Goal: Answer question/provide support: Share knowledge or assist other users

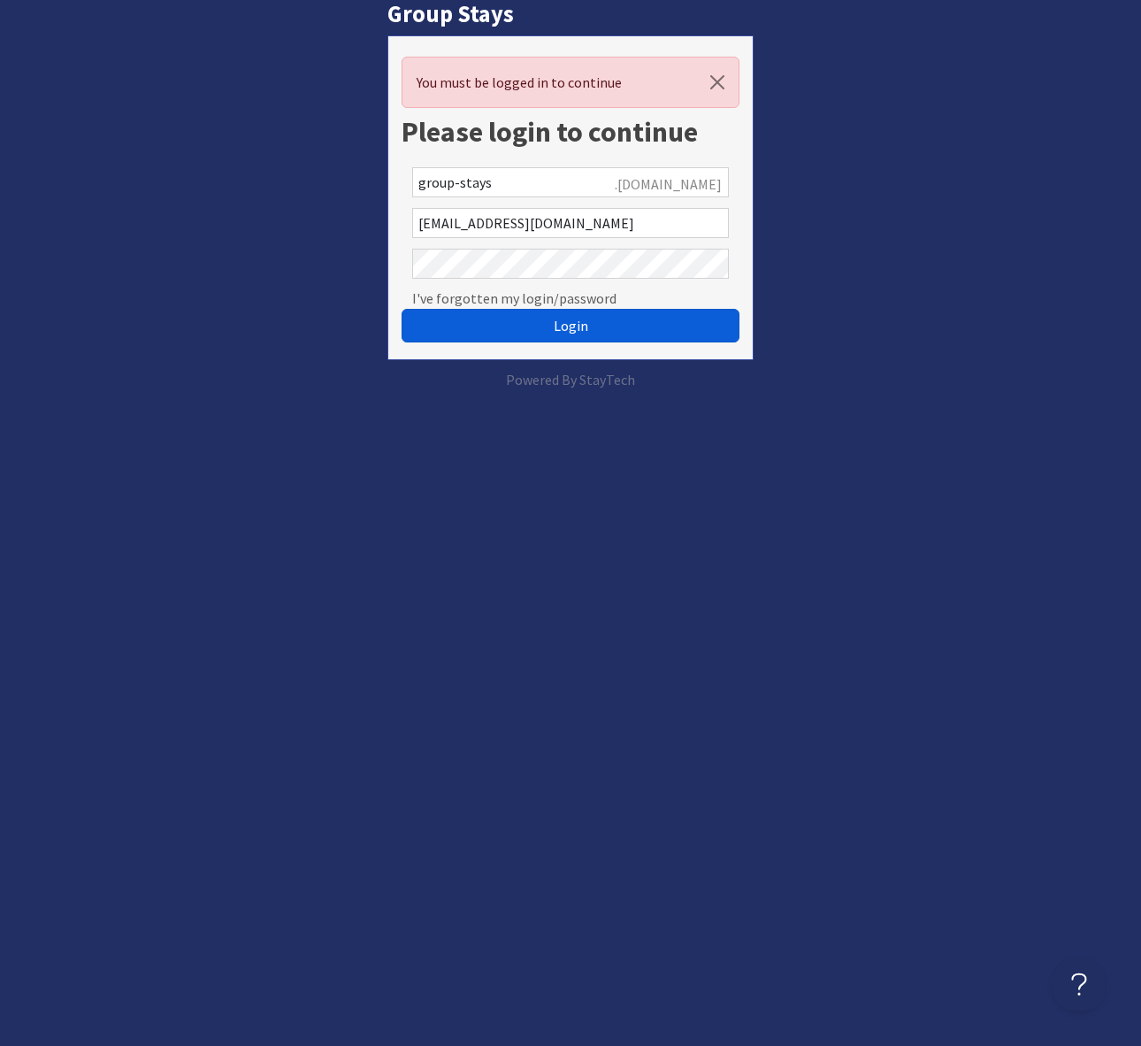
click at [573, 334] on span "Login" at bounding box center [571, 326] width 35 height 18
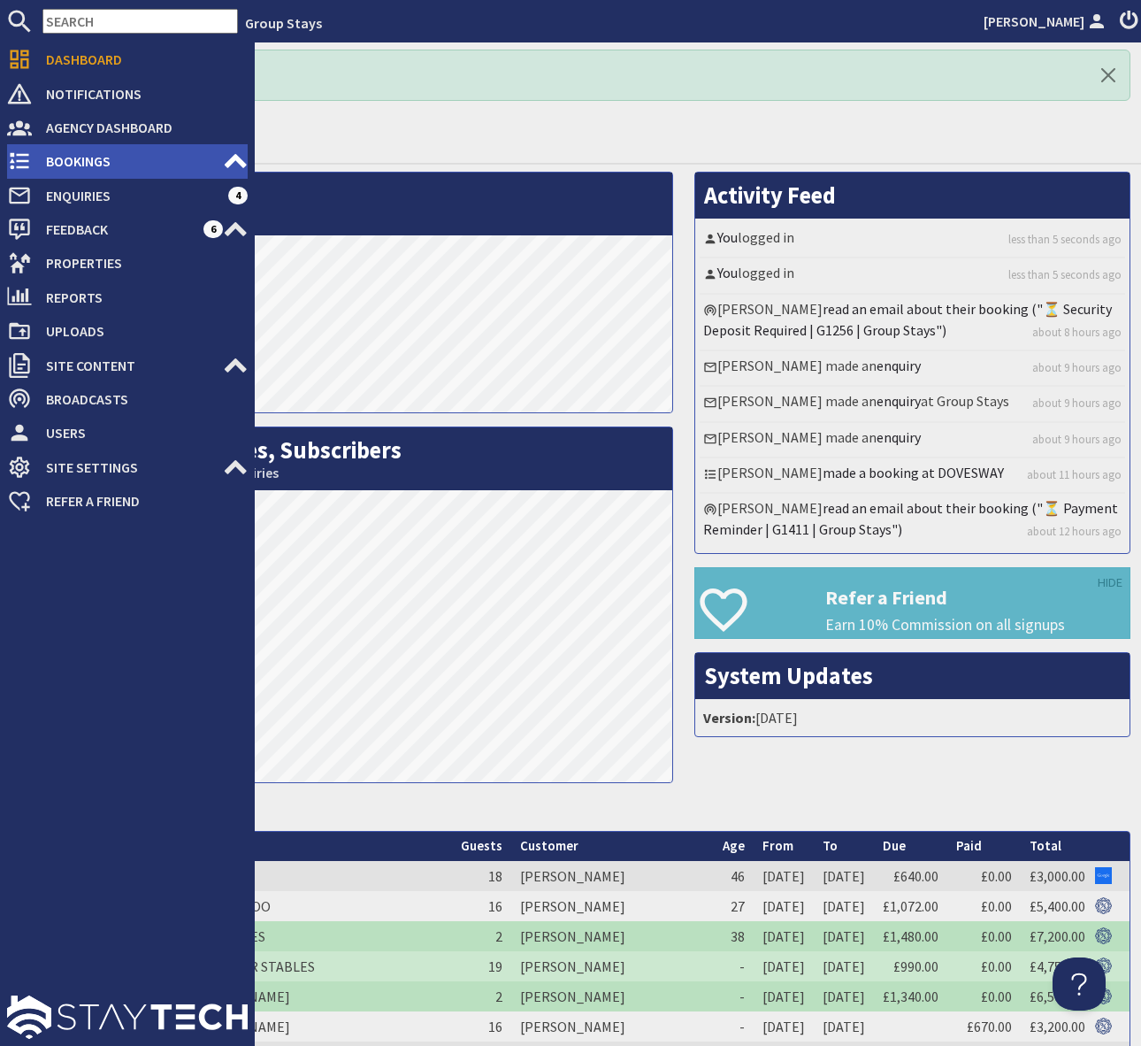
click at [106, 157] on span "Bookings" at bounding box center [127, 161] width 191 height 28
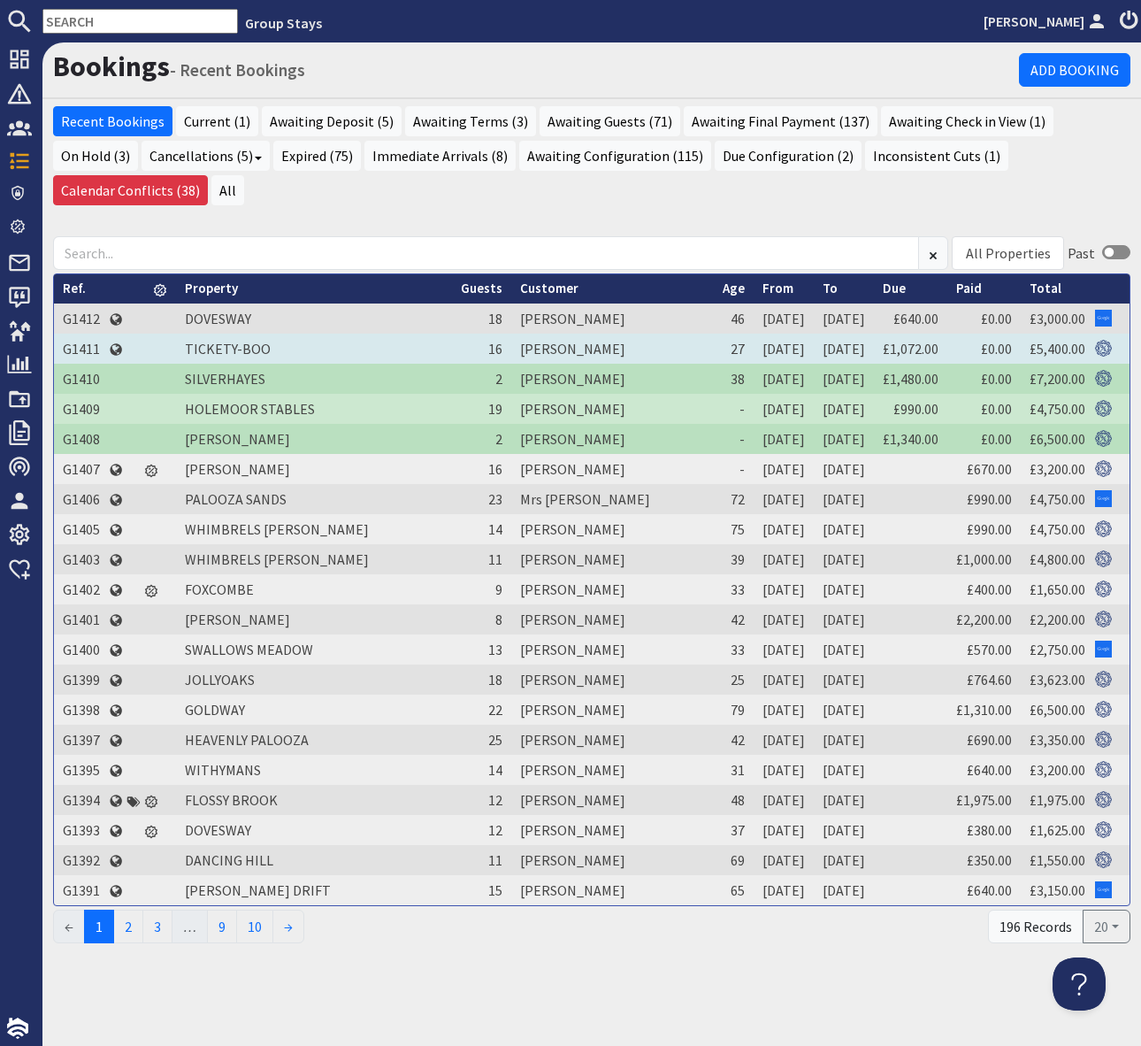
click at [82, 334] on td "G1411" at bounding box center [81, 349] width 55 height 30
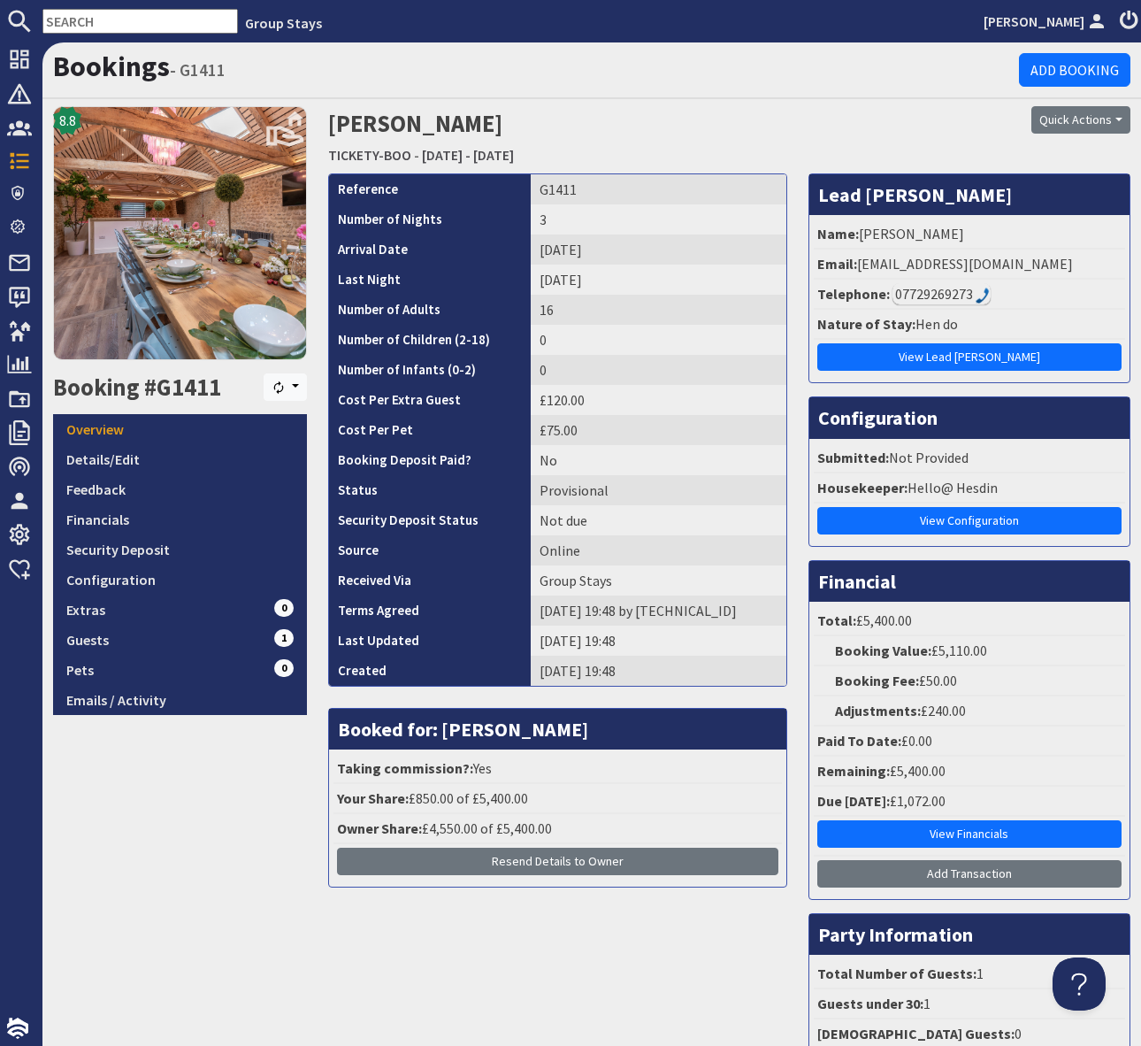
click at [912, 80] on h1 "Bookings - G1411" at bounding box center [536, 67] width 966 height 34
click at [254, 641] on link "Guests 1" at bounding box center [180, 640] width 254 height 30
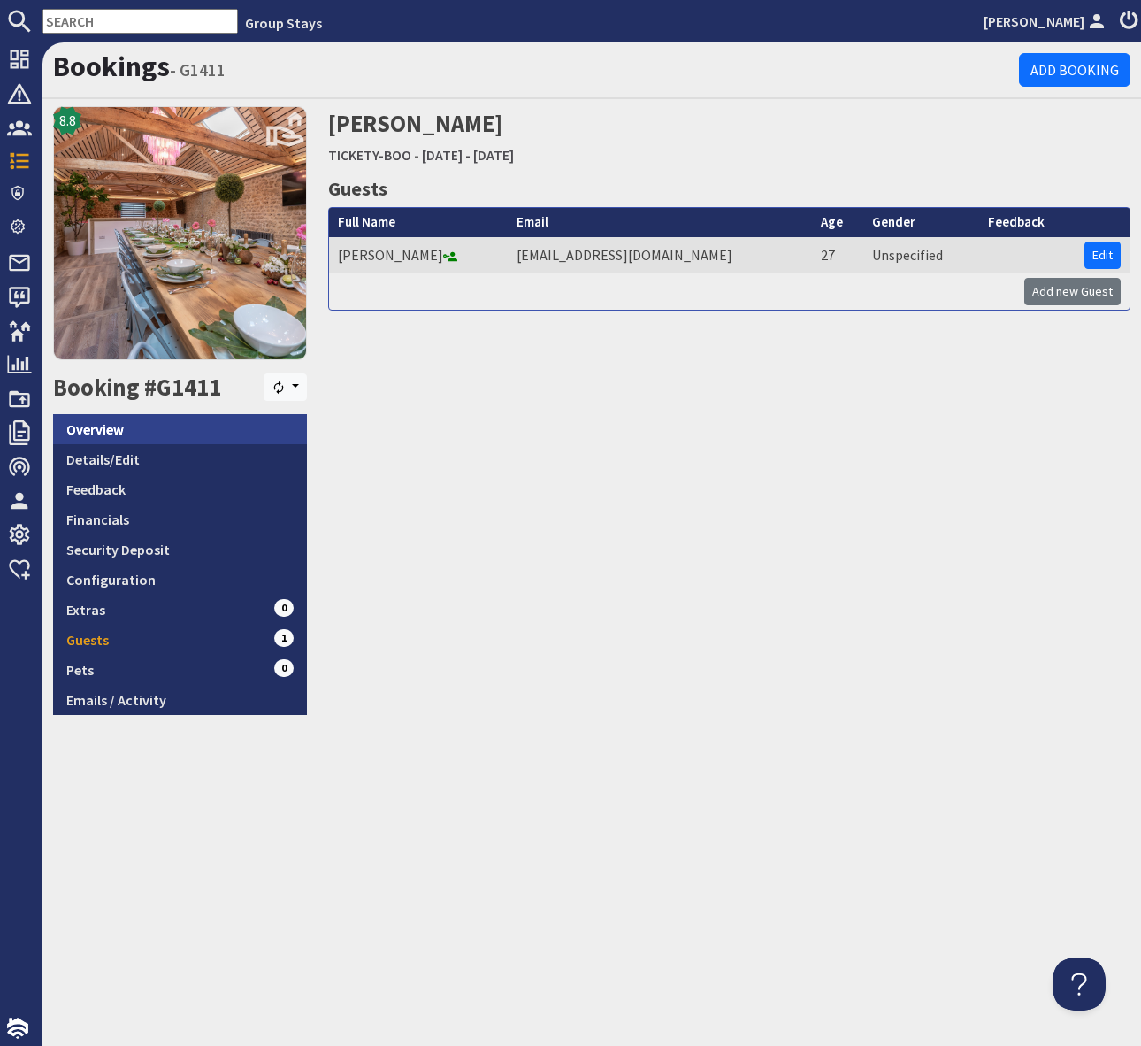
click at [232, 432] on link "Overview" at bounding box center [180, 429] width 254 height 30
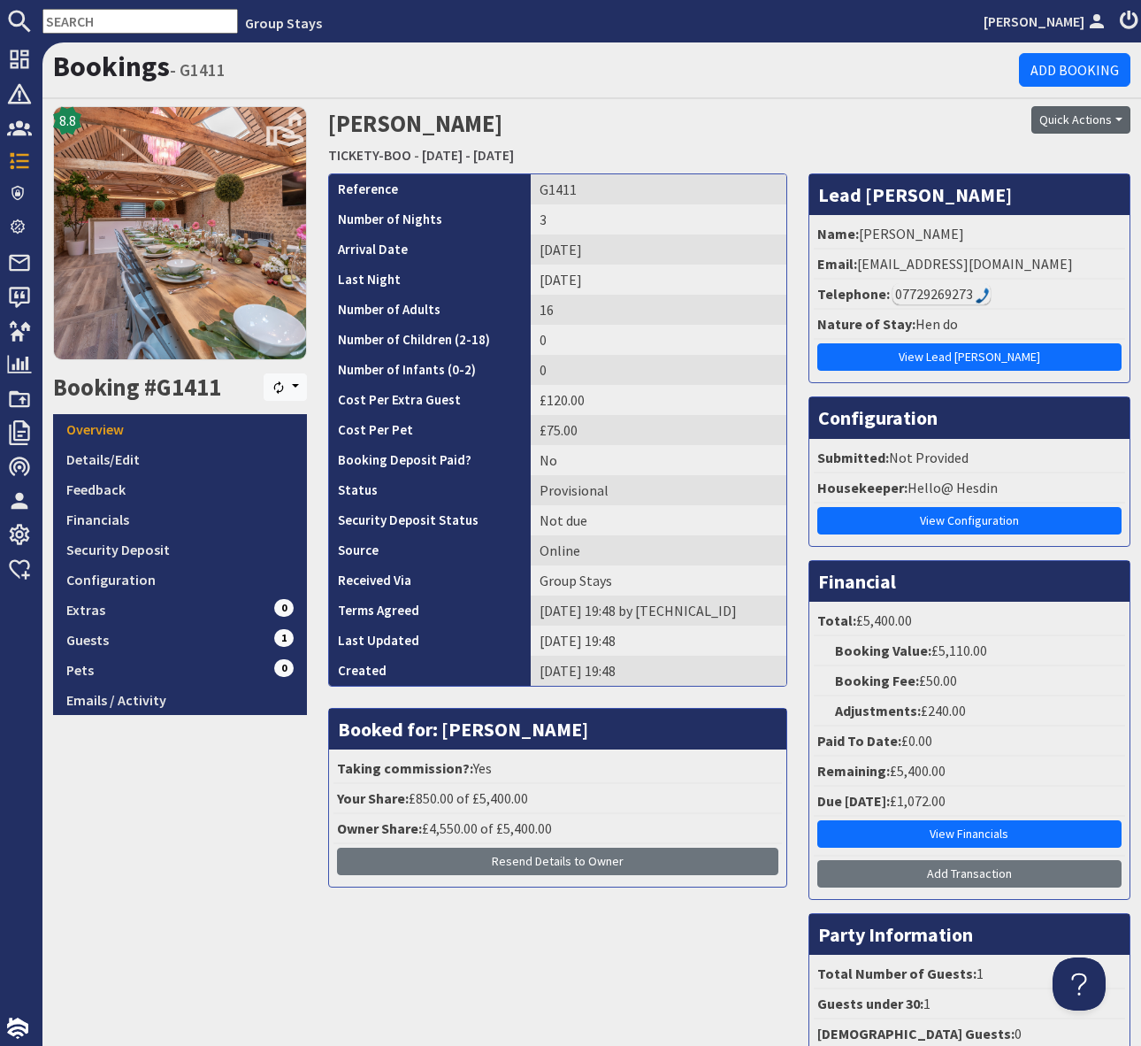
click at [1125, 116] on button "Quick Actions" at bounding box center [1081, 119] width 99 height 27
click at [1065, 157] on span "Send Booking Update" at bounding box center [1051, 159] width 130 height 18
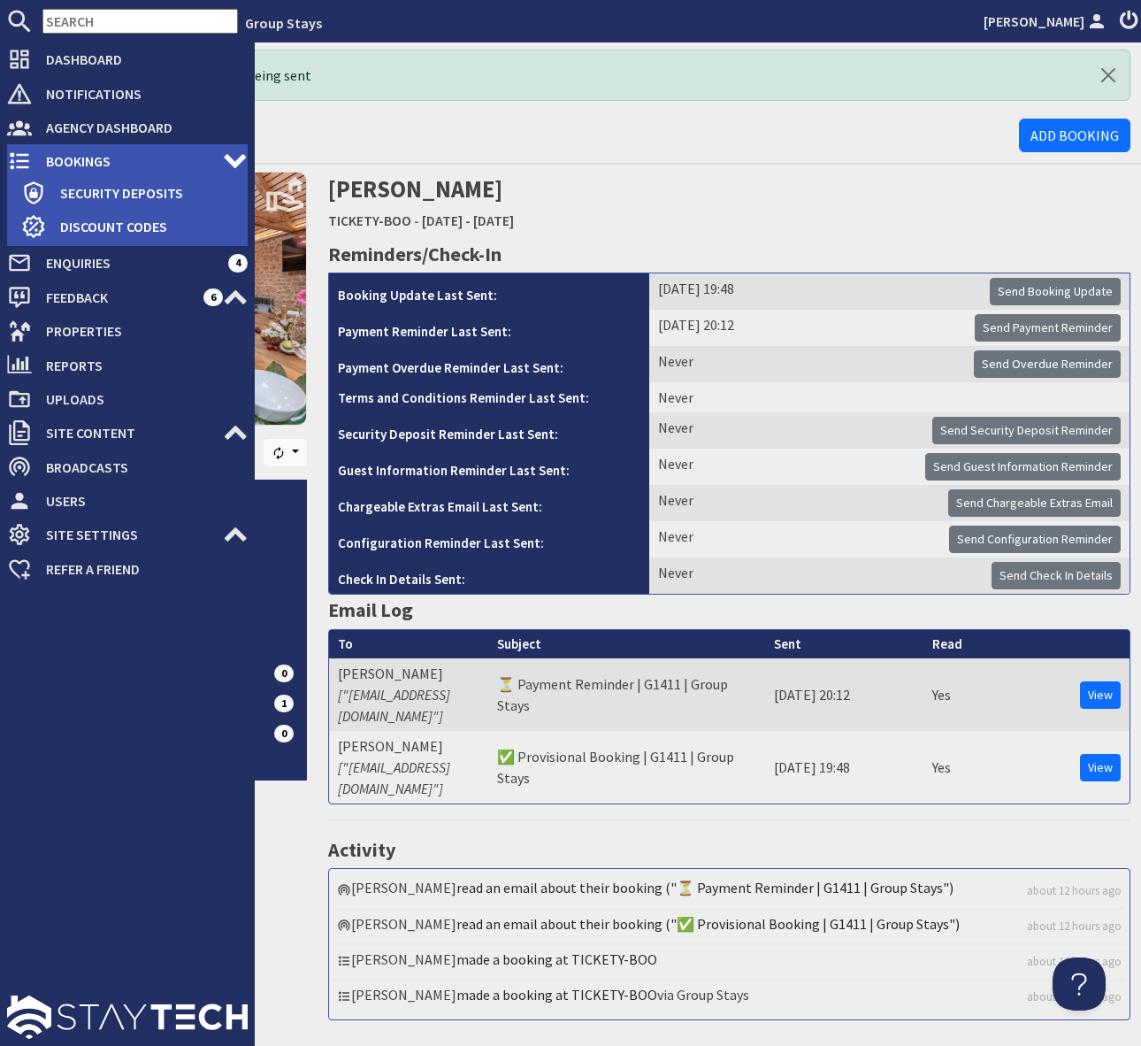
click at [114, 160] on span "Bookings" at bounding box center [127, 161] width 191 height 28
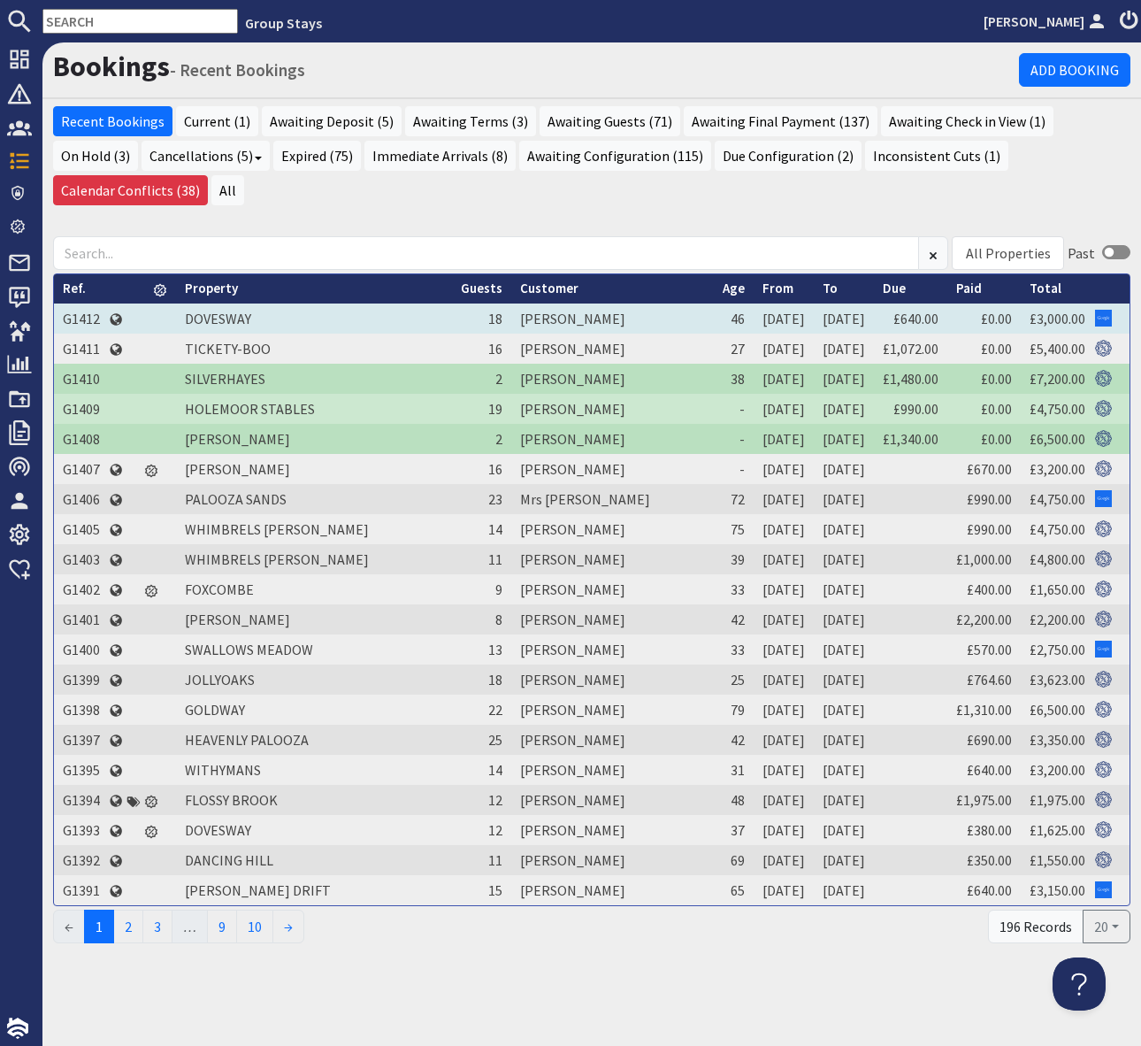
click at [88, 303] on td "G1412" at bounding box center [81, 318] width 55 height 30
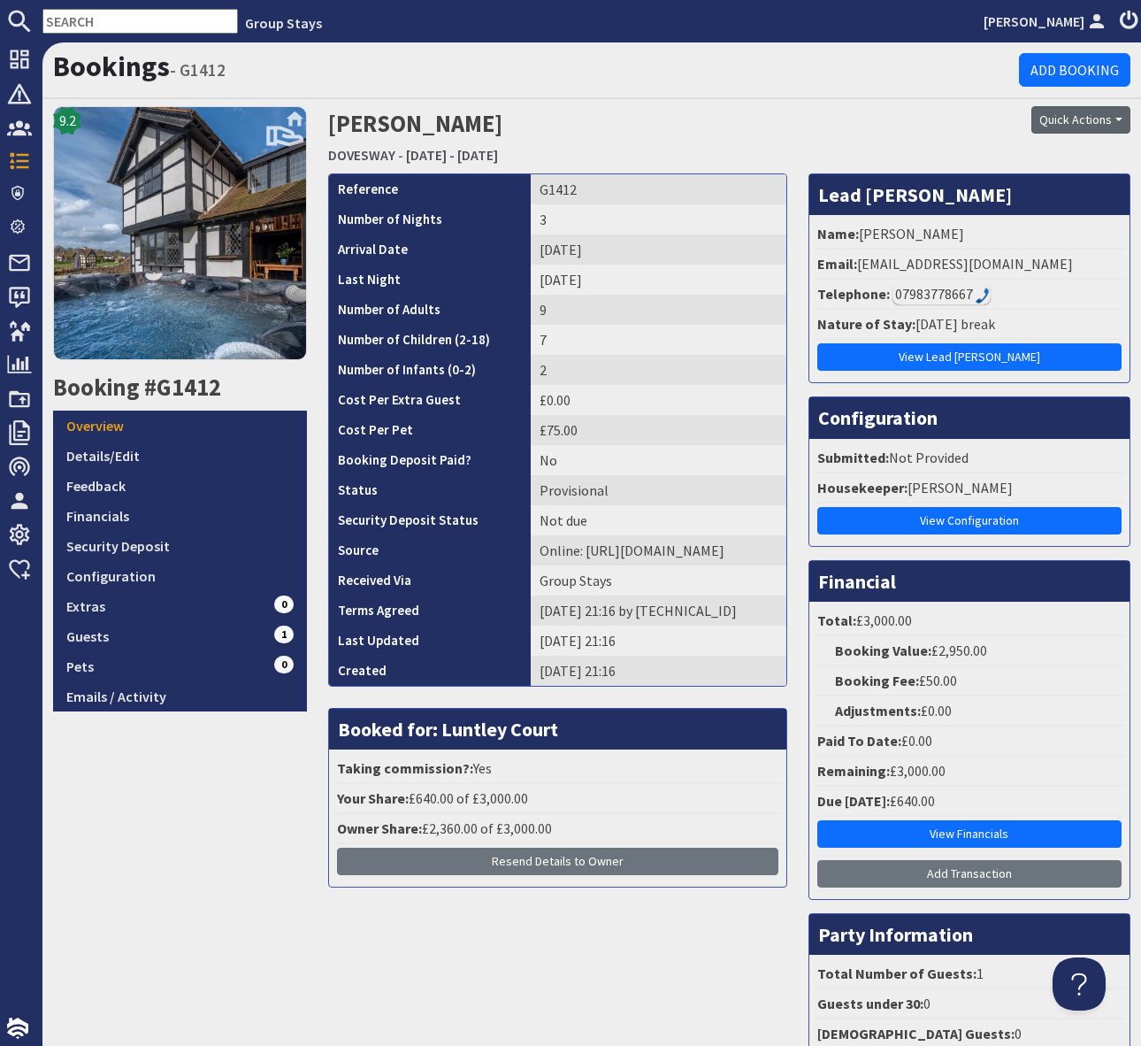
click at [1118, 119] on button "Quick Actions" at bounding box center [1081, 119] width 99 height 27
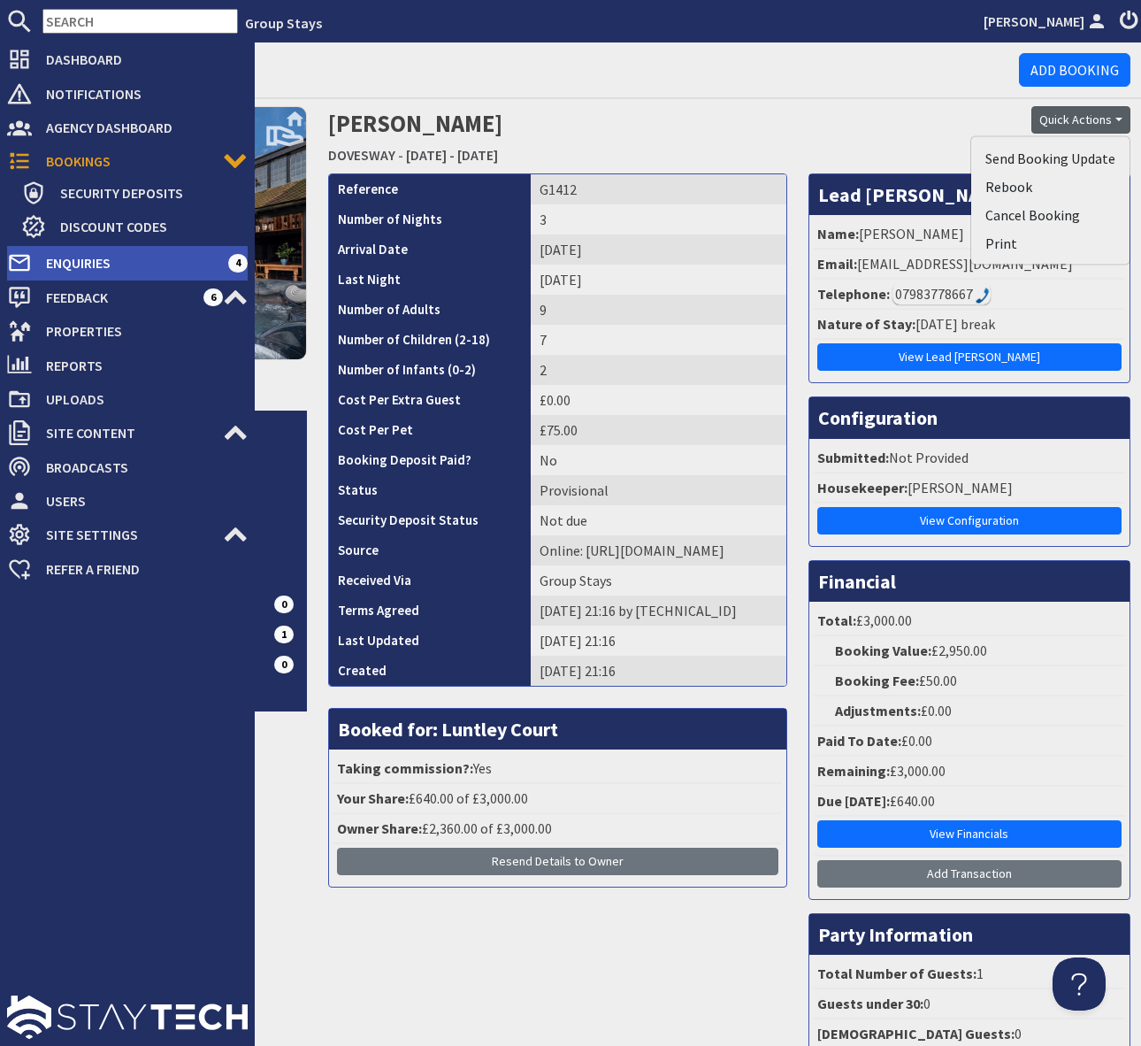
click at [173, 254] on span "Enquiries" at bounding box center [130, 263] width 196 height 28
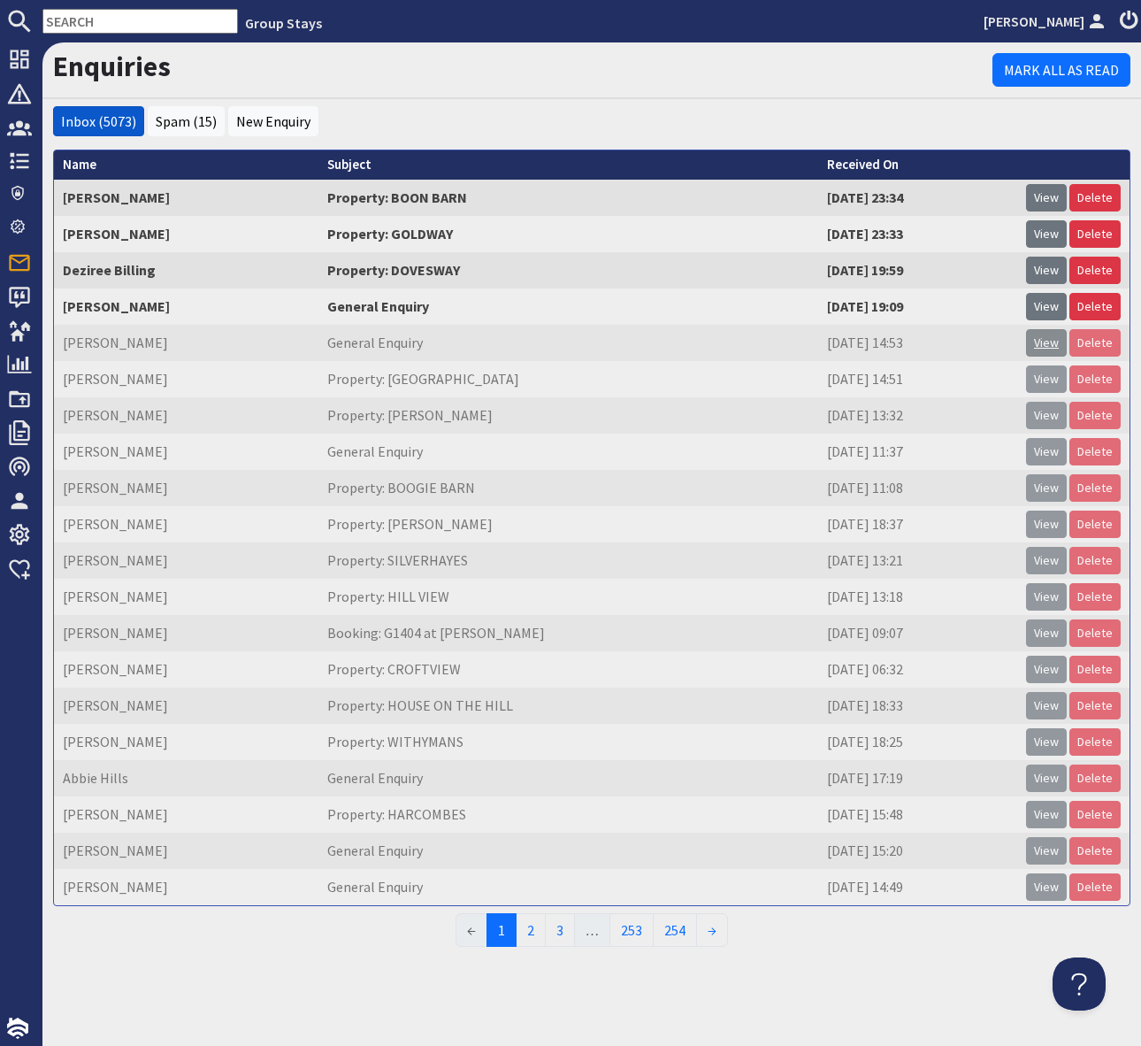
click at [1044, 339] on link "View" at bounding box center [1046, 342] width 41 height 27
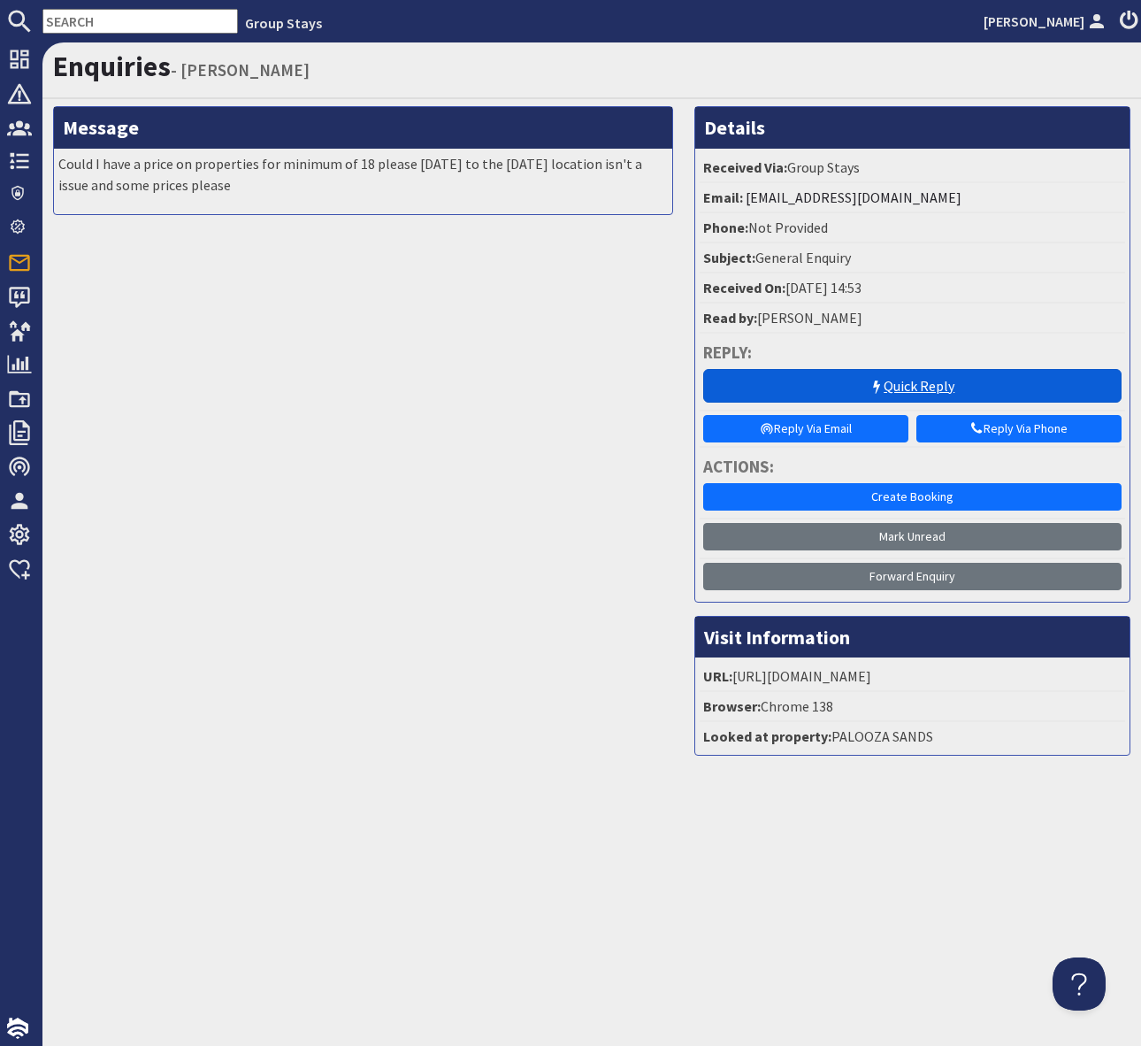
click at [856, 391] on link "Quick Reply" at bounding box center [912, 386] width 419 height 34
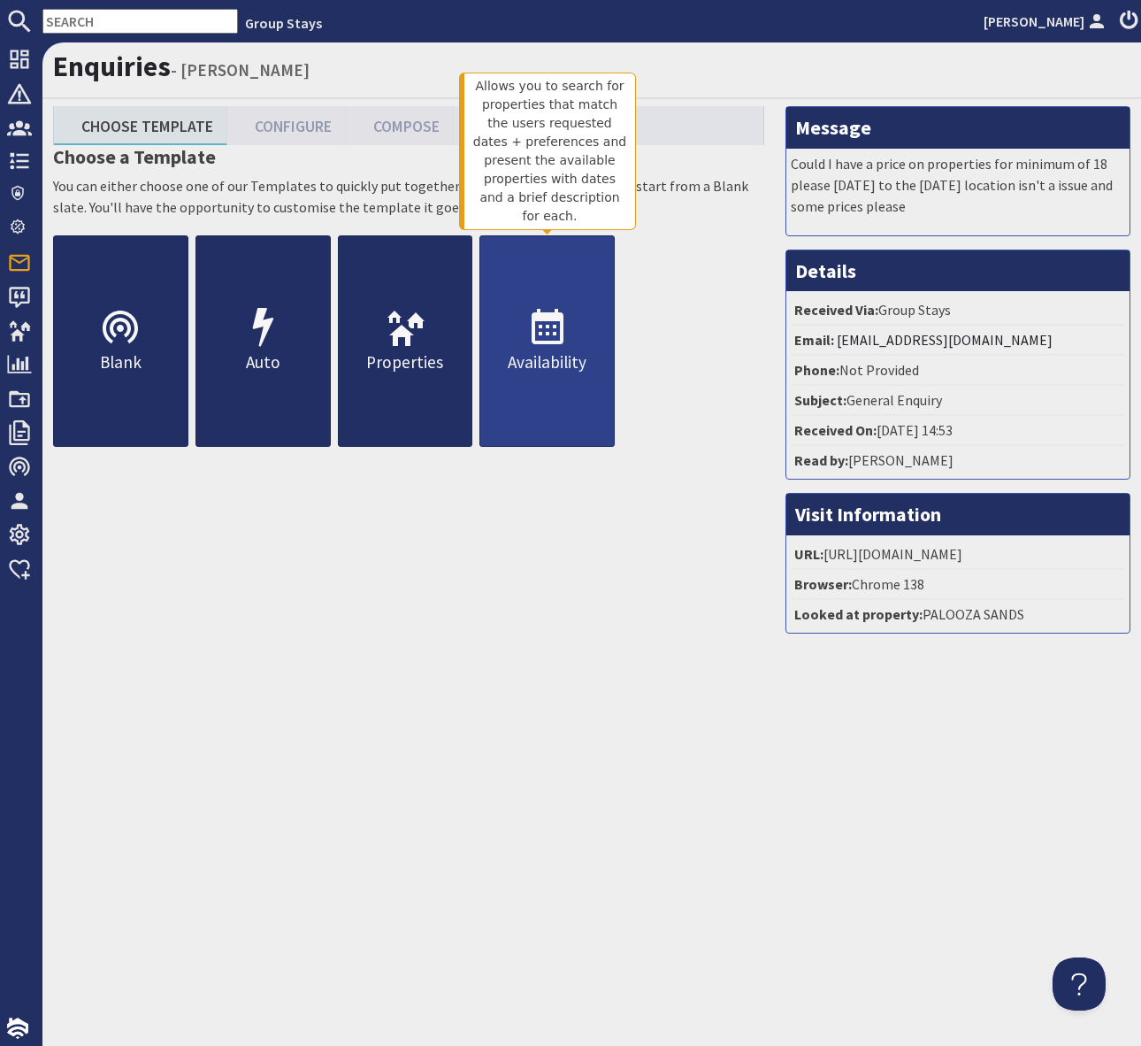
click at [556, 321] on icon at bounding box center [547, 328] width 42 height 42
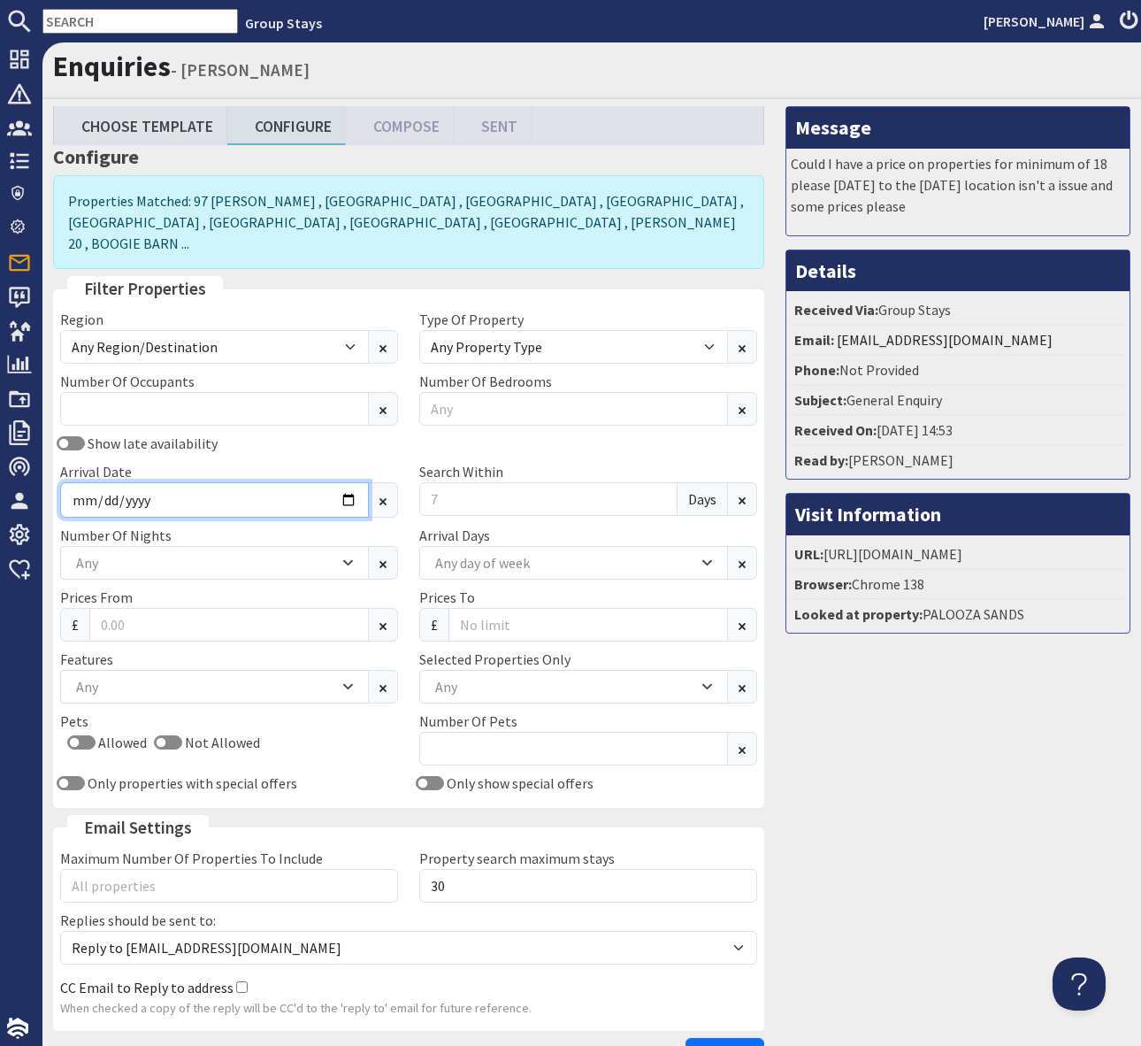
click at [350, 482] on input "Arrival Date" at bounding box center [214, 499] width 309 height 35
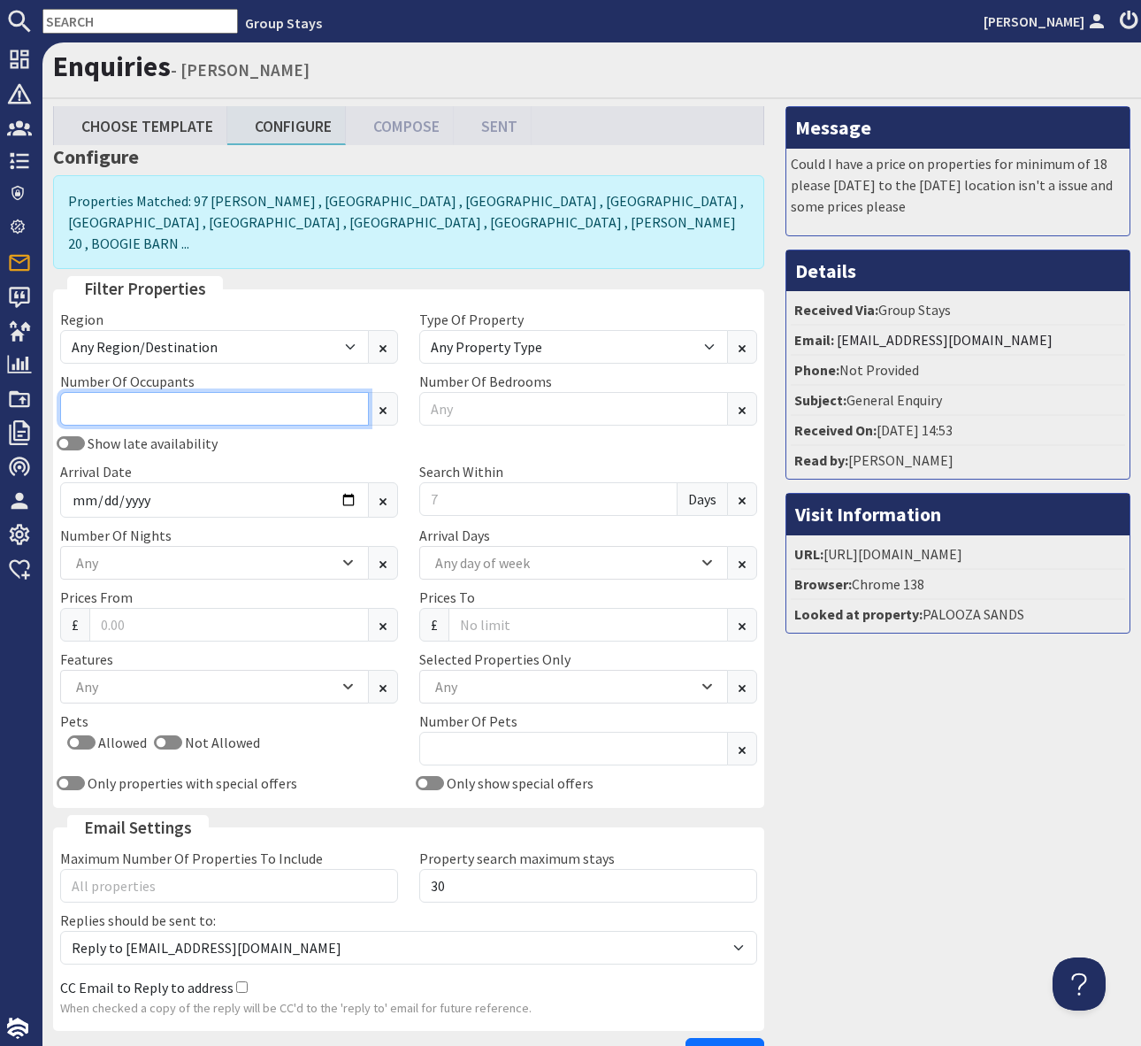
click at [158, 392] on input "Number Of Occupants" at bounding box center [214, 409] width 309 height 34
type input "14"
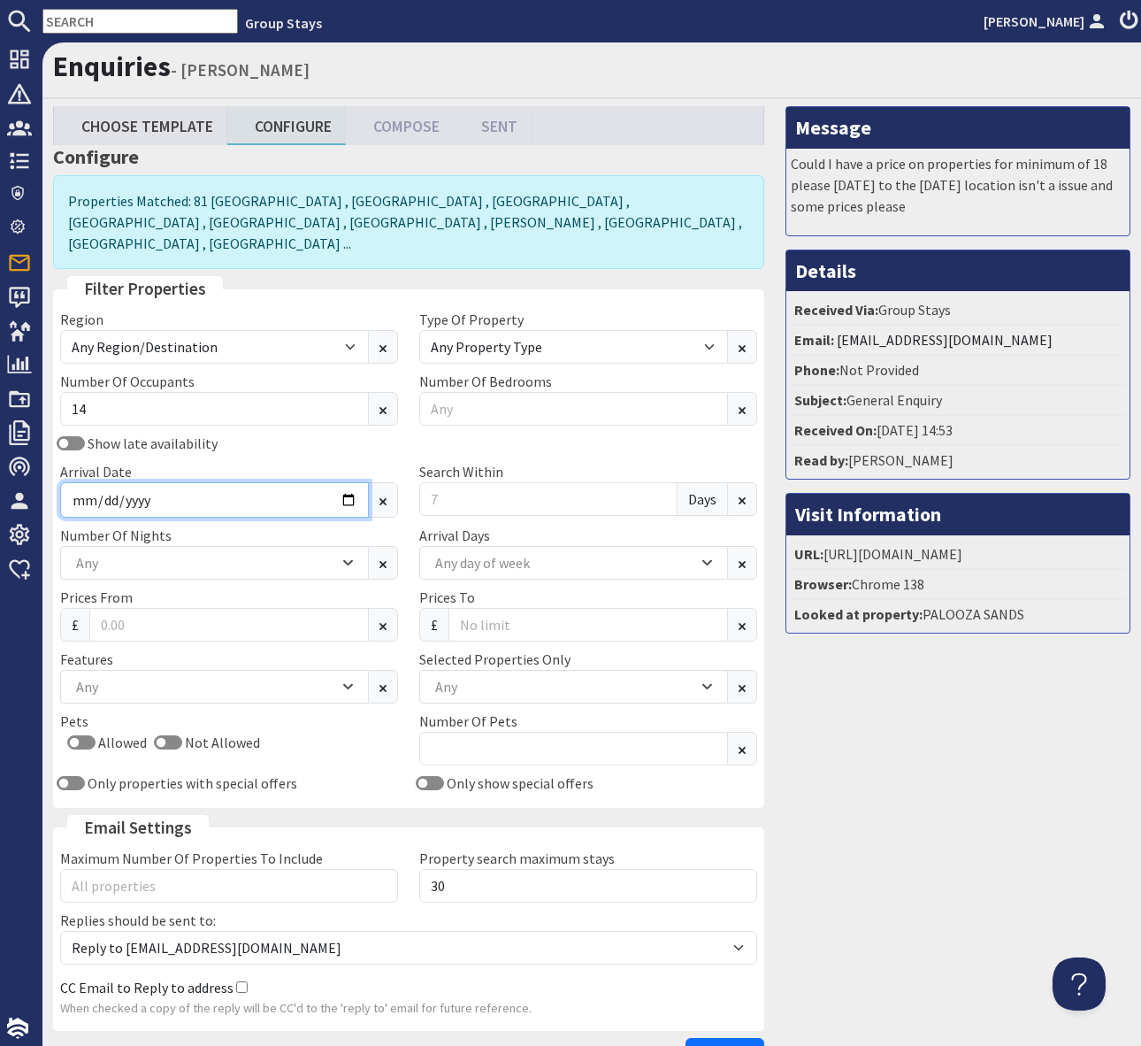
click at [345, 482] on input "Arrival Date" at bounding box center [214, 499] width 309 height 35
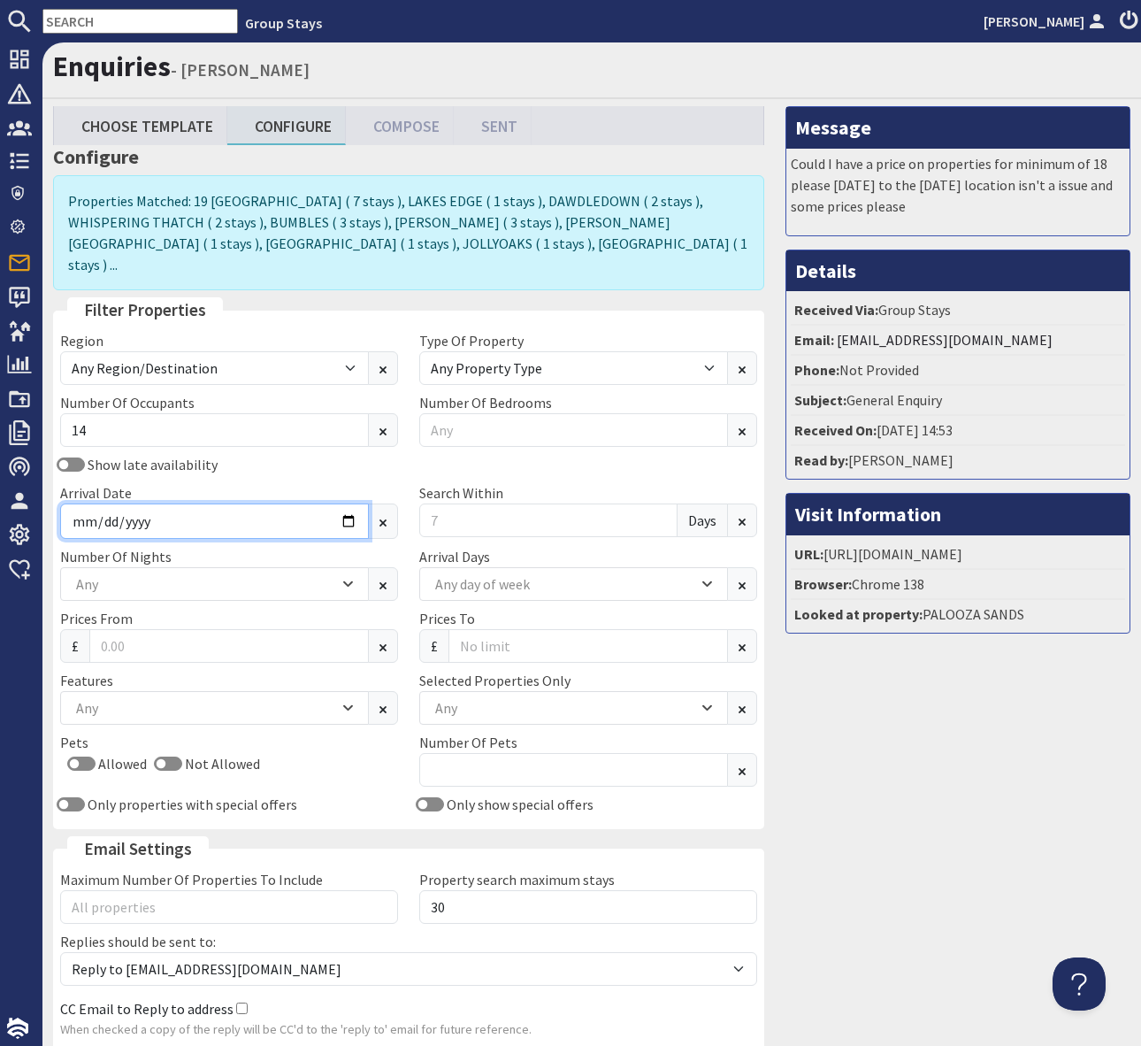
click at [354, 503] on input "2025-10-23" at bounding box center [214, 520] width 309 height 35
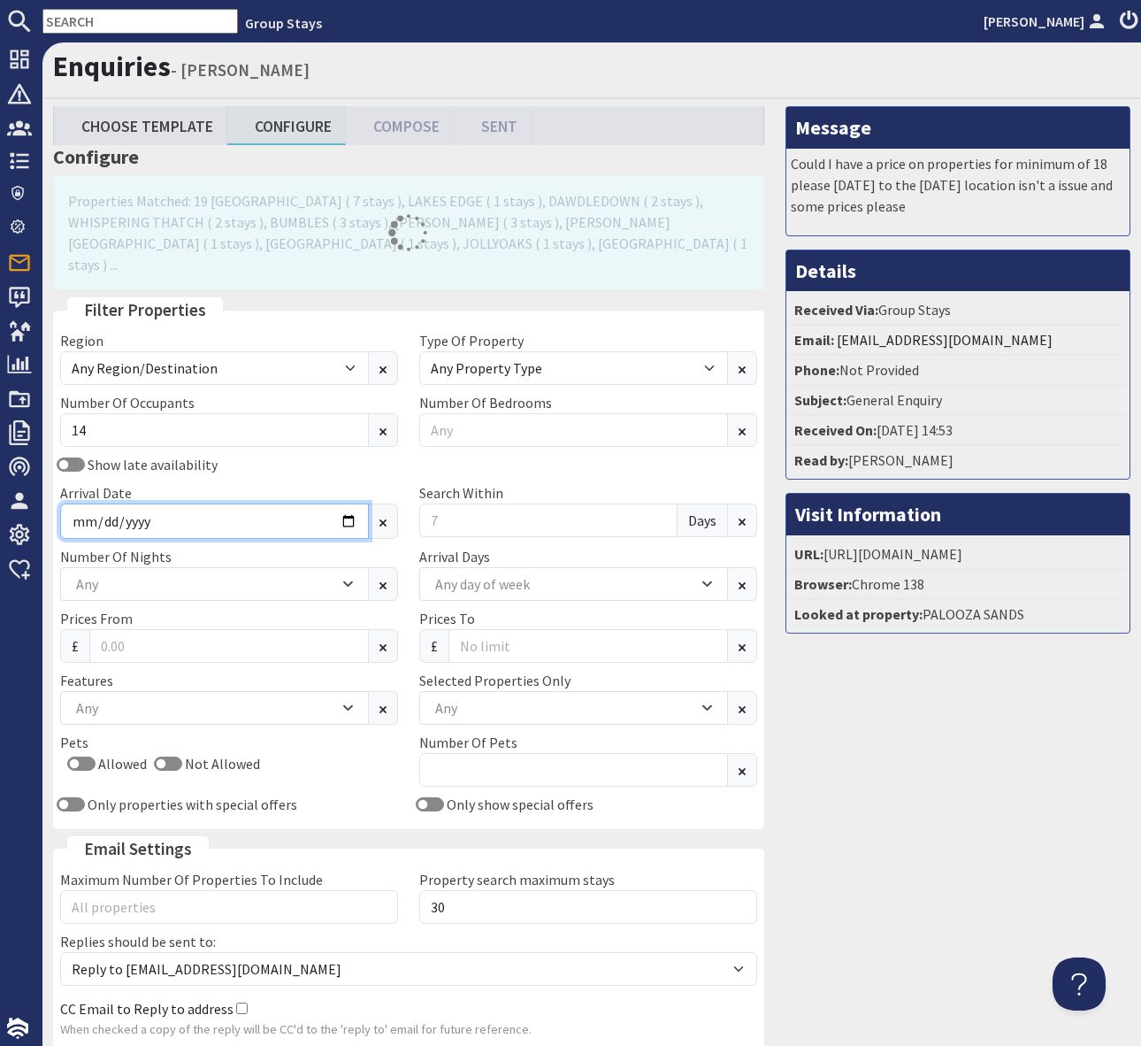
type input "2026-10-23"
click at [467, 503] on input "Search Within" at bounding box center [548, 520] width 258 height 34
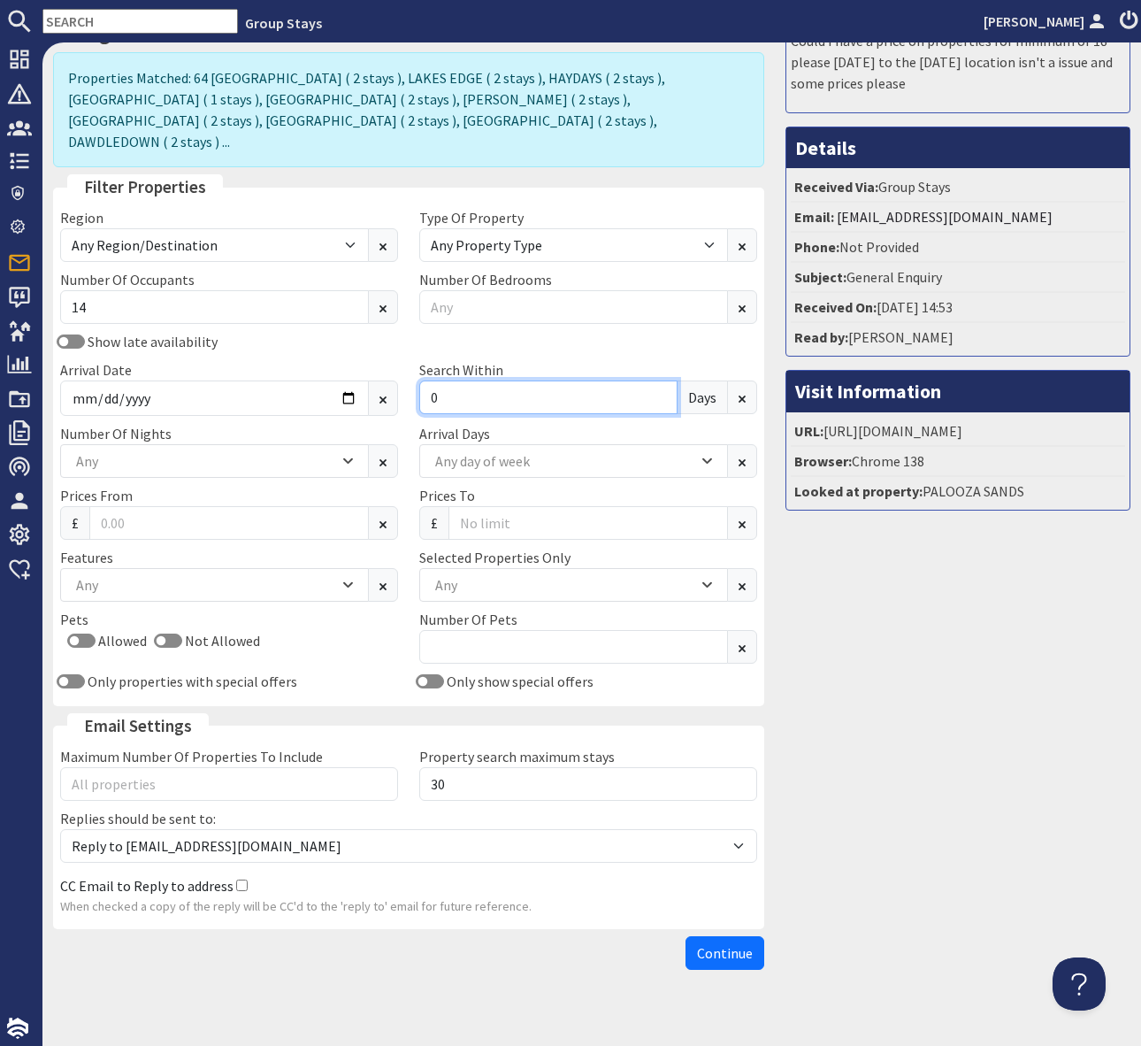
scroll to position [20, 0]
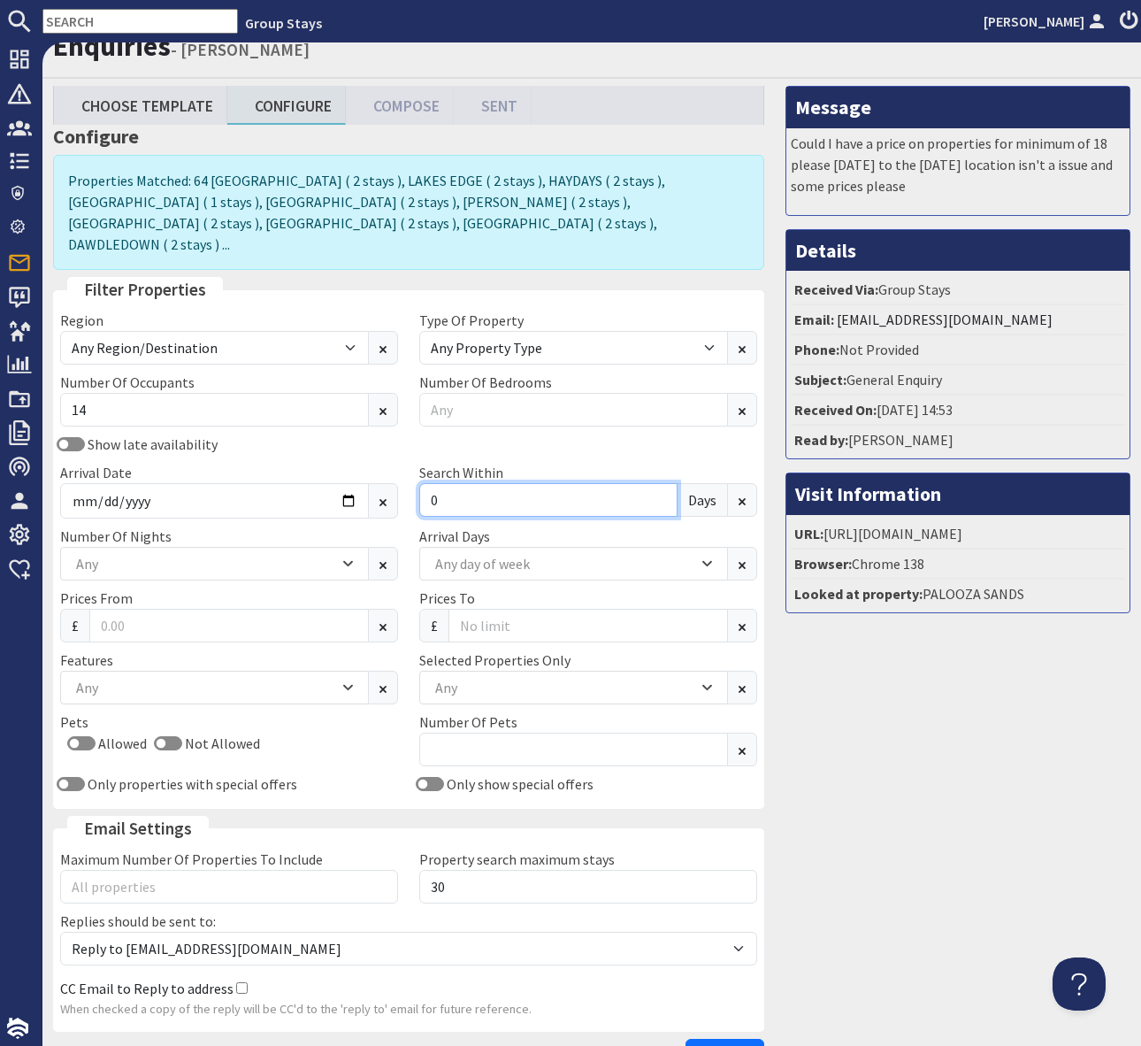
type input "0"
click at [475, 678] on div "Any" at bounding box center [564, 687] width 267 height 19
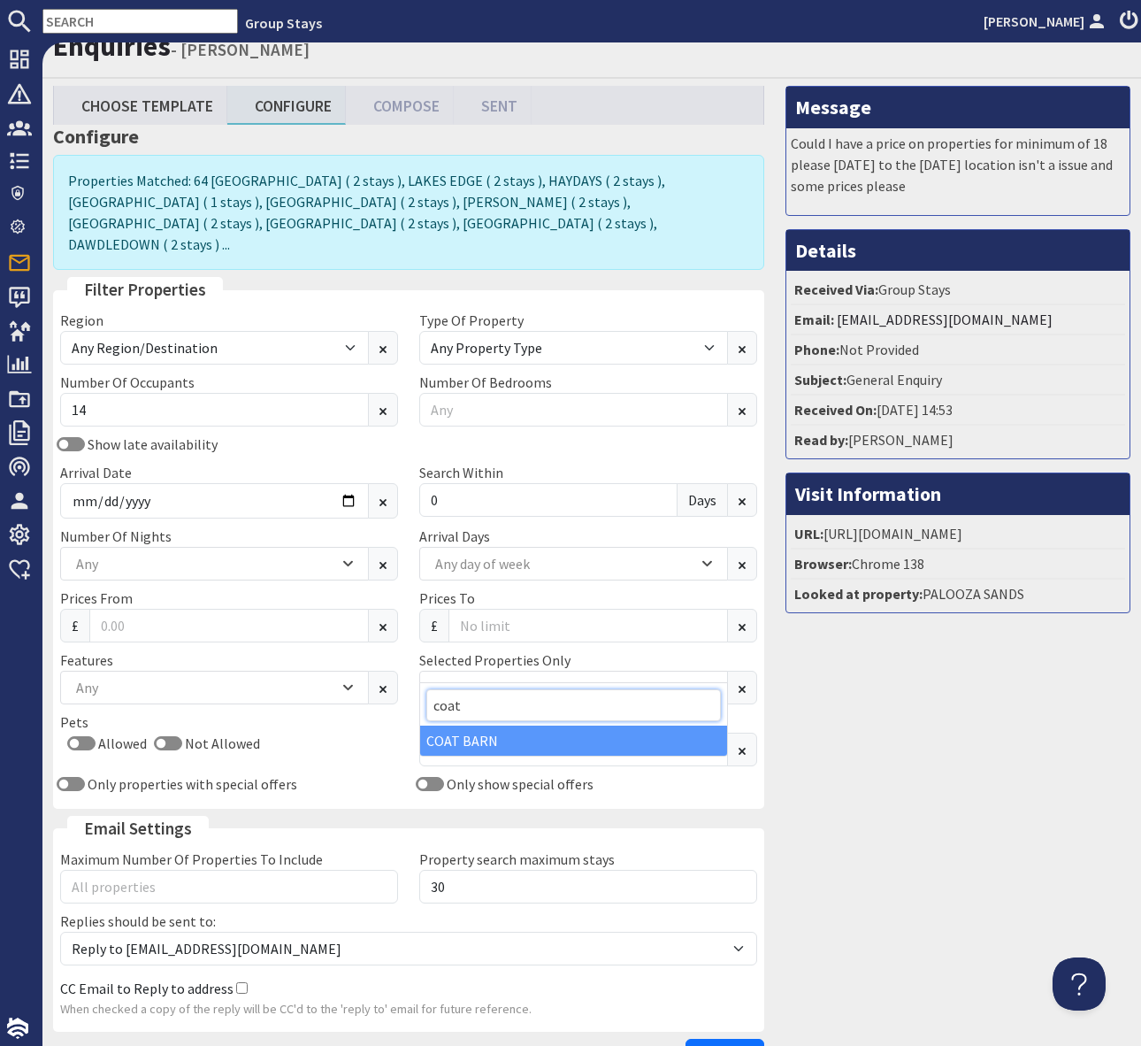
type input "coat"
click at [481, 744] on div "COAT BARN" at bounding box center [573, 741] width 307 height 30
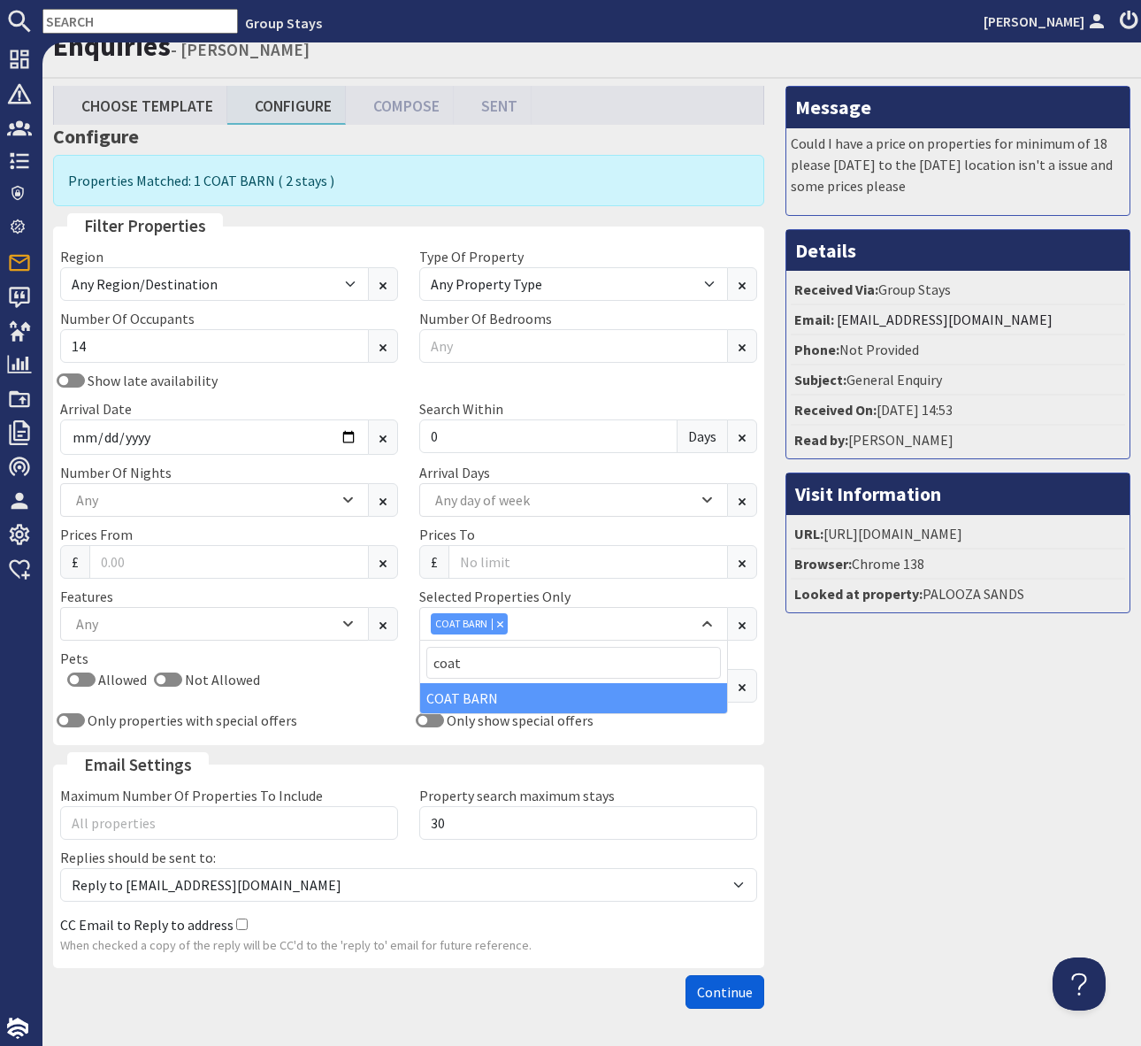
click at [735, 992] on span "Continue" at bounding box center [725, 992] width 56 height 18
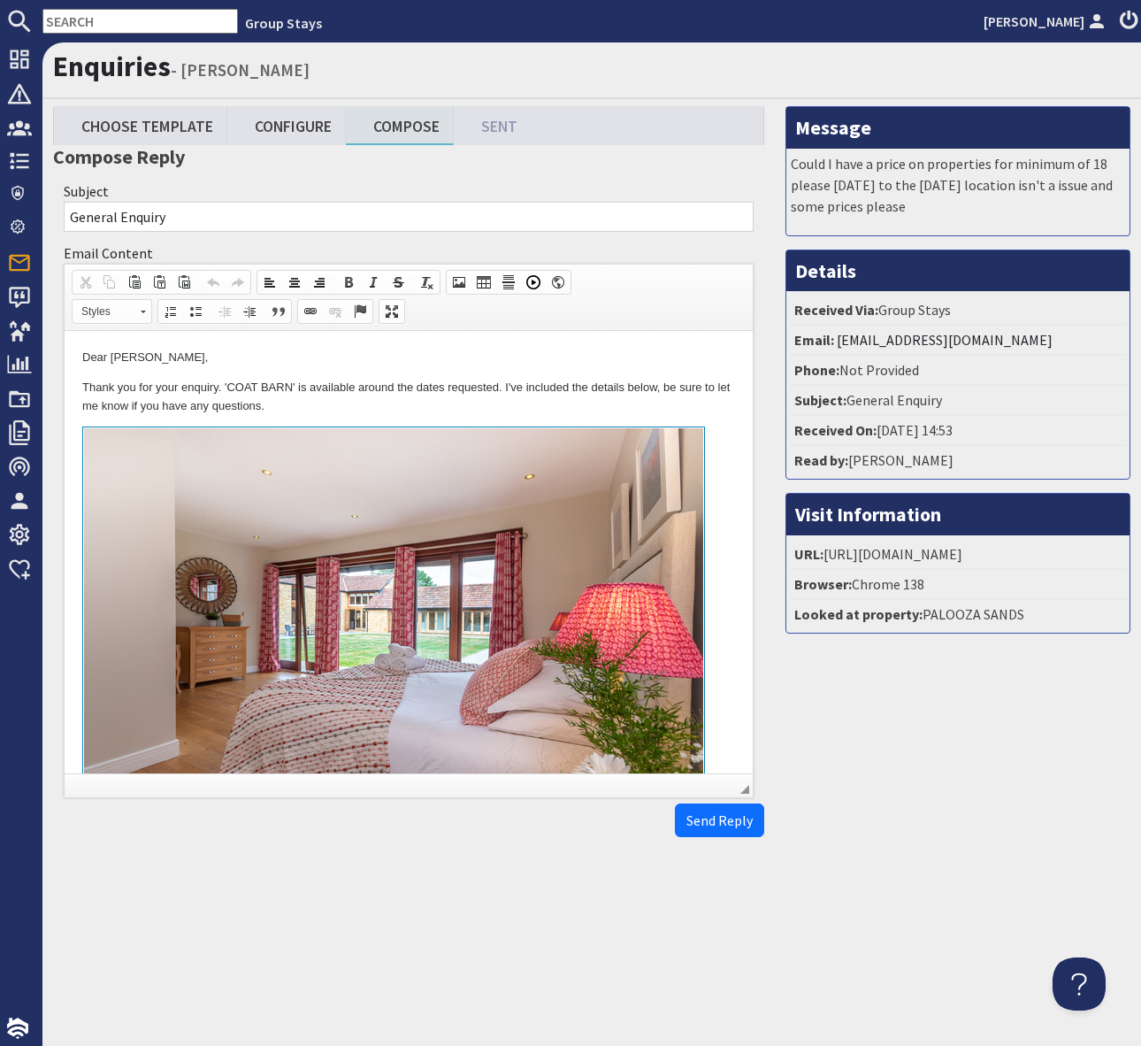
click at [661, 399] on p "Thank you for your enquiry. 'COAT BARN' is available around the dates requested…" at bounding box center [408, 397] width 653 height 37
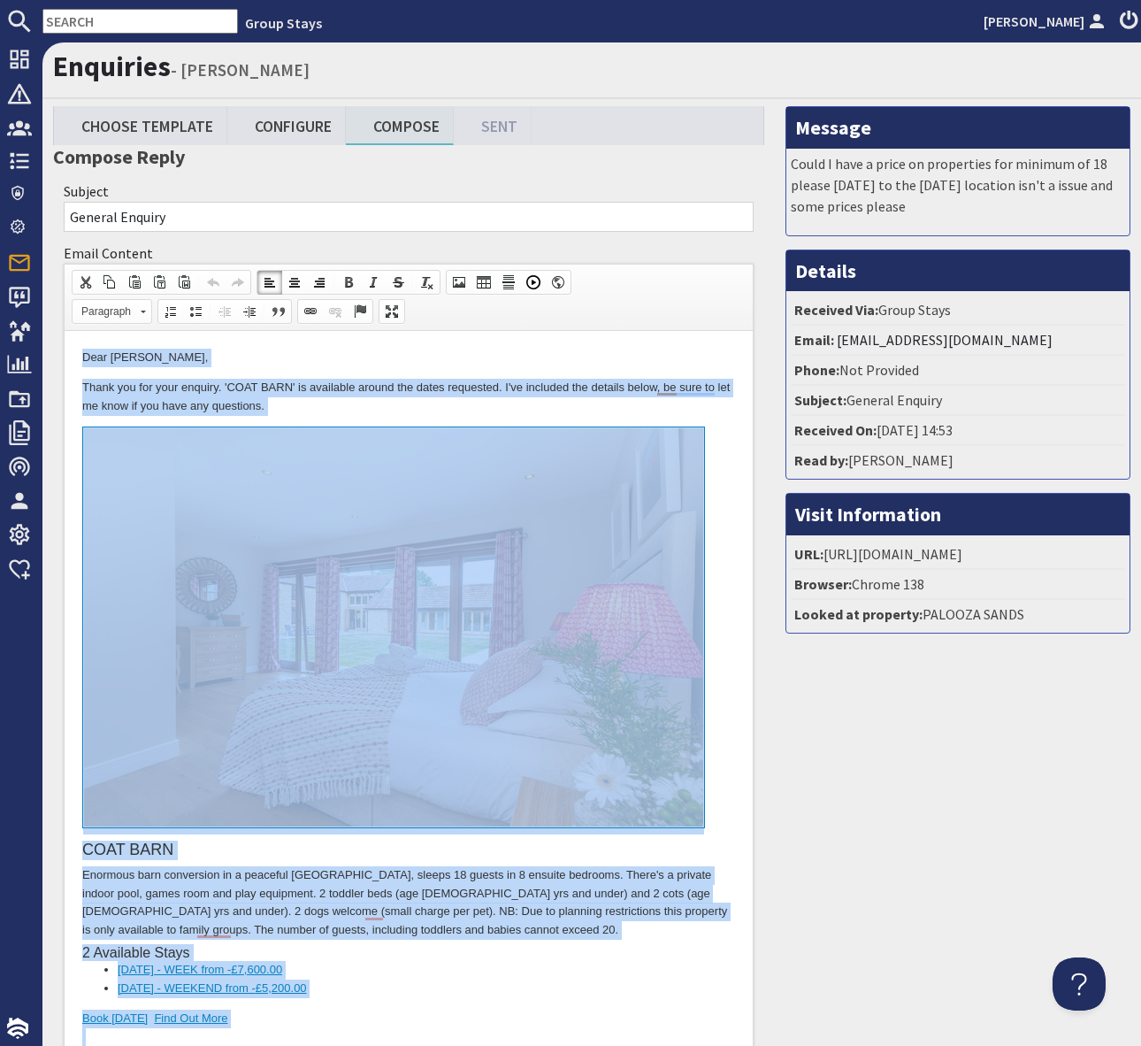
copy body "Dear Nikki Larkin, Thank you for your enquiry. 'COAT BARN' is available around …"
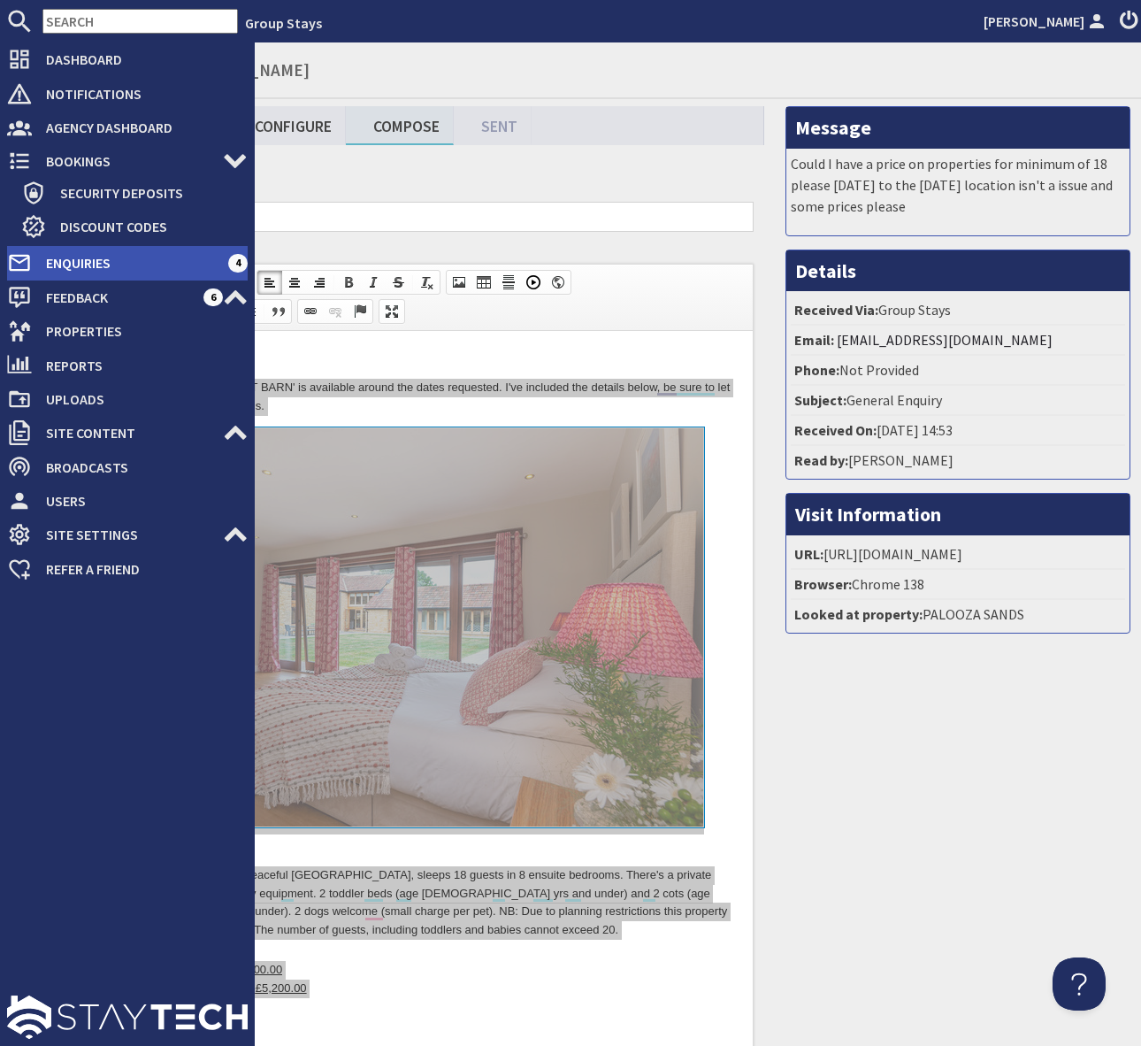
click at [132, 263] on span "Enquiries" at bounding box center [130, 263] width 196 height 28
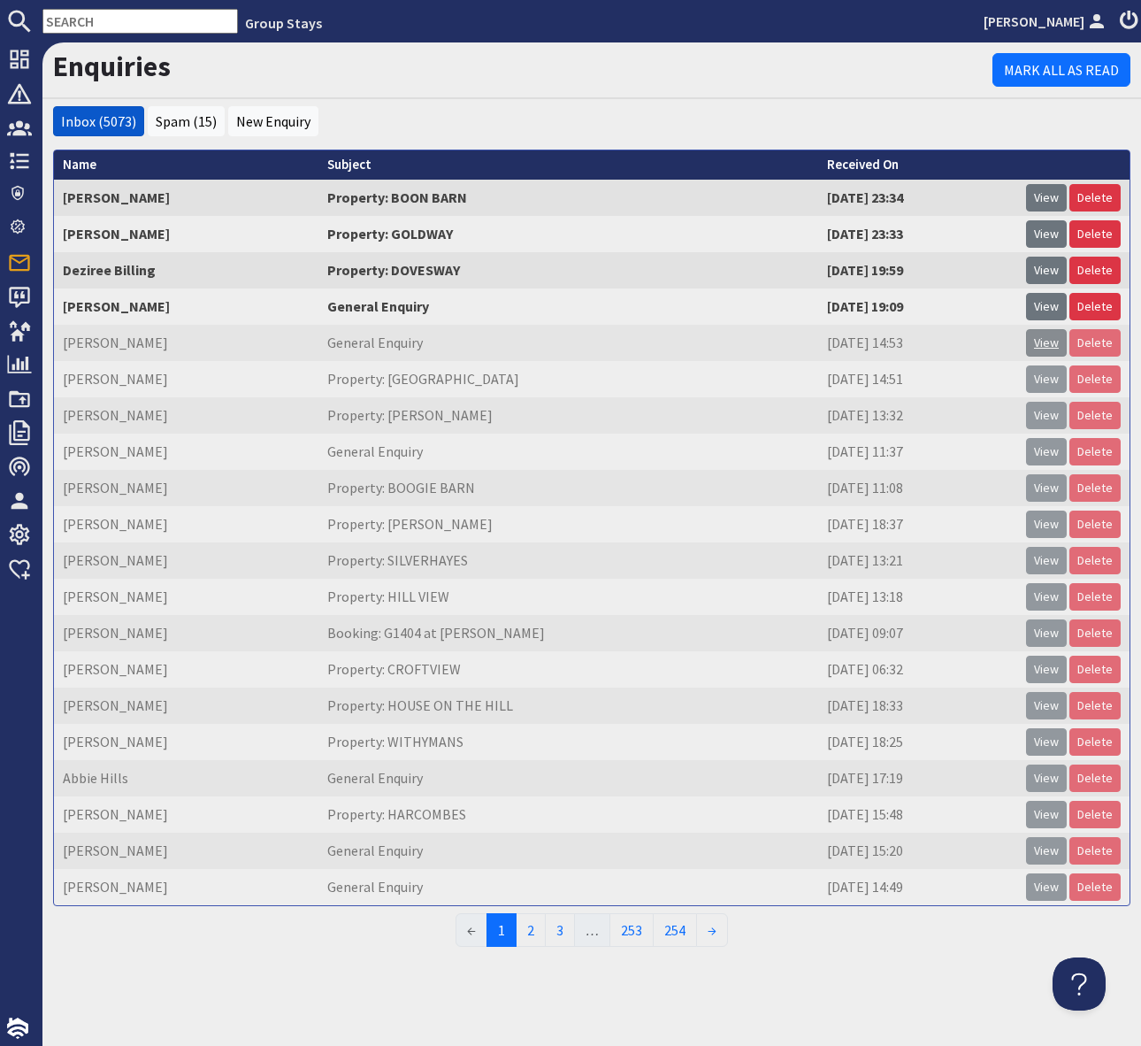
click at [1052, 344] on link "View" at bounding box center [1046, 342] width 41 height 27
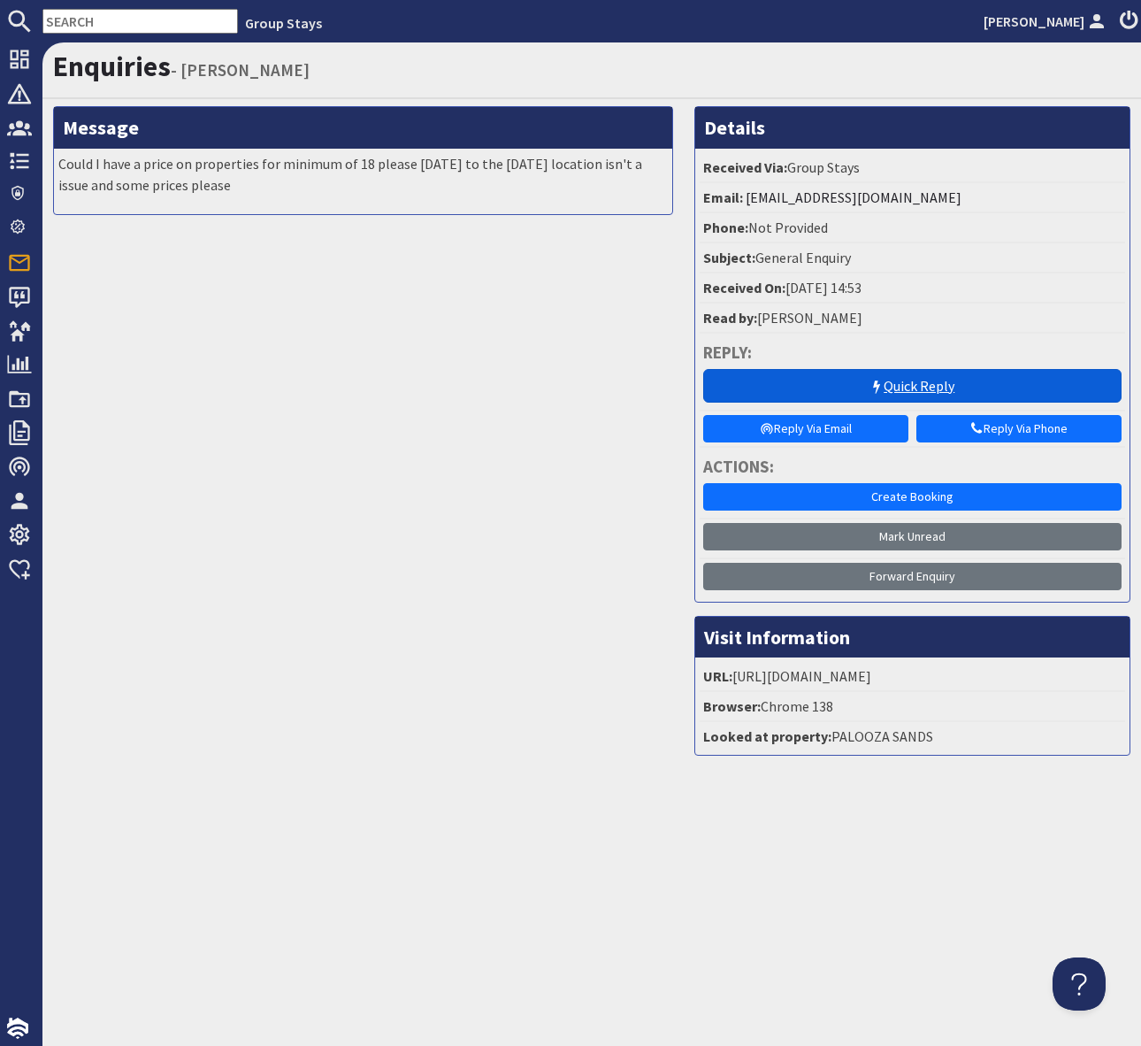
click at [911, 388] on link "Quick Reply" at bounding box center [912, 386] width 419 height 34
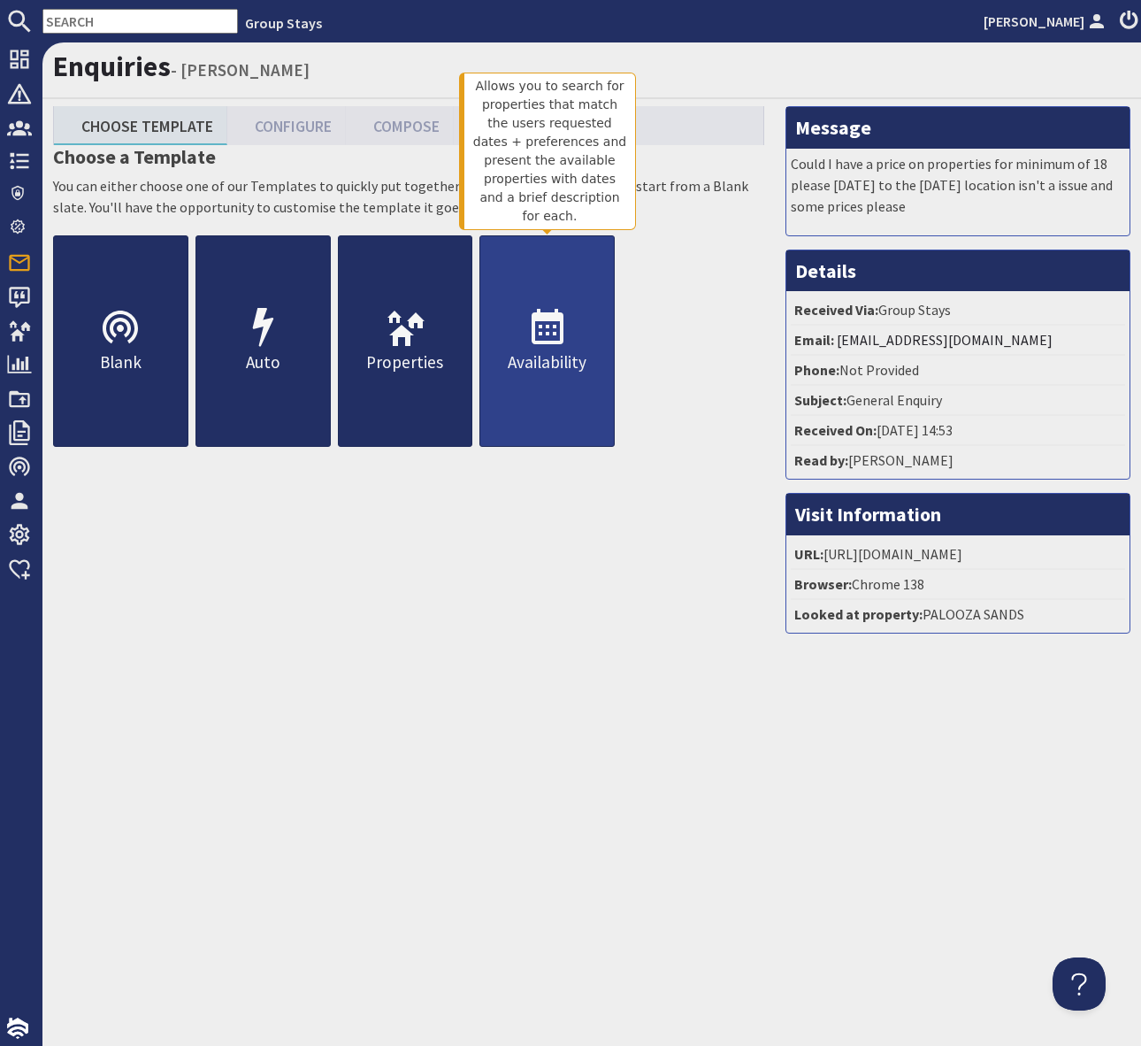
click at [559, 334] on use at bounding box center [548, 326] width 32 height 35
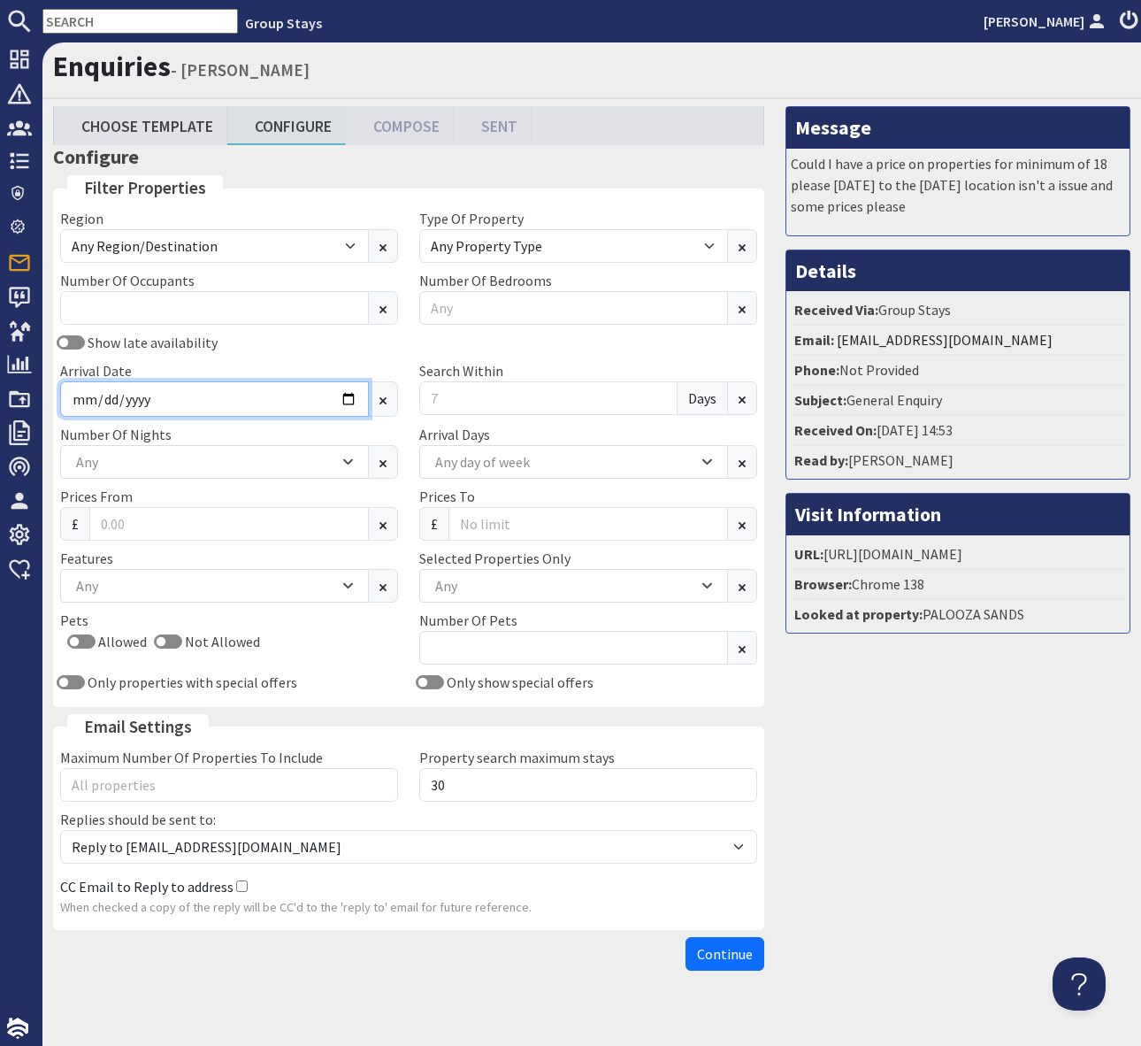
click at [346, 394] on input "Arrival Date" at bounding box center [214, 398] width 309 height 35
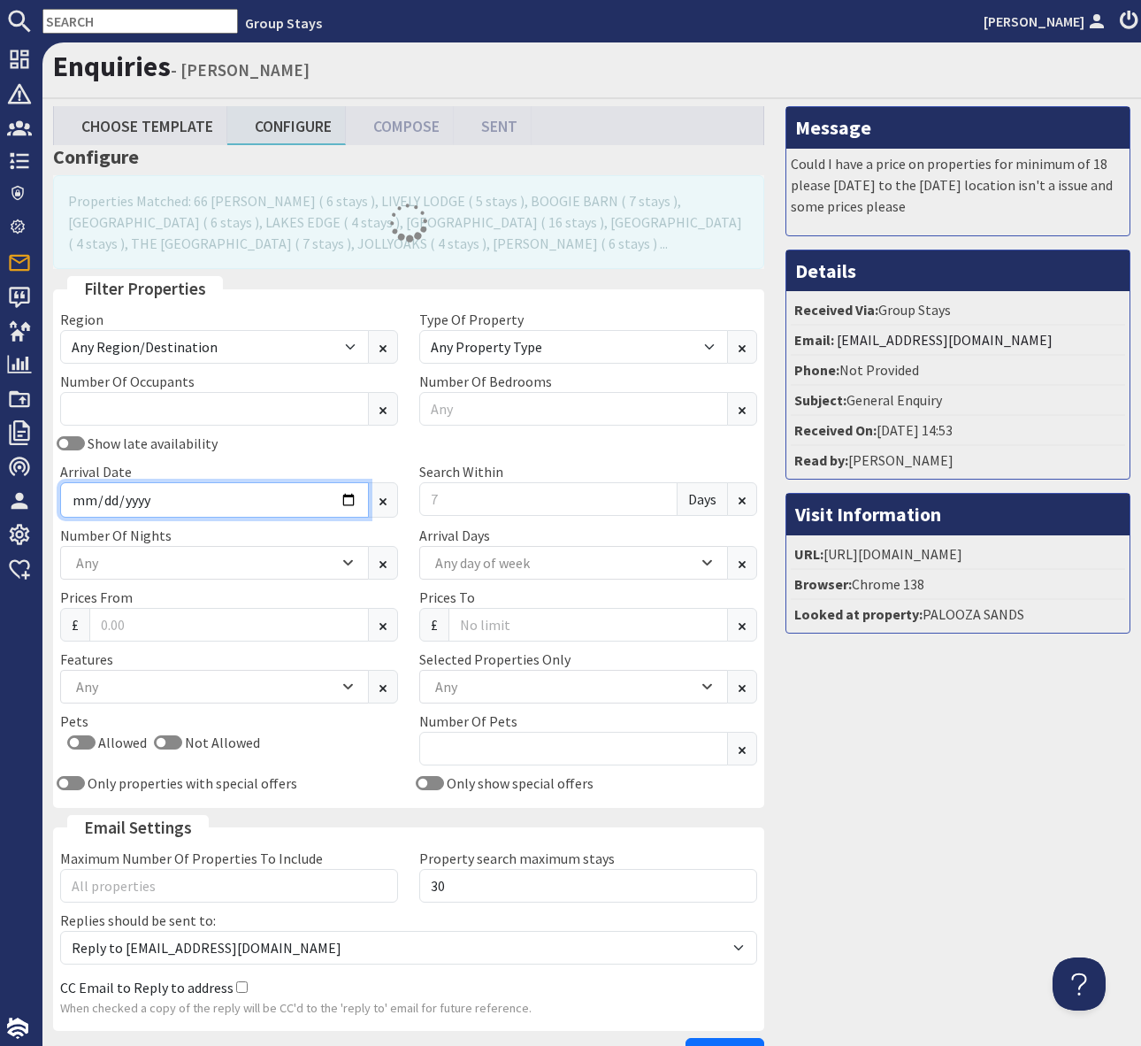
type input "2026-08-14"
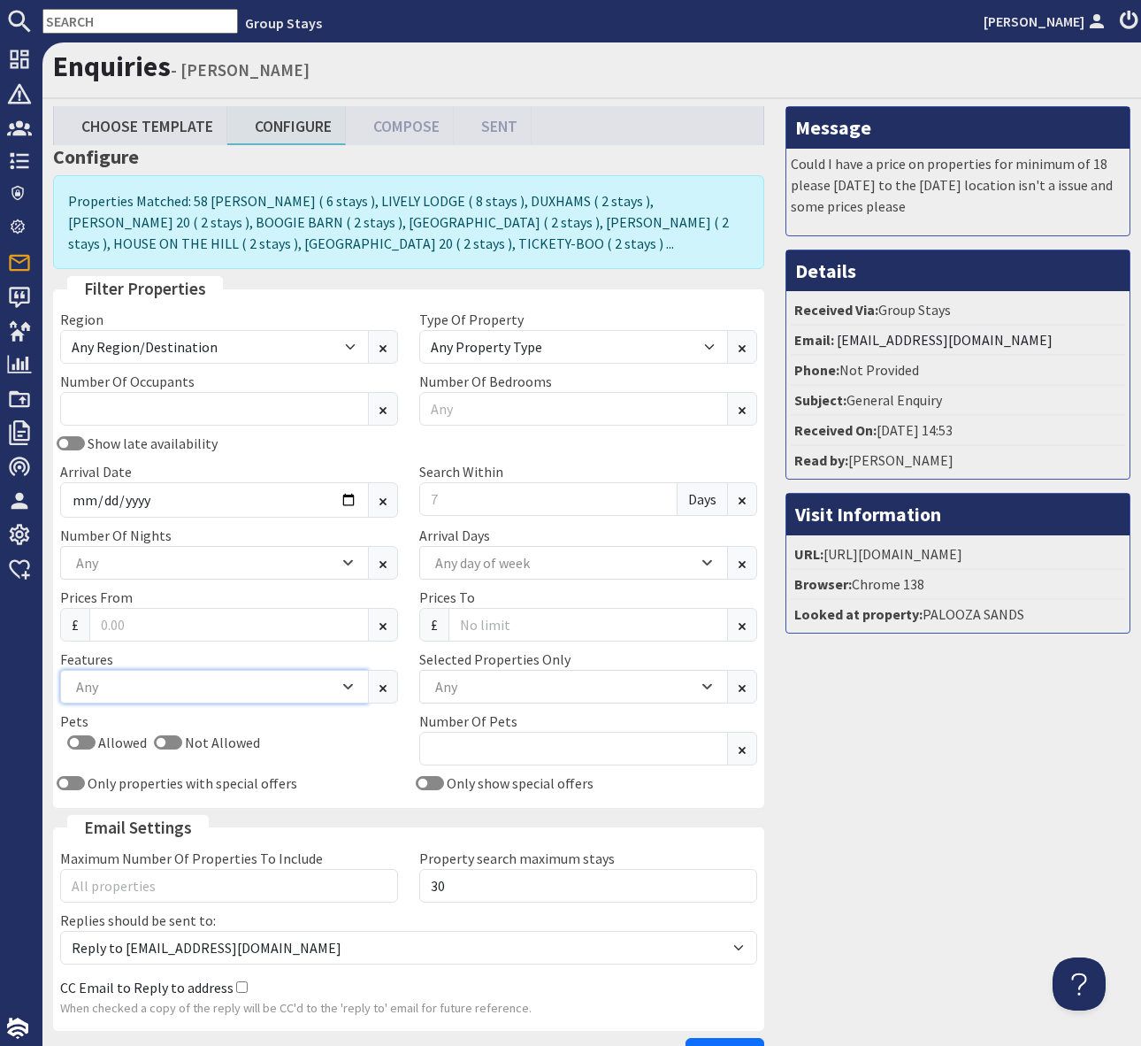
click at [112, 689] on div "Any" at bounding box center [205, 686] width 267 height 19
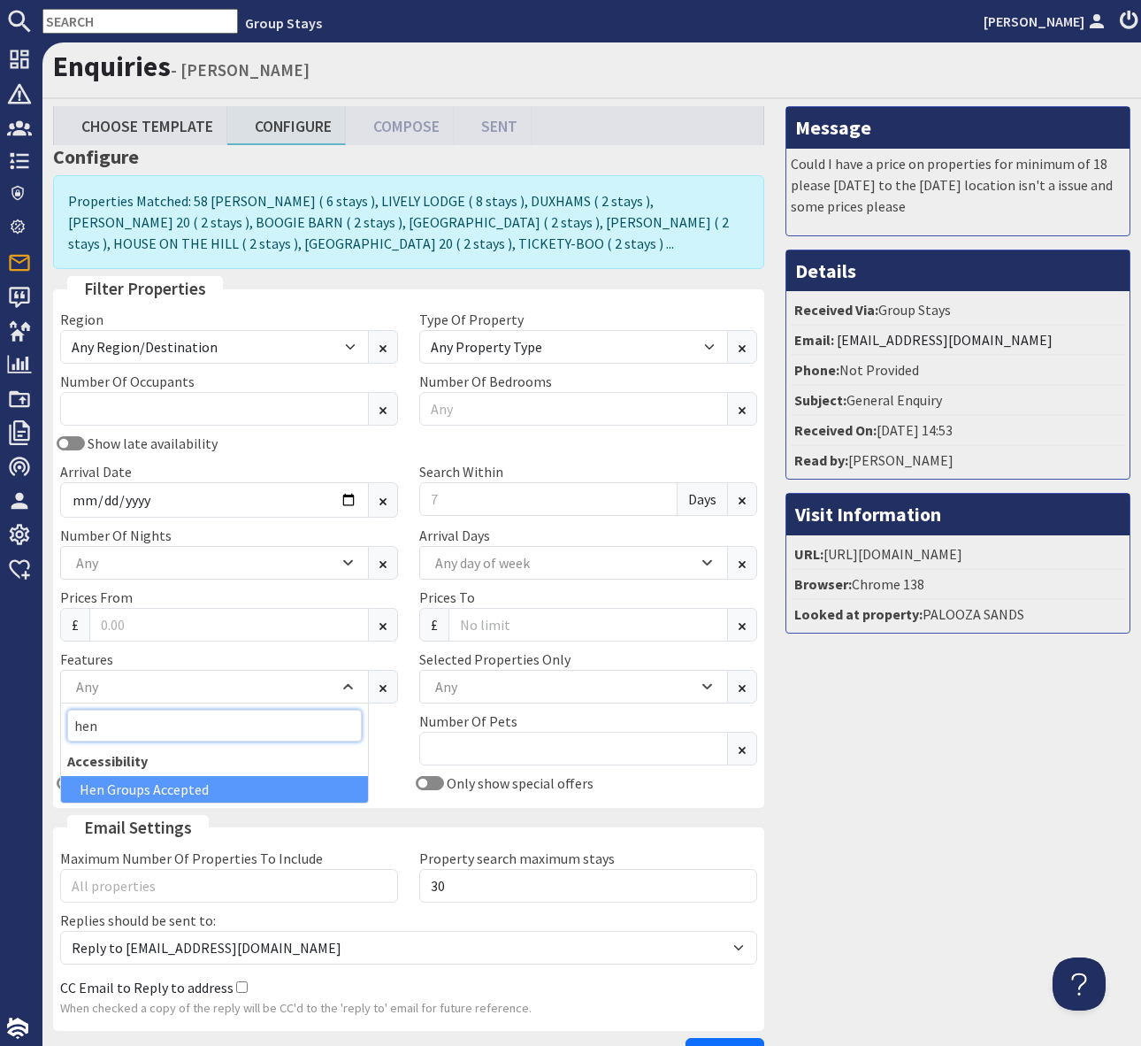
type input "hen"
click at [196, 787] on div "Hen Groups Accepted" at bounding box center [214, 789] width 307 height 27
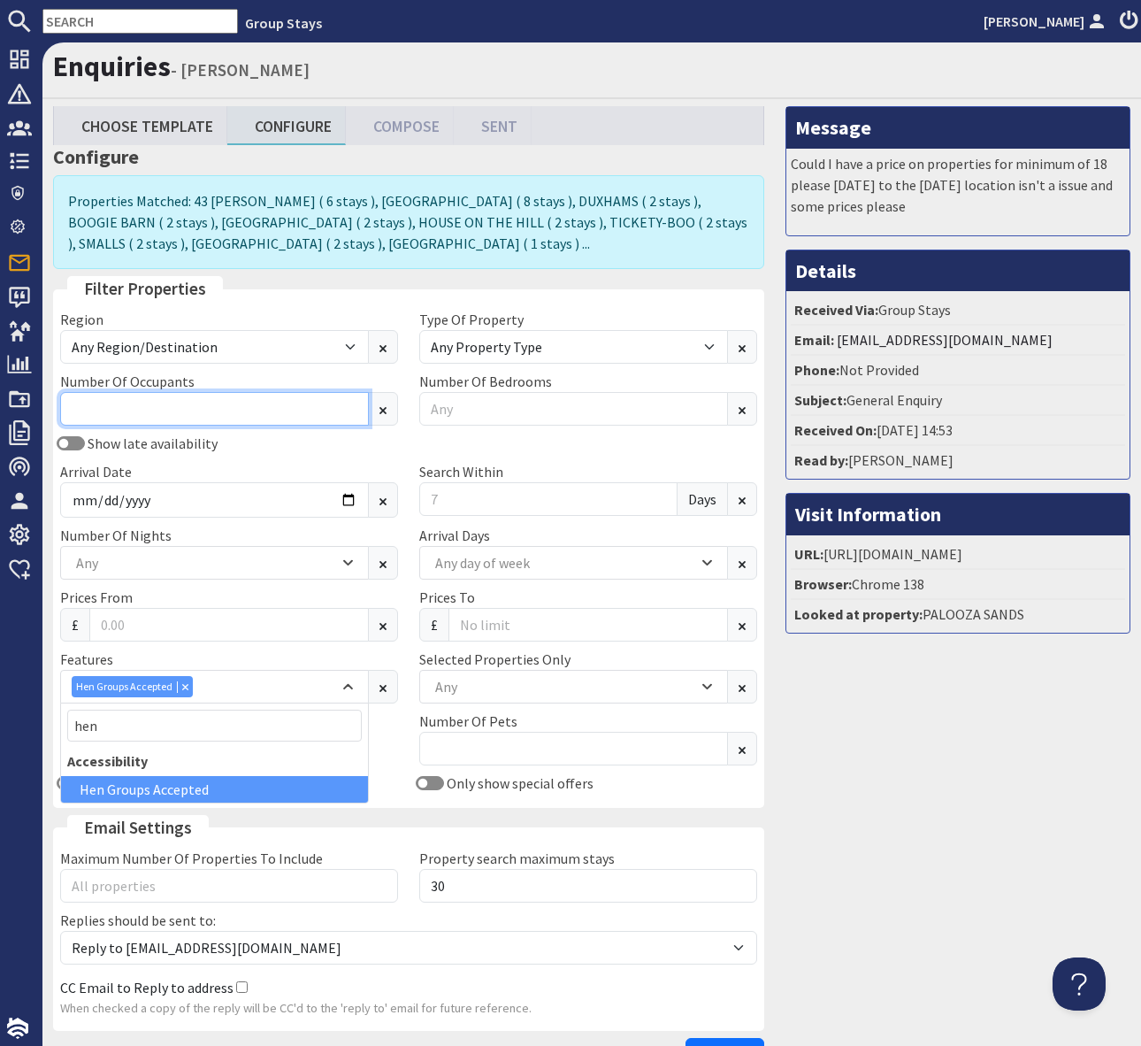
click at [88, 413] on input "Number Of Occupants" at bounding box center [214, 409] width 309 height 34
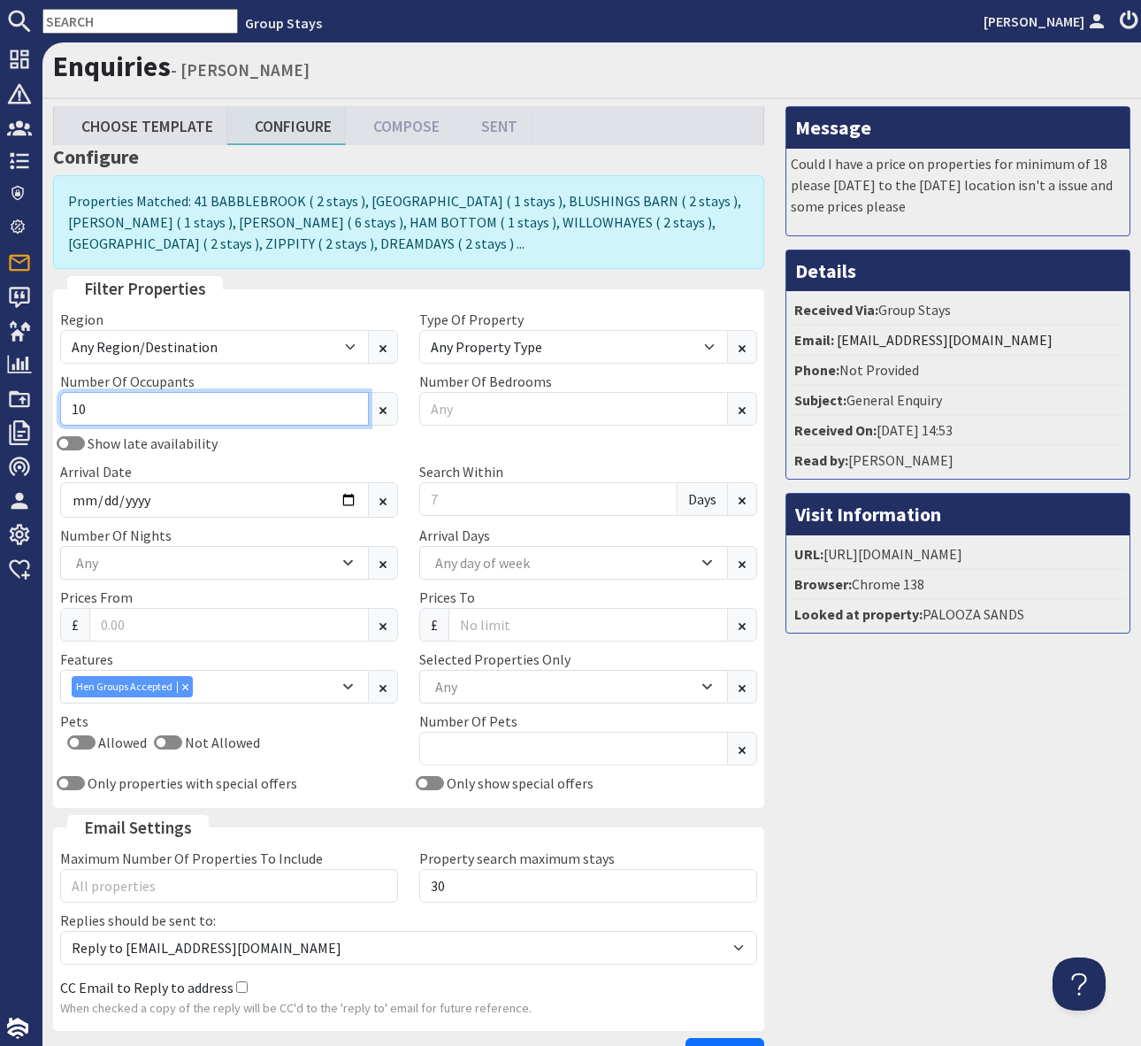
scroll to position [123, 0]
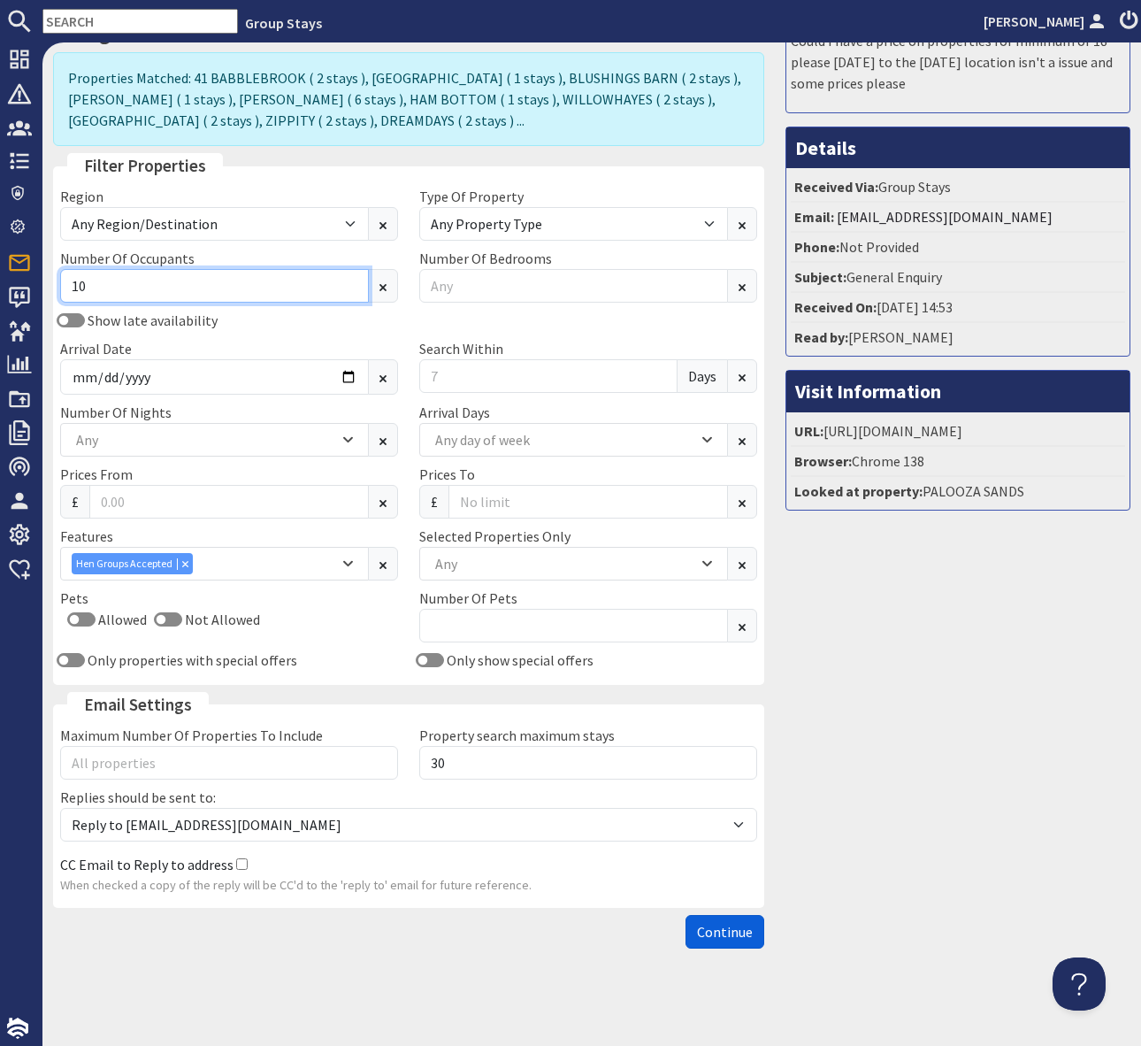
type input "10"
click at [713, 932] on span "Continue" at bounding box center [725, 932] width 56 height 18
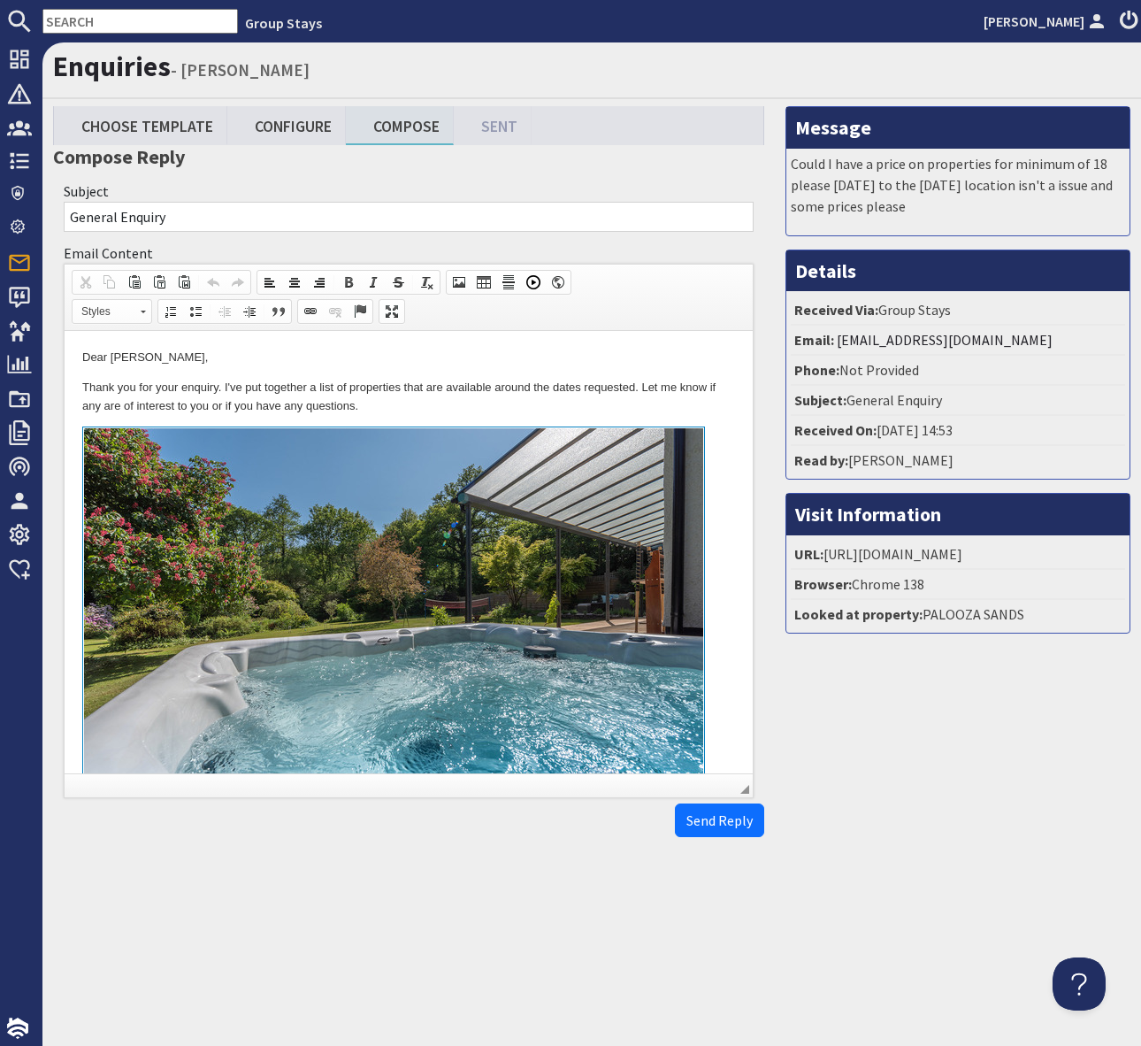
click at [426, 402] on p "Thank you for your enquiry. I've put together a list of properties that are ava…" at bounding box center [408, 397] width 653 height 37
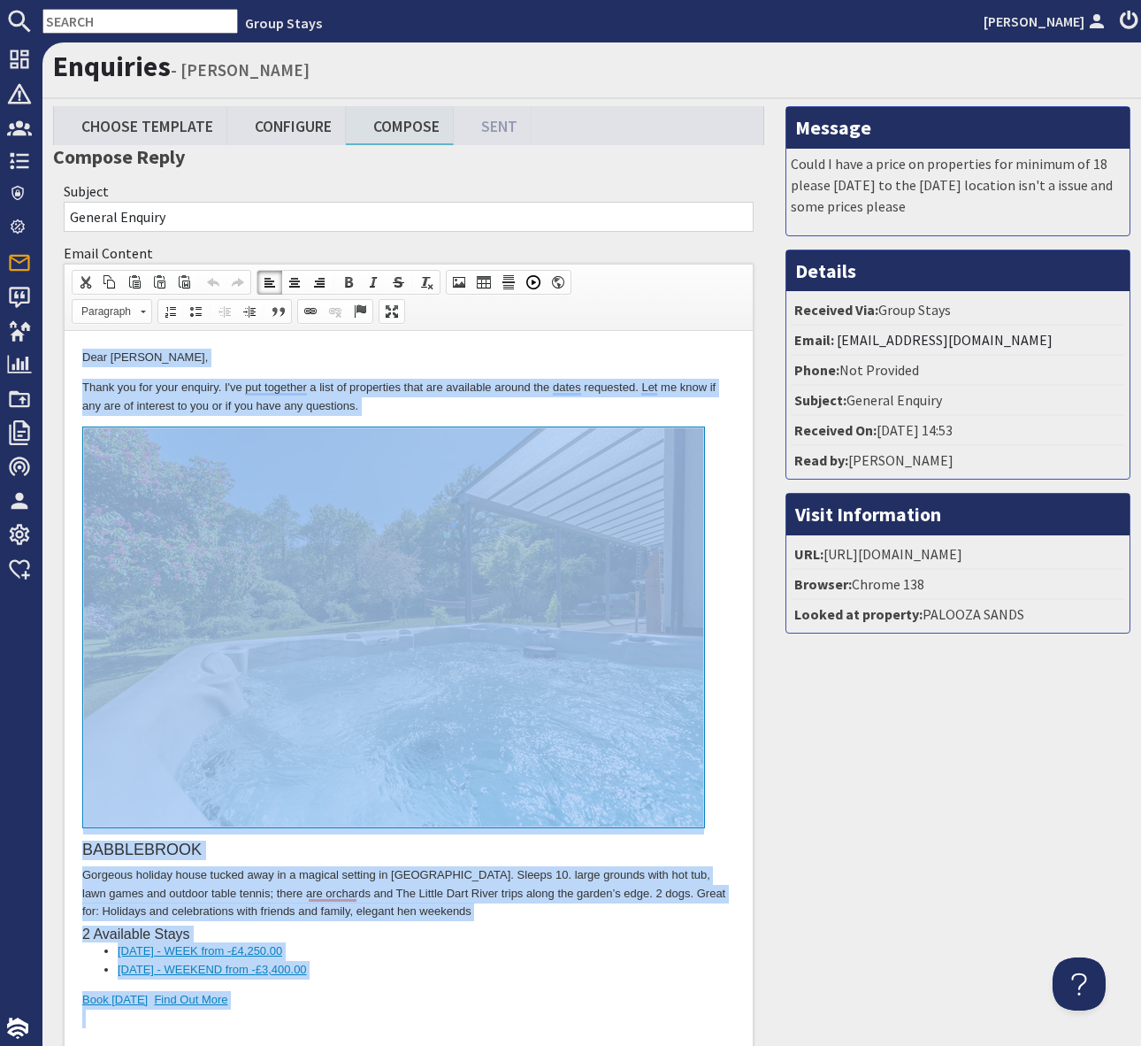
copy body "Dear Nikki Larkin, Thank you for your enquiry. I've put together a list of prop…"
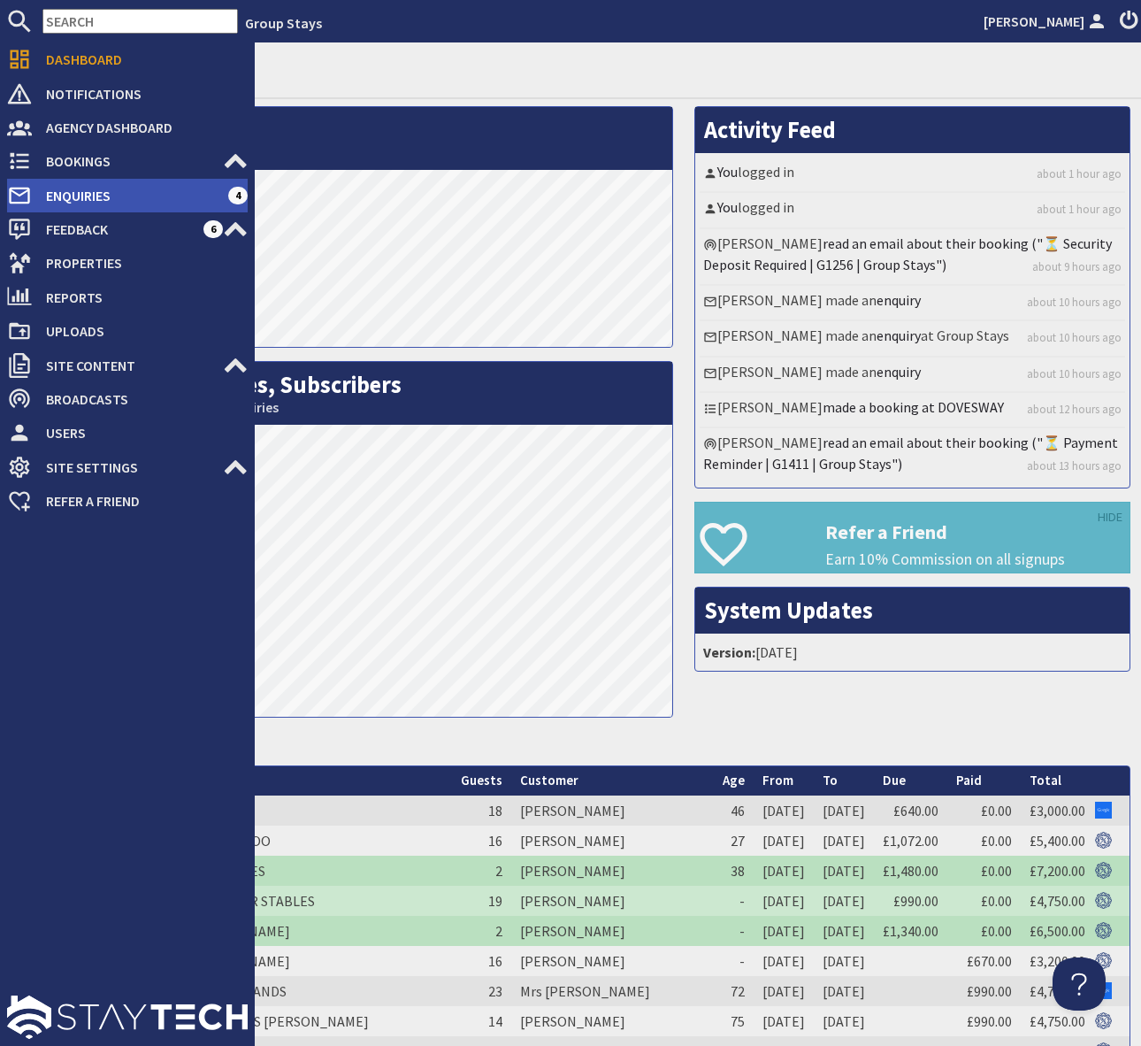
click at [155, 197] on span "Enquiries" at bounding box center [130, 195] width 196 height 28
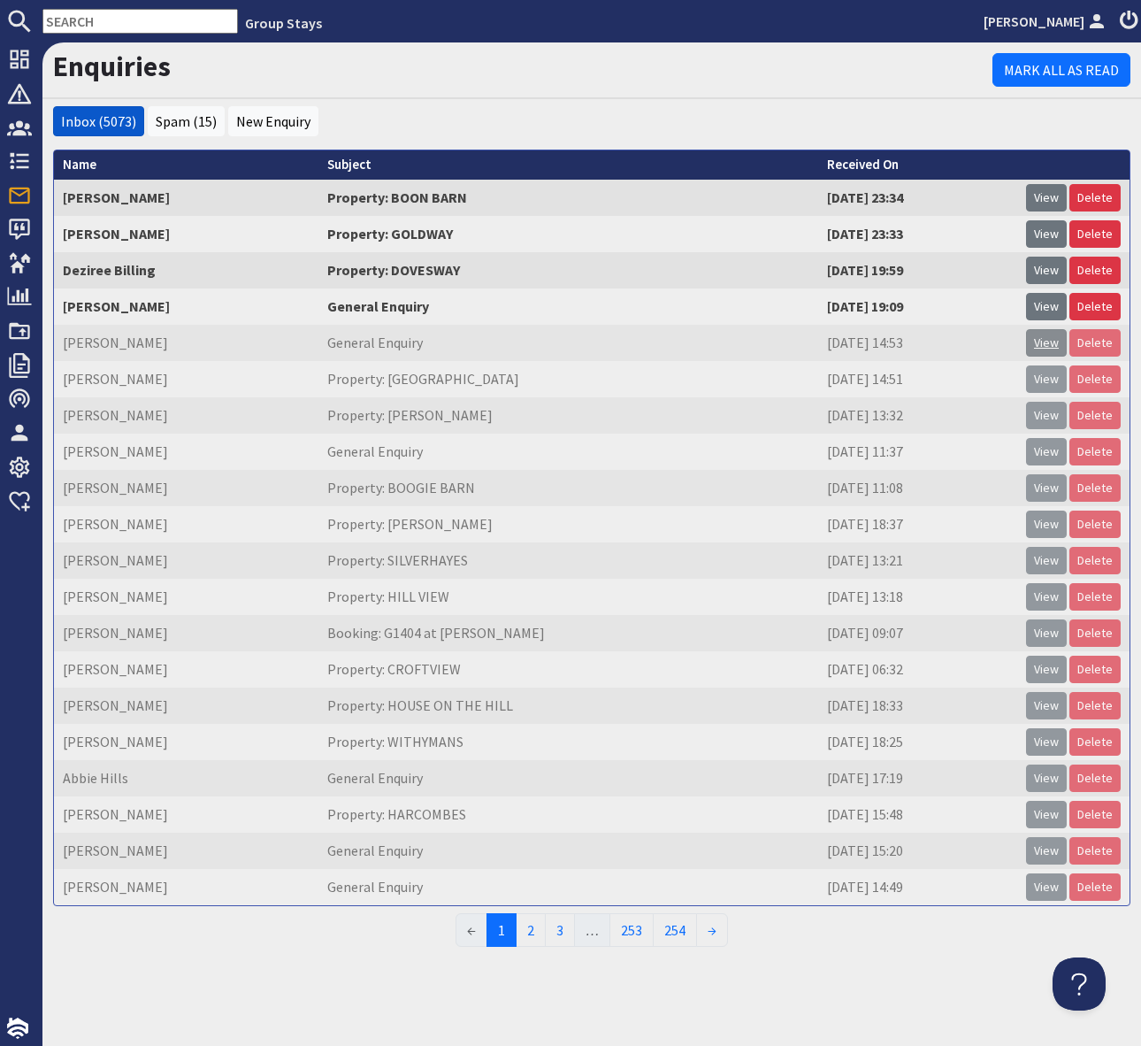
click at [1045, 346] on link "View" at bounding box center [1046, 342] width 41 height 27
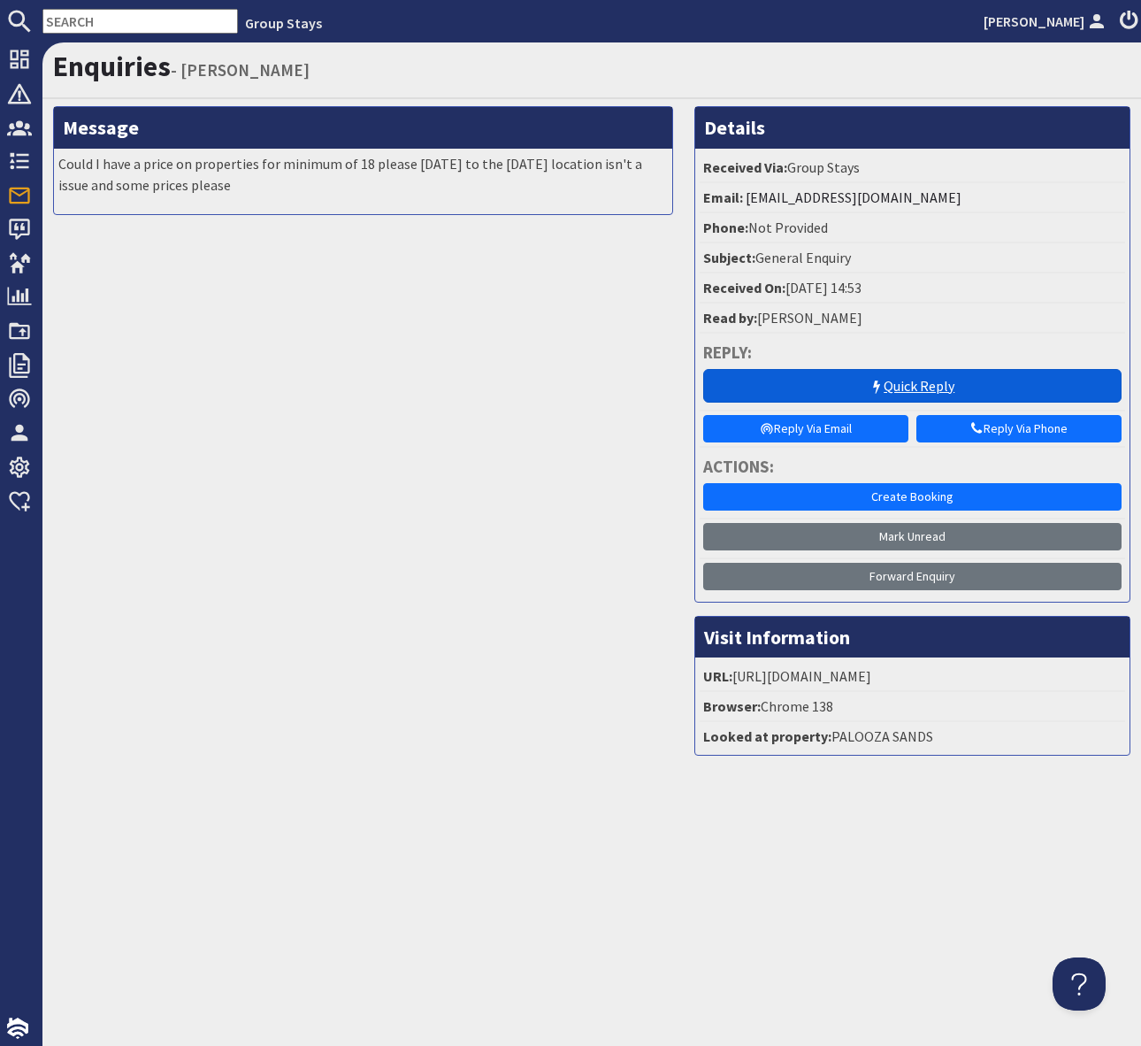
click at [871, 383] on icon at bounding box center [877, 387] width 14 height 14
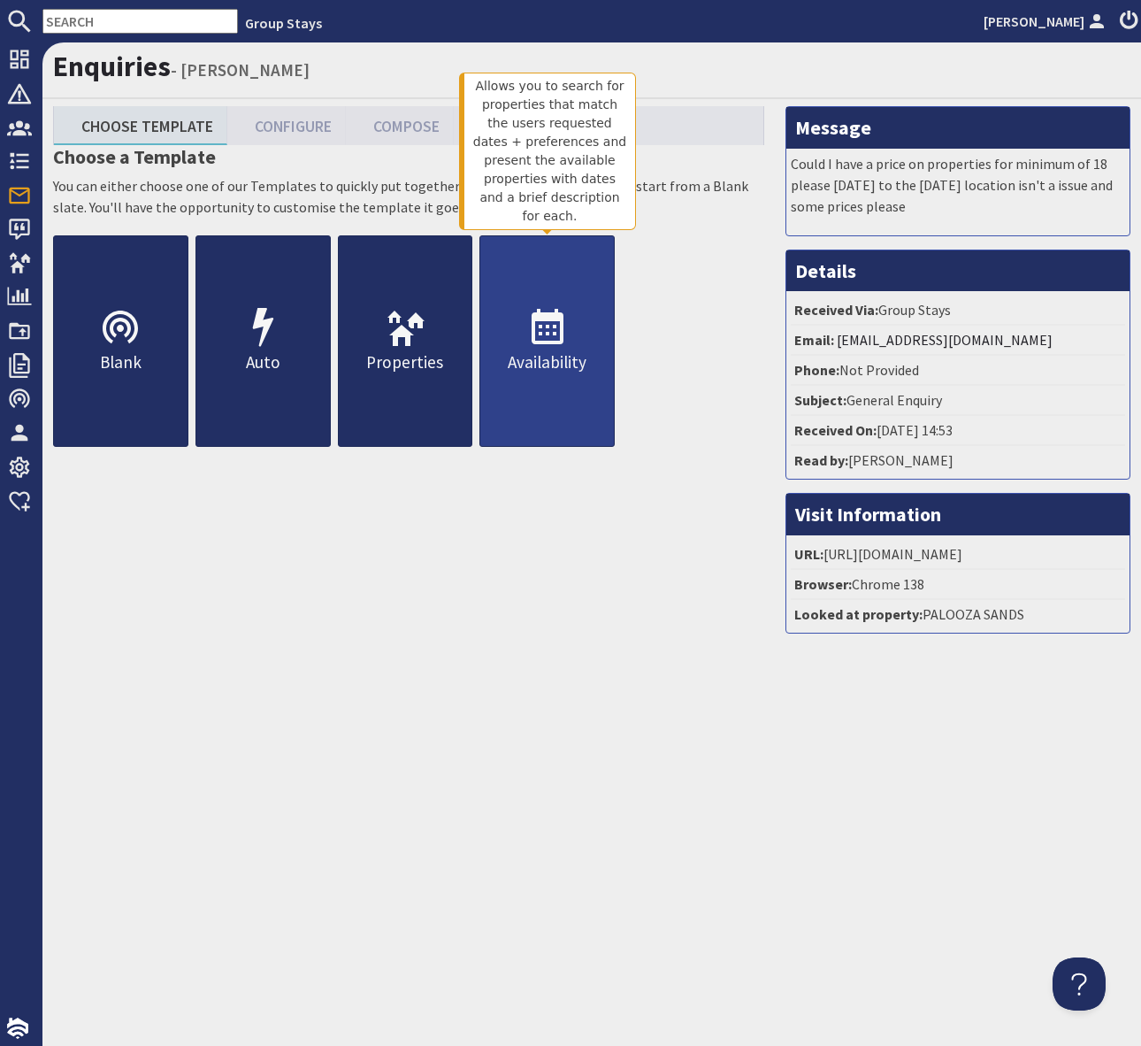
click at [553, 333] on use at bounding box center [548, 326] width 32 height 35
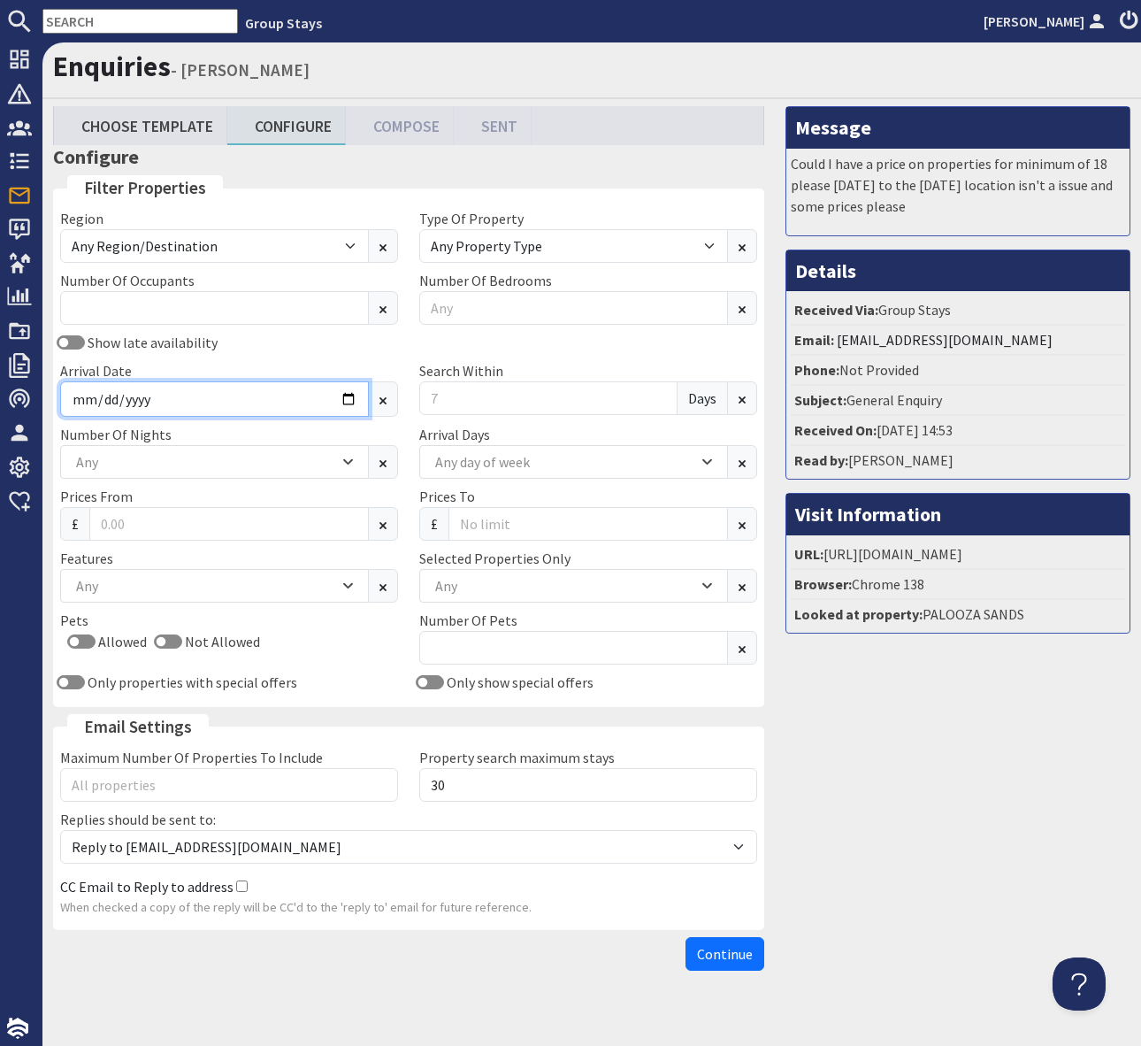
click at [353, 396] on input "Arrival Date" at bounding box center [214, 398] width 309 height 35
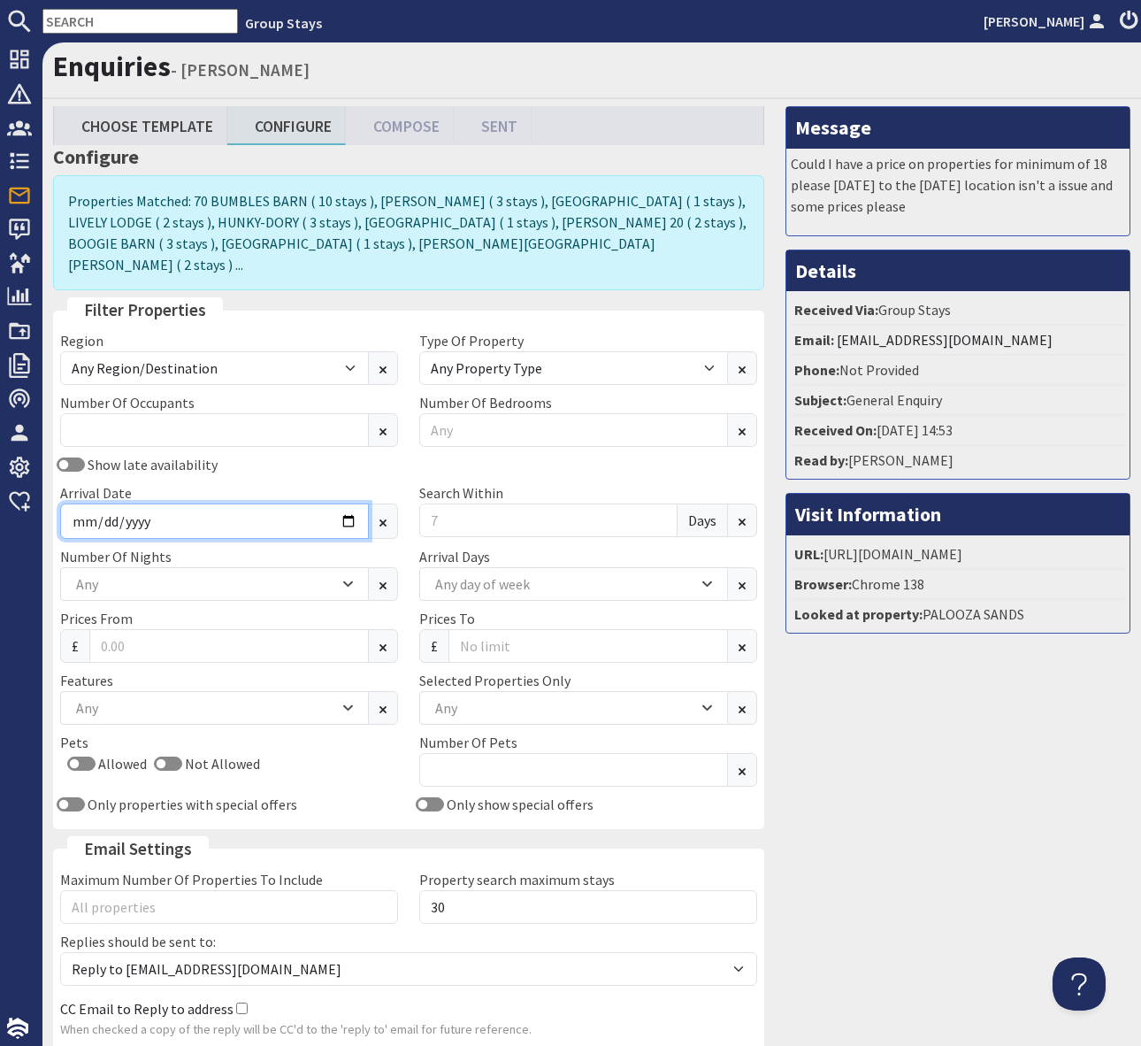
type input "[DATE]"
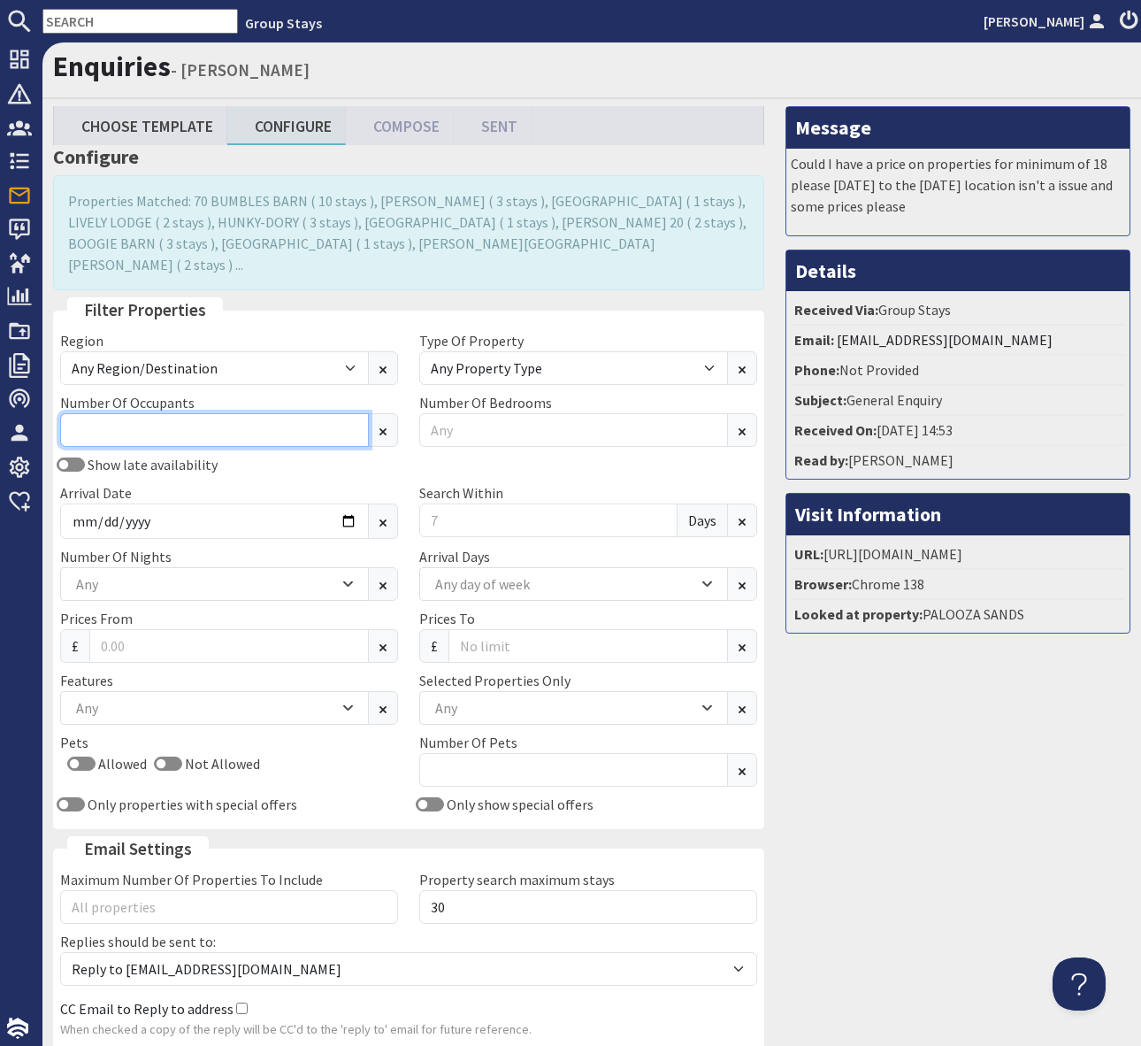
click at [129, 413] on input "Number Of Occupants" at bounding box center [214, 430] width 309 height 34
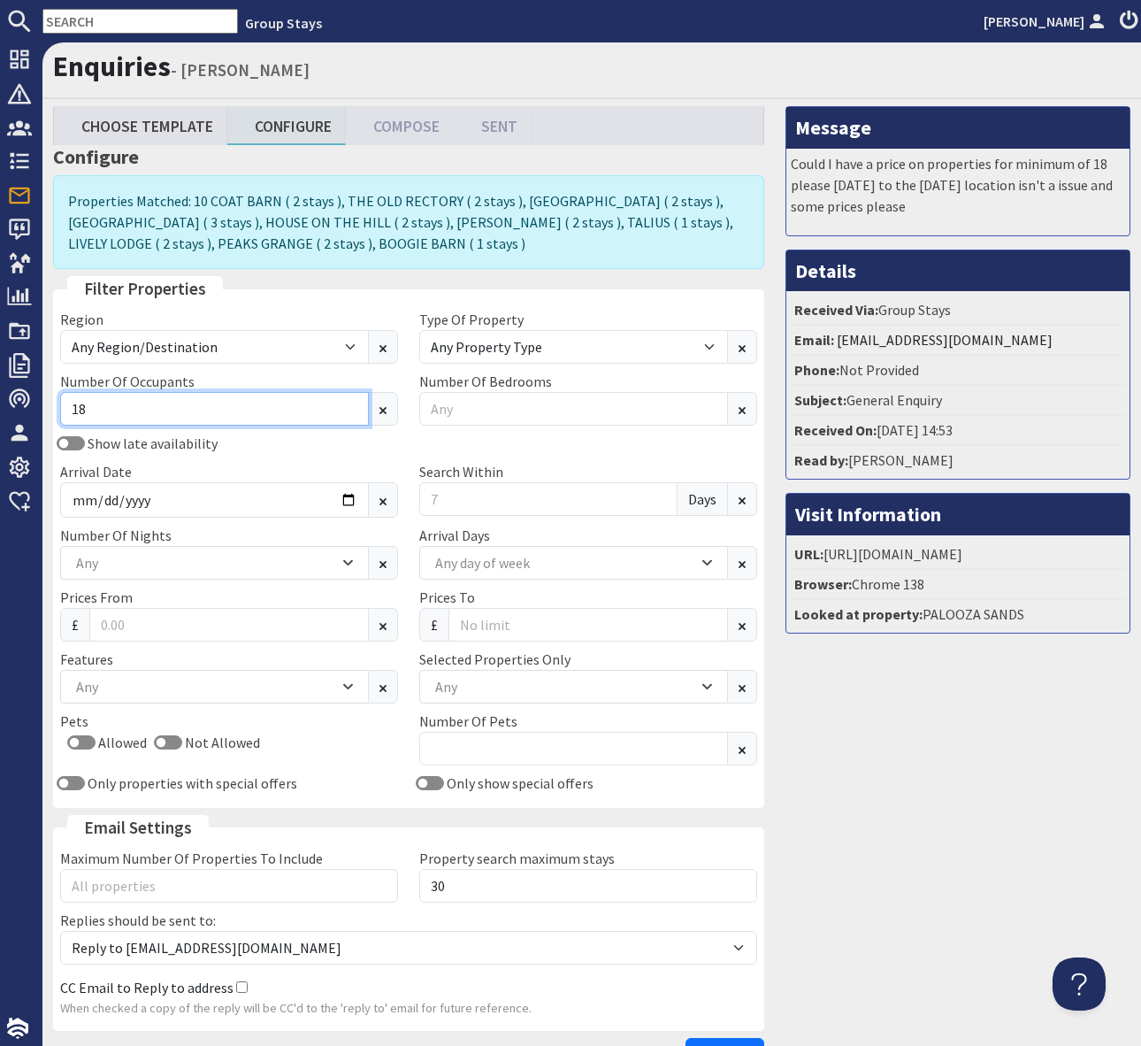
type input "18"
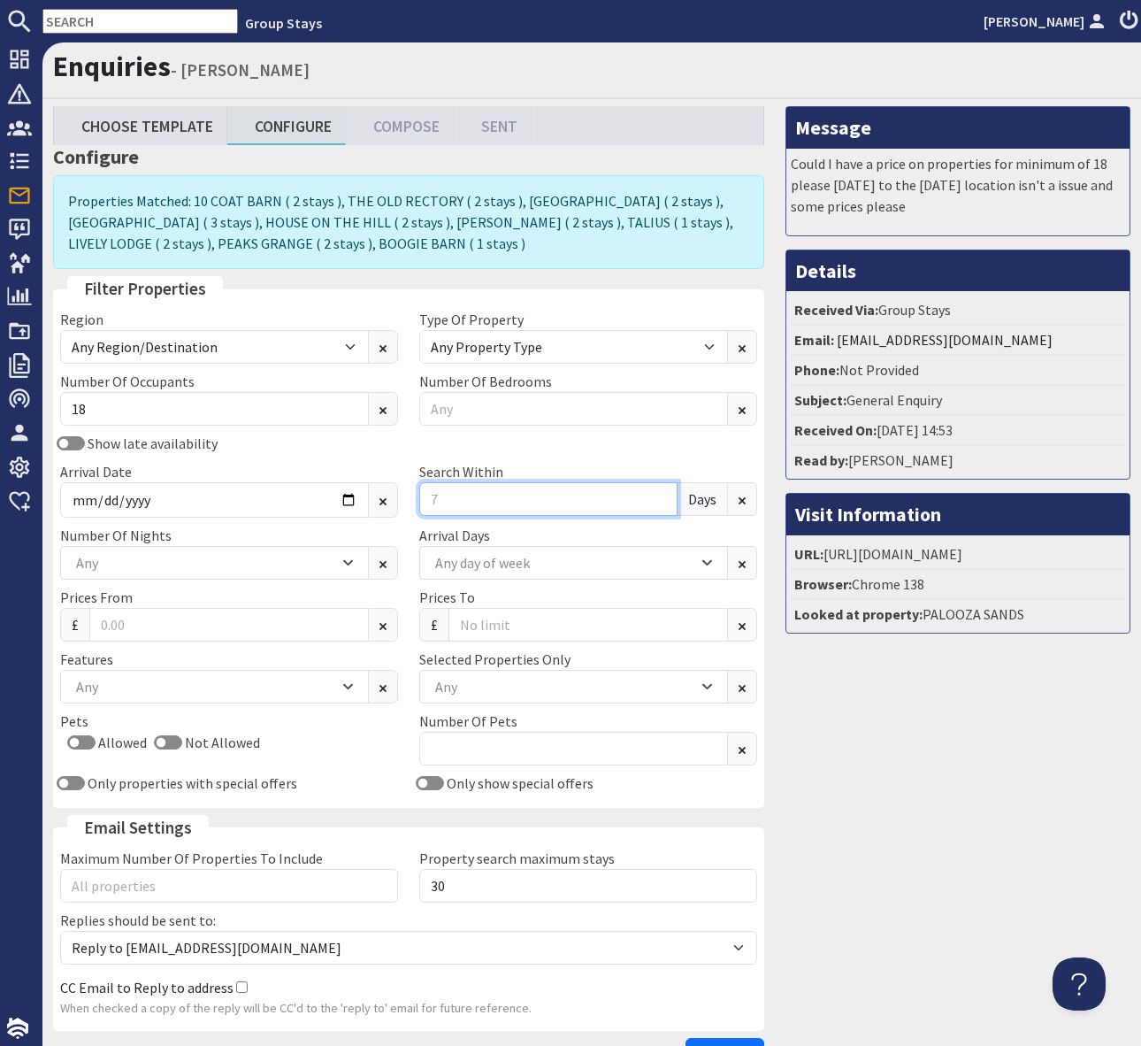
click at [441, 495] on input "Search Within" at bounding box center [548, 499] width 258 height 34
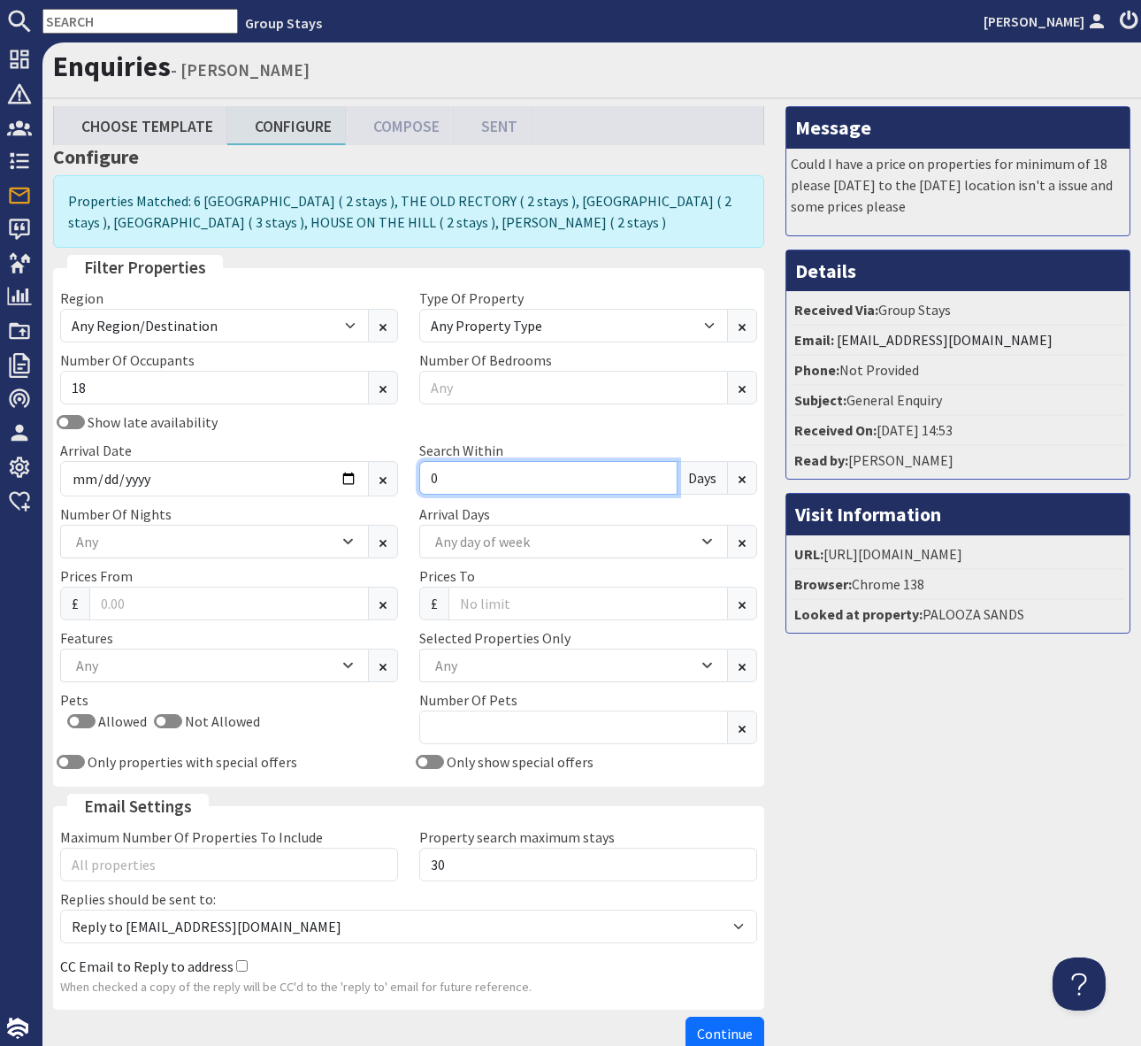
scroll to position [102, 0]
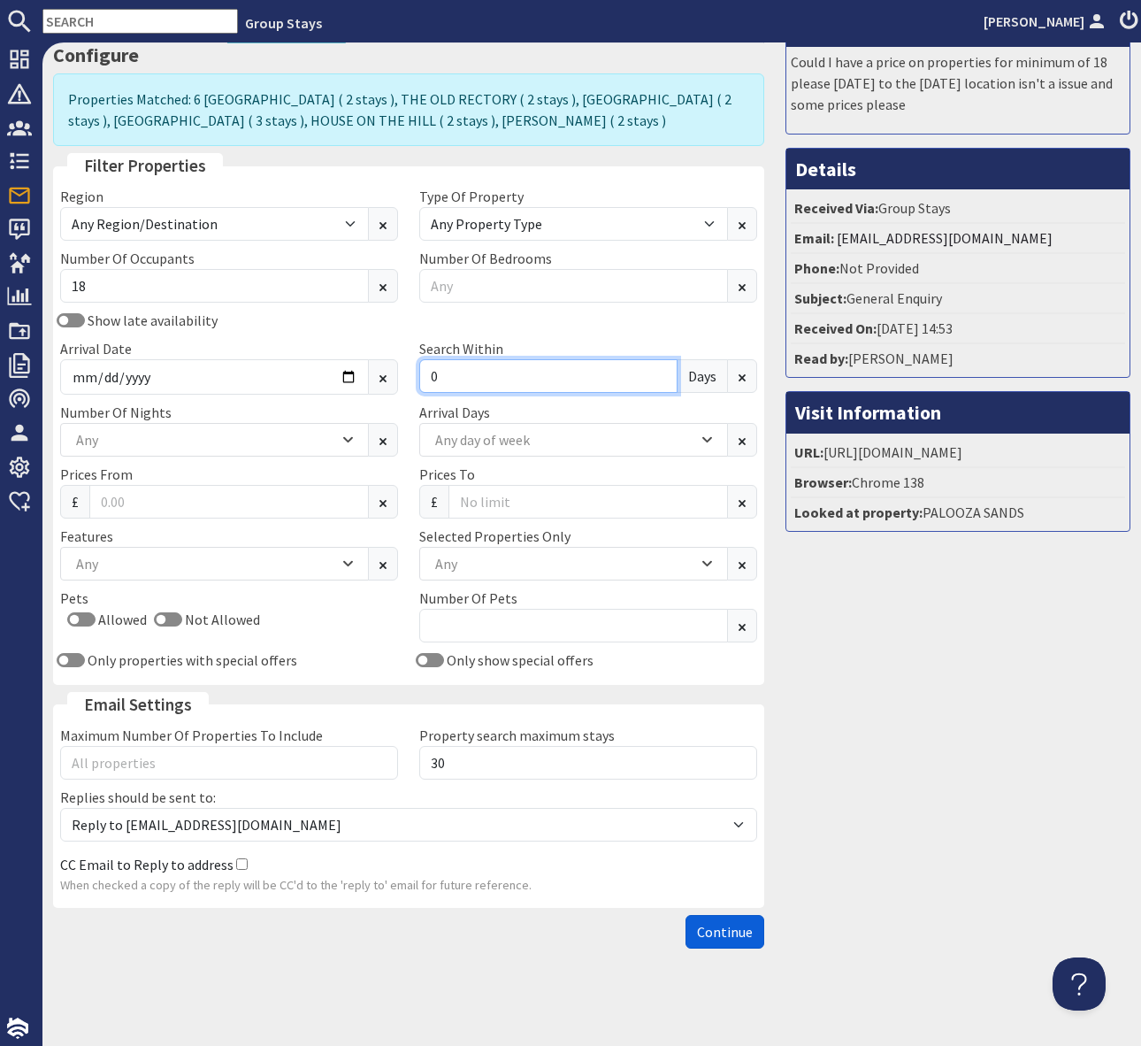
type input "0"
click at [722, 933] on span "Continue" at bounding box center [725, 932] width 56 height 18
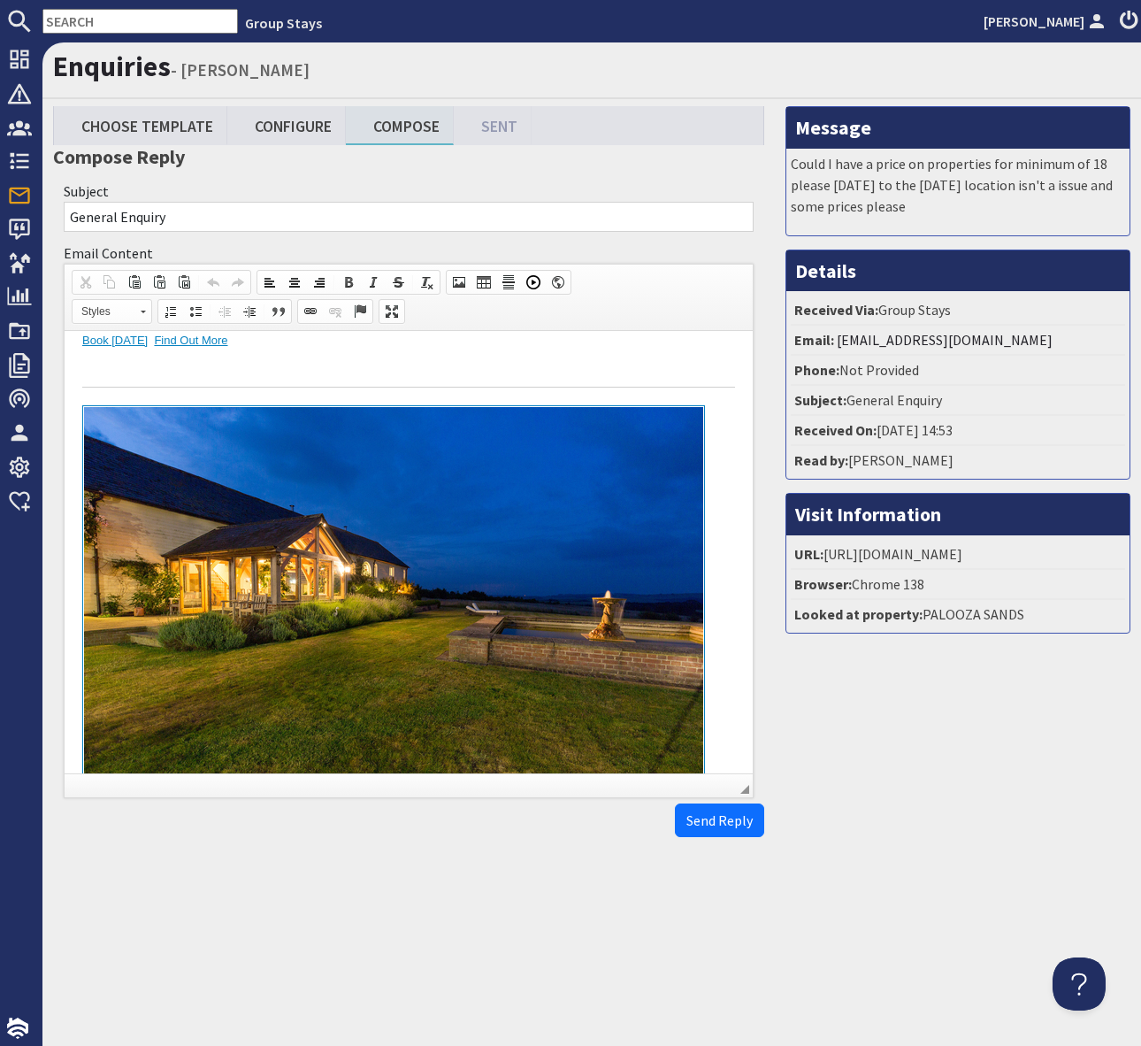
scroll to position [2687, 0]
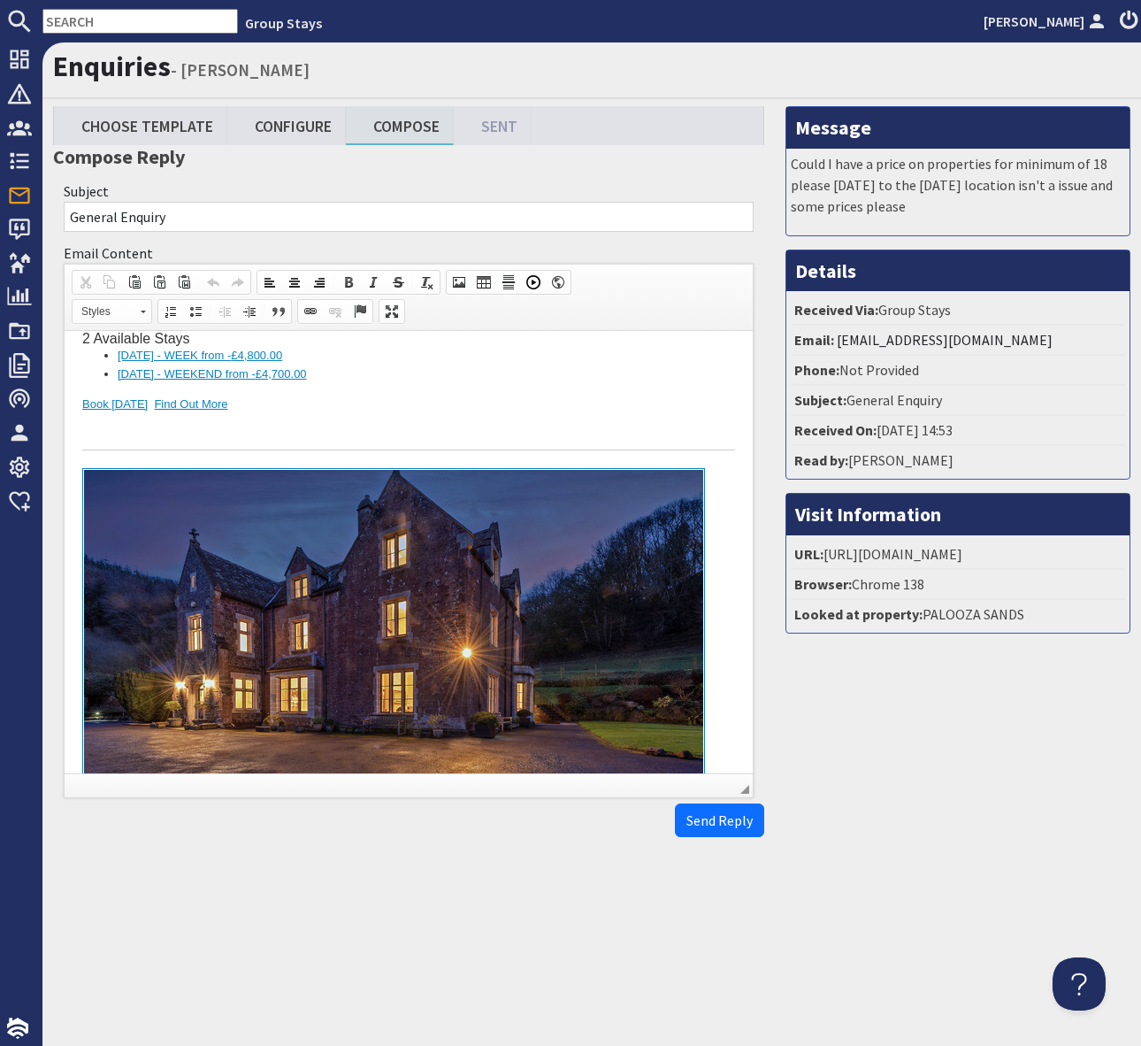
scroll to position [617, 0]
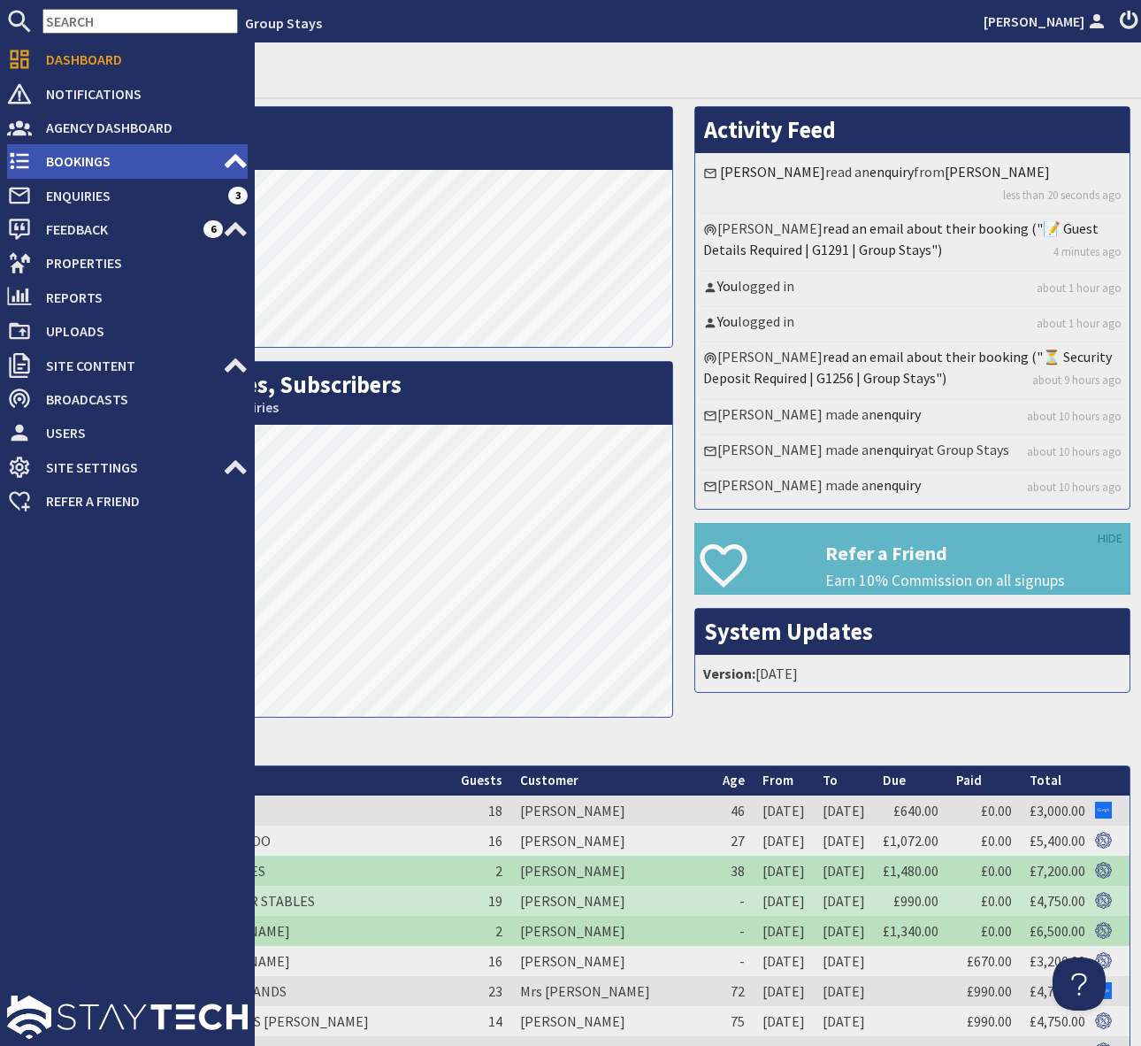
click at [155, 162] on span "Bookings" at bounding box center [127, 161] width 191 height 28
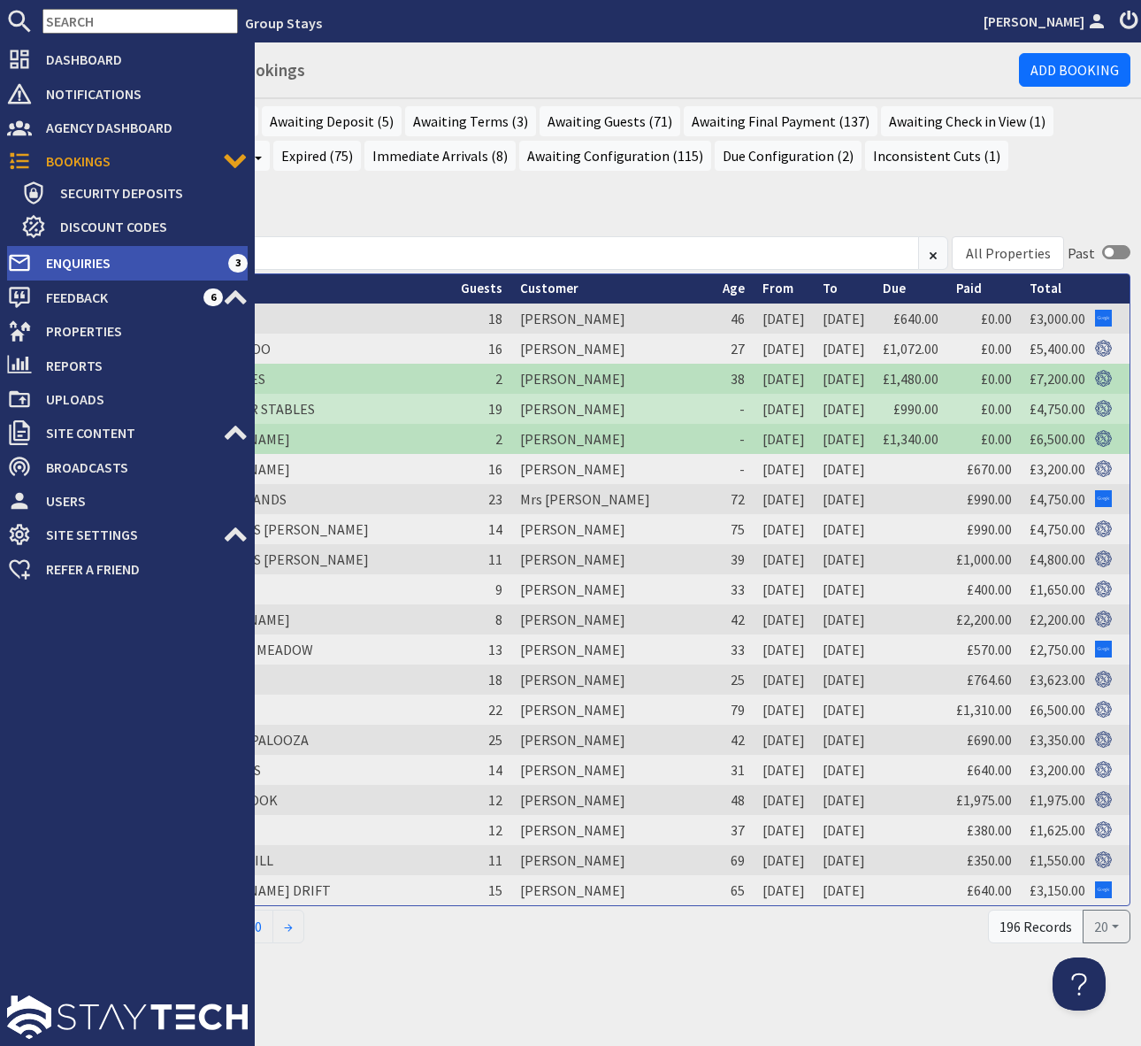
click at [144, 256] on span "Enquiries" at bounding box center [130, 263] width 196 height 28
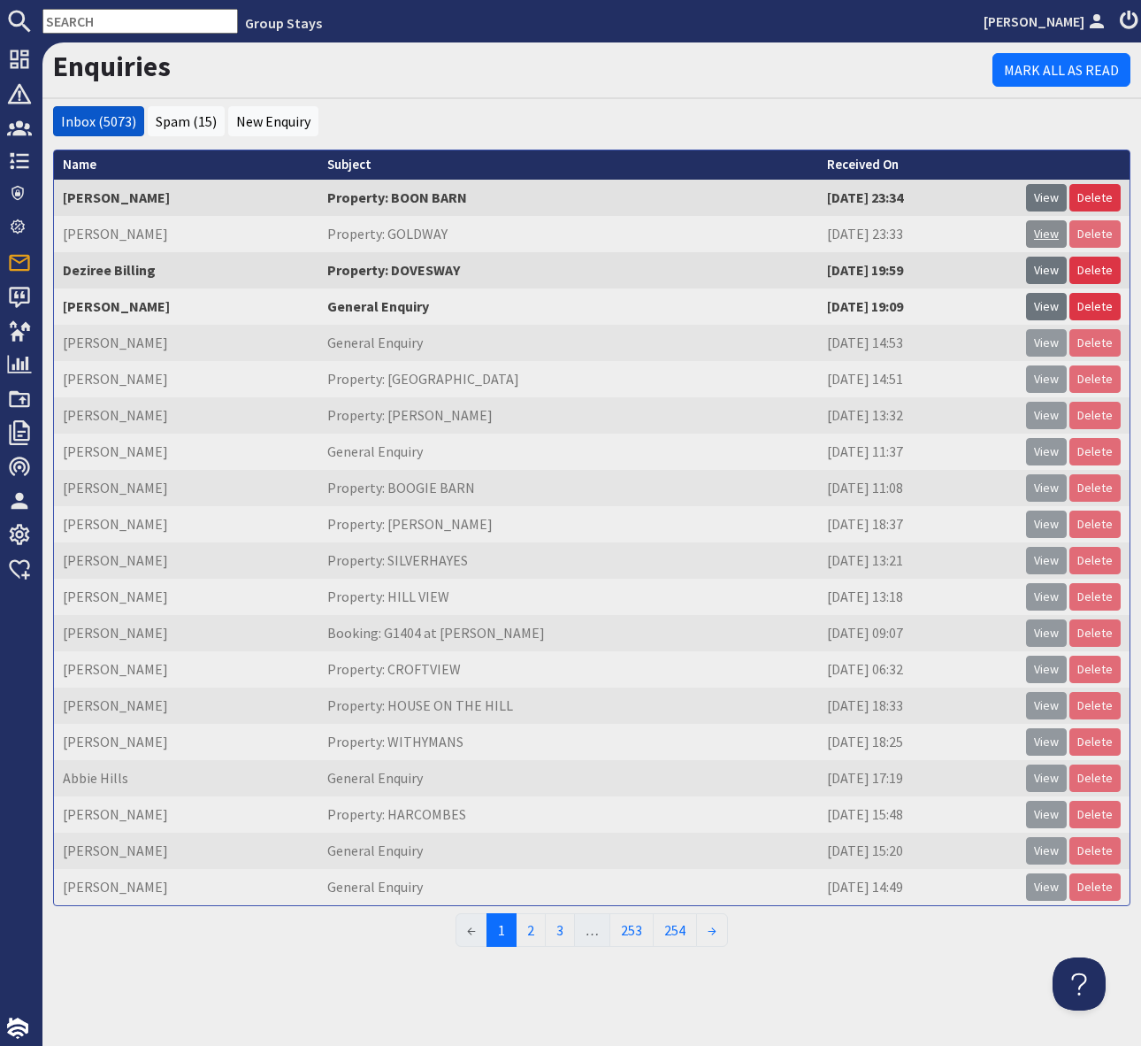
click at [1050, 234] on link "View" at bounding box center [1046, 233] width 41 height 27
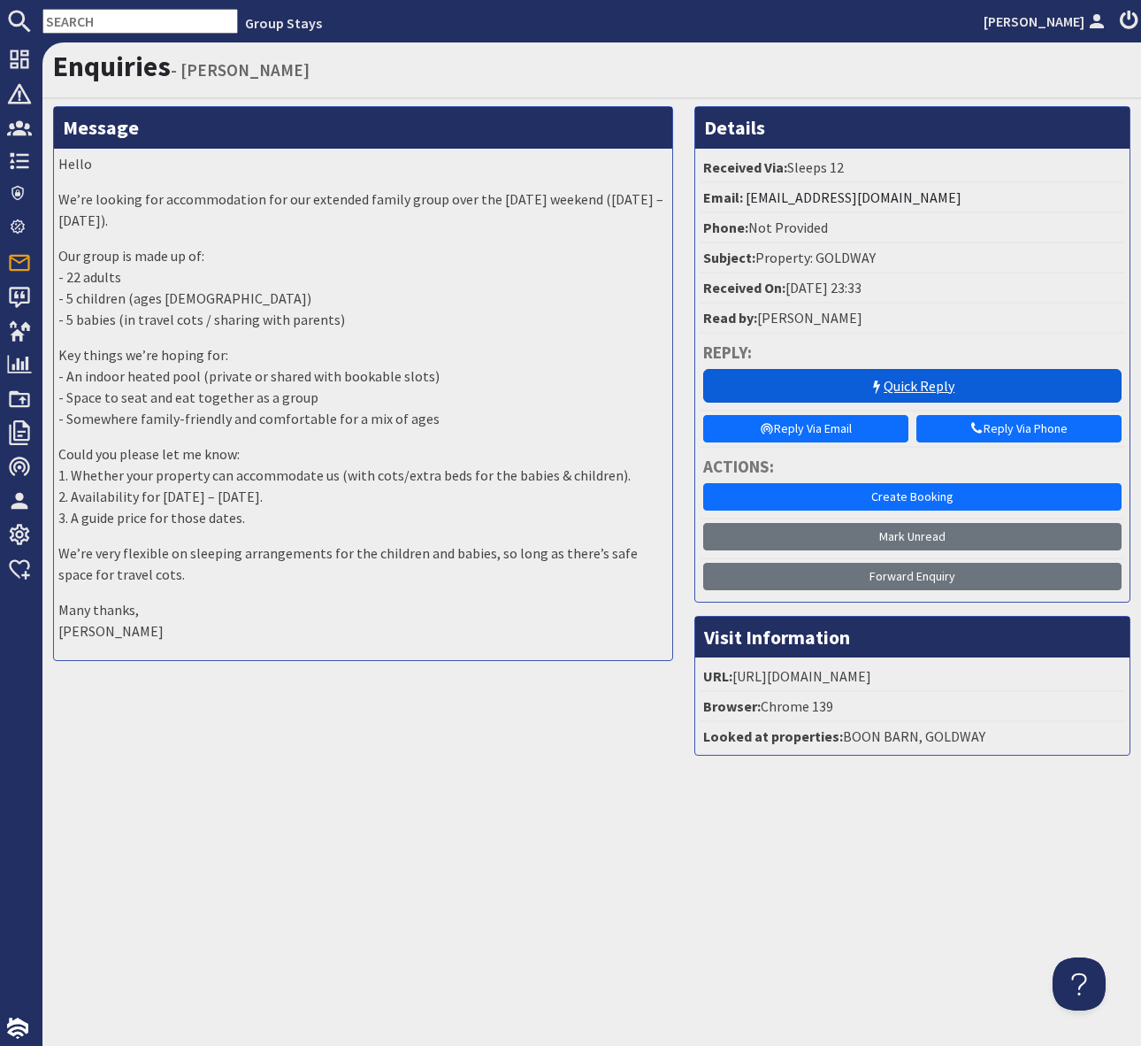
click at [836, 385] on link "Quick Reply" at bounding box center [912, 386] width 419 height 34
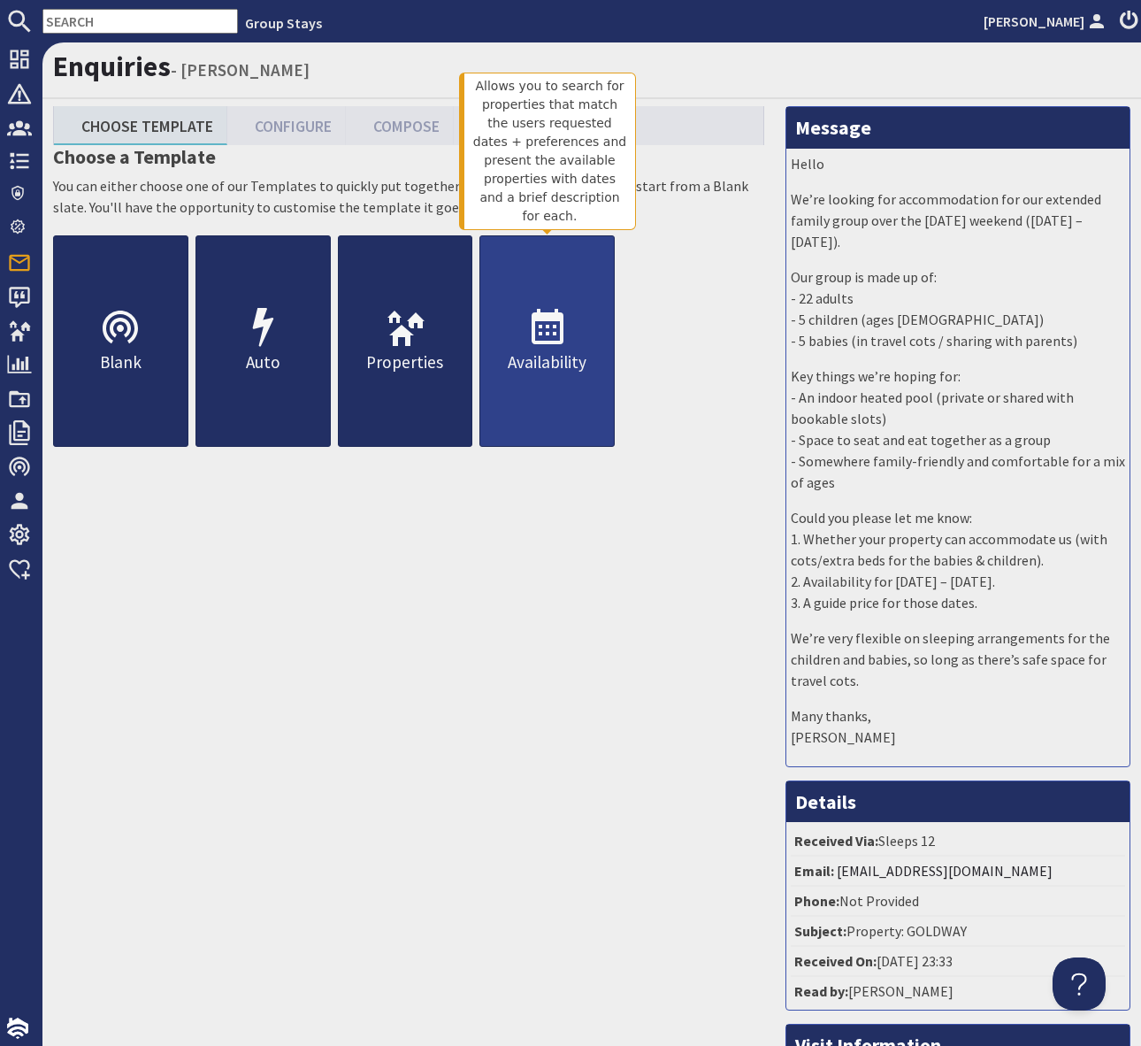
click at [543, 329] on icon at bounding box center [547, 328] width 42 height 42
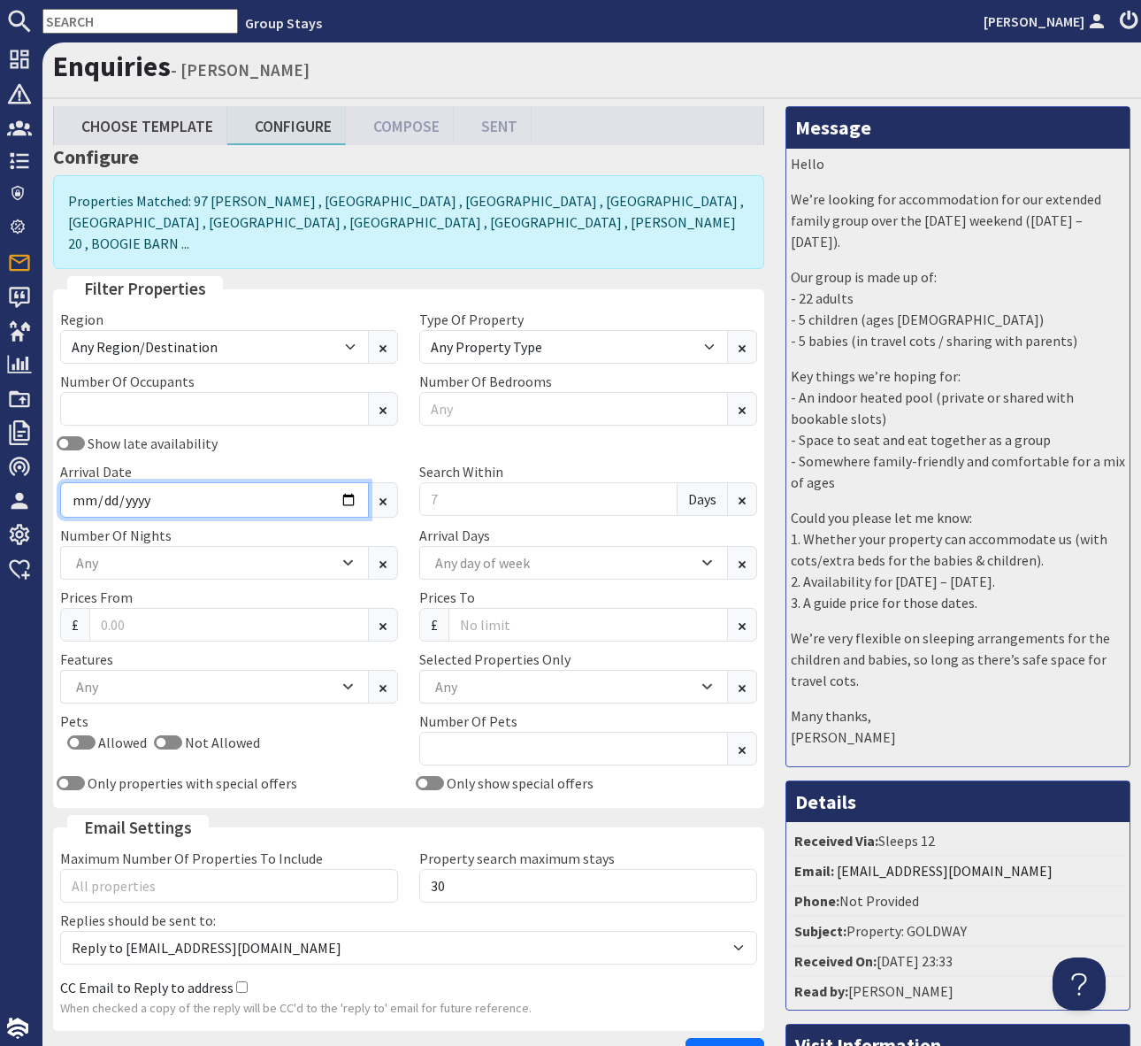
click at [349, 482] on input "Arrival Date" at bounding box center [214, 499] width 309 height 35
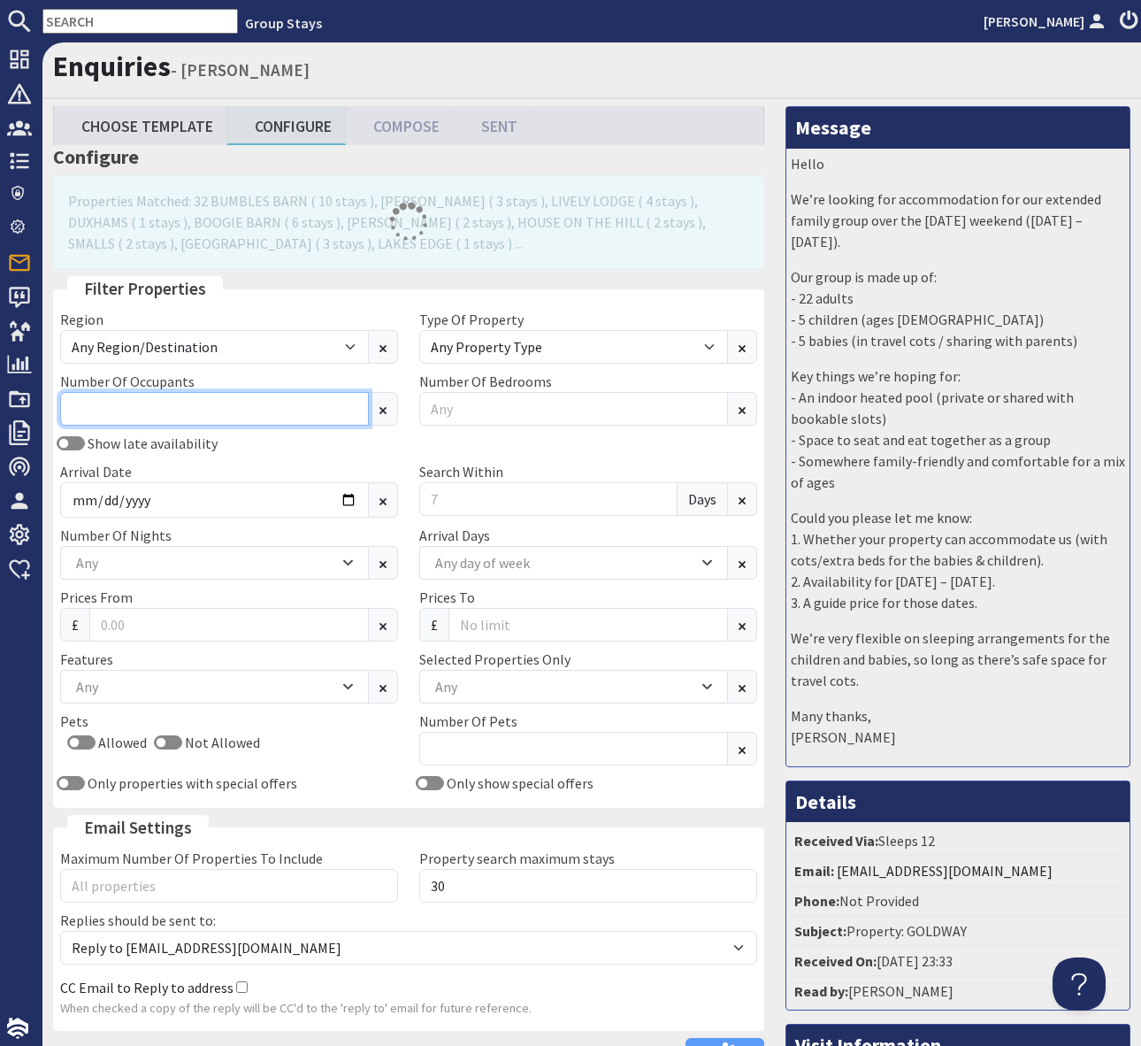
type input "2025-12-02"
click at [130, 408] on input "Number Of Occupants" at bounding box center [214, 409] width 309 height 34
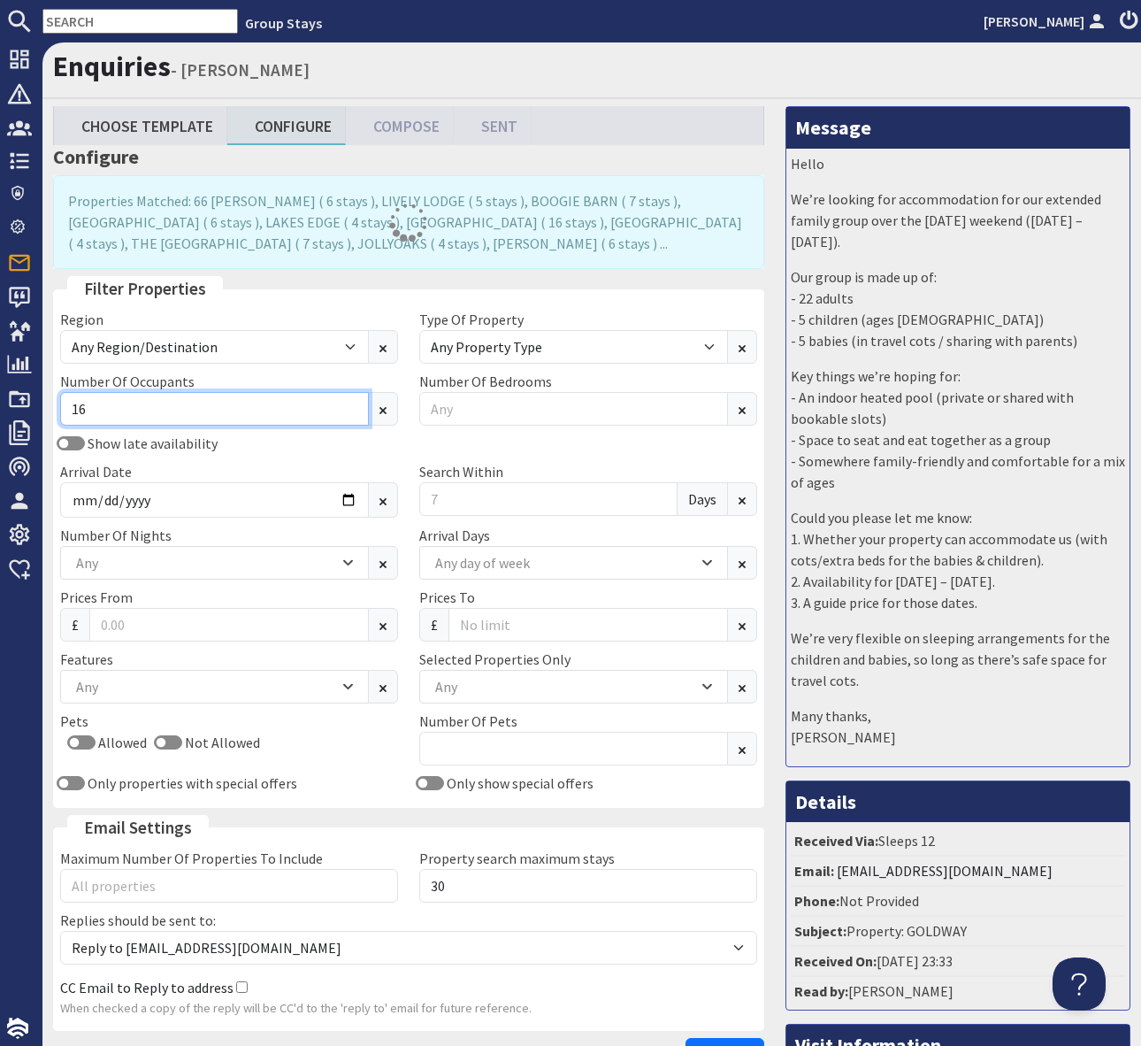
type input "16"
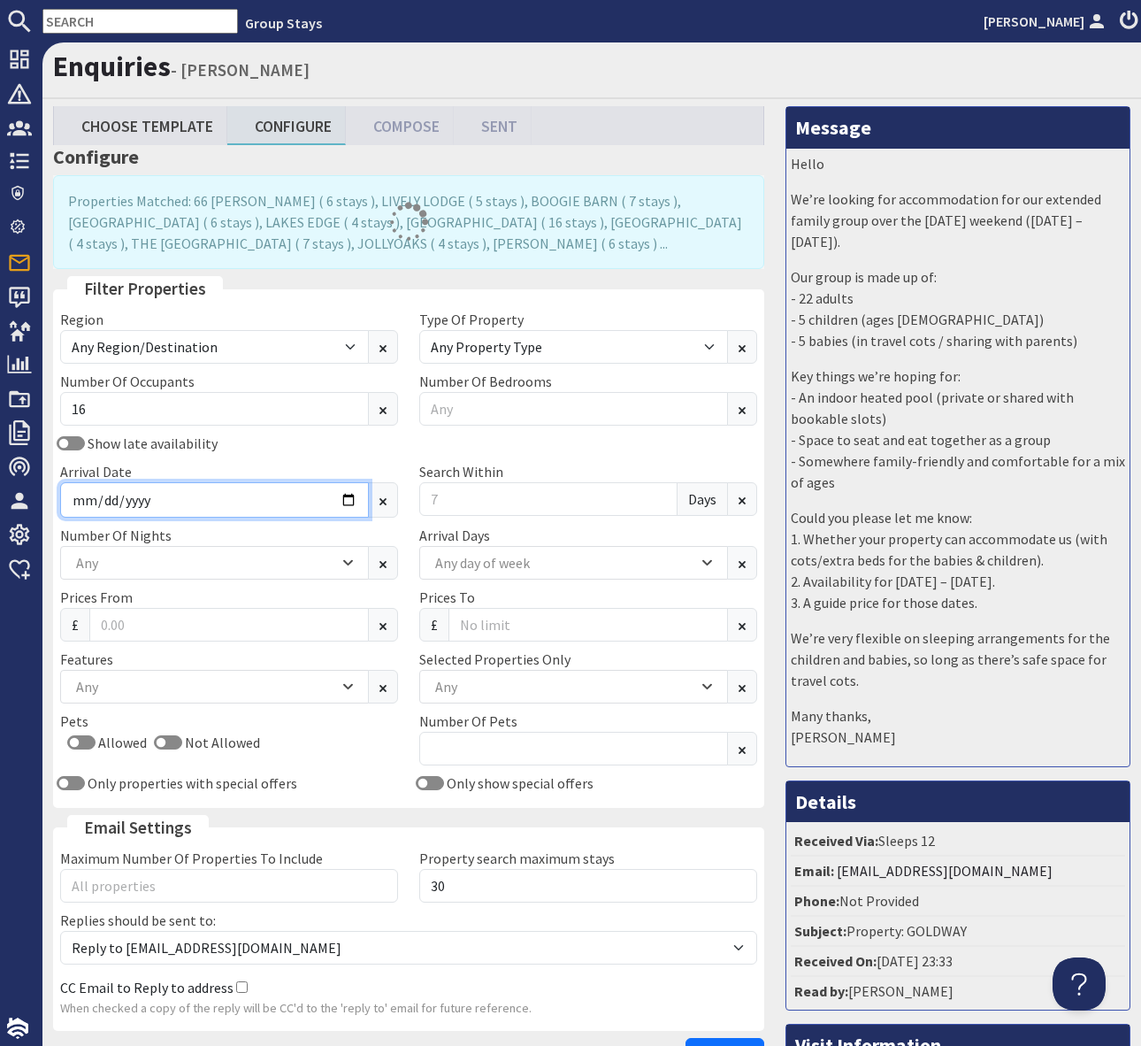
click at [348, 498] on input "2025-12-02" at bounding box center [214, 499] width 309 height 35
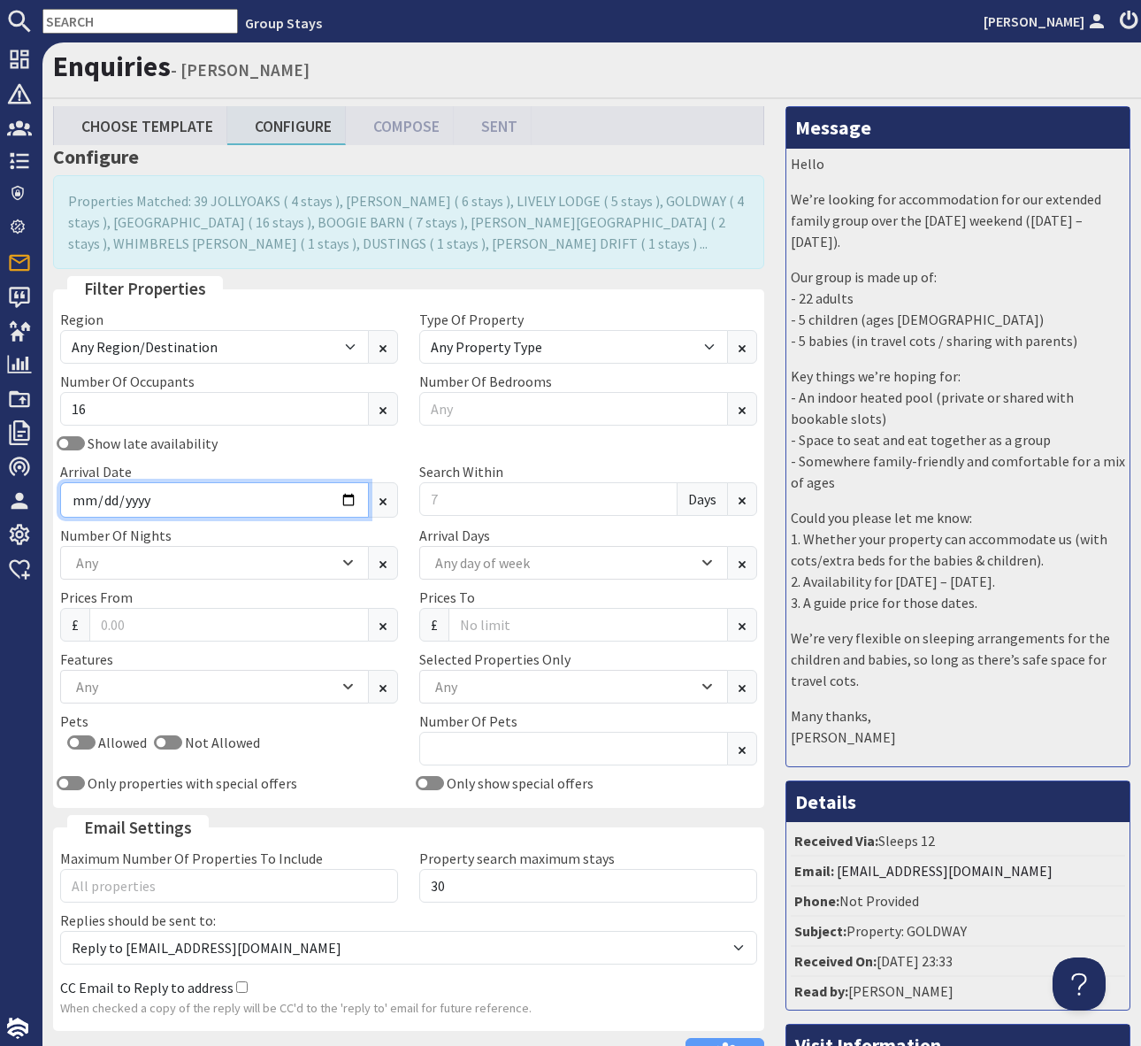
type input "2026-03-20"
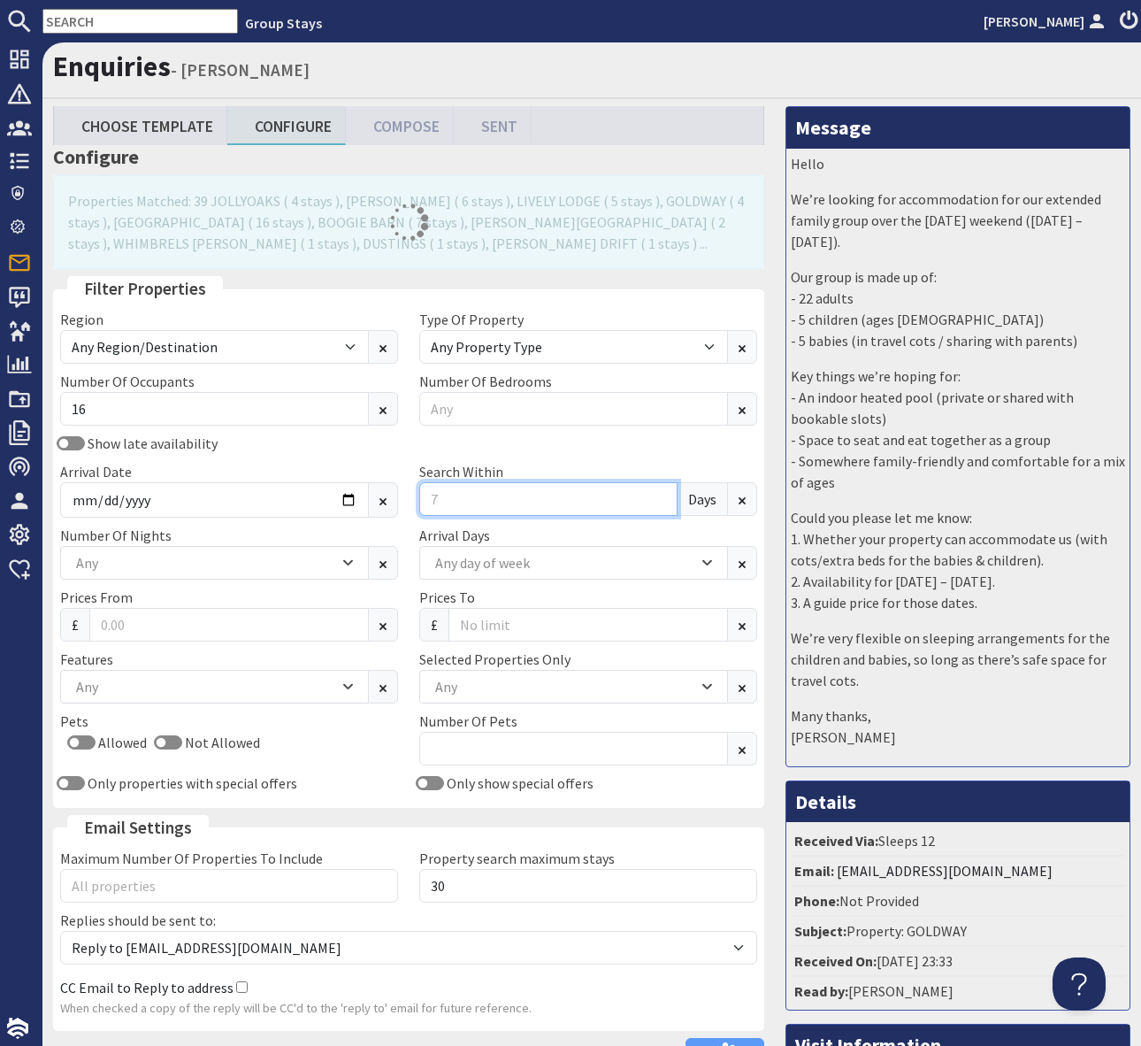
click at [449, 500] on input "Search Within" at bounding box center [548, 499] width 258 height 34
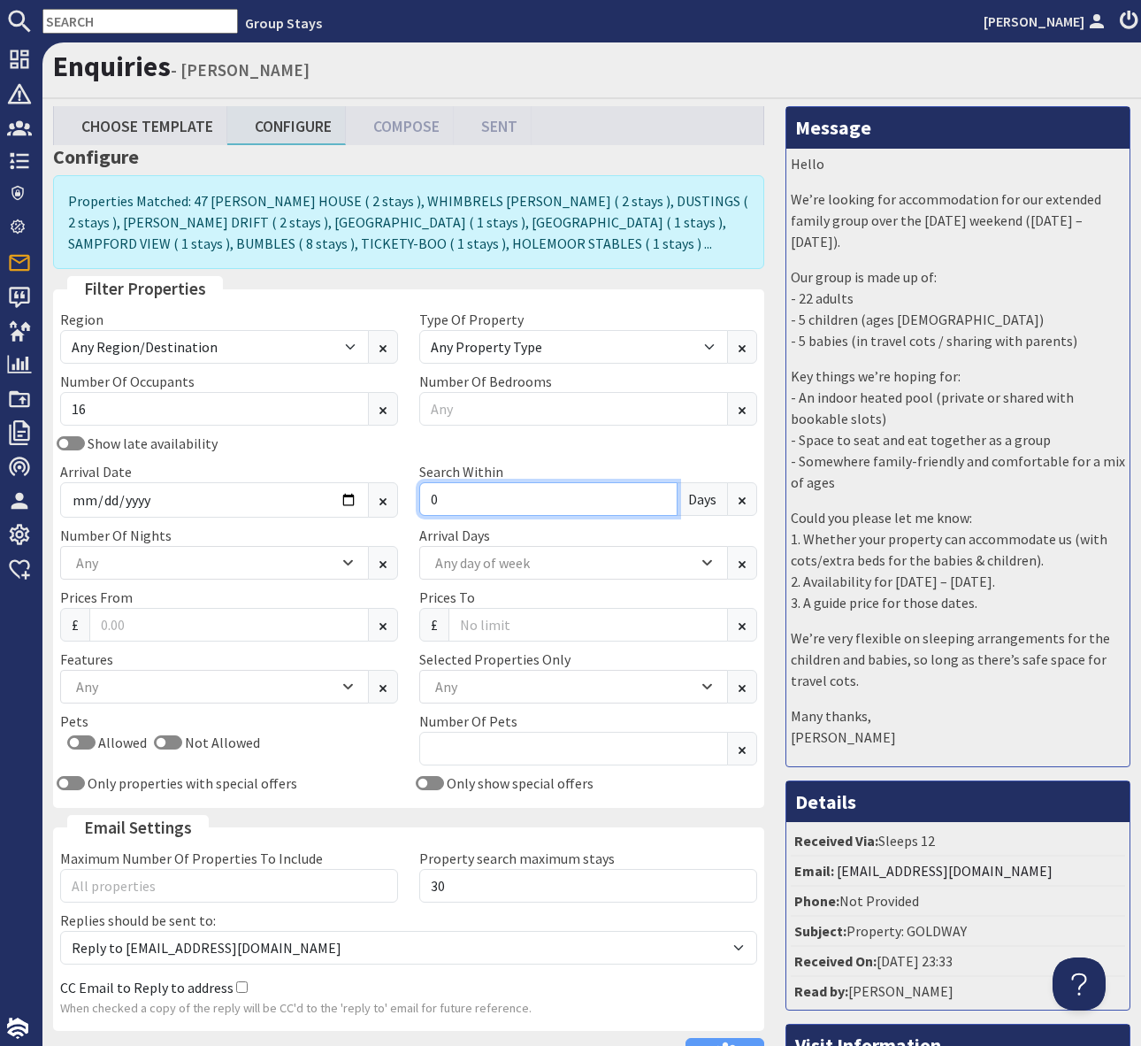
type input "0"
click at [329, 447] on div "Show late availability" at bounding box center [229, 443] width 359 height 21
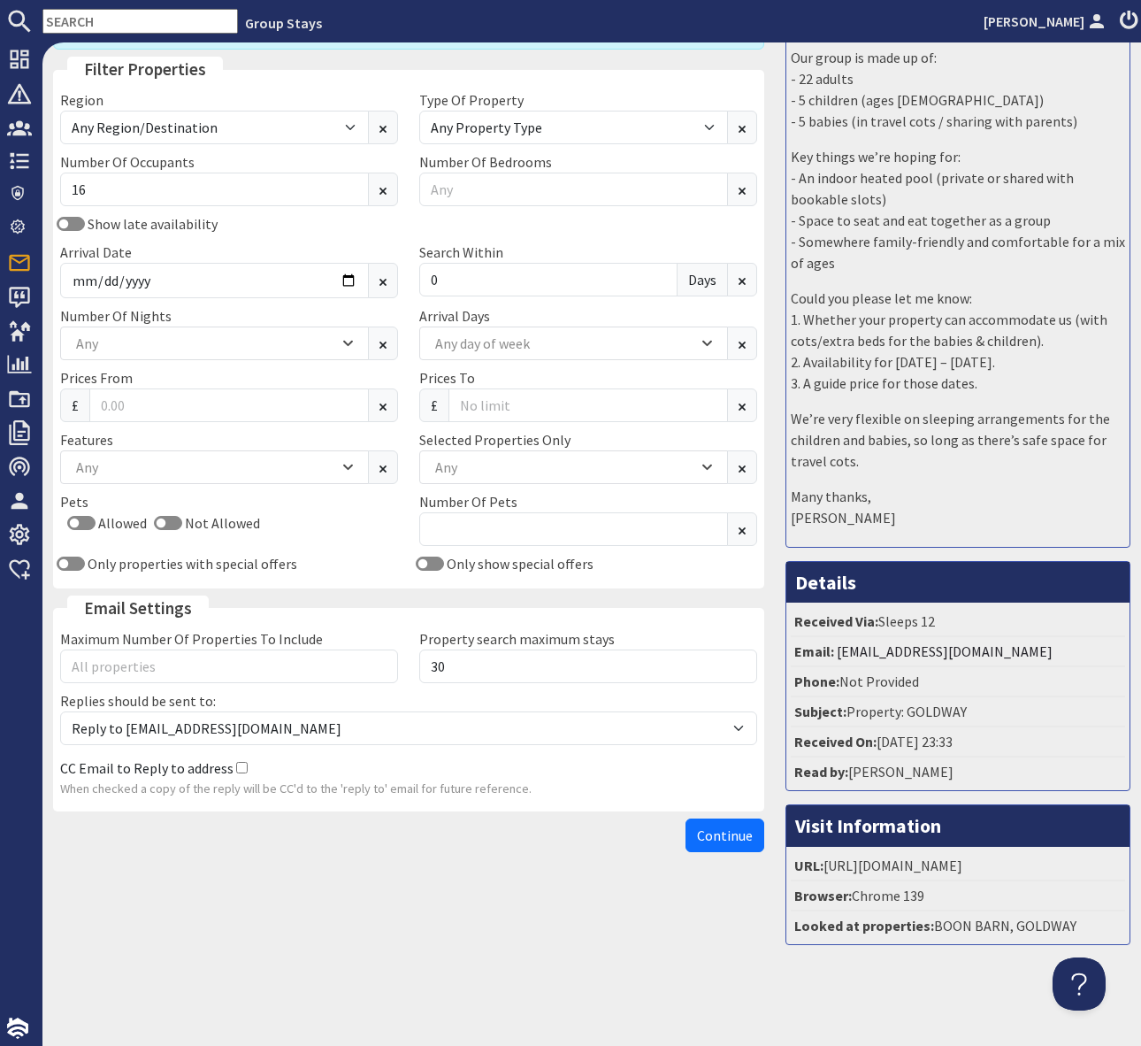
scroll to position [214, 0]
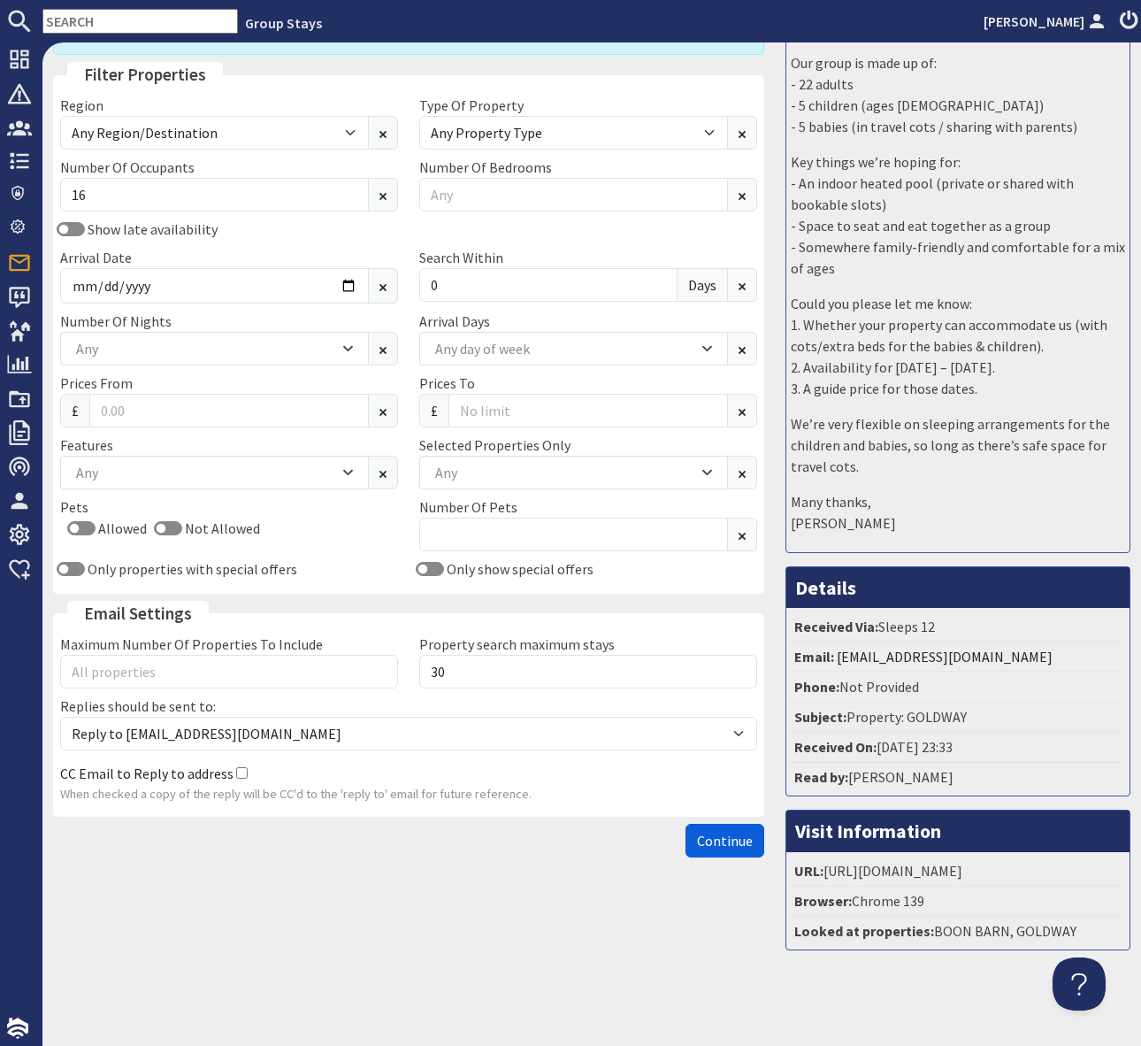
click at [714, 838] on span "Continue" at bounding box center [725, 841] width 56 height 18
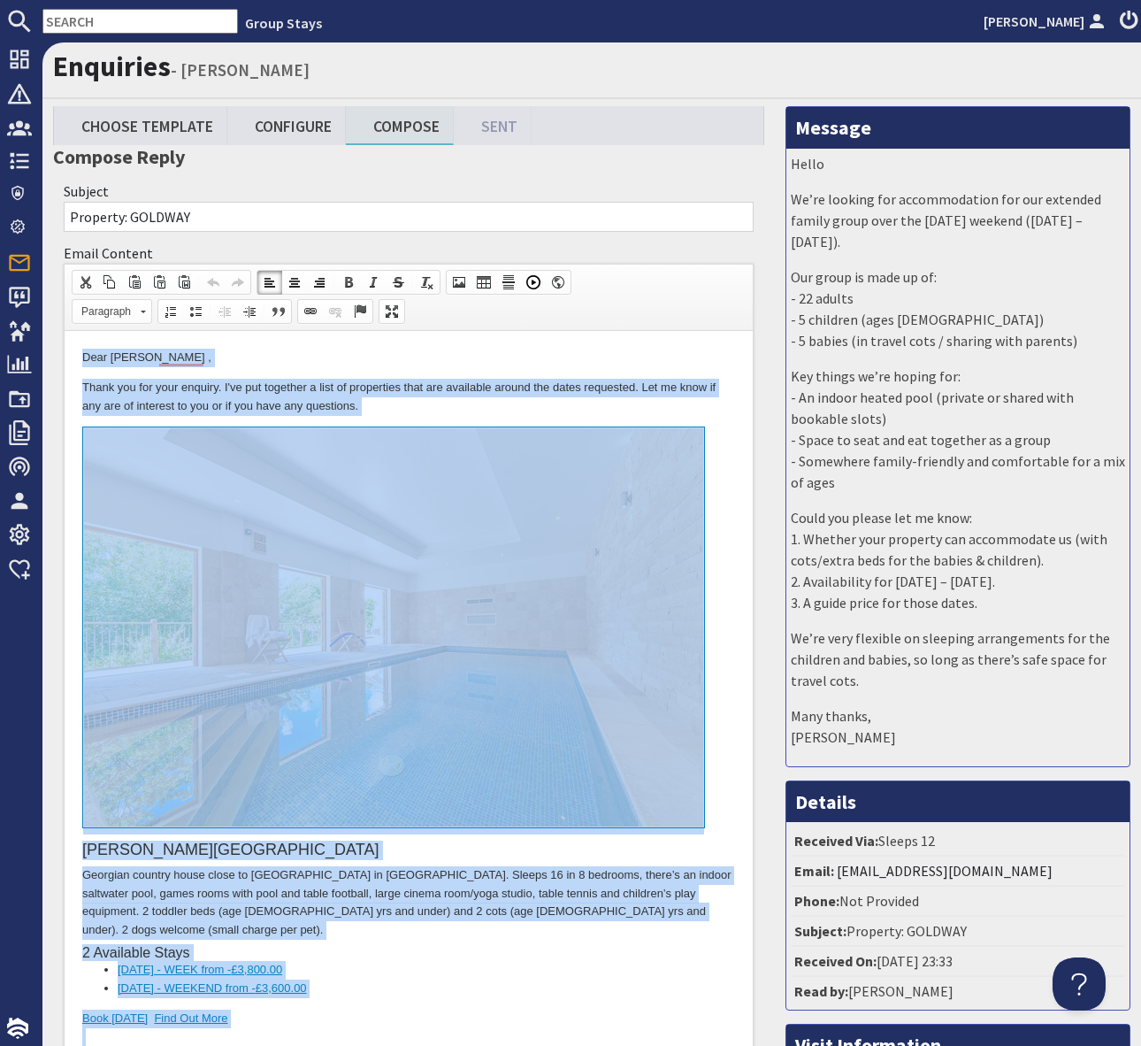
copy body "Dear Rebecca Bassett , Thank you for your enquiry. I've put together a list of …"
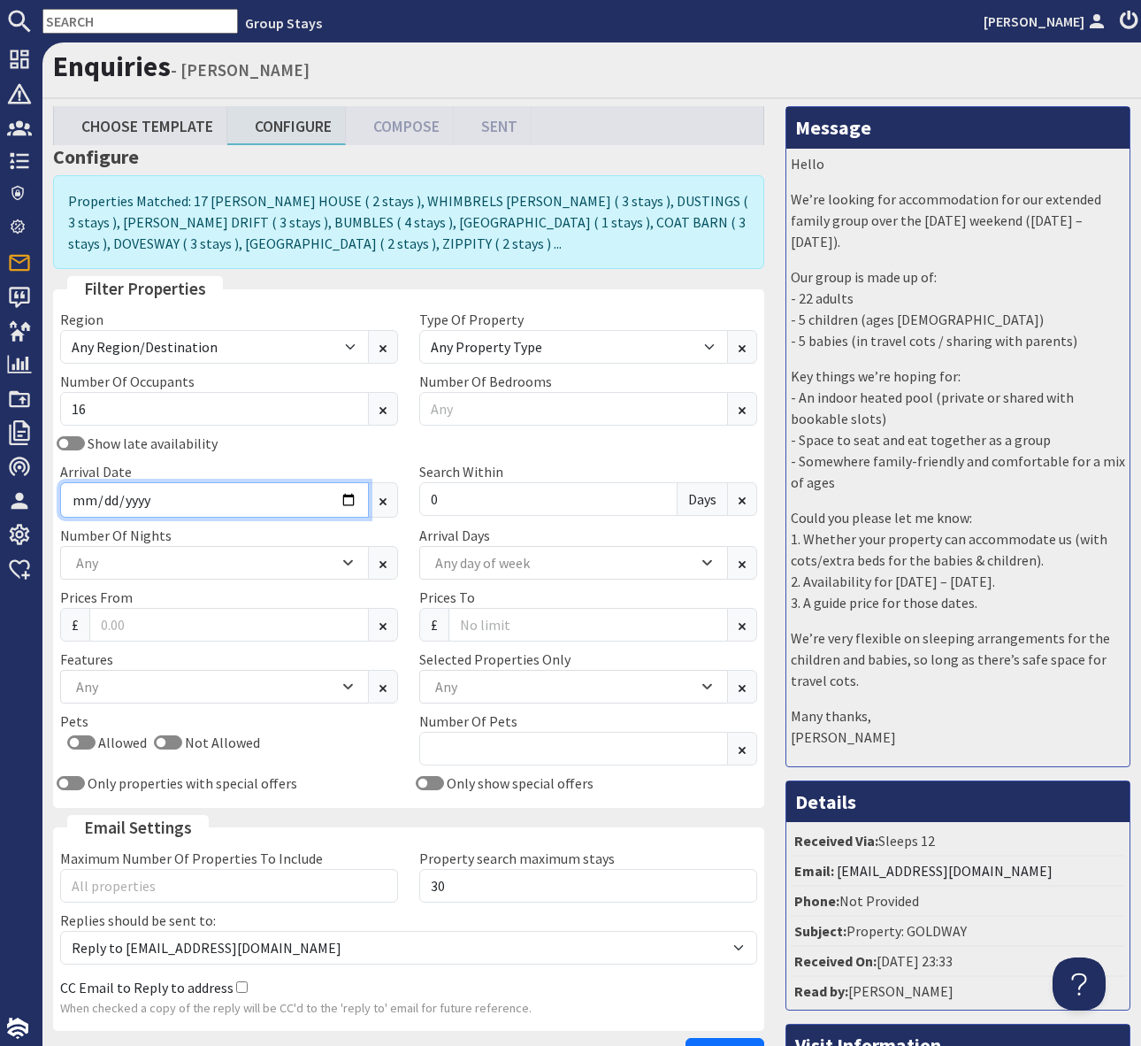
click at [353, 498] on input "2026-03-20" at bounding box center [214, 499] width 309 height 35
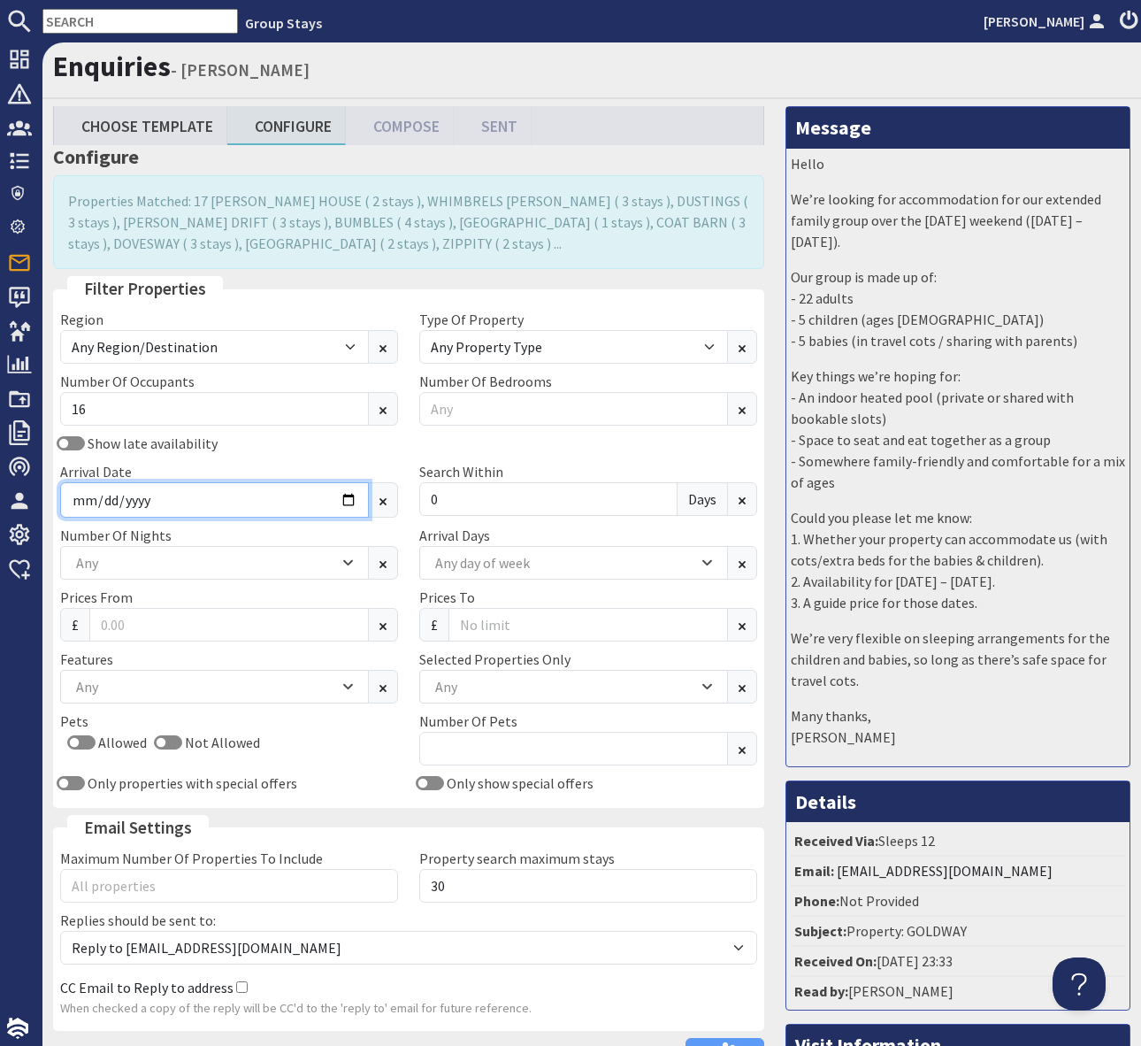
type input "2026-04-17"
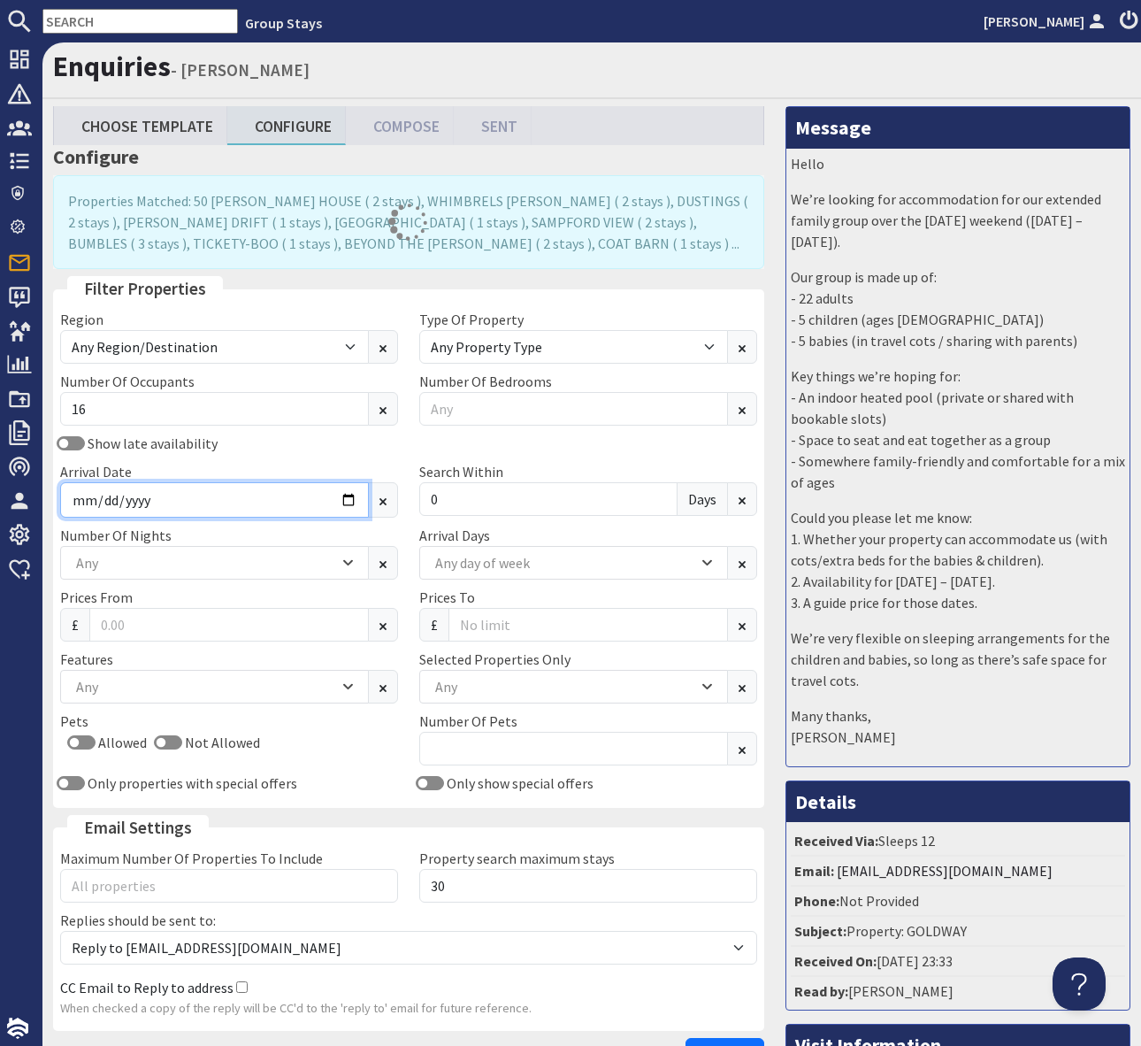
scroll to position [219, 0]
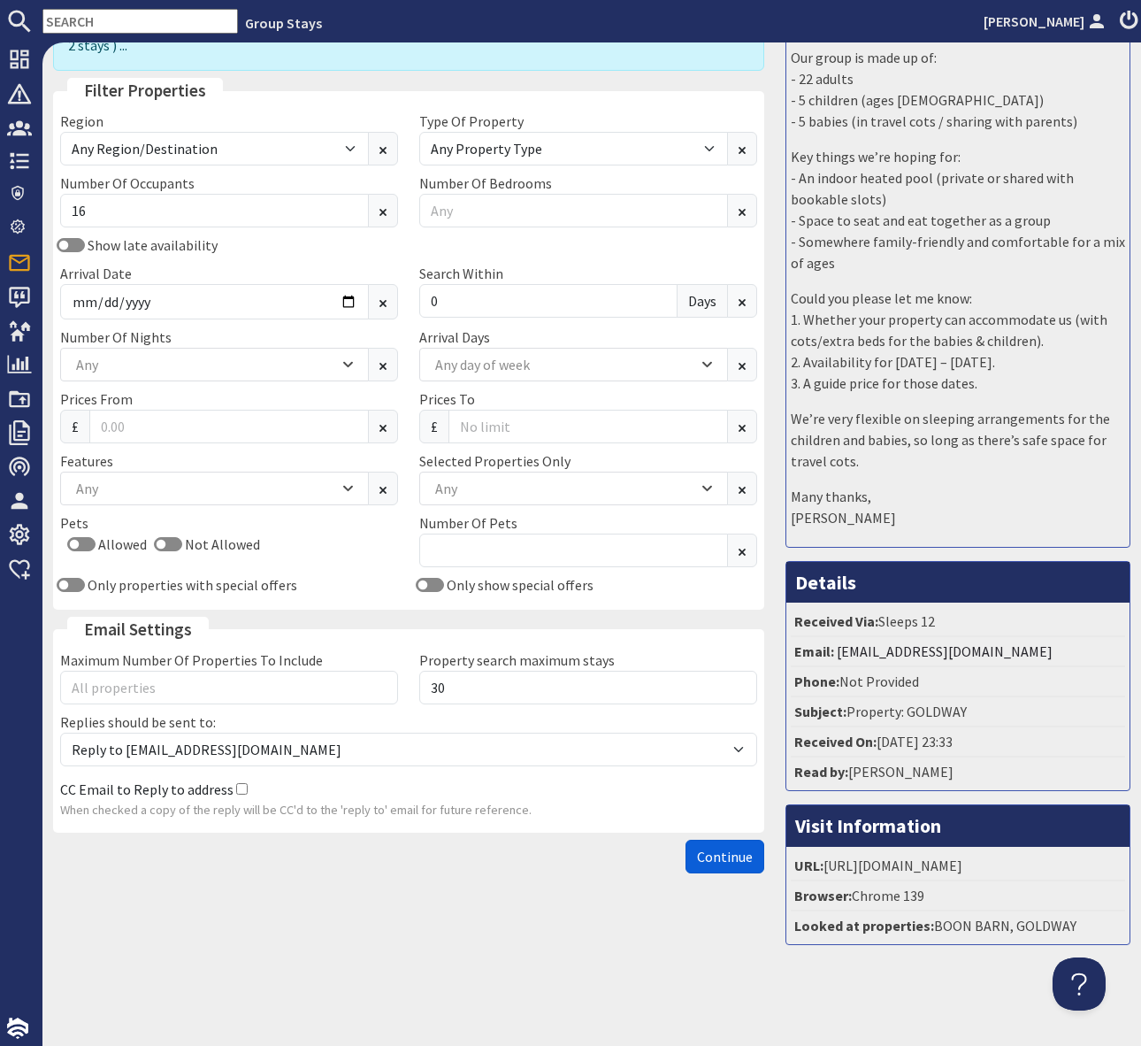
drag, startPoint x: 721, startPoint y: 836, endPoint x: 1134, endPoint y: 764, distance: 419.5
click at [721, 848] on span "Continue" at bounding box center [725, 857] width 56 height 18
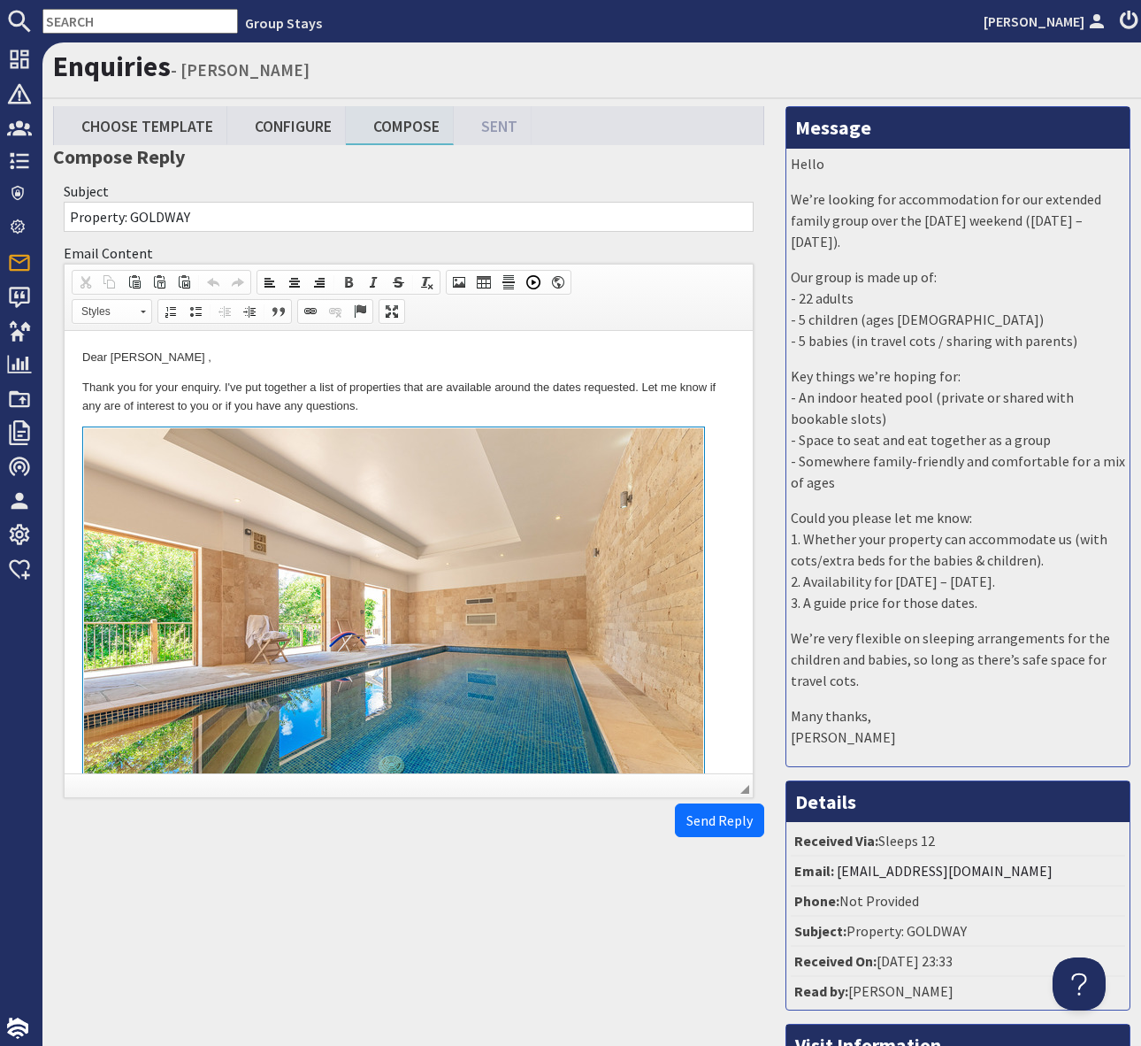
click at [624, 411] on p "Thank you for your enquiry. I've put together a list of properties that are ava…" at bounding box center [408, 397] width 653 height 37
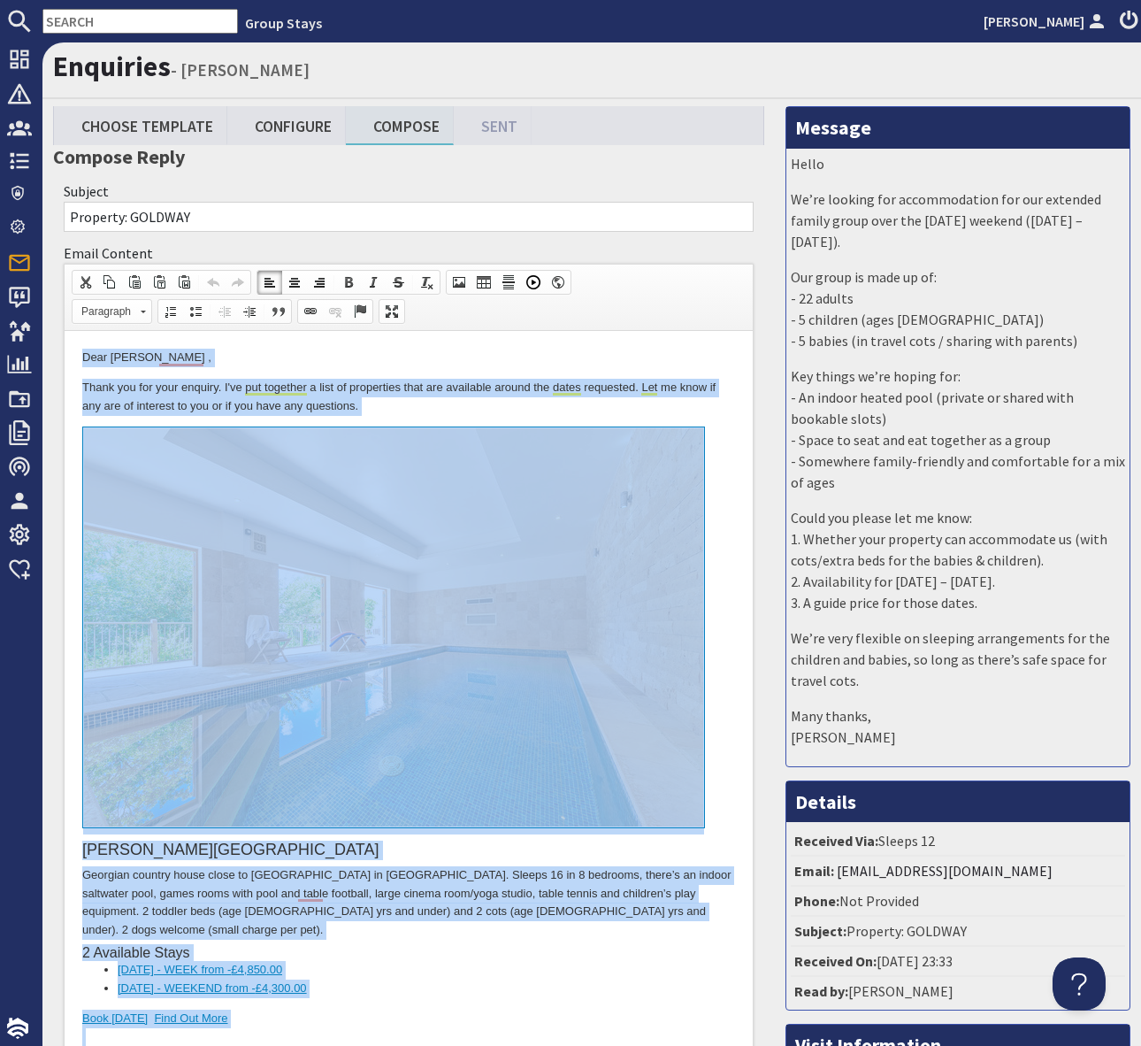
copy body "Dear Rebecca Bassett , Thank you for your enquiry. I've put together a list of …"
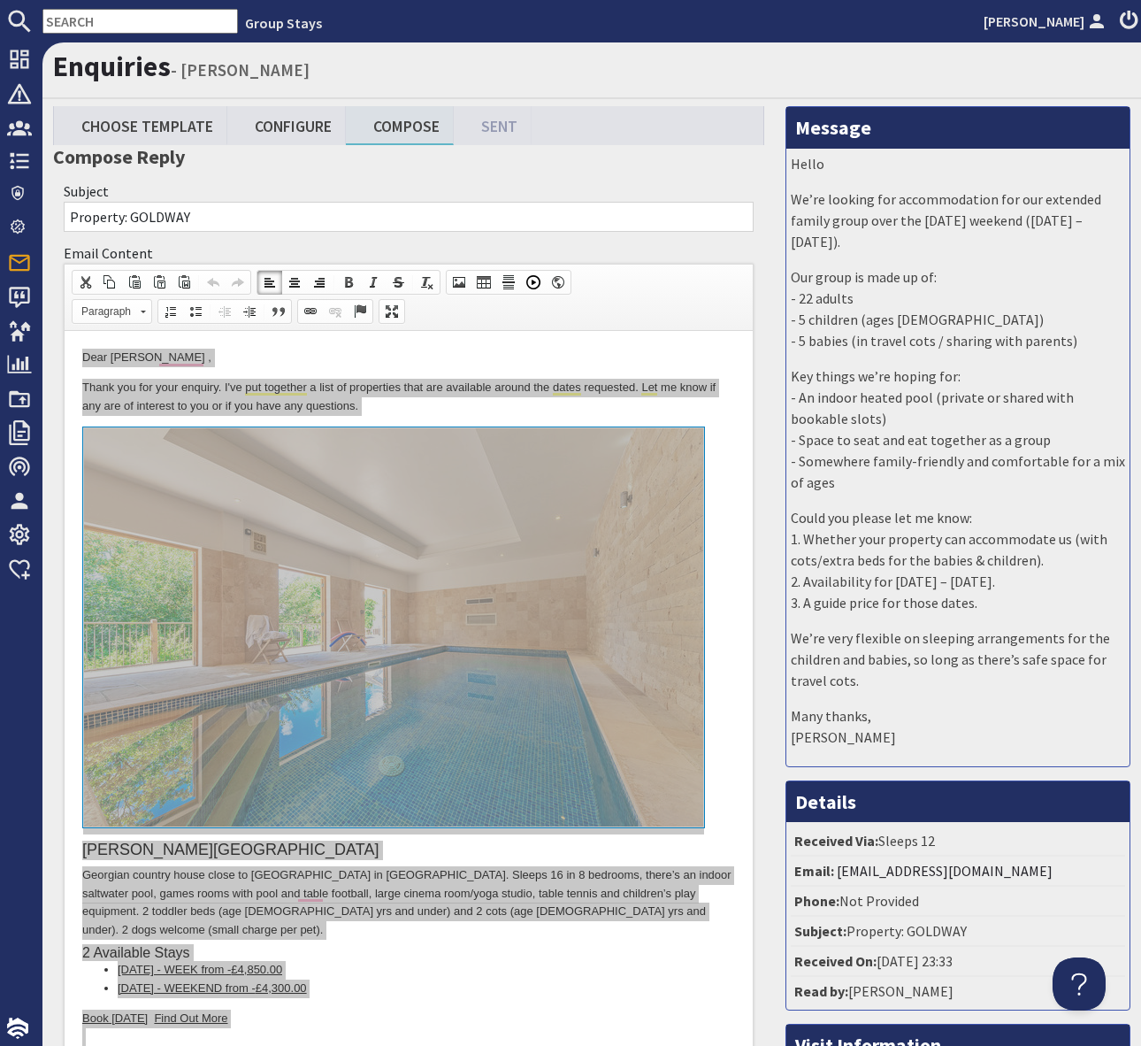
click at [64, 17] on input "text" at bounding box center [140, 21] width 196 height 25
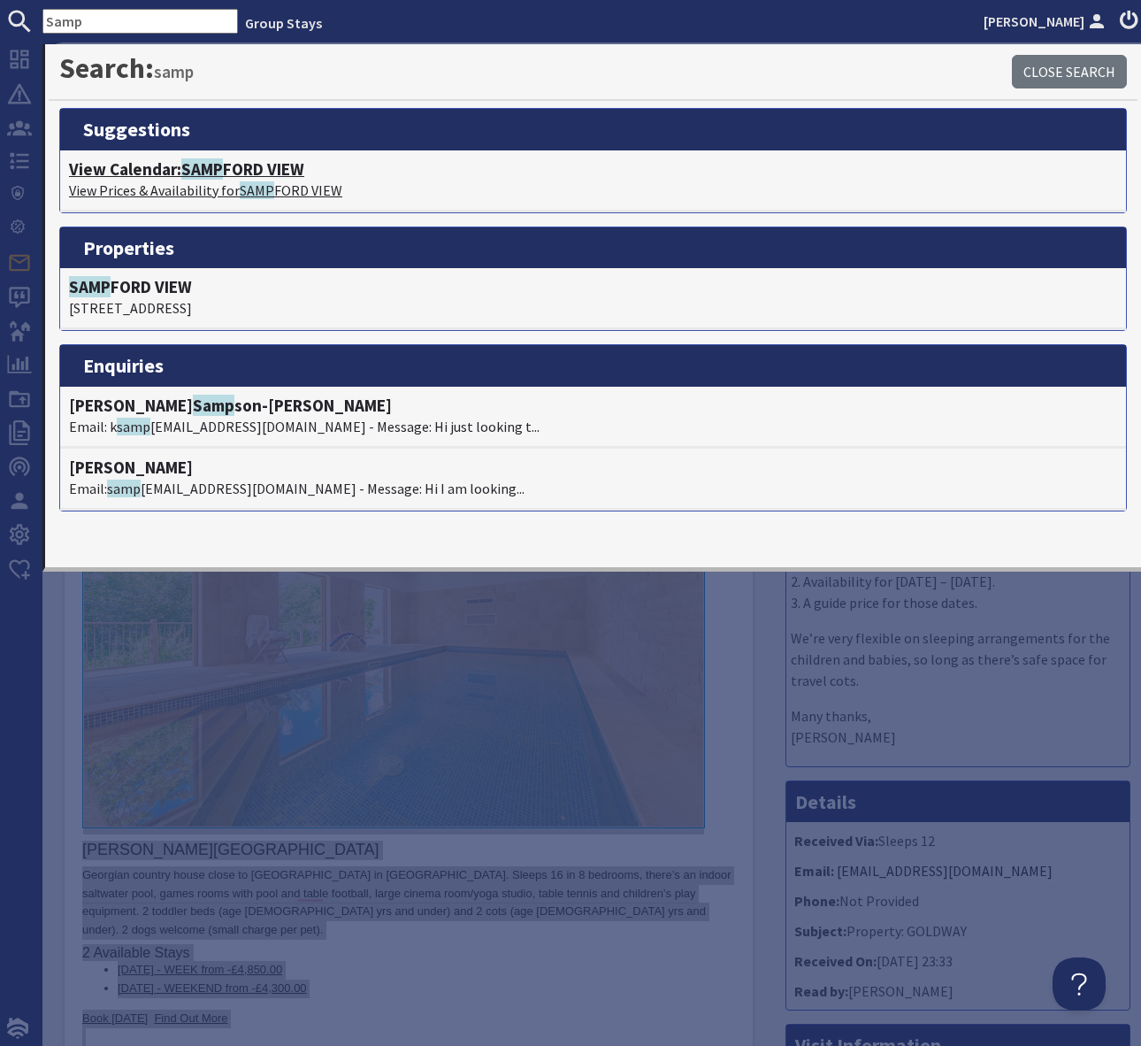
type input "Samp"
click at [217, 165] on span "SAMP" at bounding box center [202, 168] width 42 height 21
type textarea "<p>Dear Rebecca Bassett ,</p> <p>Thank you for your enquiry. I&#39;ve put toget…"
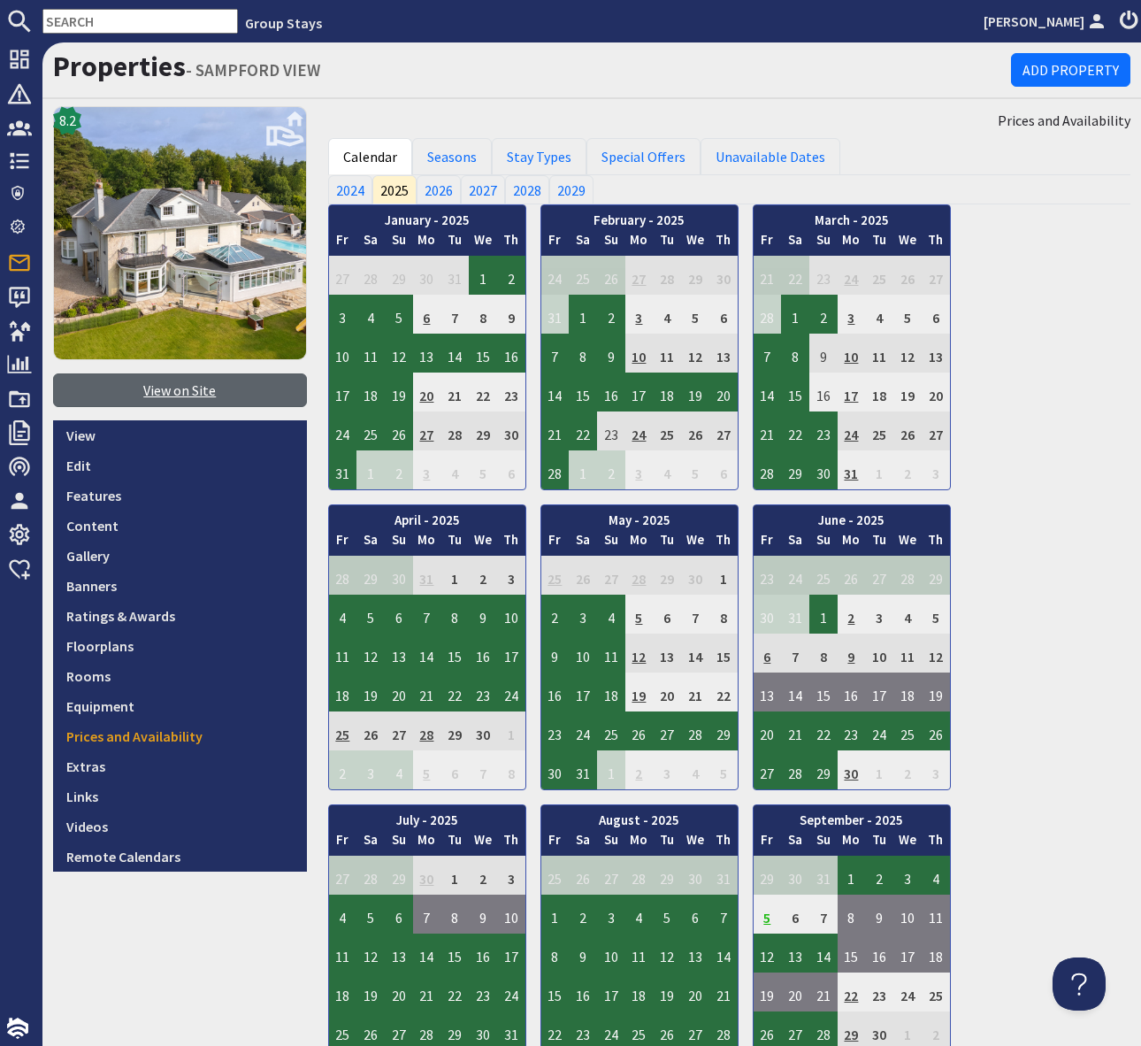
click at [203, 386] on link "View on Site" at bounding box center [180, 390] width 254 height 34
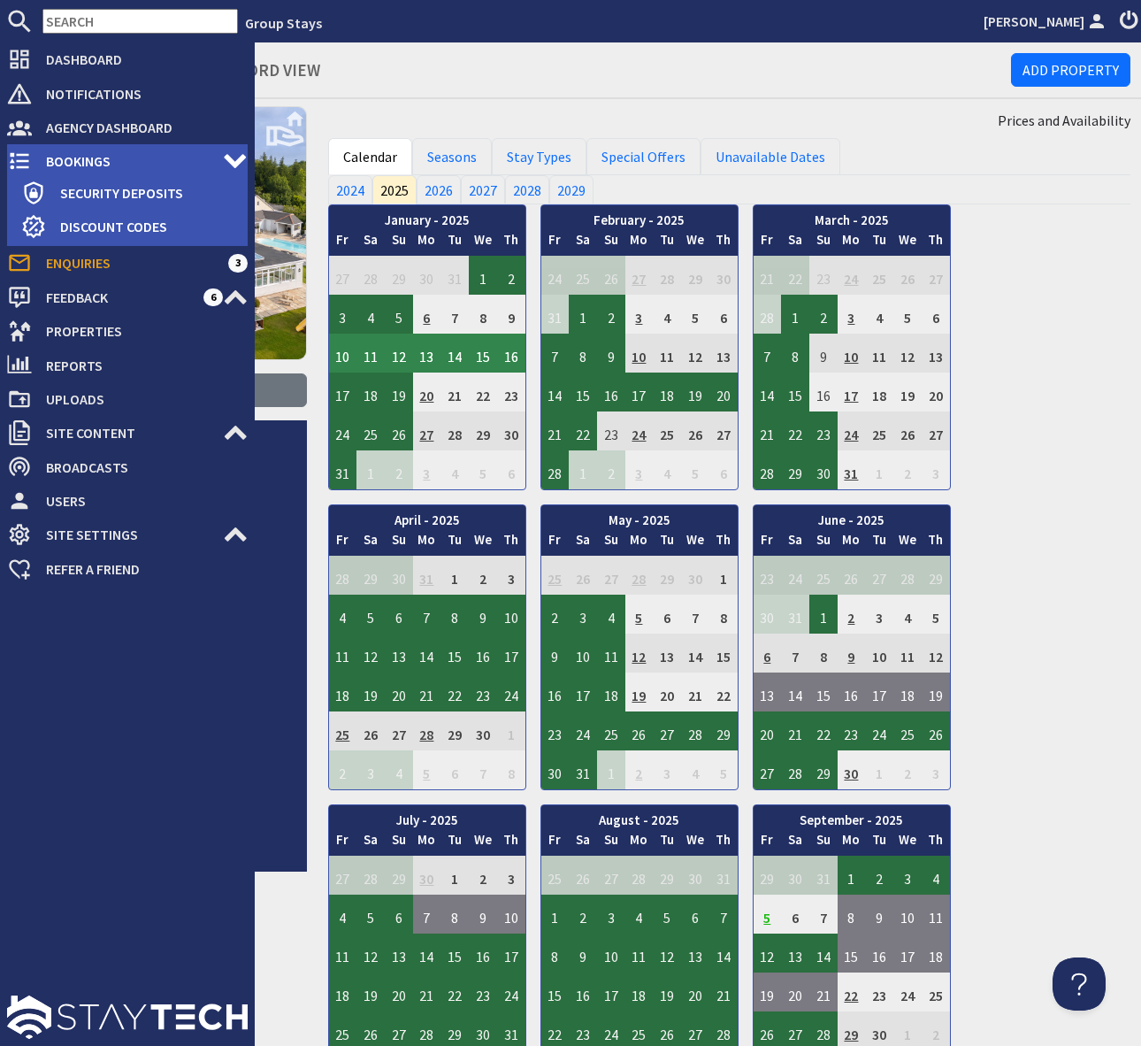
click at [127, 151] on span "Bookings" at bounding box center [127, 161] width 191 height 28
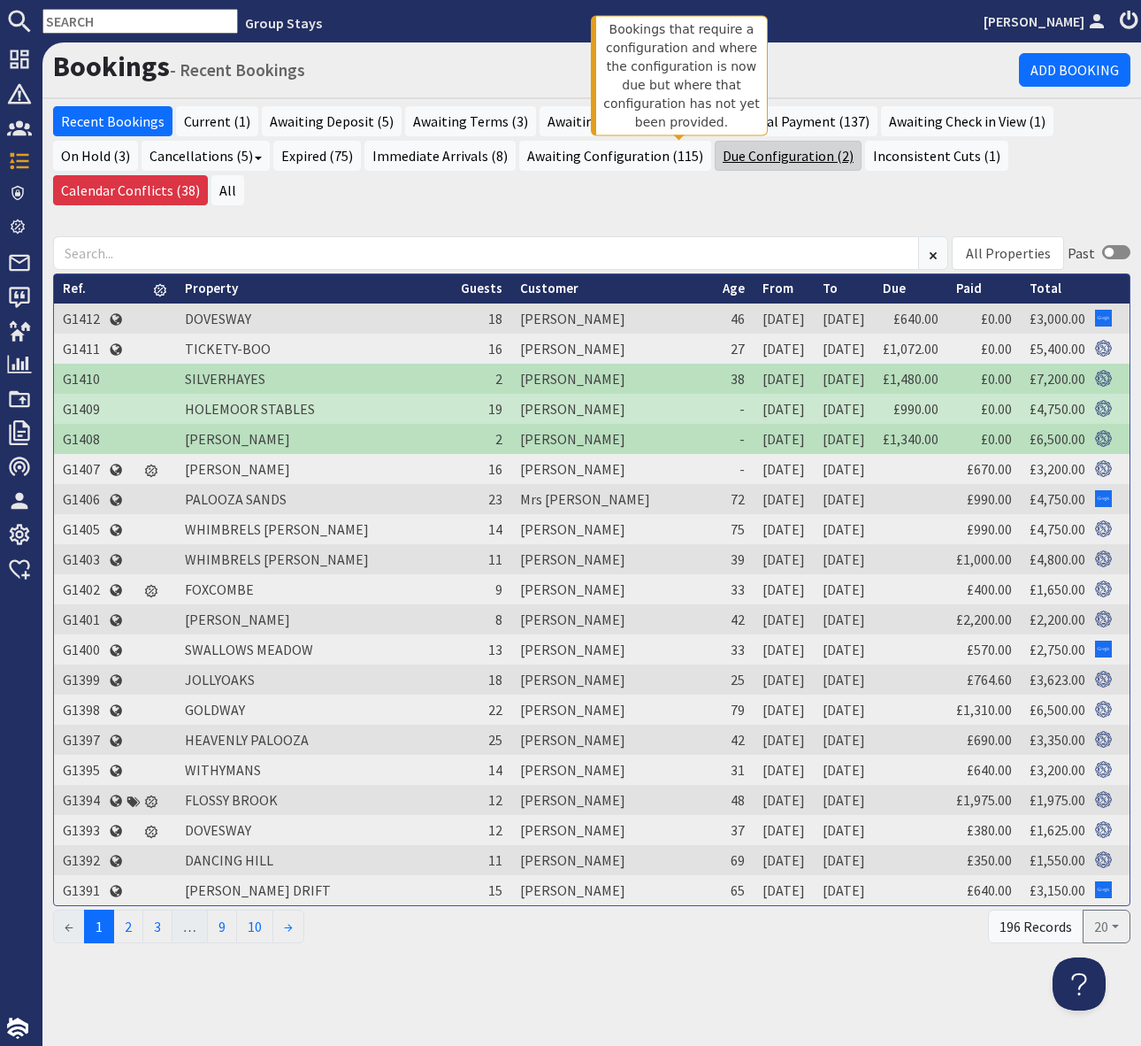
click at [715, 152] on link "Due Configuration (2)" at bounding box center [788, 156] width 147 height 30
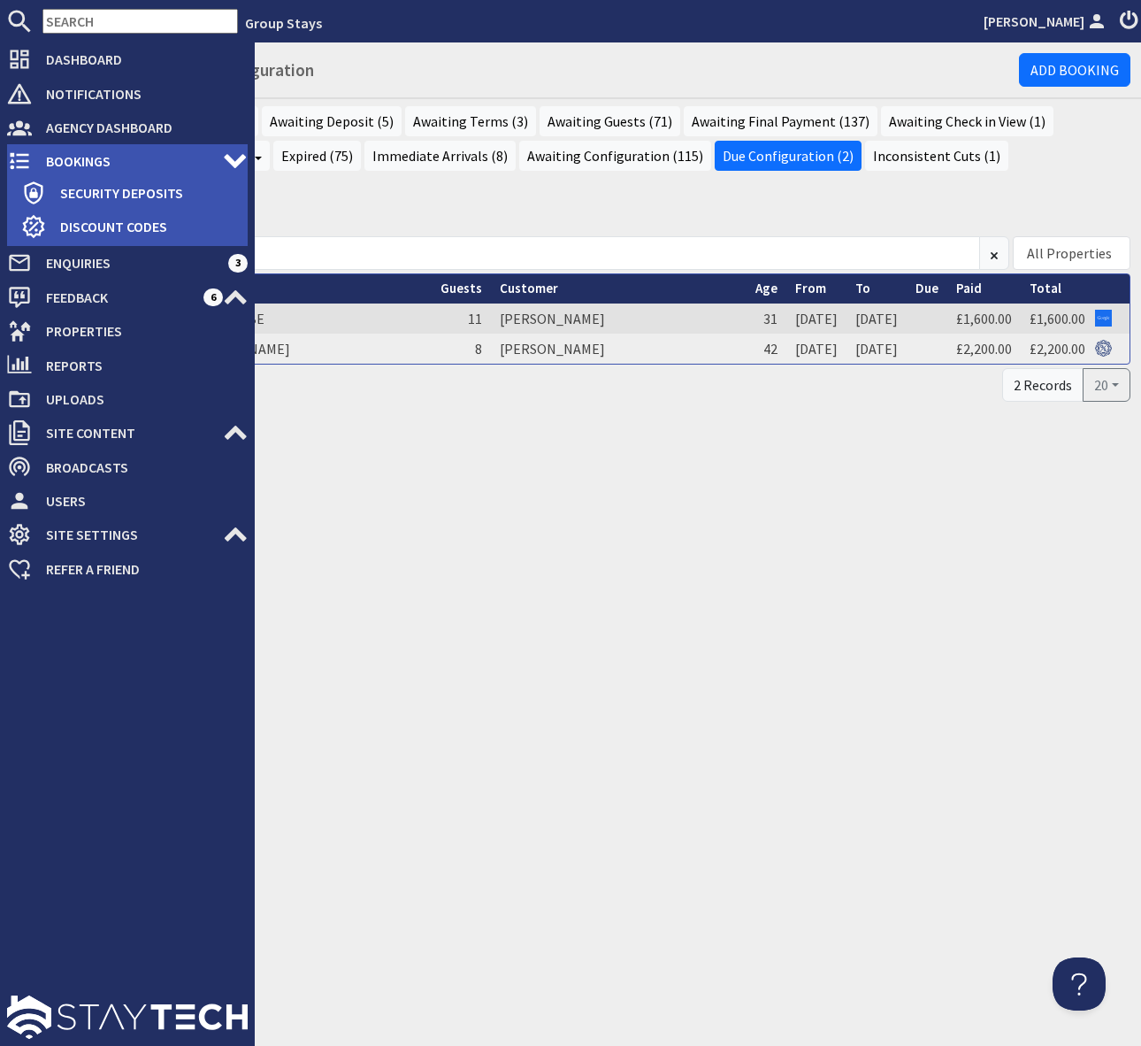
click at [141, 158] on span "Bookings" at bounding box center [127, 161] width 191 height 28
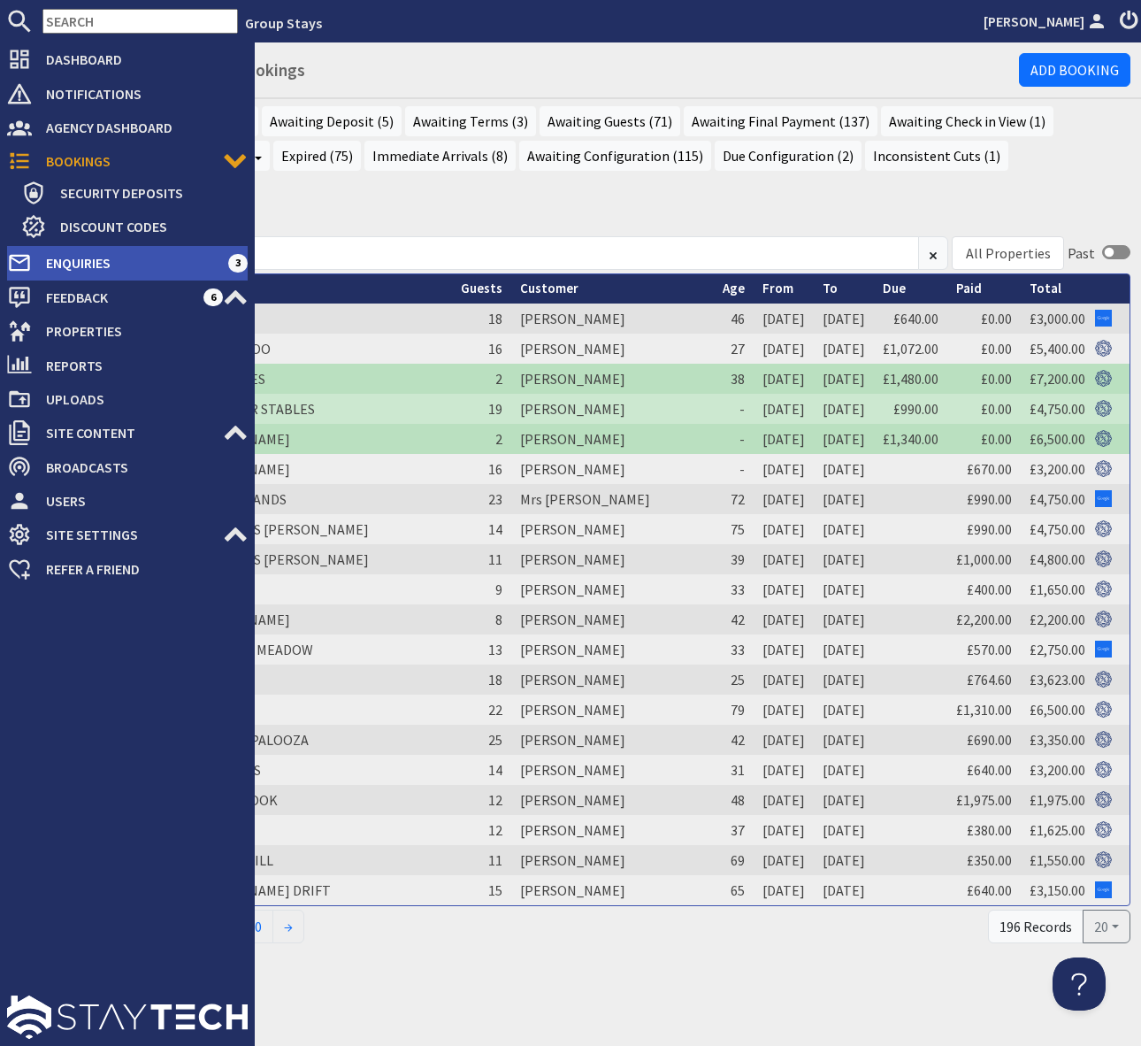
click at [153, 262] on span "Enquiries" at bounding box center [130, 263] width 196 height 28
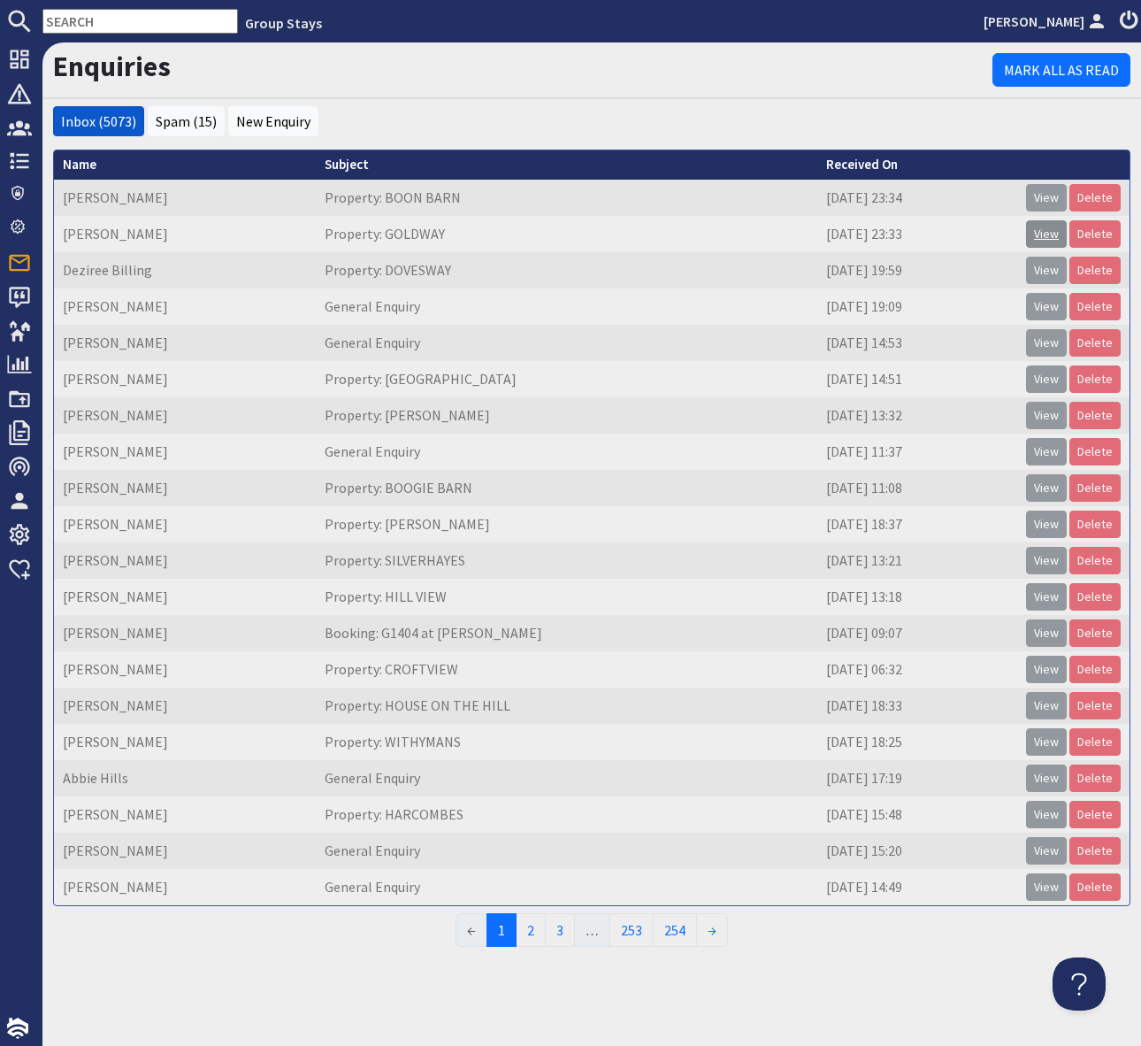
click at [1049, 236] on link "View" at bounding box center [1046, 233] width 41 height 27
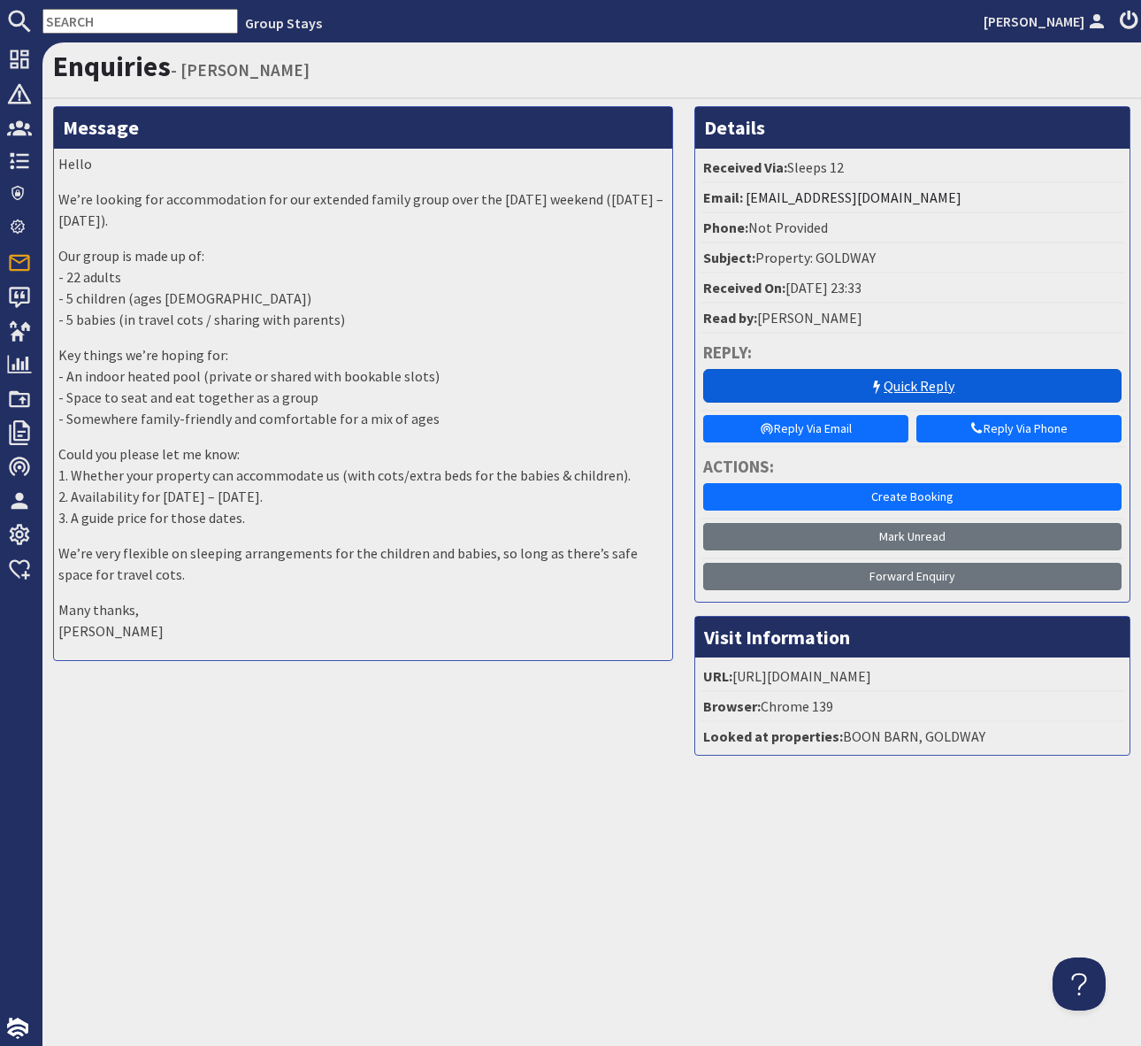
click at [795, 392] on link "Quick Reply" at bounding box center [912, 386] width 419 height 34
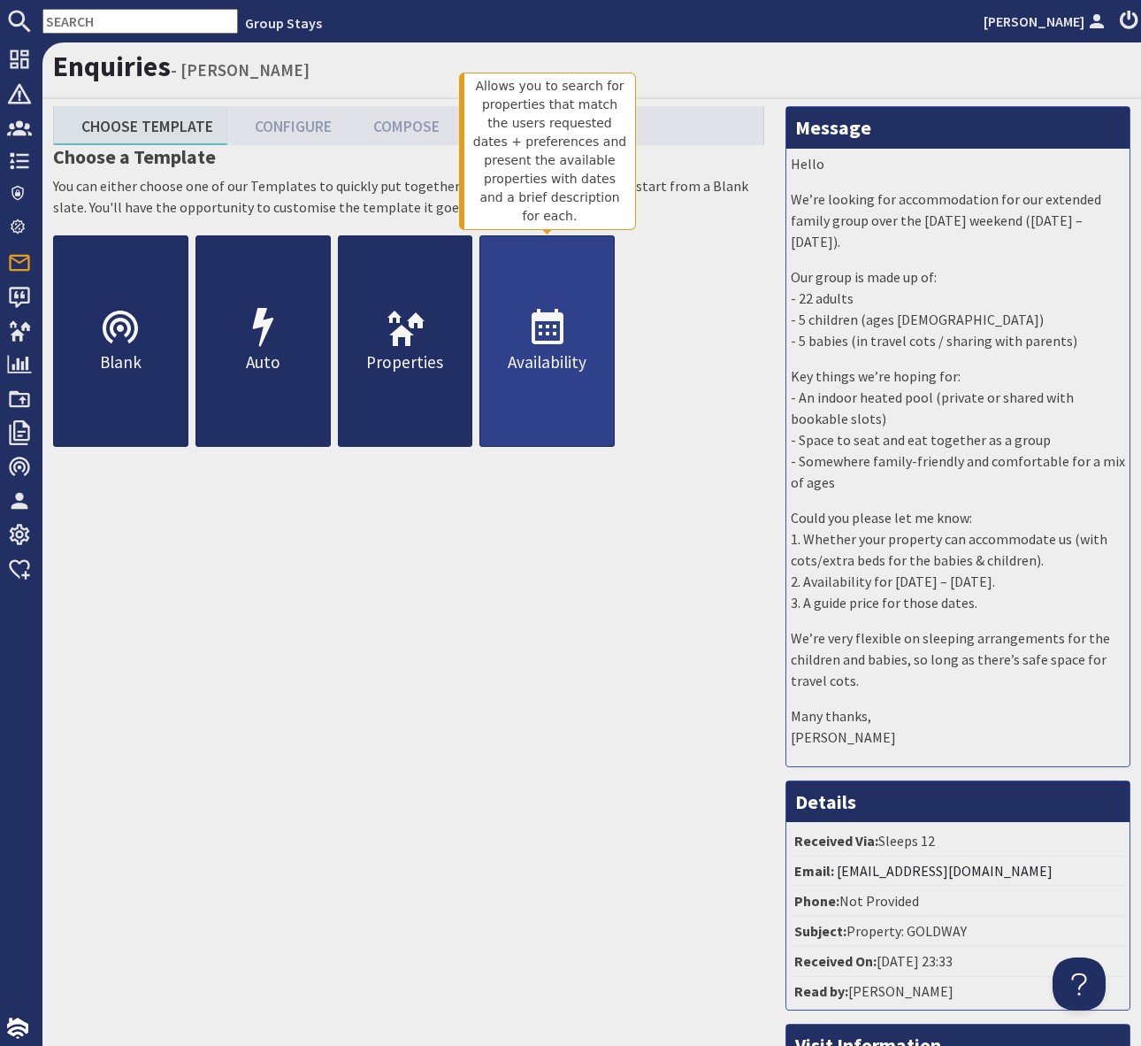
click at [569, 328] on link "Availability" at bounding box center [547, 340] width 135 height 211
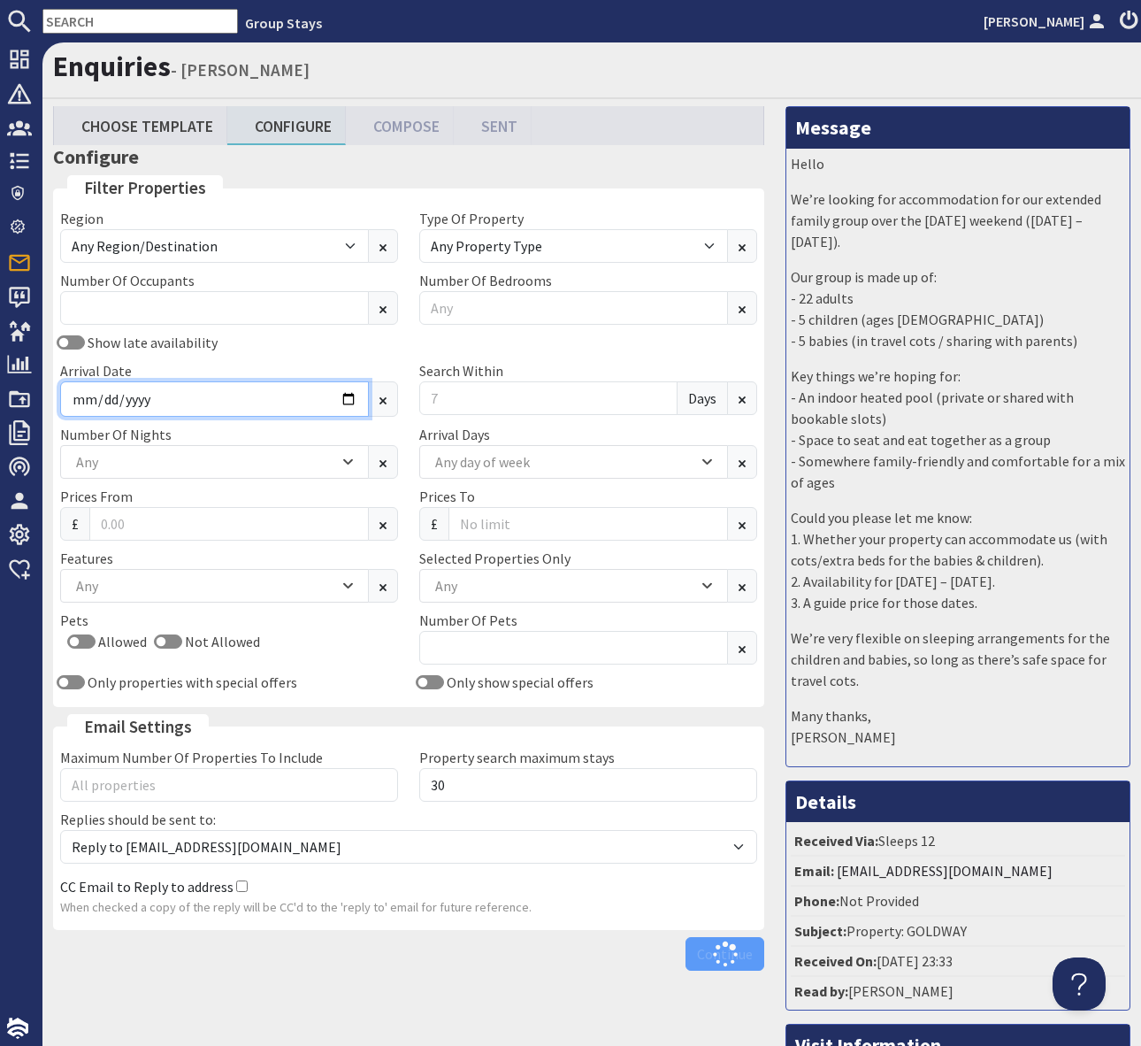
click at [352, 401] on input "Arrival Date" at bounding box center [214, 398] width 309 height 35
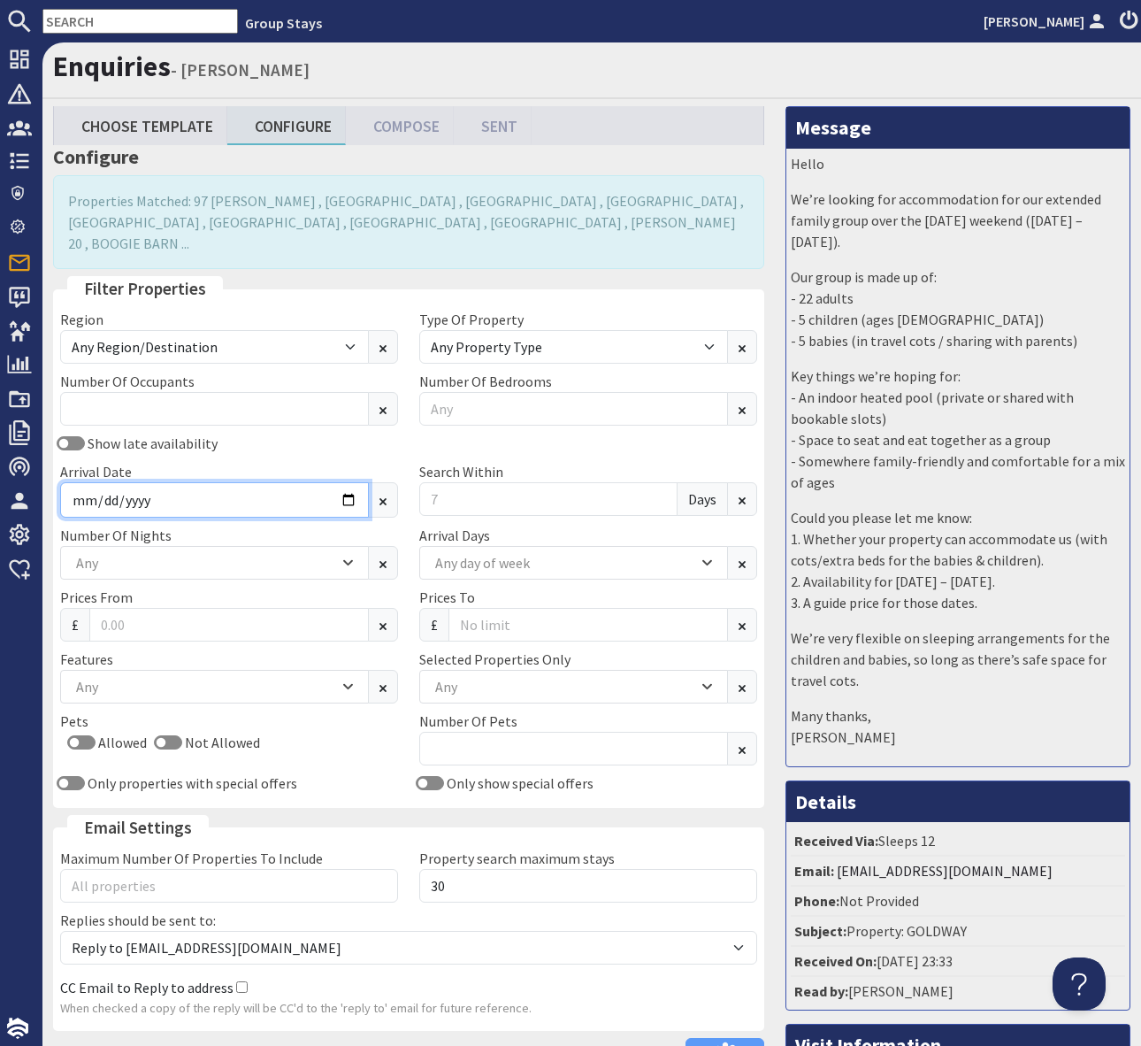
type input "2026-05-01"
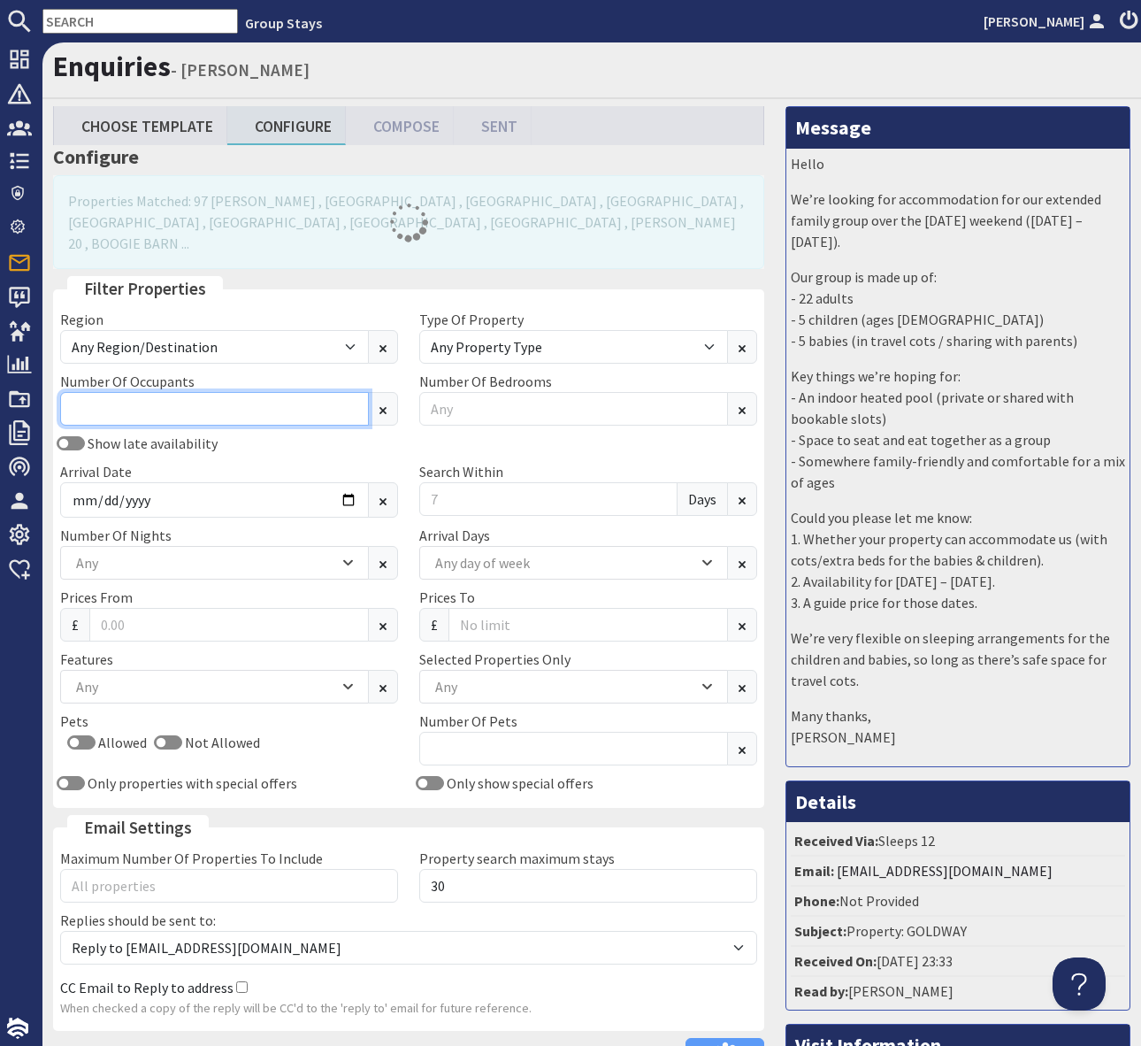
click at [90, 392] on input "Number Of Occupants" at bounding box center [214, 409] width 309 height 34
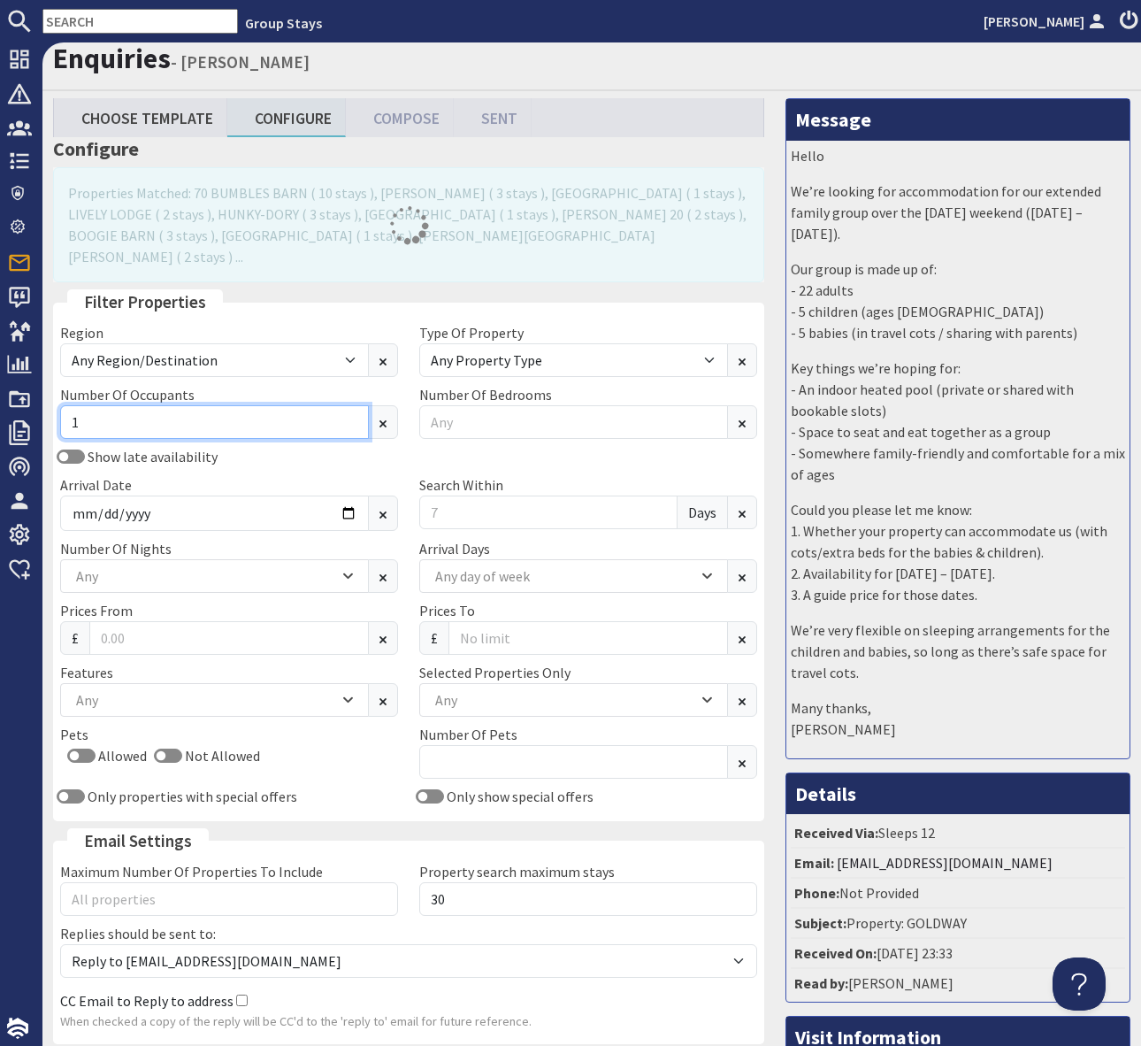
scroll to position [10, 0]
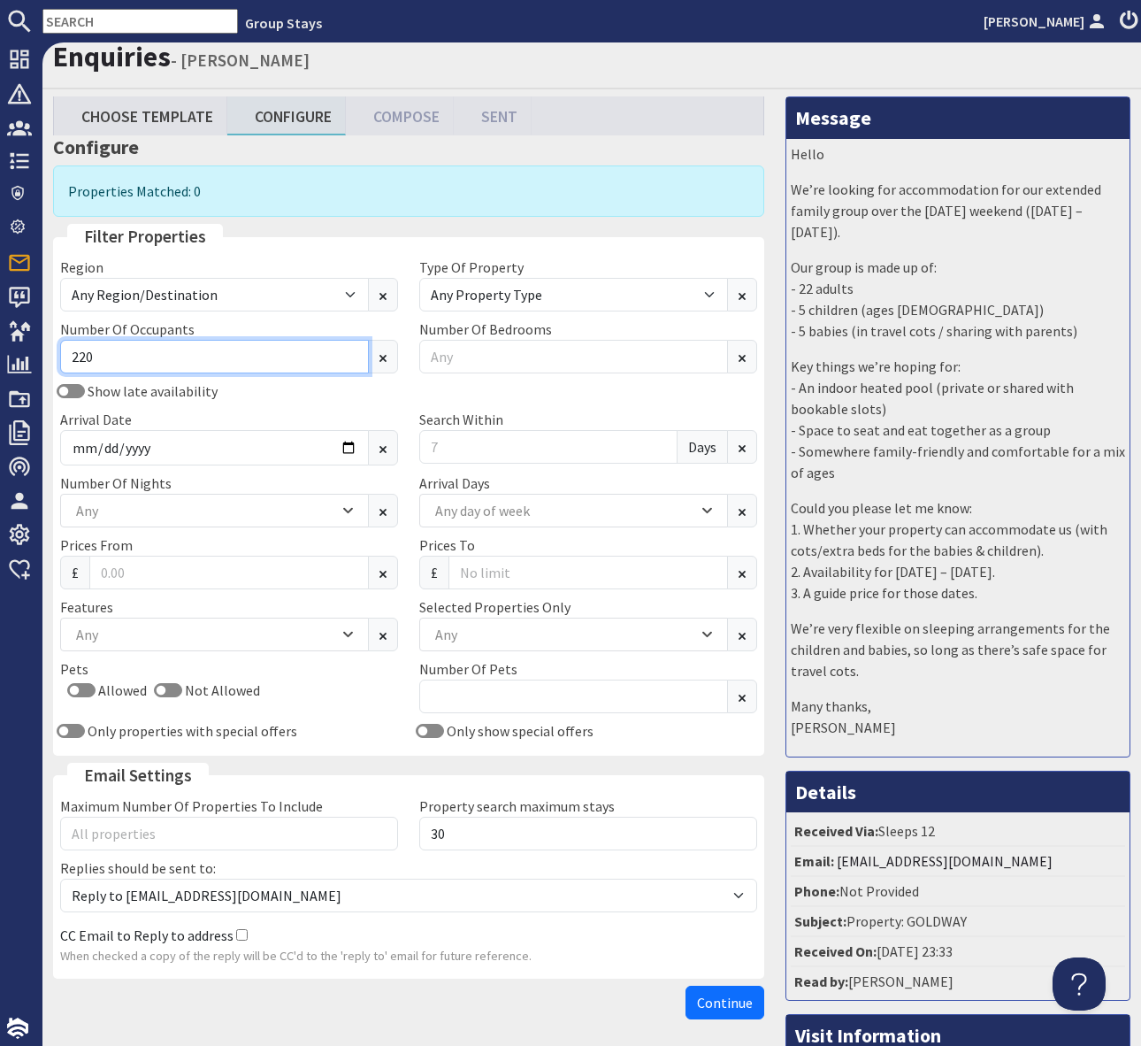
type input "220"
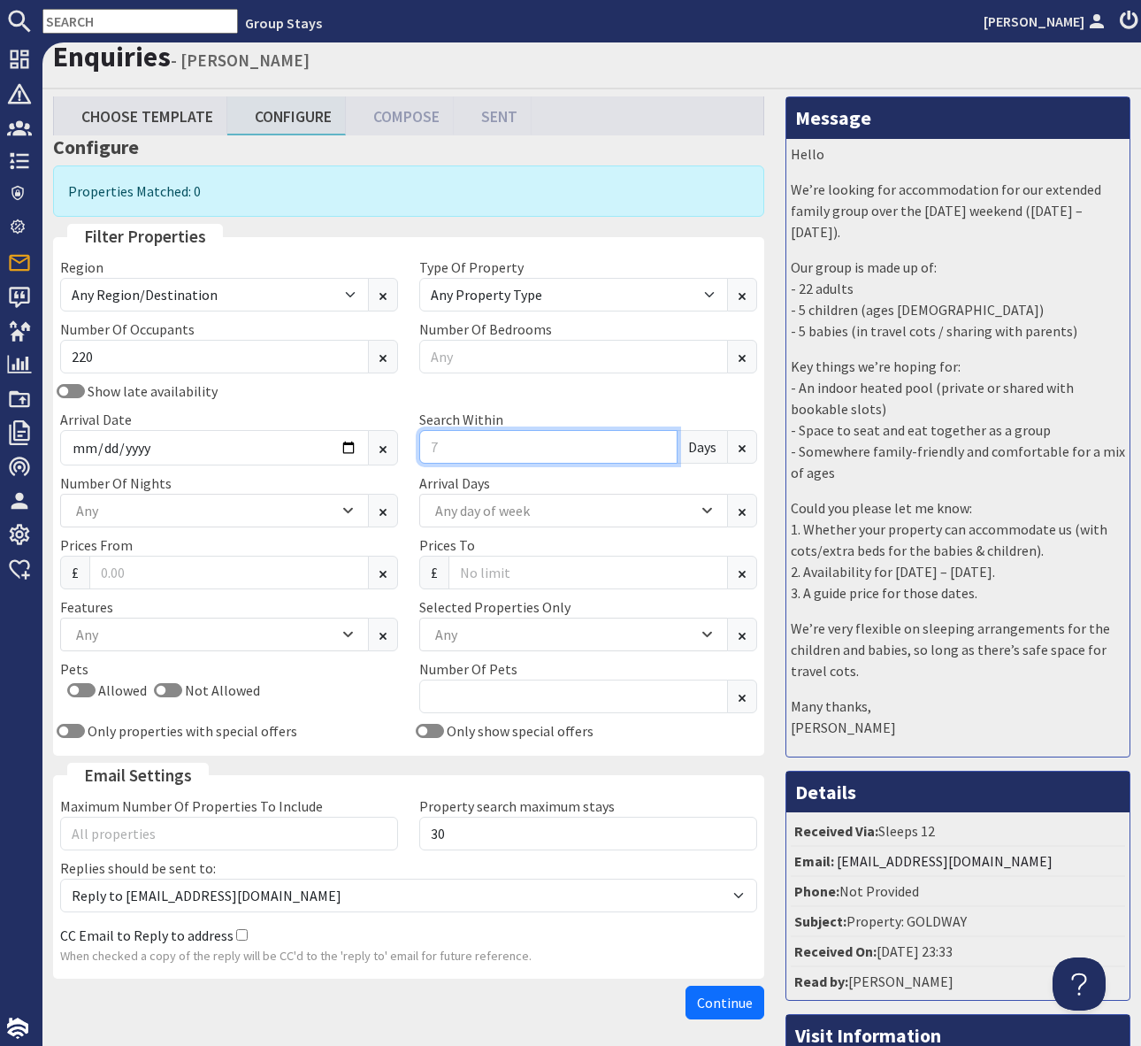
click at [471, 446] on input "Search Within" at bounding box center [548, 447] width 258 height 34
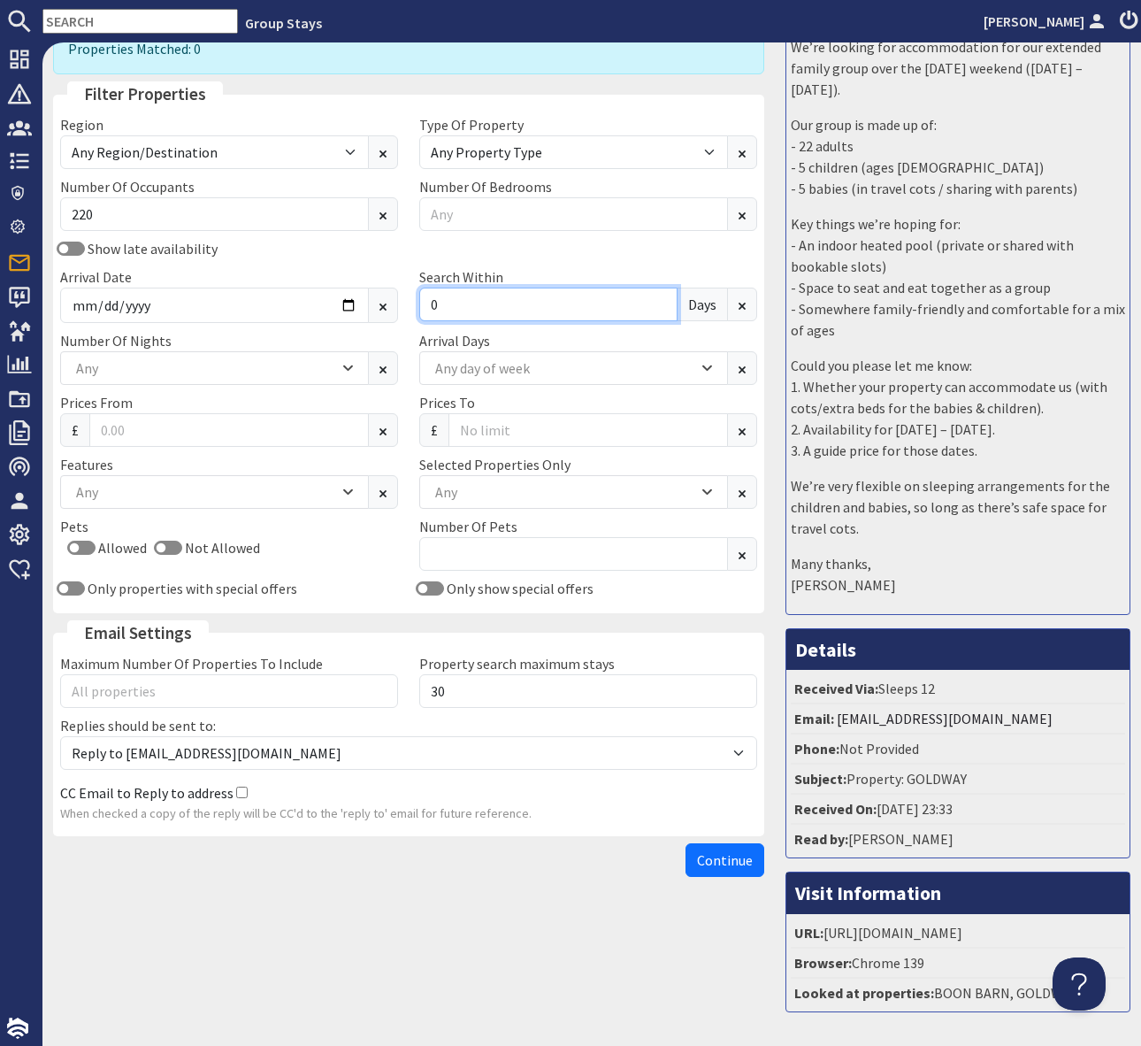
scroll to position [219, 0]
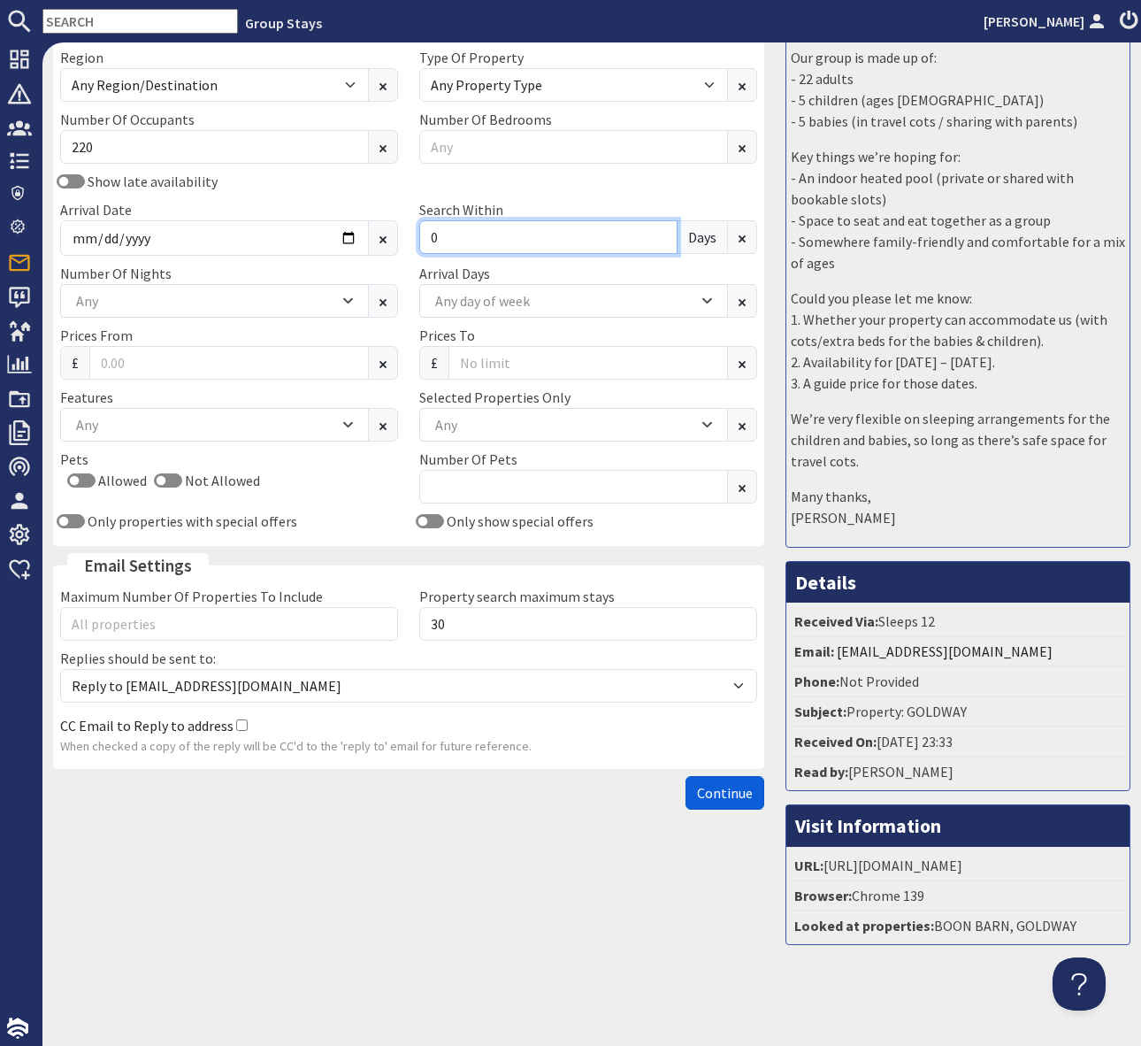
type input "0"
click at [727, 794] on span "Continue" at bounding box center [725, 793] width 56 height 18
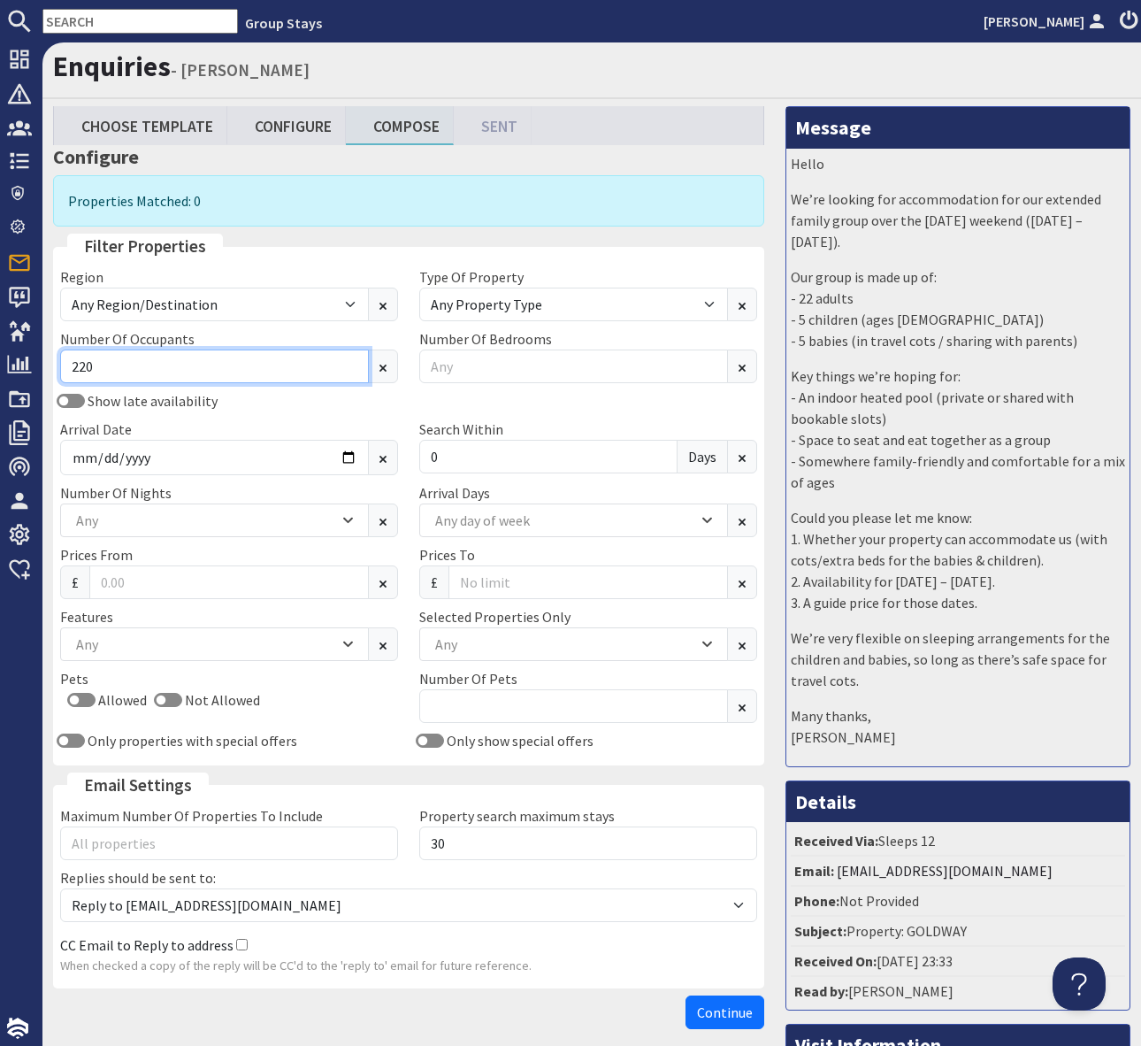
click at [121, 372] on input "220" at bounding box center [214, 366] width 309 height 34
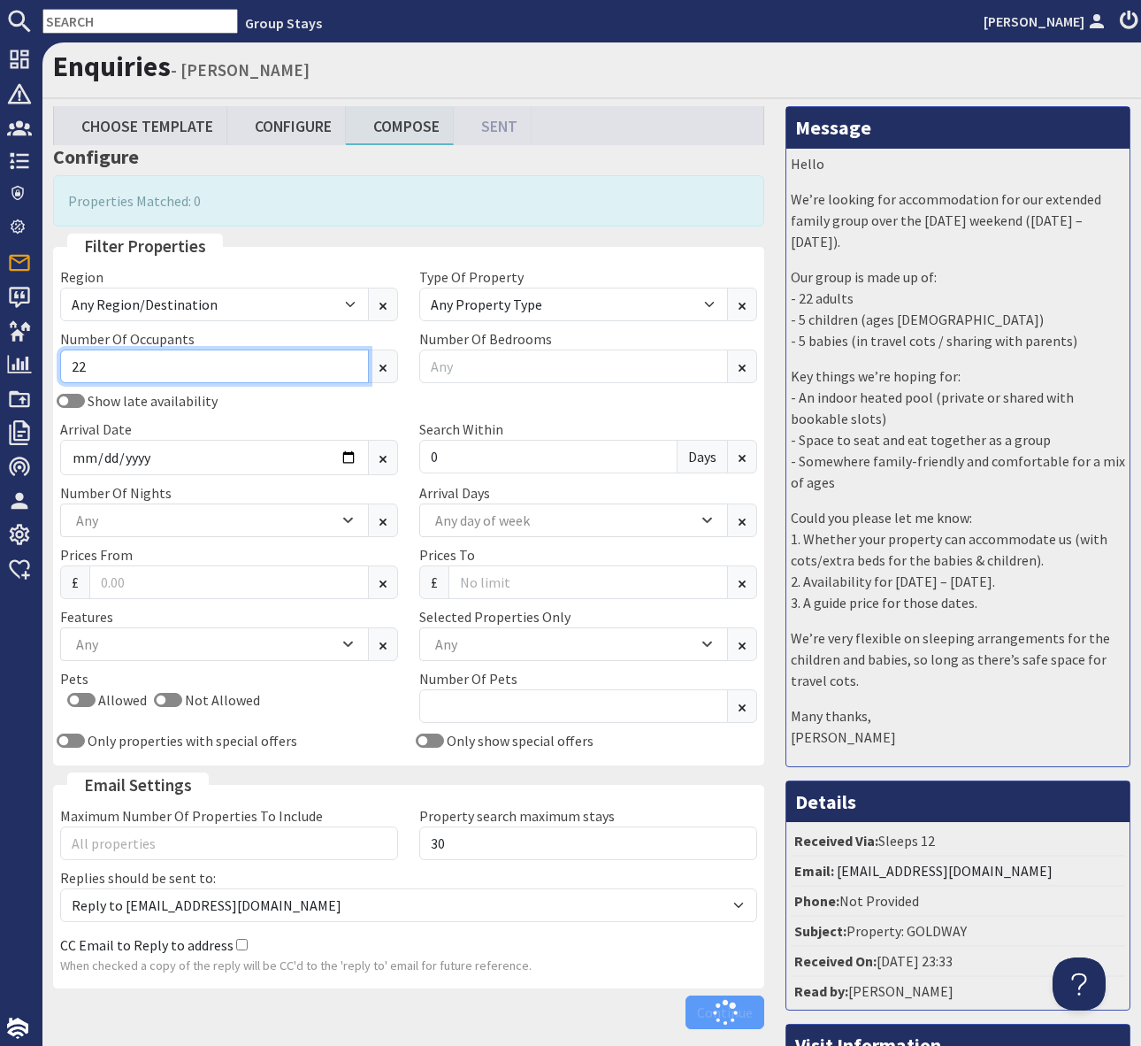
type input "2"
type input "18"
click at [272, 417] on div "Show late availability Arrival Date 2026-05-01 Search Within 0 Days" at bounding box center [409, 436] width 718 height 92
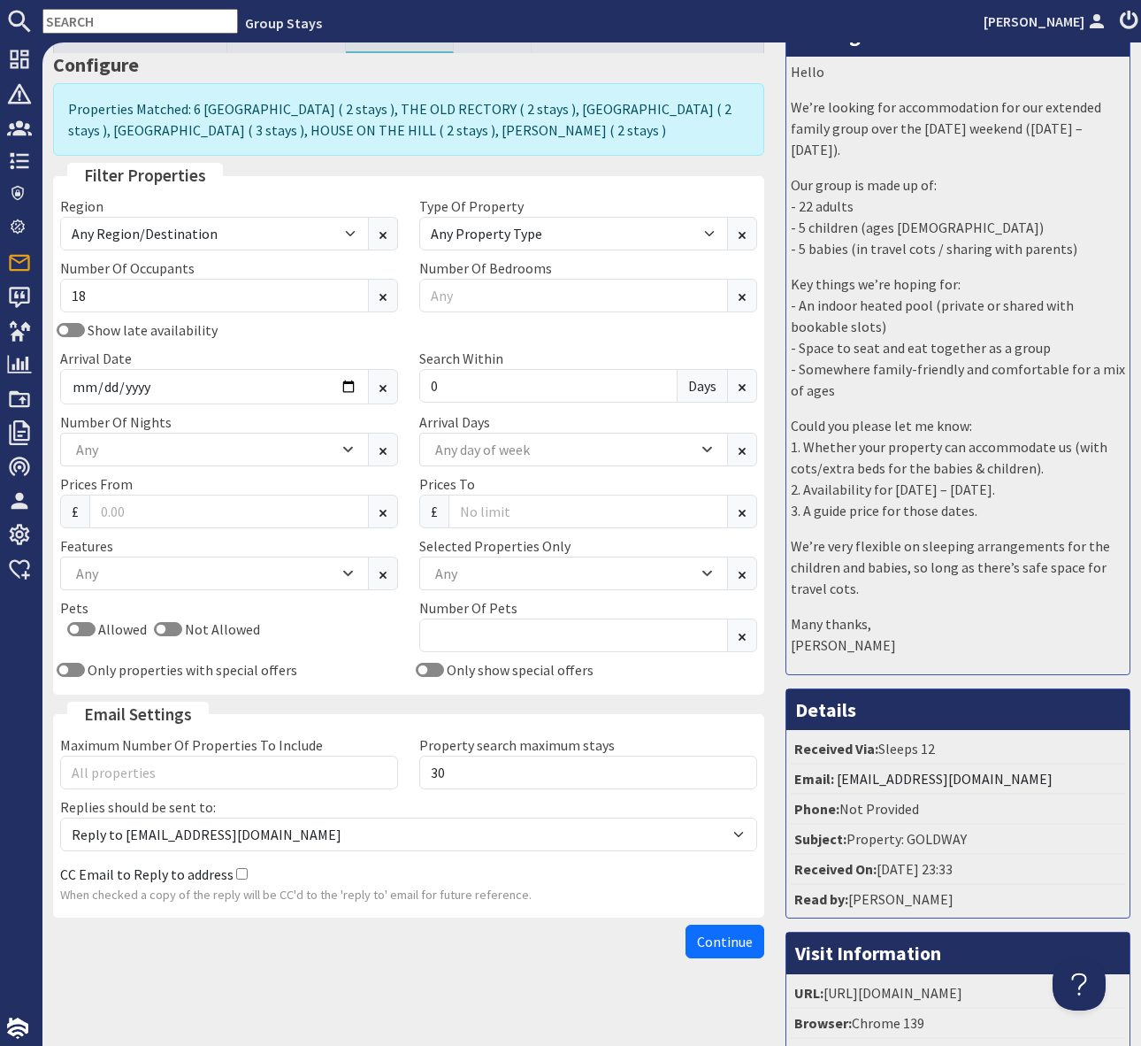
scroll to position [219, 0]
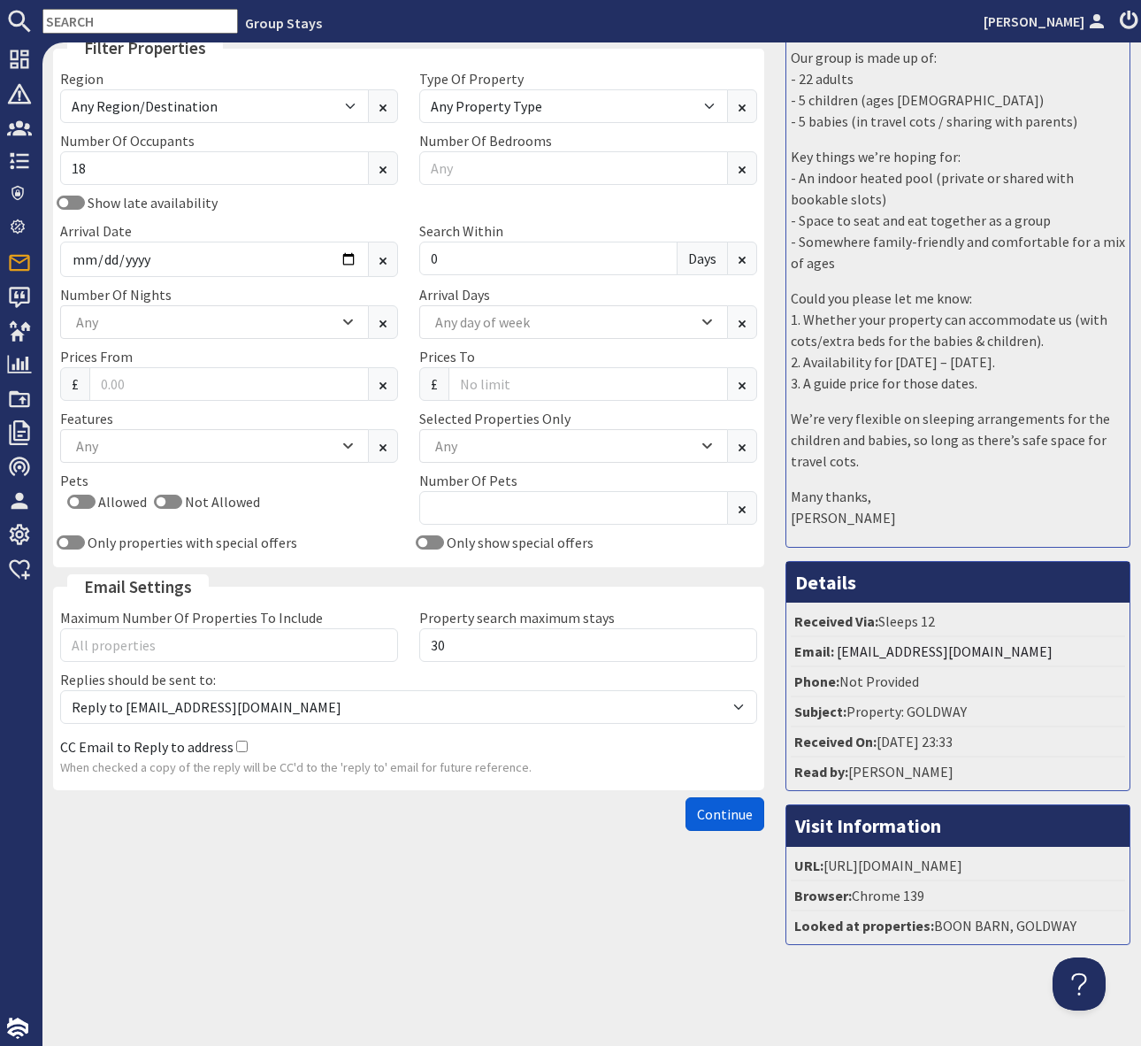
click at [710, 818] on span "Continue" at bounding box center [725, 814] width 56 height 18
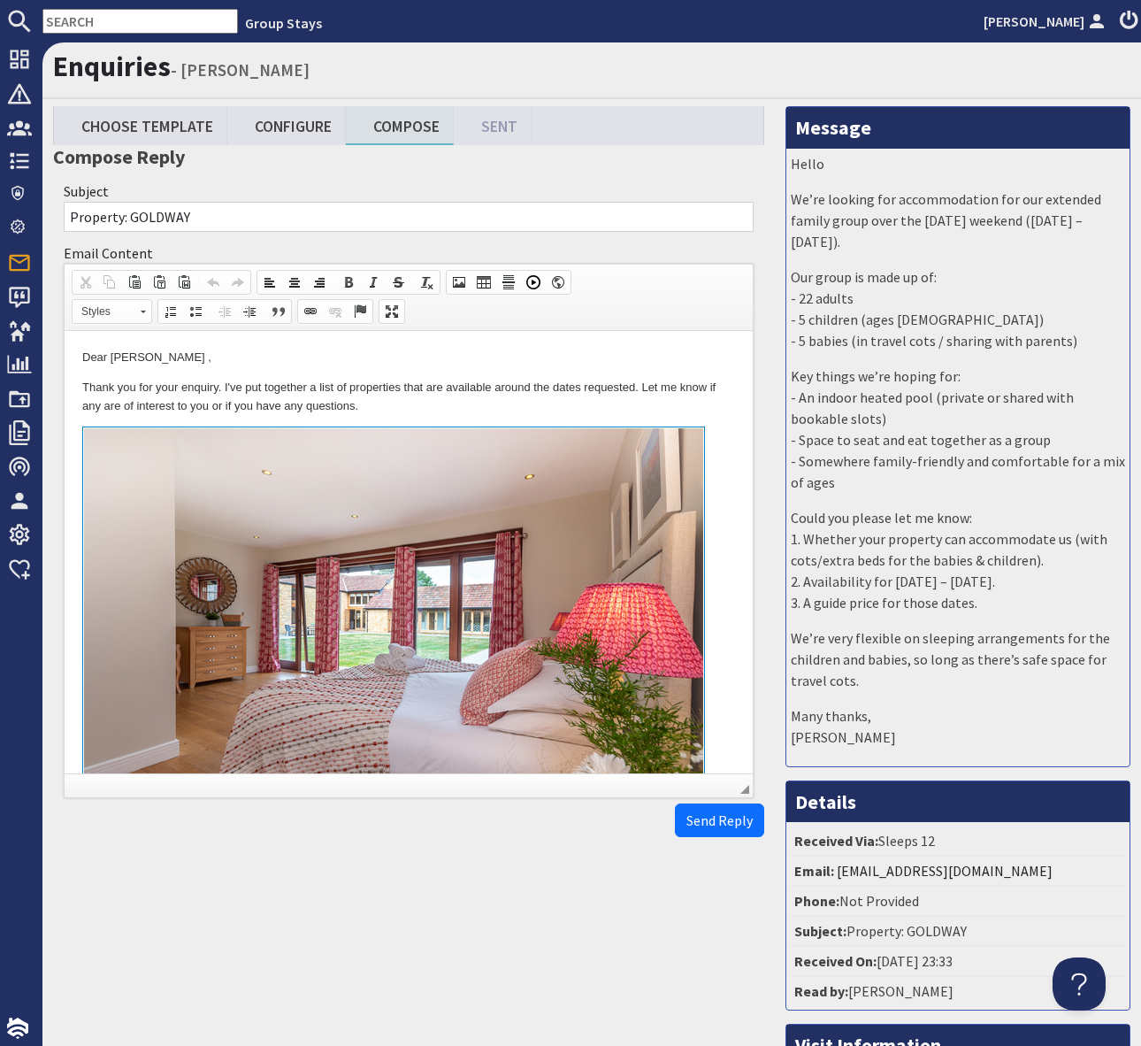
click at [554, 410] on p "Thank you for your enquiry. I've put together a list of properties that are ava…" at bounding box center [408, 397] width 653 height 37
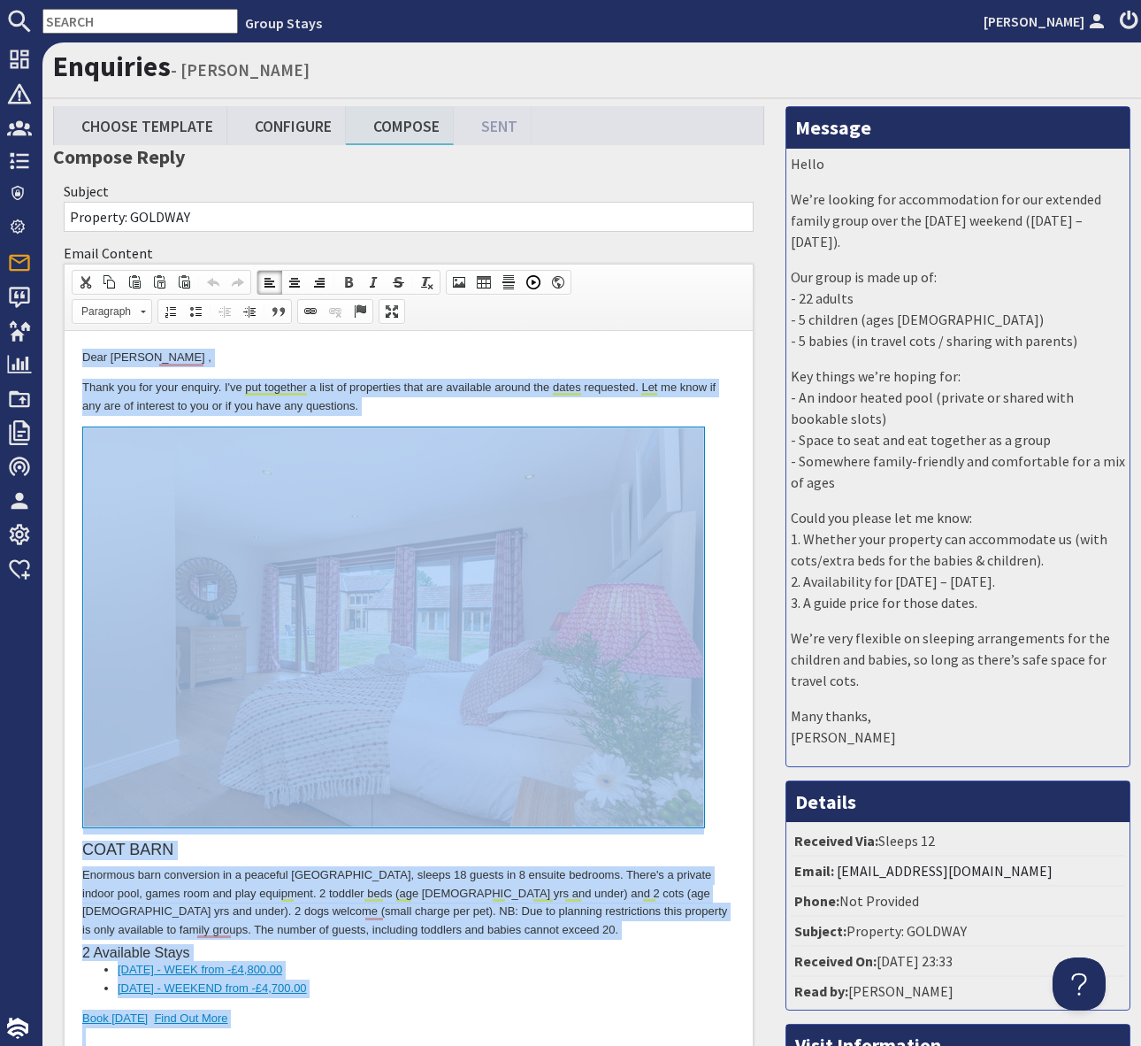
copy body "Dear Rebecca Bassett , Thank you for your enquiry. I've put together a list of …"
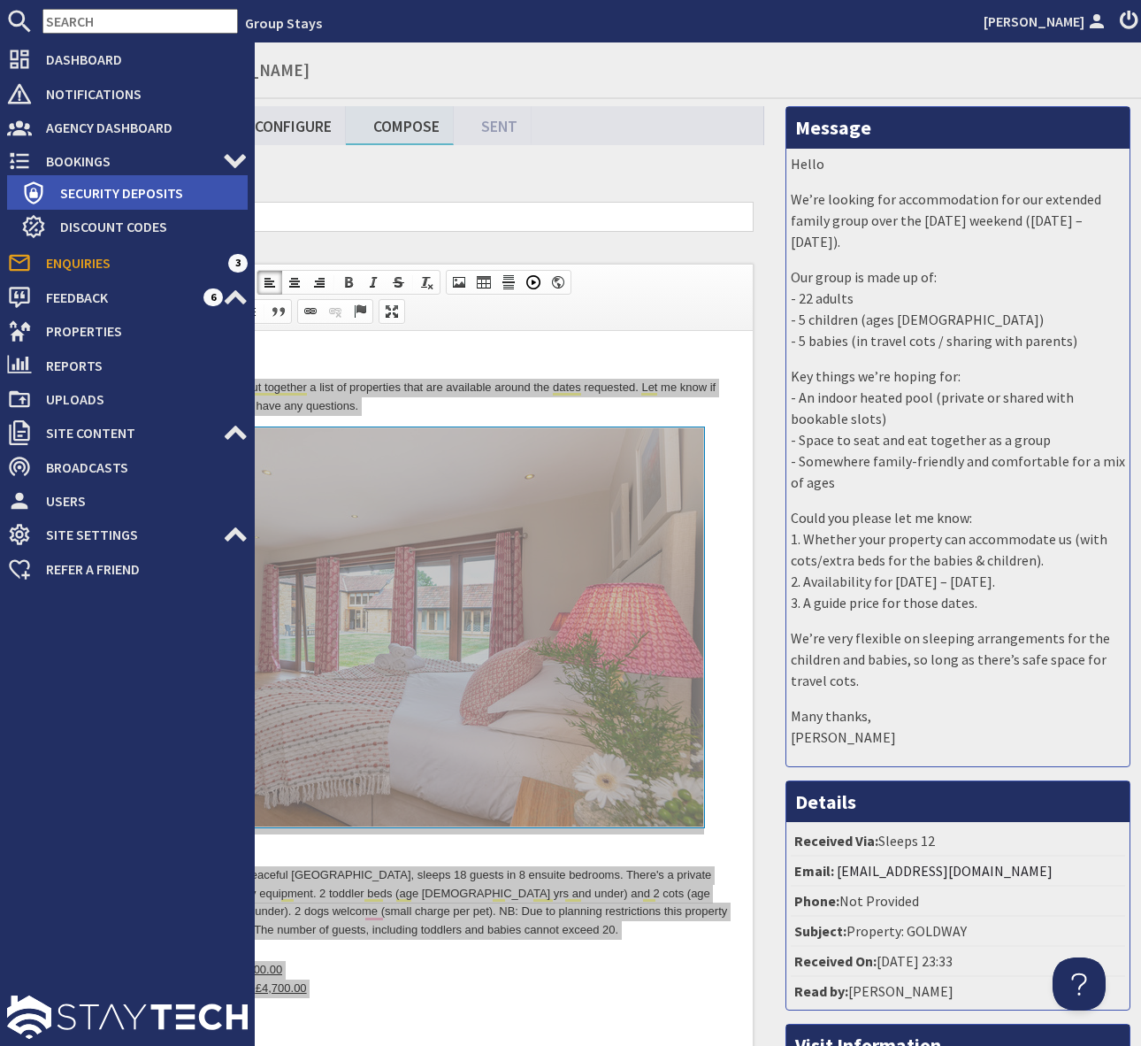
click at [154, 193] on span "Security Deposits" at bounding box center [147, 193] width 202 height 28
type textarea "<p>Dear Rebecca Bassett ,</p> <p>Thank you for your enquiry. I&#39;ve put toget…"
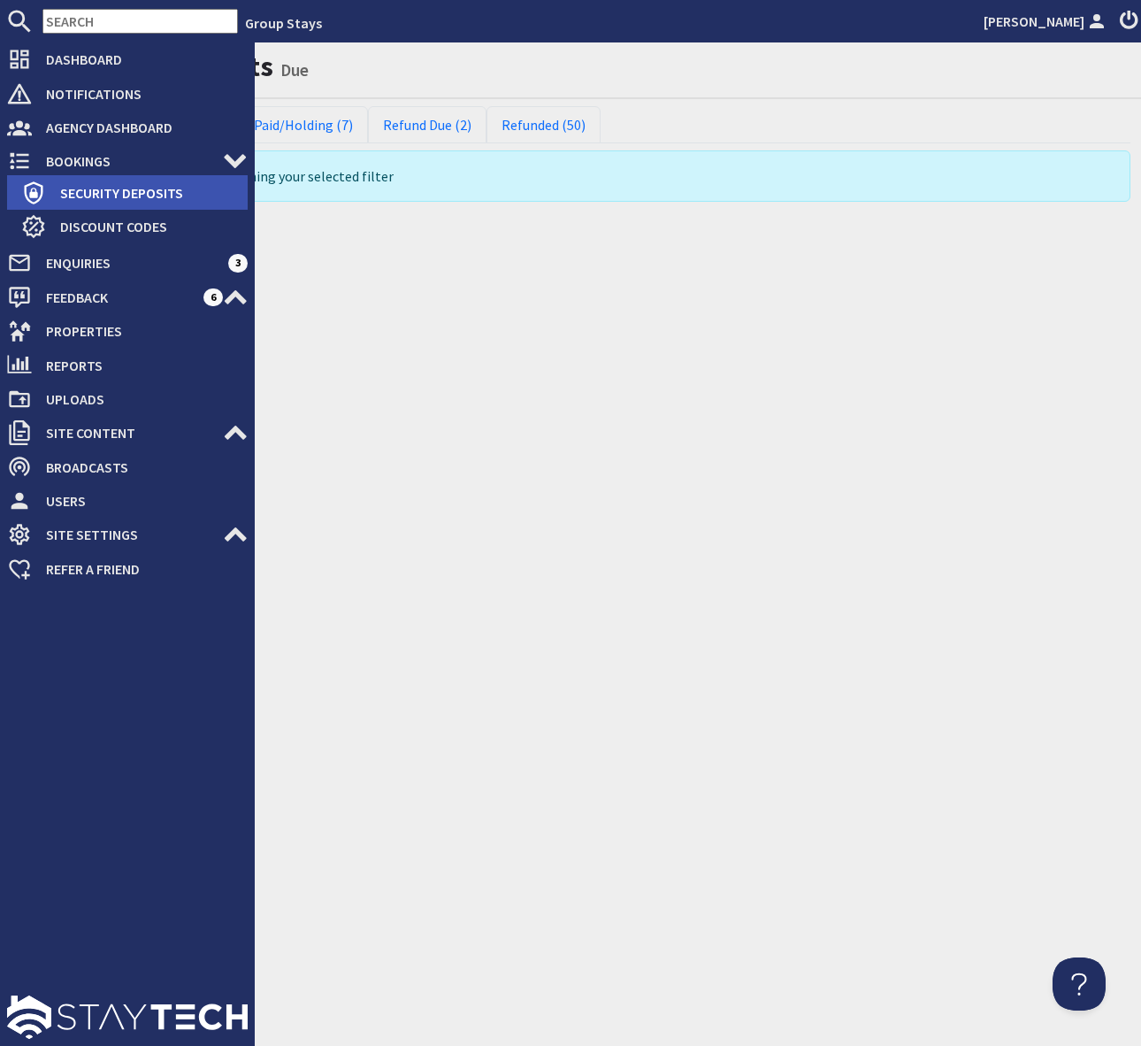
click at [119, 188] on span "Security Deposits" at bounding box center [147, 193] width 202 height 28
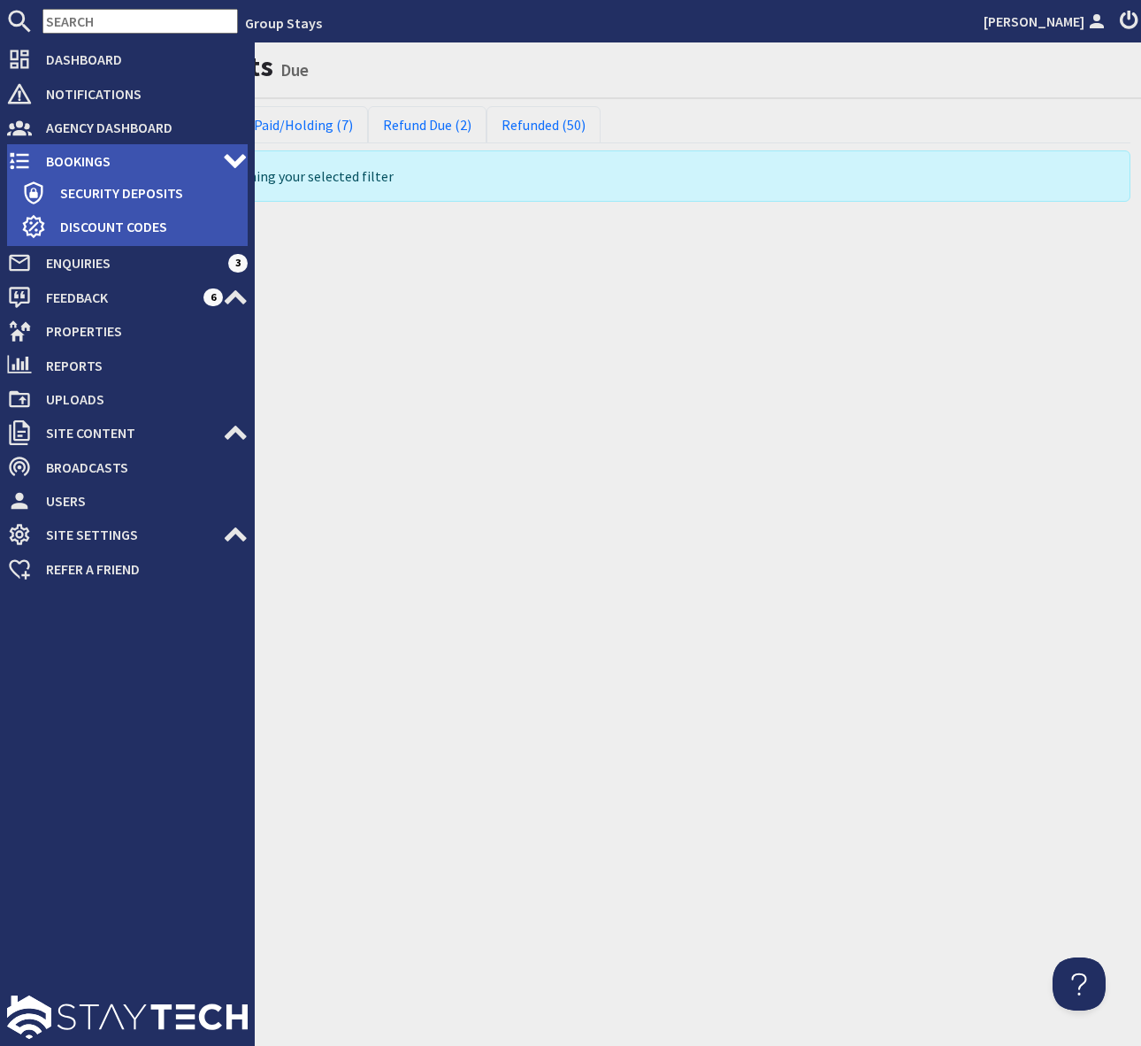
click at [144, 160] on span "Bookings" at bounding box center [127, 161] width 191 height 28
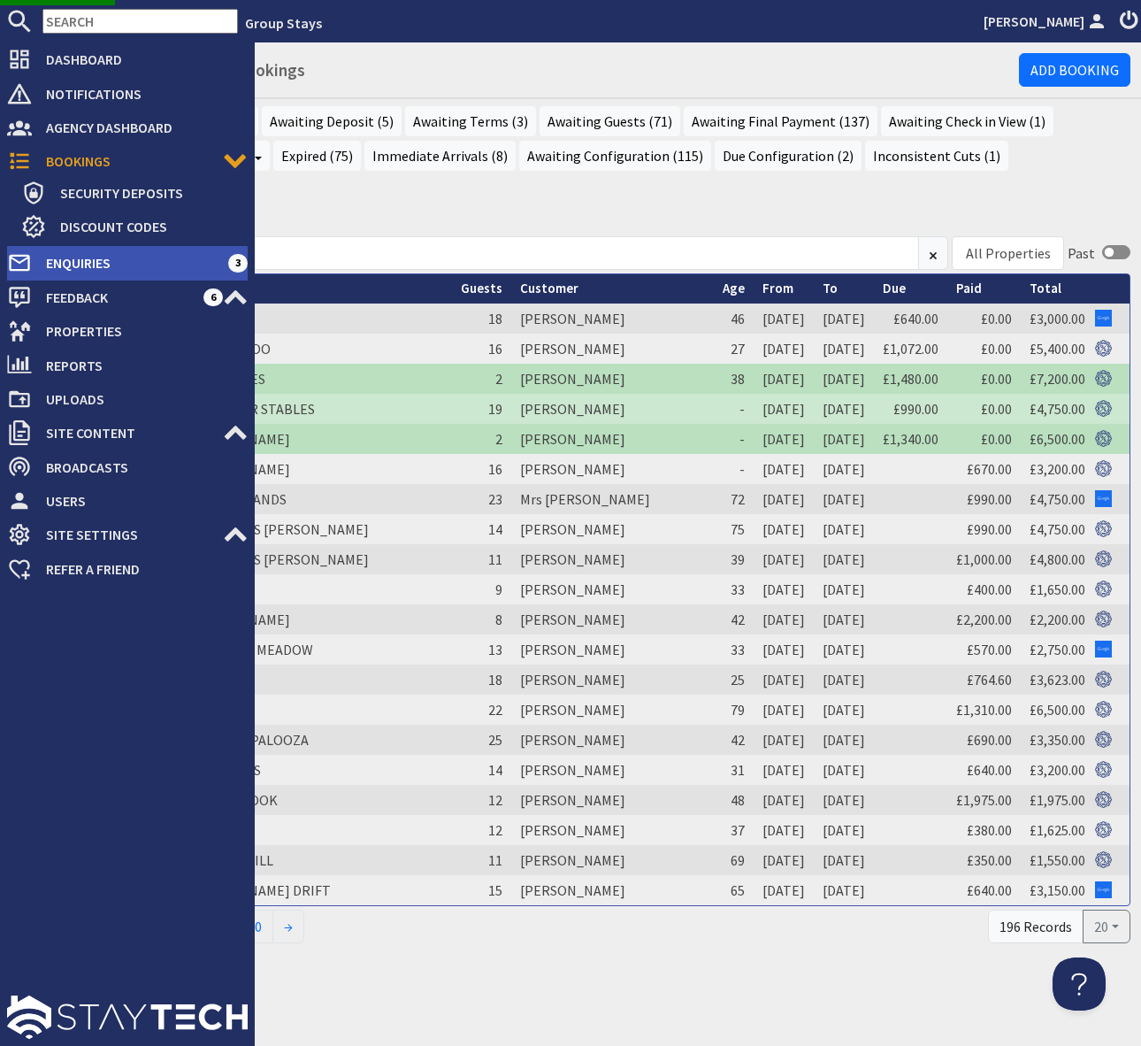
click at [145, 258] on span "Enquiries" at bounding box center [130, 263] width 196 height 28
click at [124, 261] on span "Enquiries" at bounding box center [130, 263] width 196 height 28
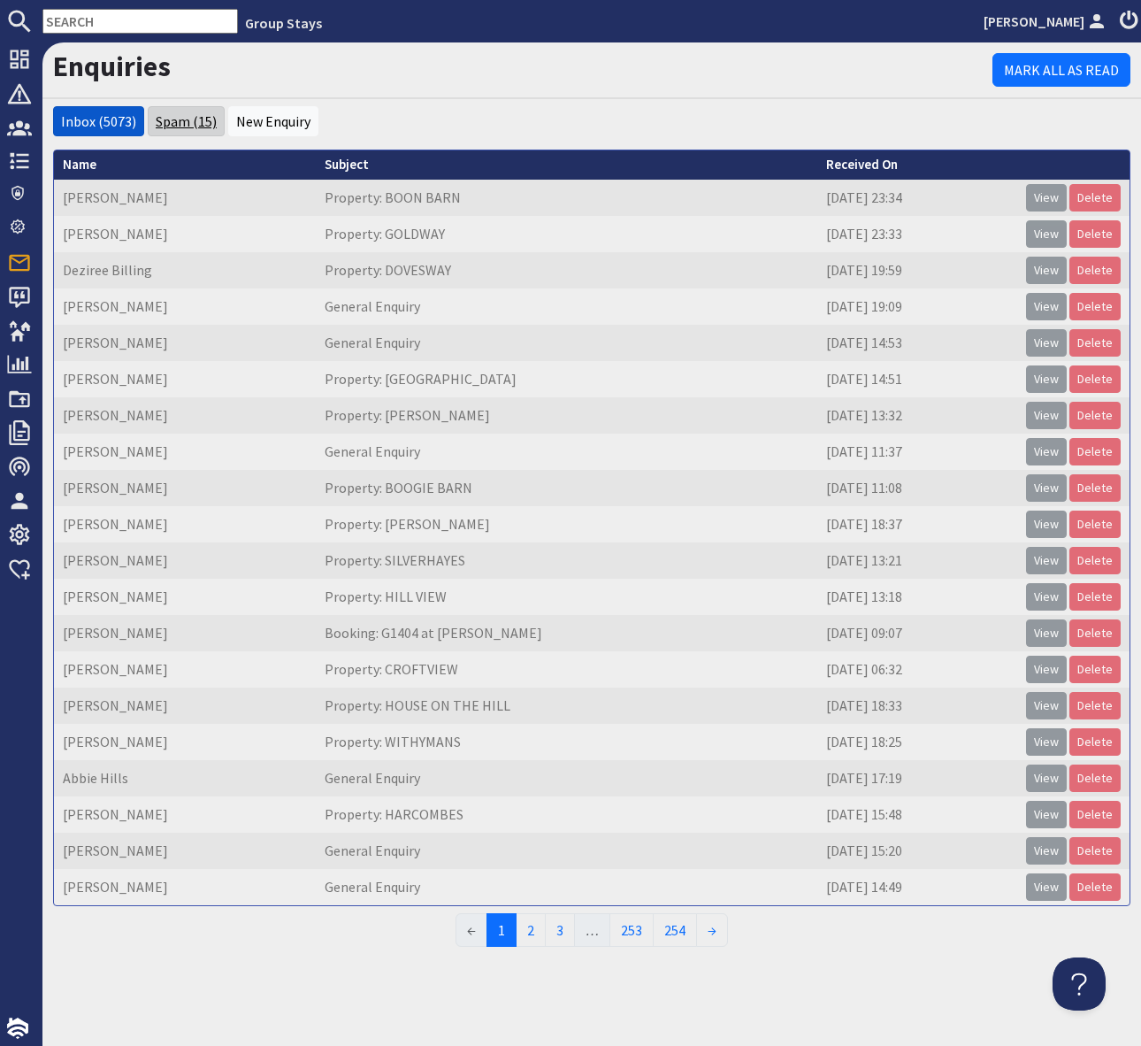
drag, startPoint x: 174, startPoint y: 118, endPoint x: 191, endPoint y: 125, distance: 18.2
click at [174, 118] on link "Spam (15)" at bounding box center [186, 121] width 61 height 18
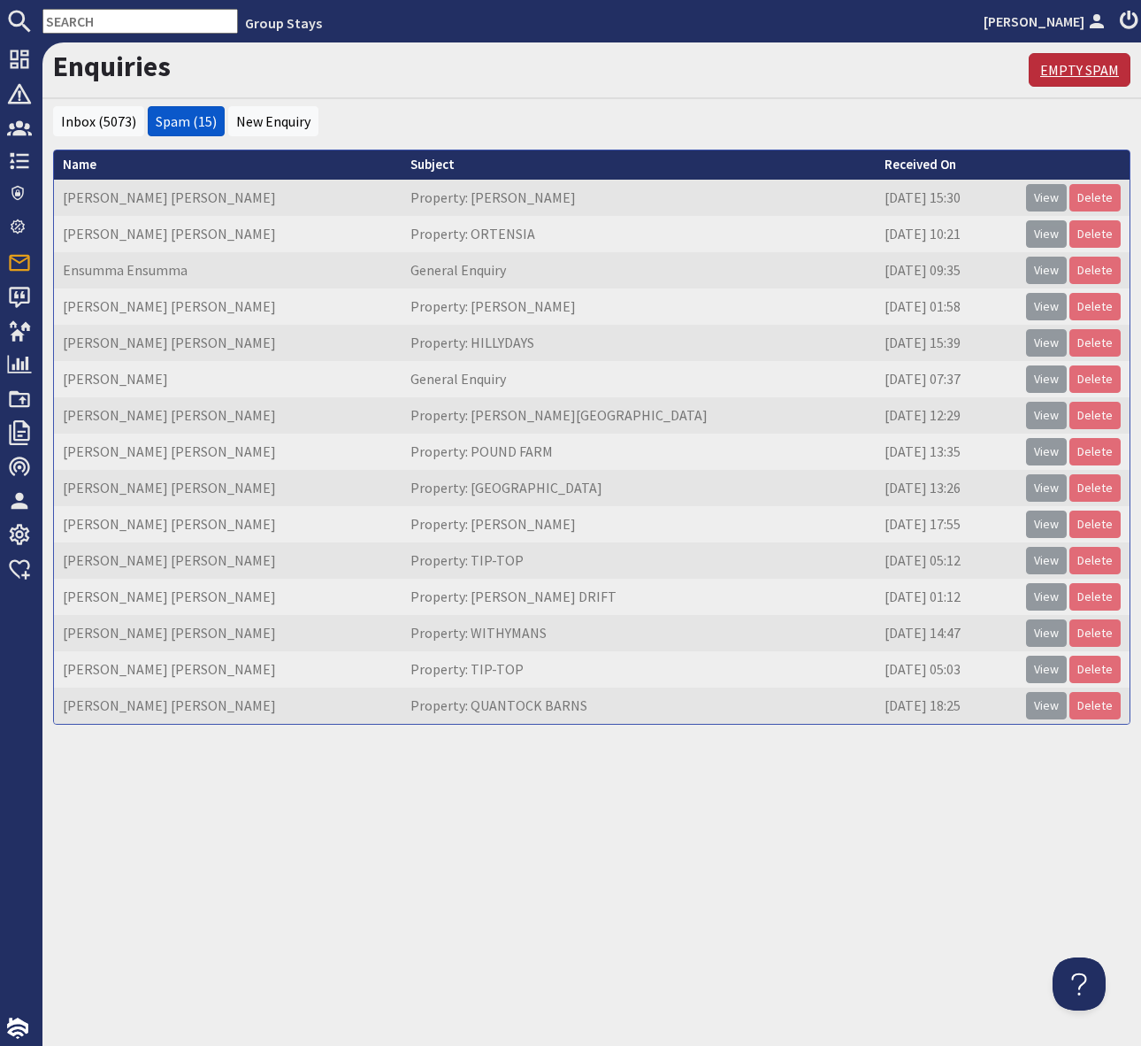
click at [1086, 68] on link "Empty Spam" at bounding box center [1080, 70] width 102 height 34
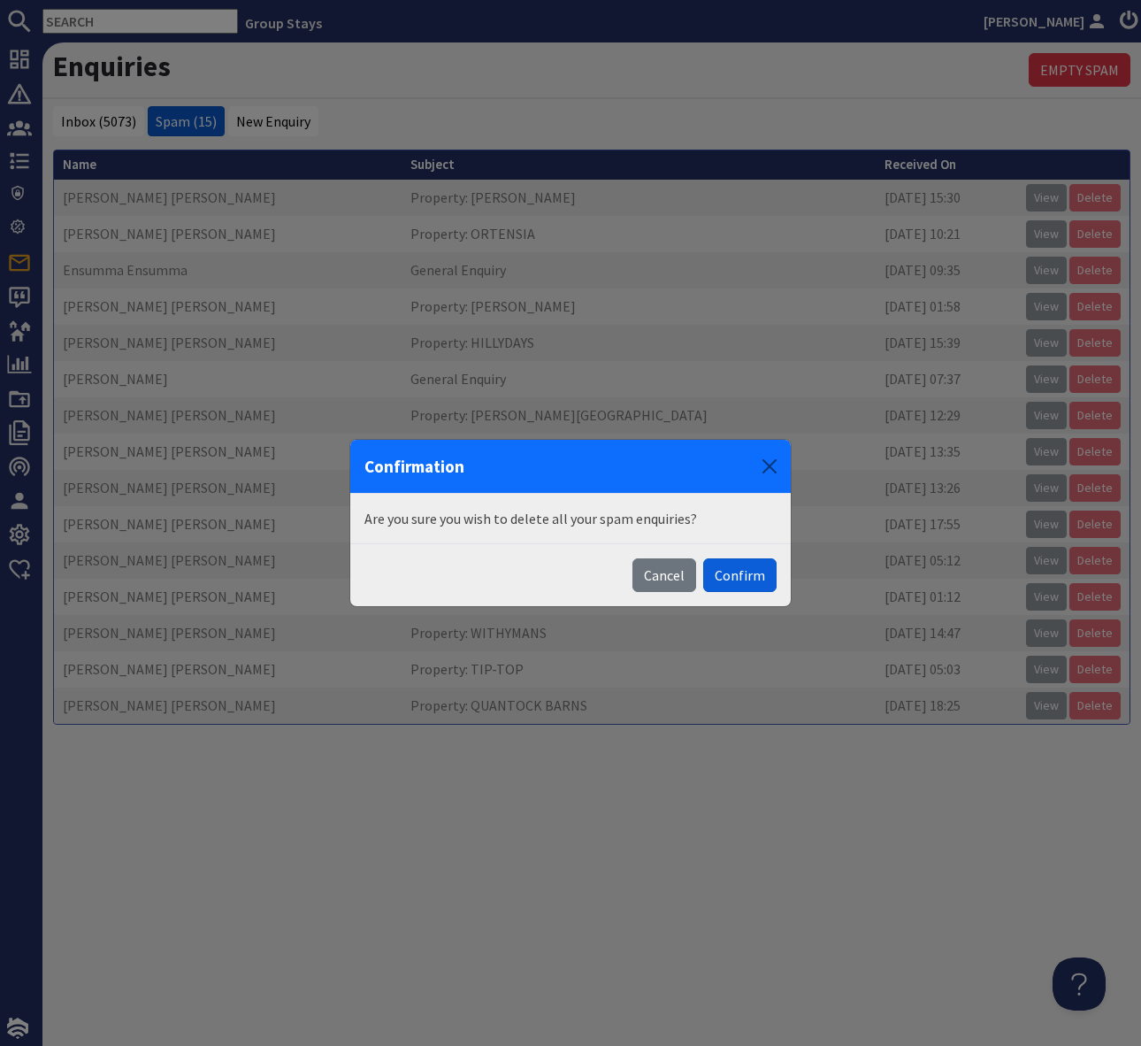
click at [755, 573] on button "Confirm" at bounding box center [739, 575] width 73 height 34
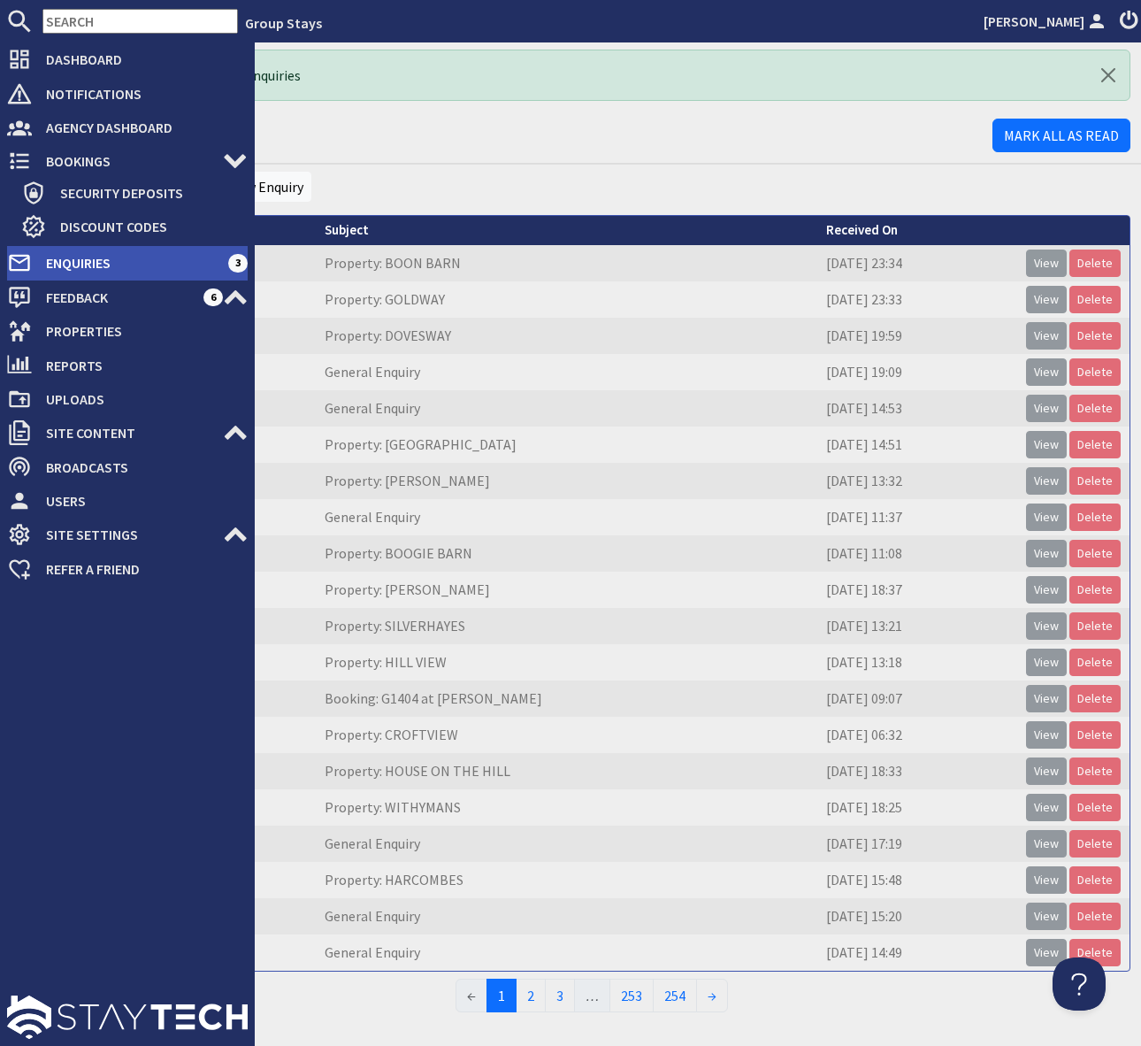
click at [119, 257] on span "Enquiries" at bounding box center [130, 263] width 196 height 28
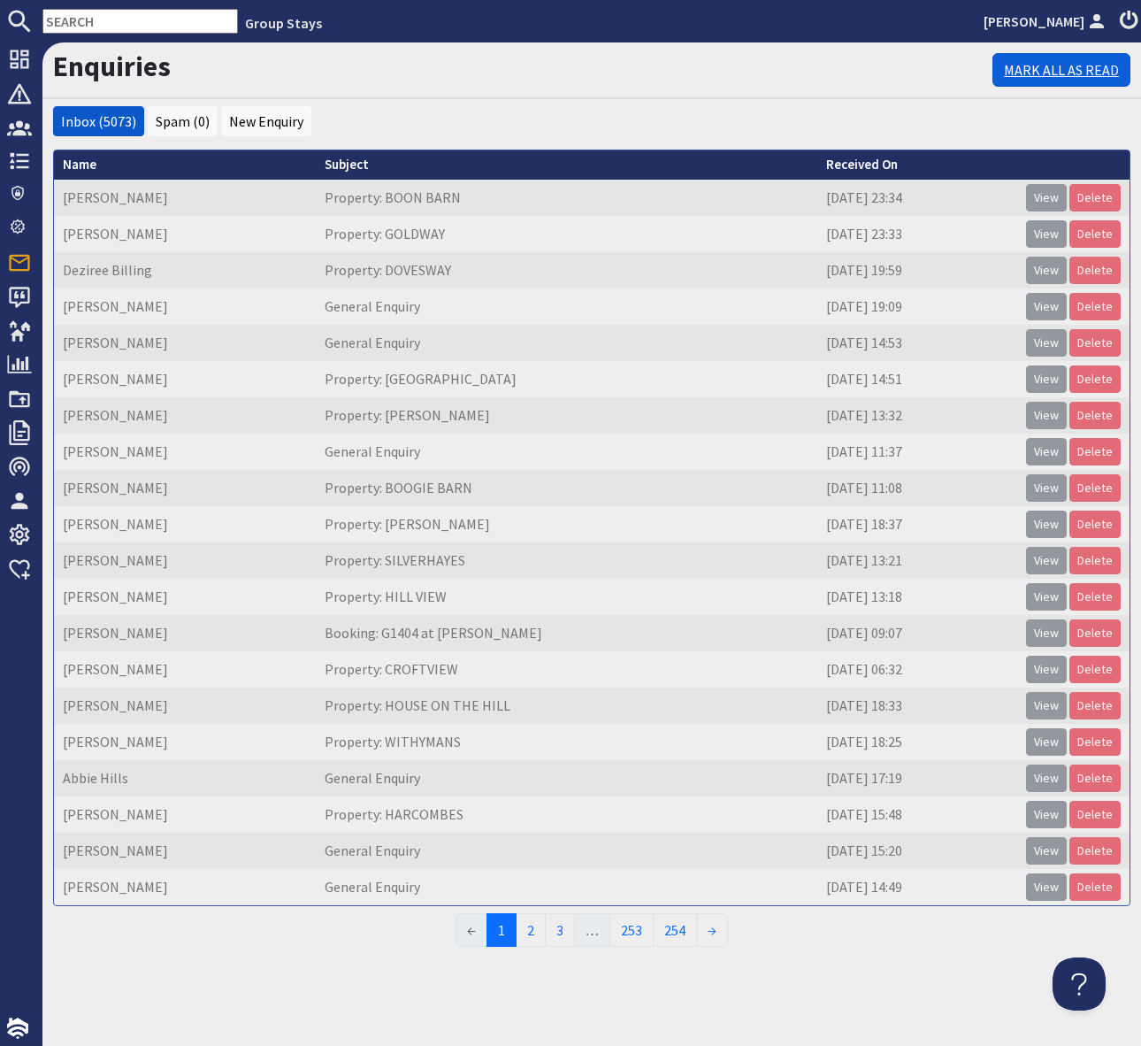
click at [1075, 69] on link "Mark All As Read" at bounding box center [1062, 70] width 138 height 34
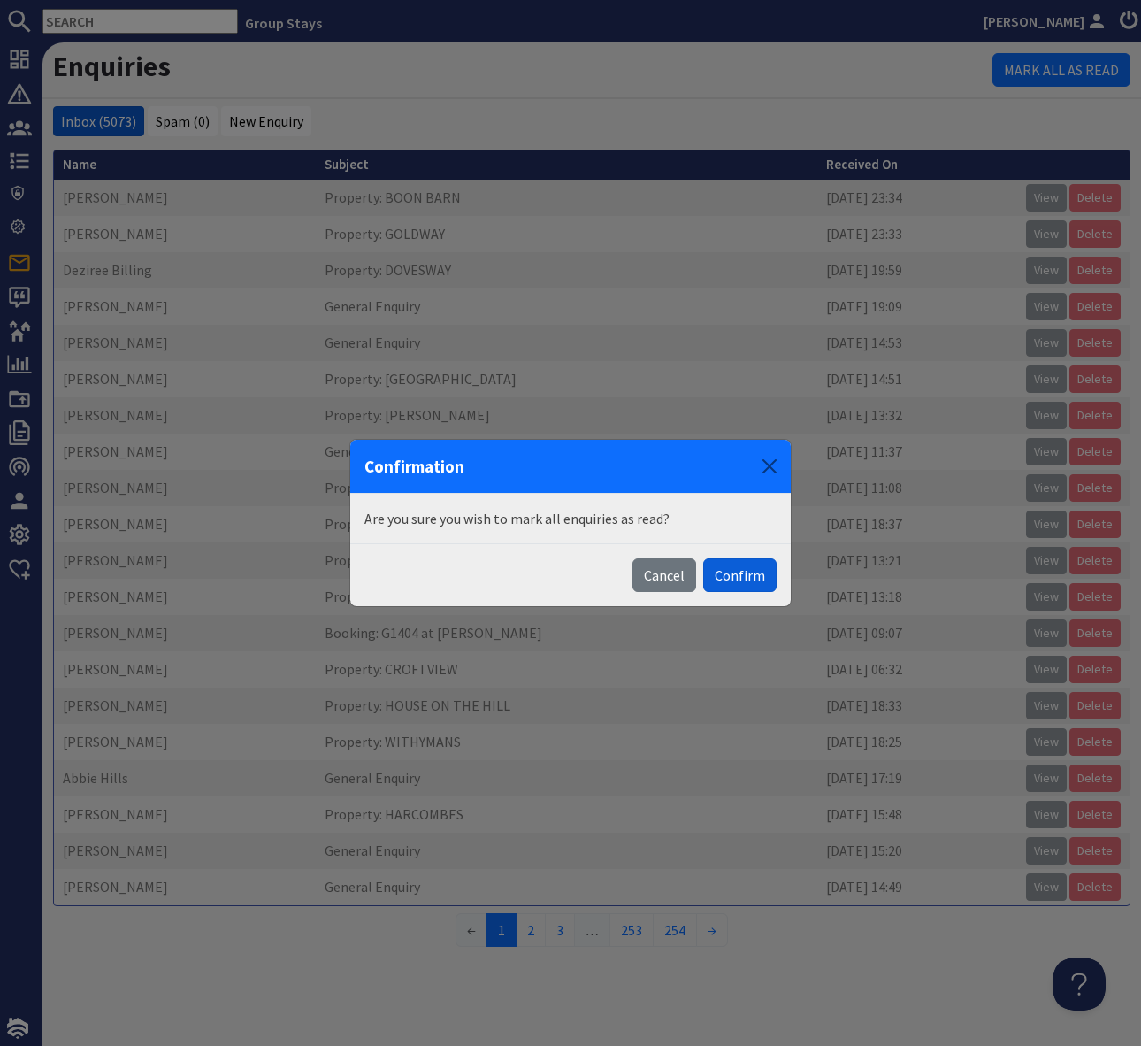
click at [746, 575] on button "Confirm" at bounding box center [739, 575] width 73 height 34
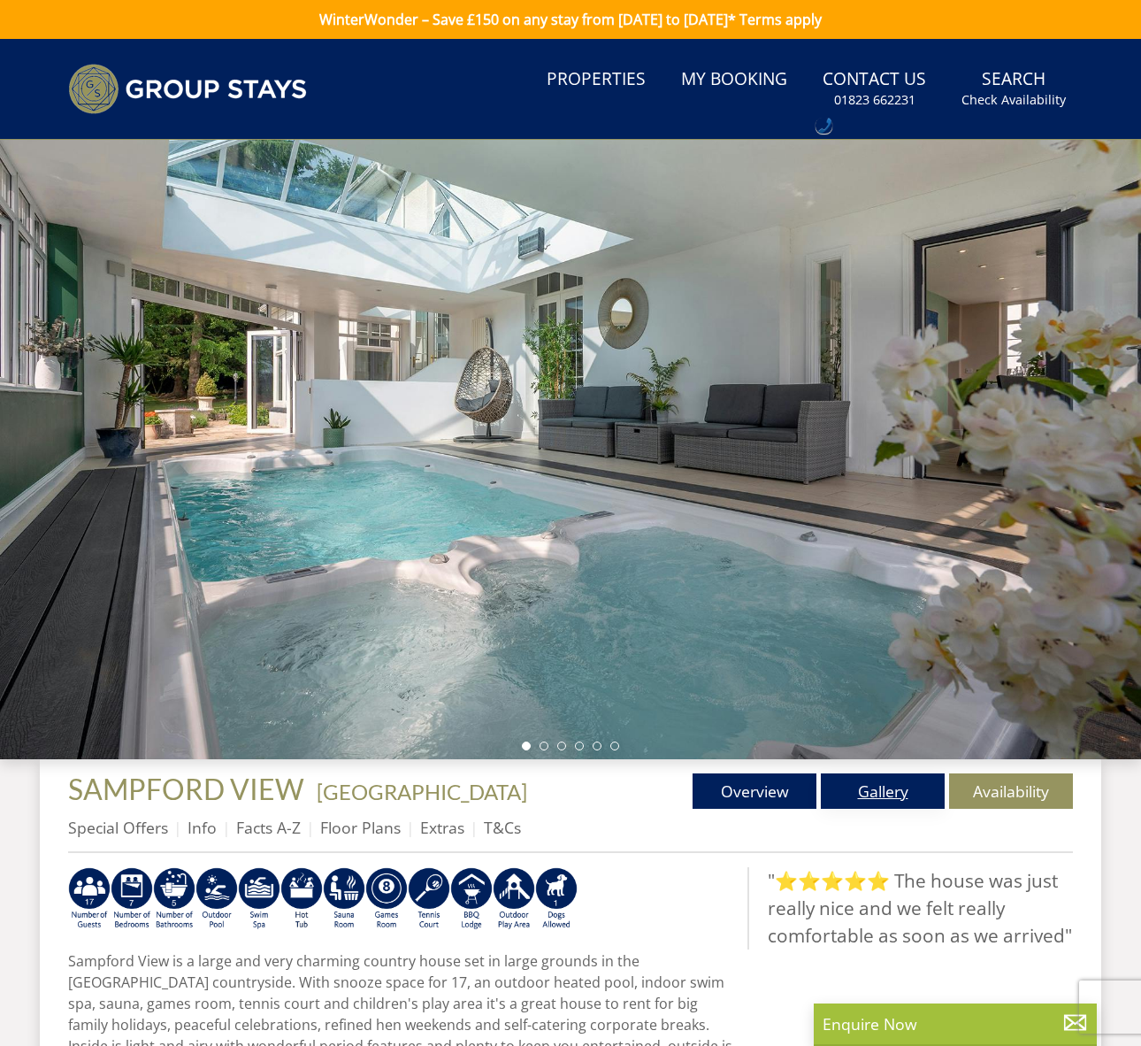
click at [885, 794] on link "Gallery" at bounding box center [883, 790] width 124 height 35
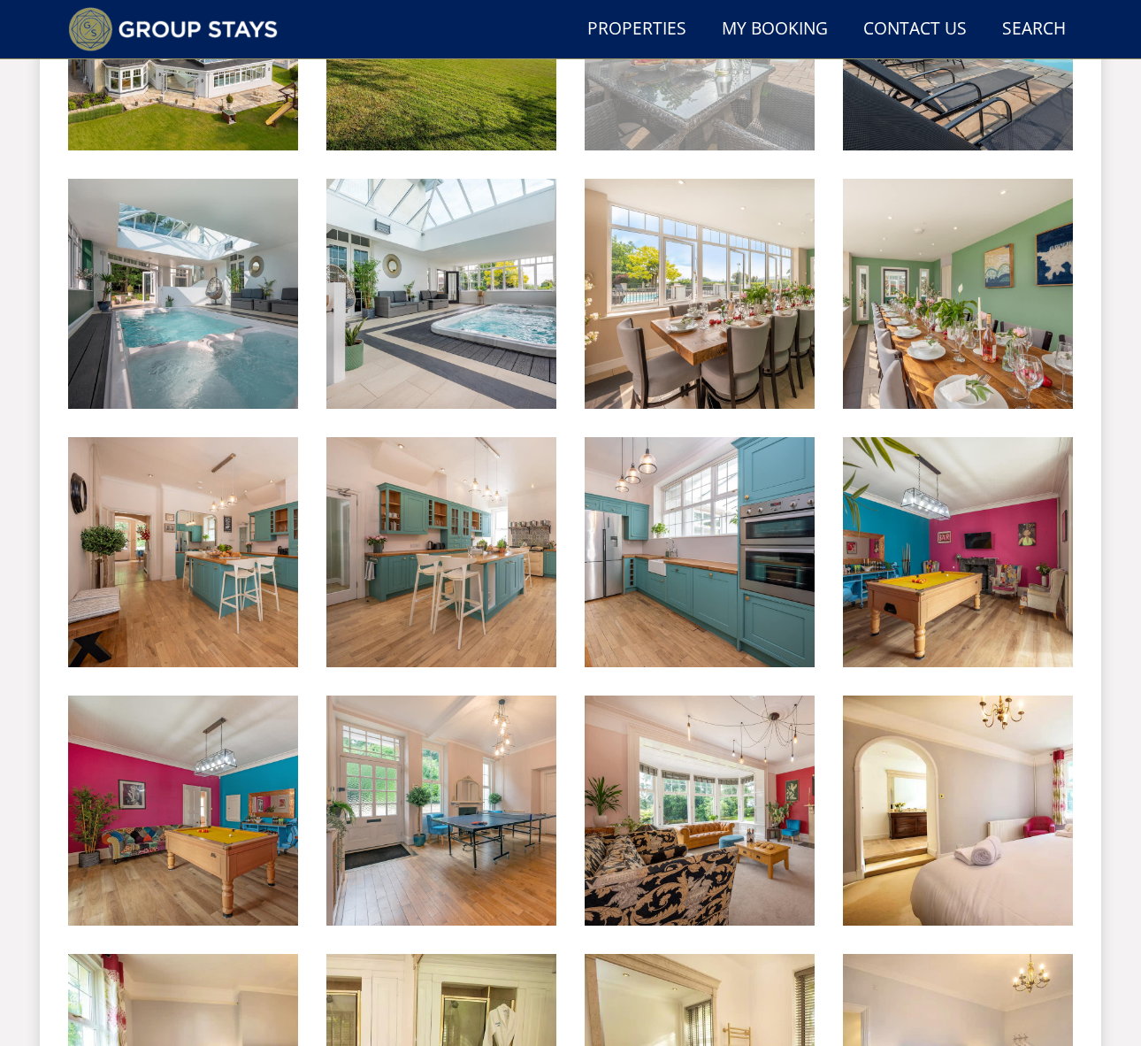
scroll to position [906, 0]
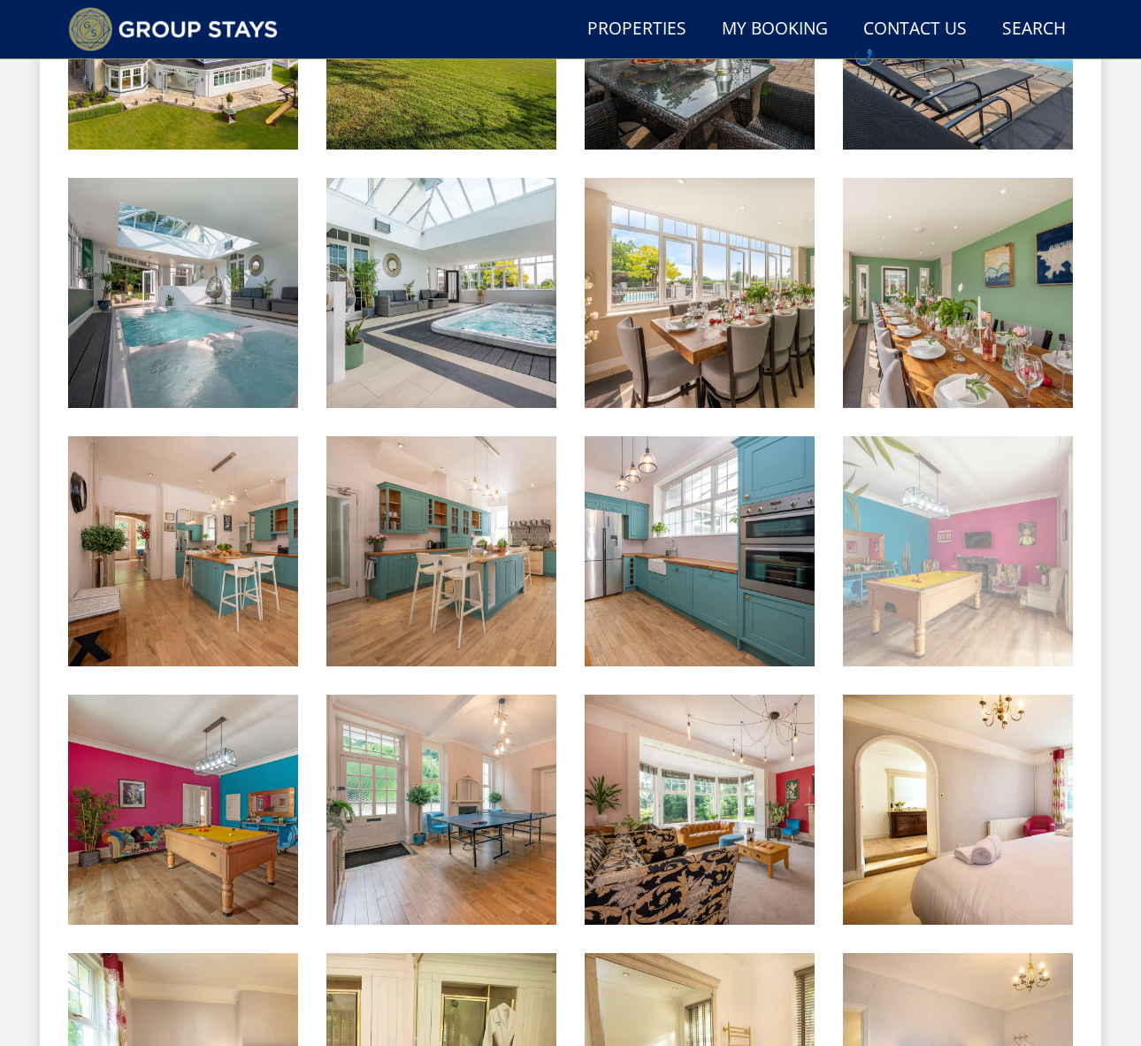
click at [972, 604] on img at bounding box center [958, 551] width 230 height 230
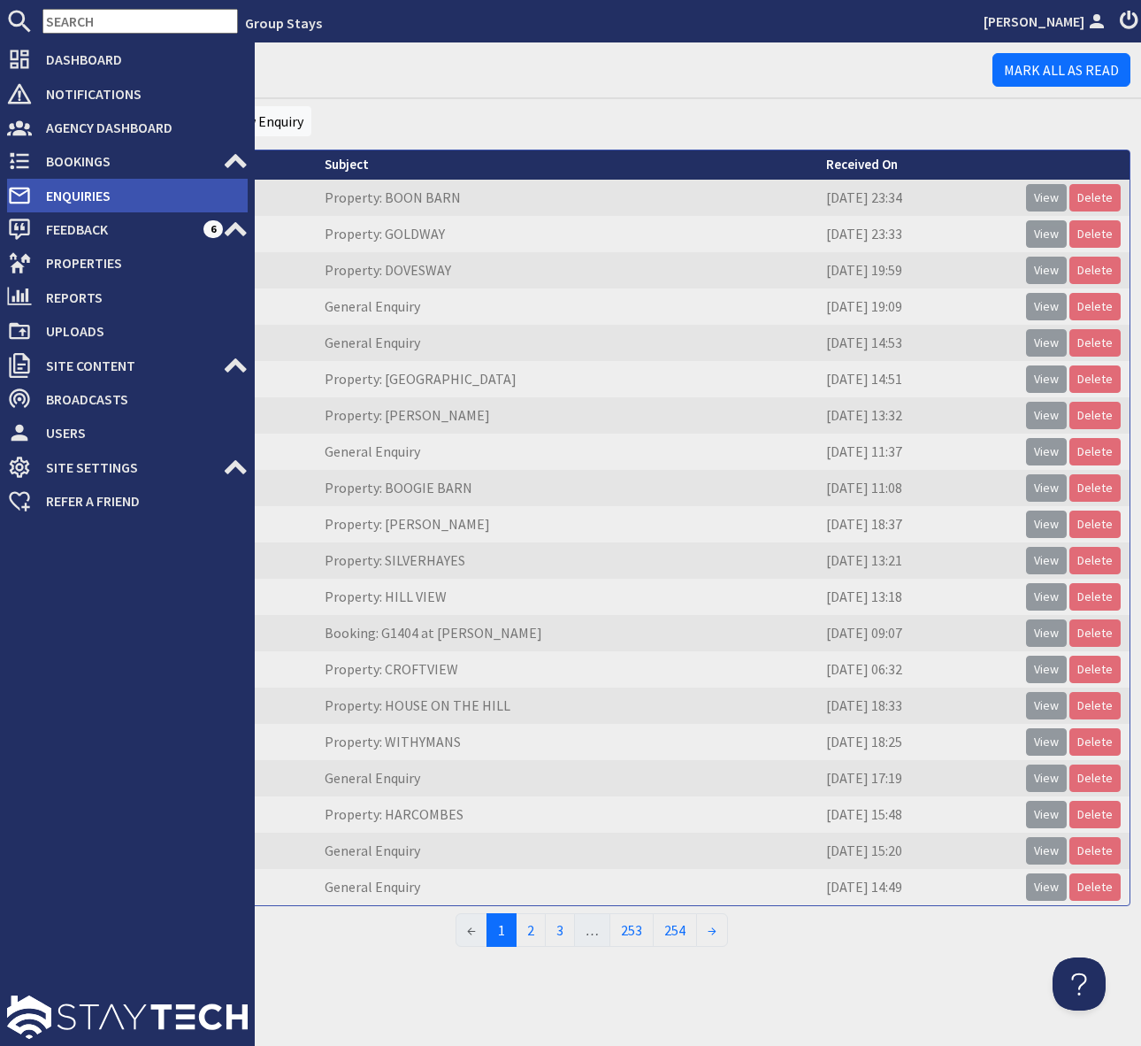
click at [138, 190] on span "Enquiries" at bounding box center [140, 195] width 216 height 28
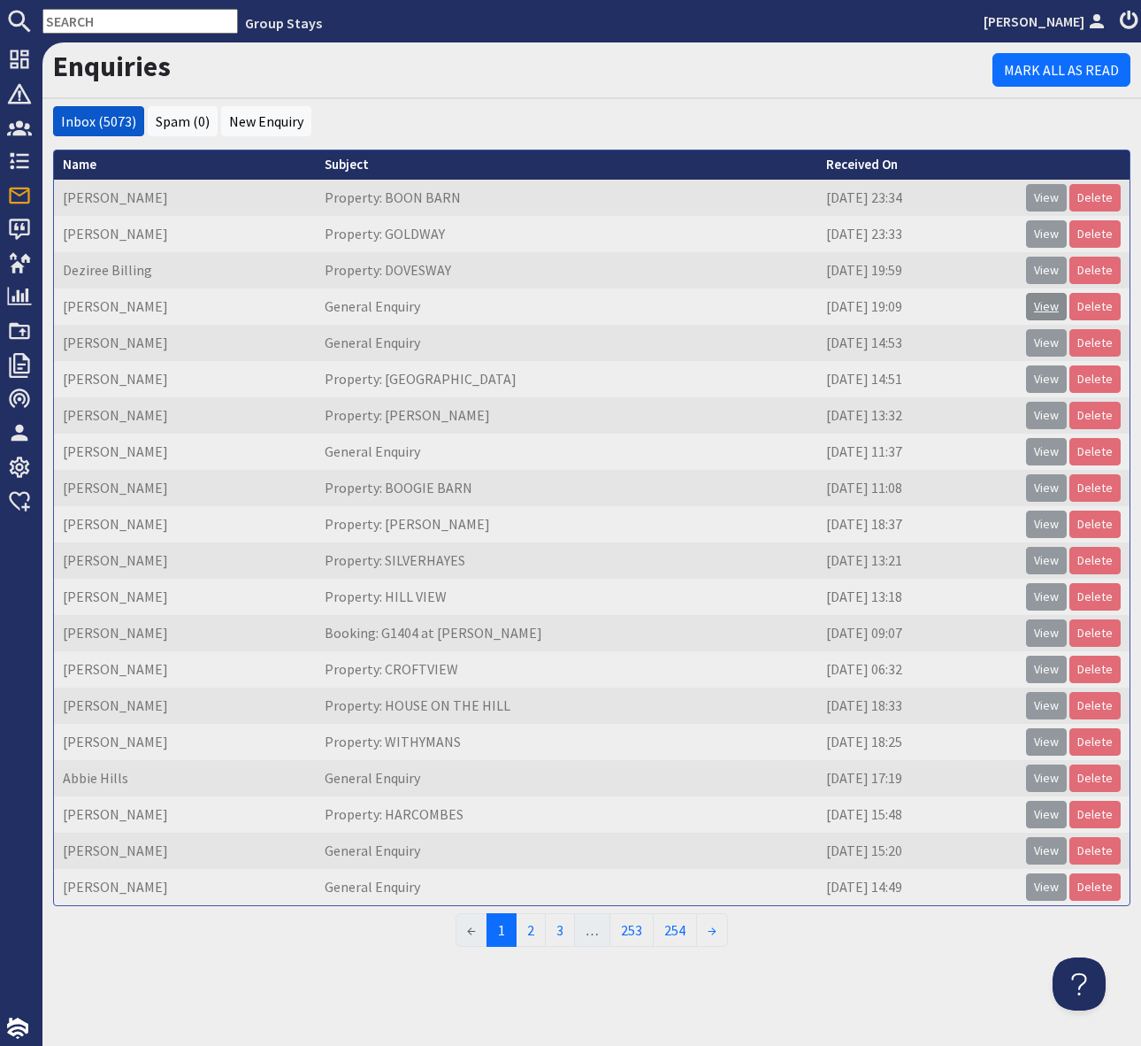
click at [1047, 305] on link "View" at bounding box center [1046, 306] width 41 height 27
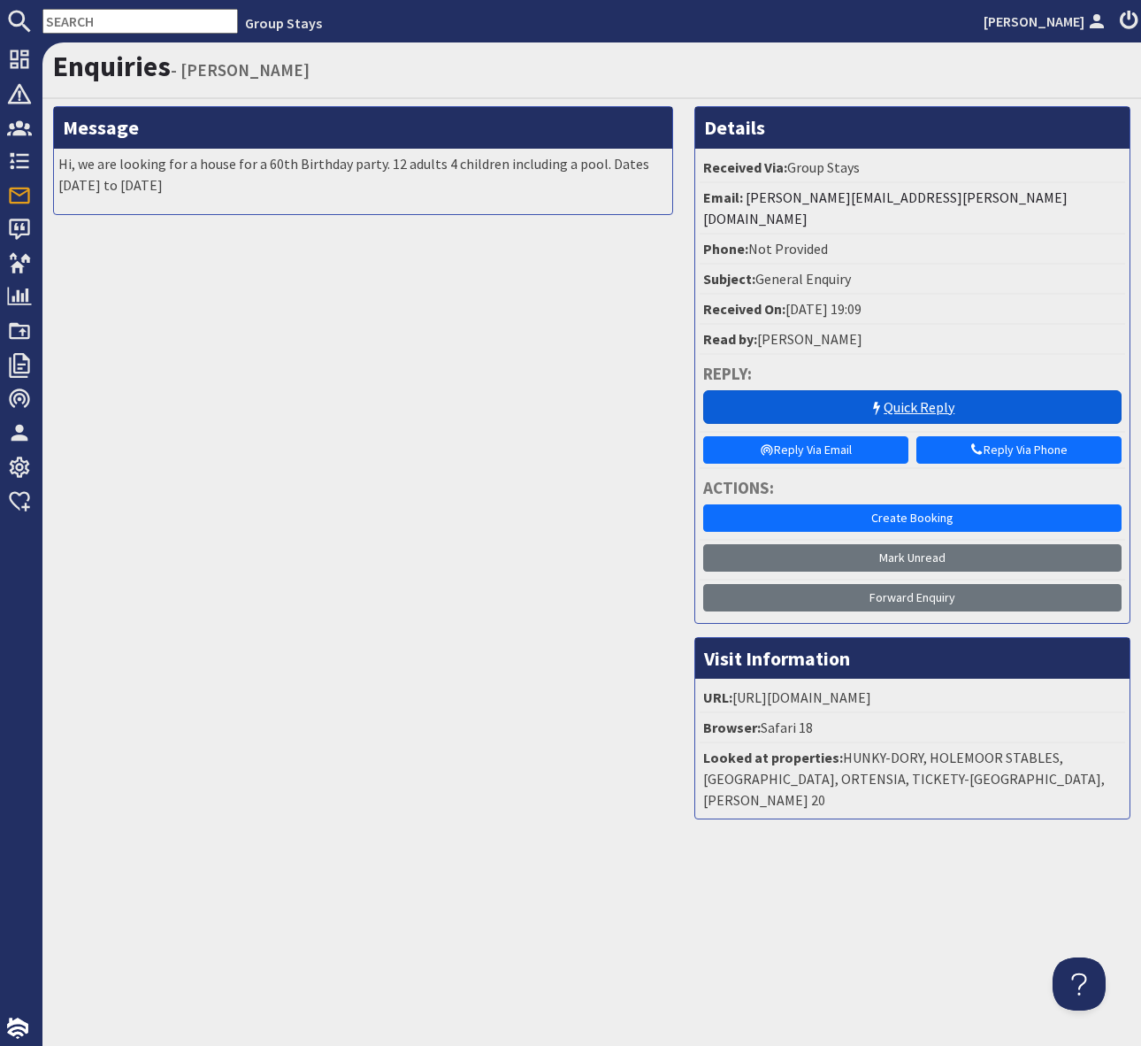
click at [835, 390] on link "Quick Reply" at bounding box center [912, 407] width 419 height 34
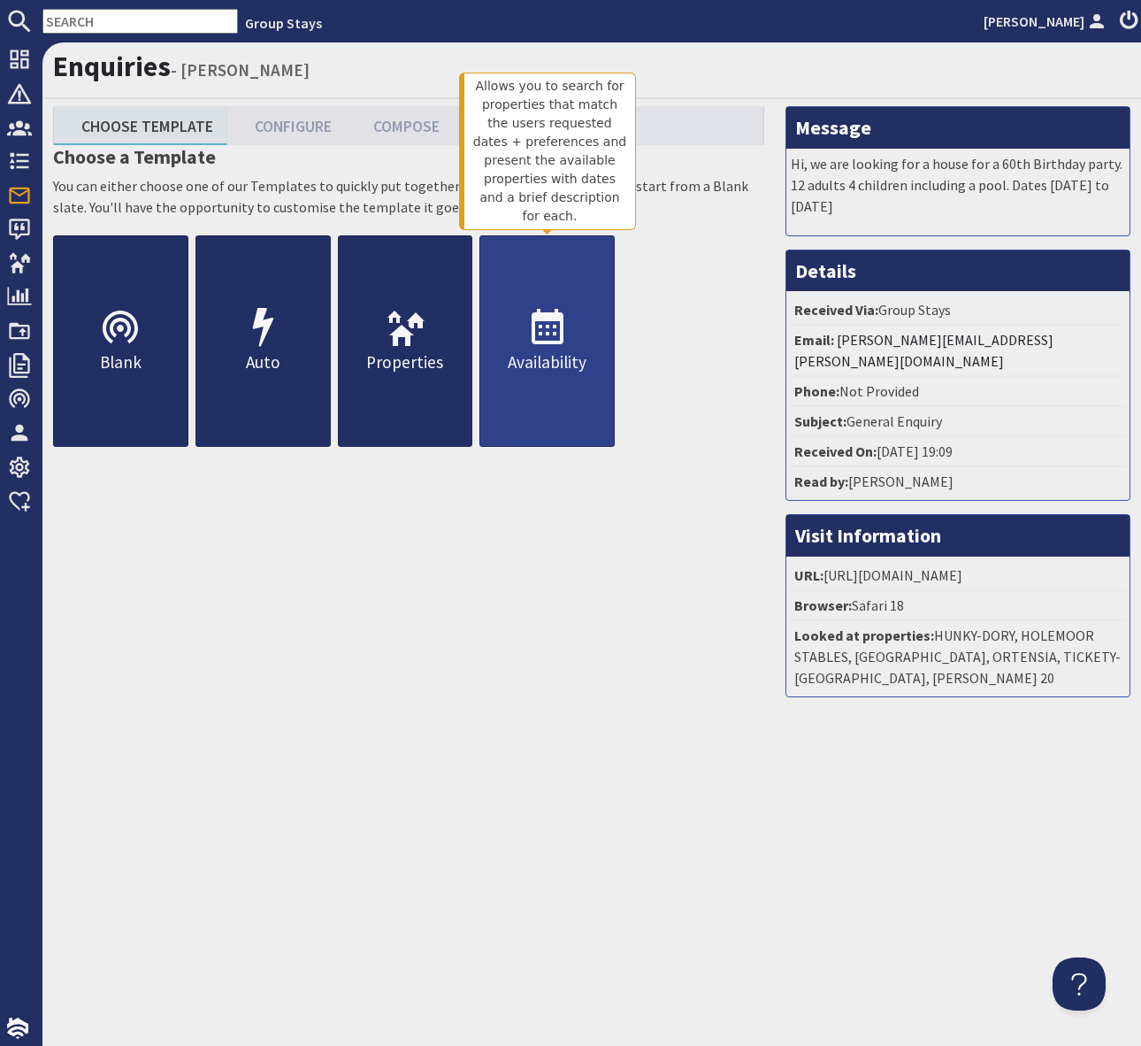
click at [535, 323] on icon at bounding box center [547, 328] width 42 height 42
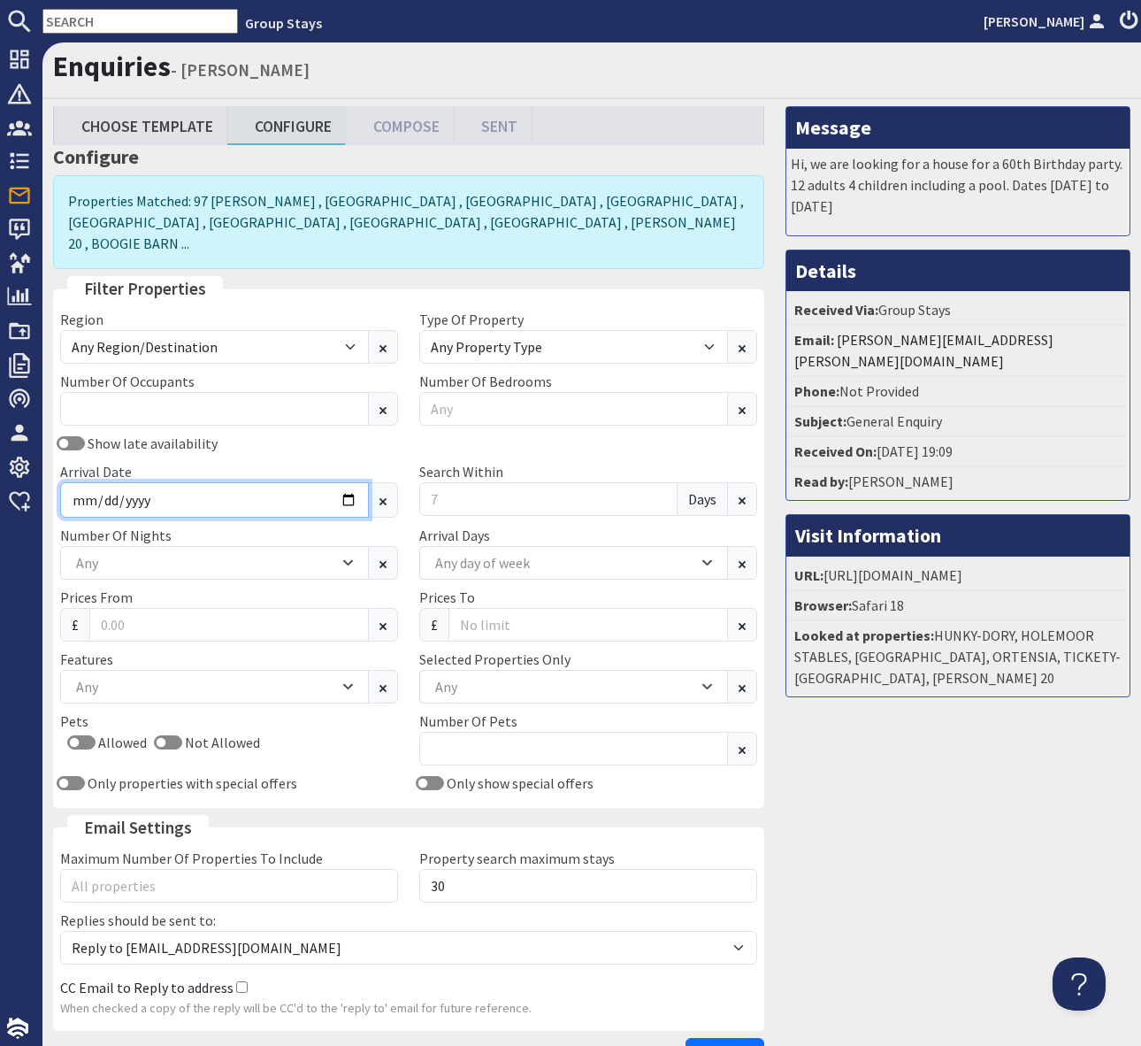
click at [350, 482] on input "Arrival Date" at bounding box center [214, 499] width 309 height 35
click at [349, 482] on input "Arrival Date" at bounding box center [214, 499] width 309 height 35
type input "2026-06-19"
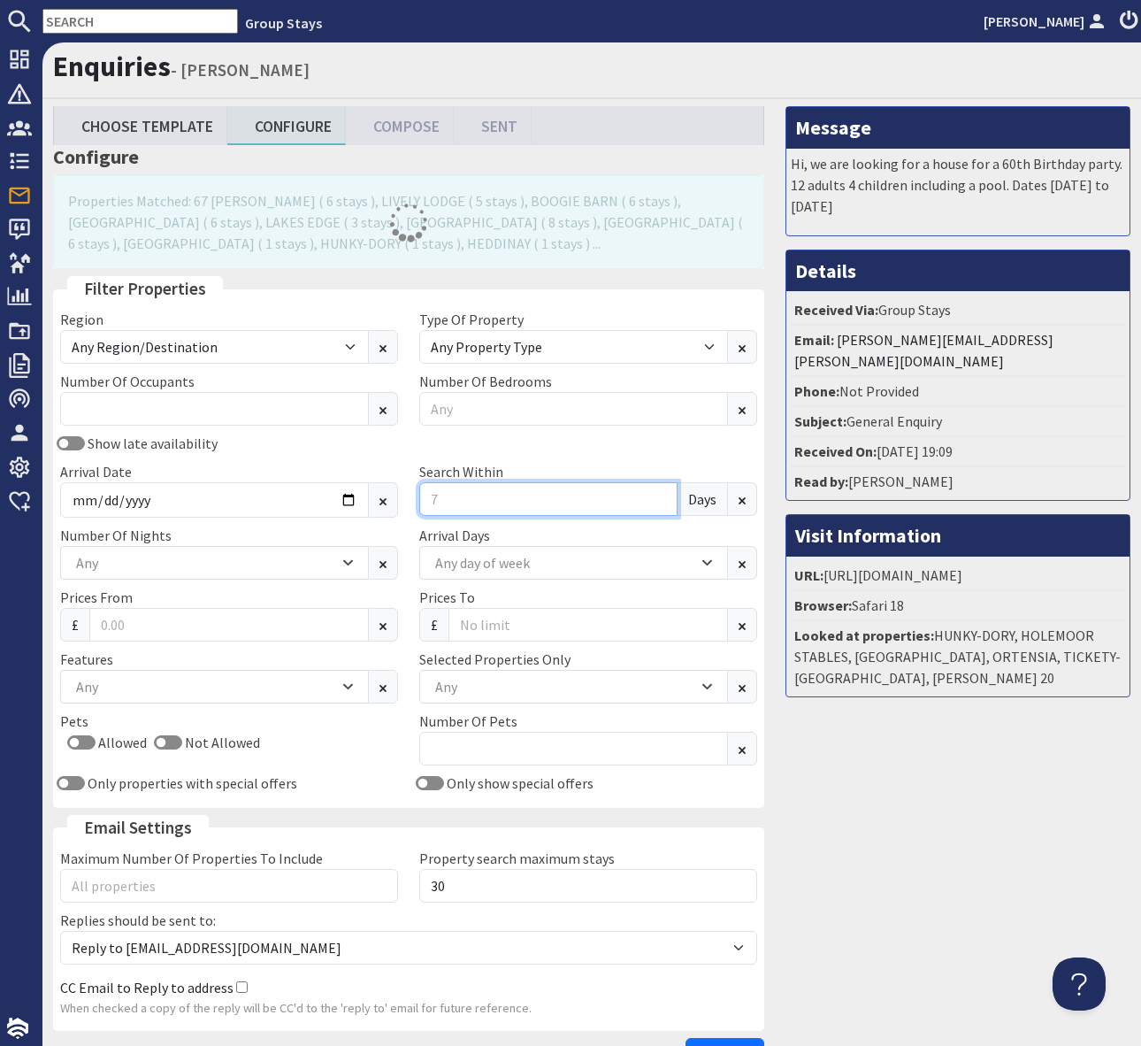
click at [475, 495] on input "Search Within" at bounding box center [548, 499] width 258 height 34
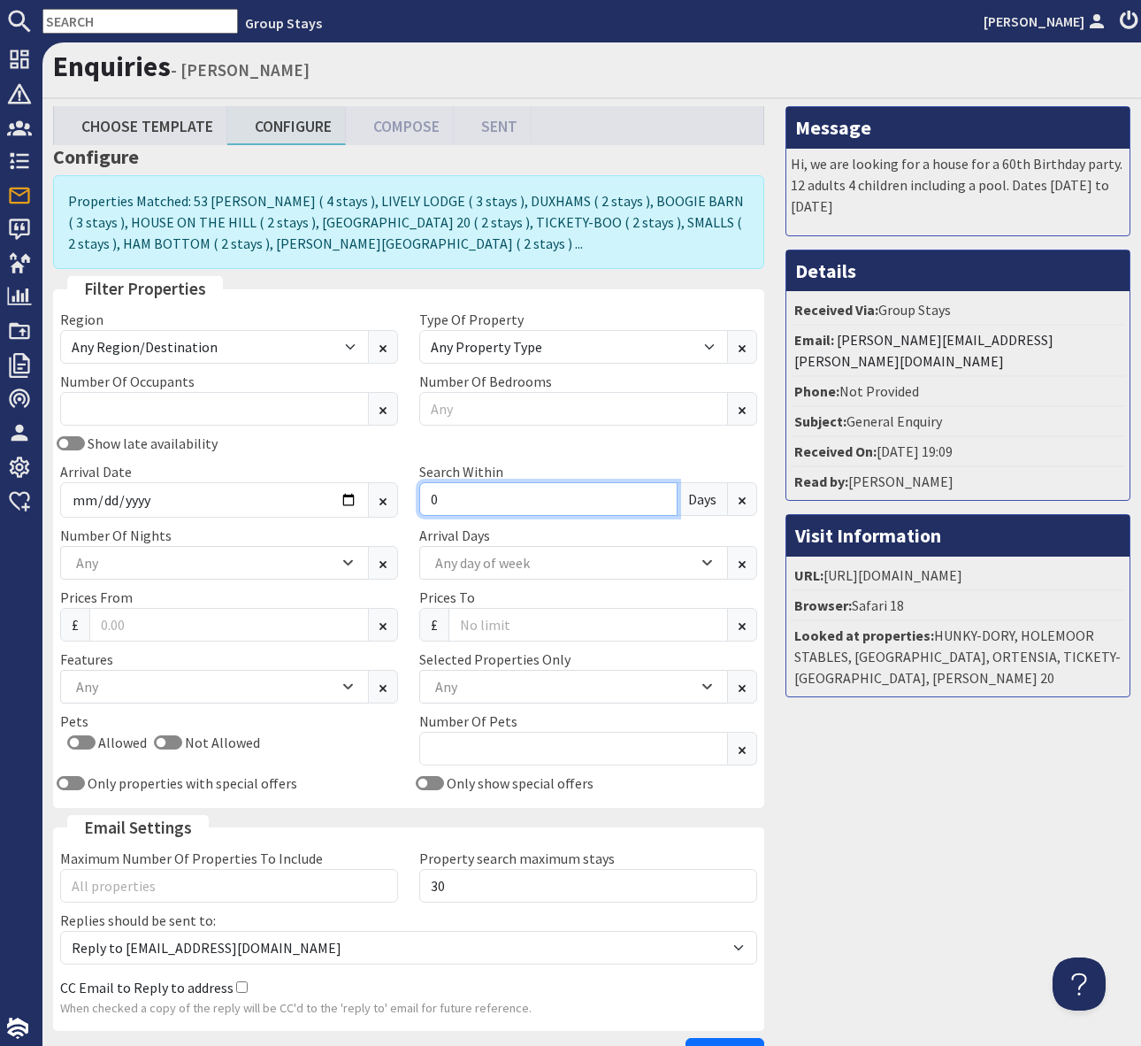
type input "0"
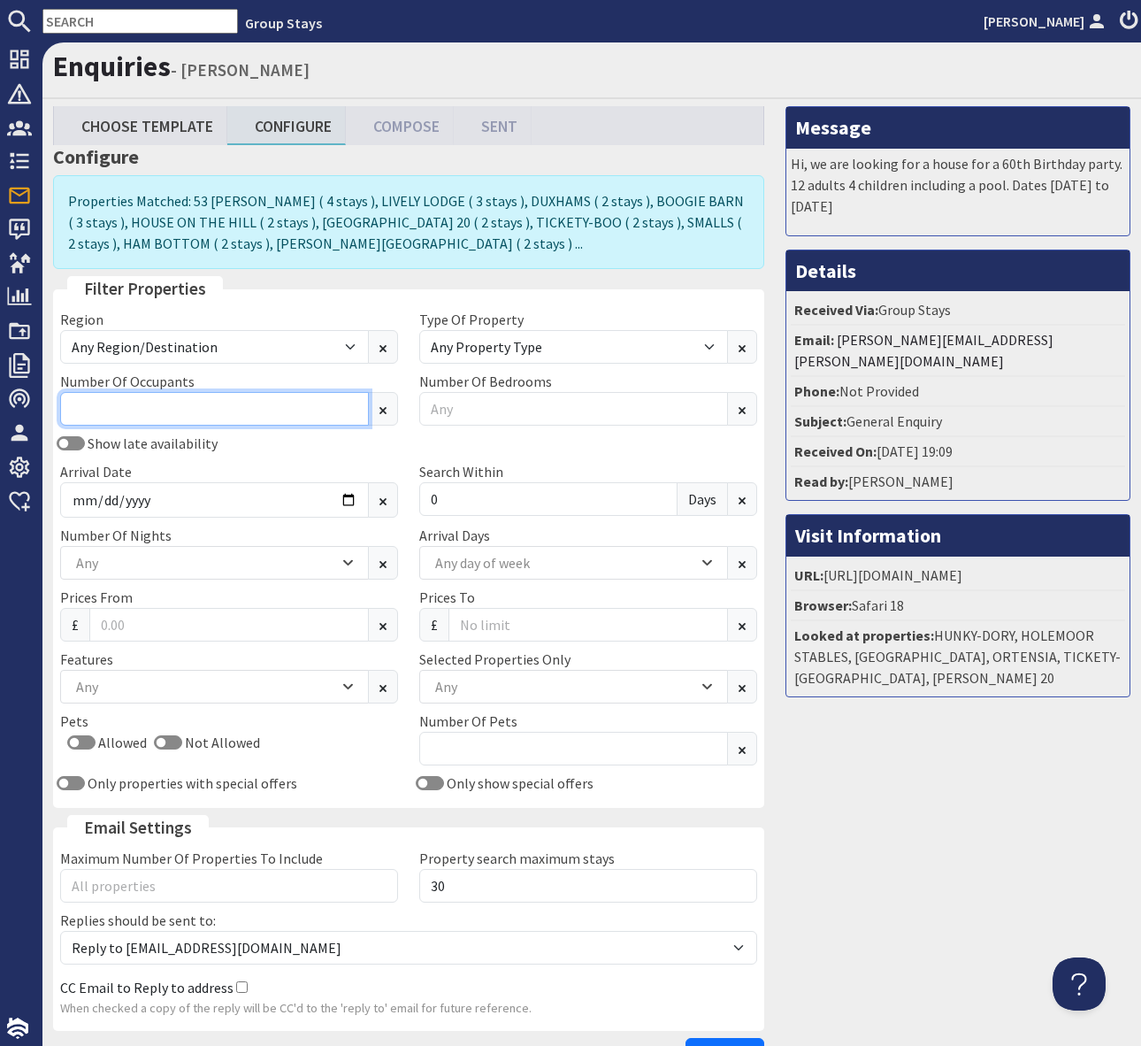
drag, startPoint x: 77, startPoint y: 403, endPoint x: 86, endPoint y: 406, distance: 9.5
click at [78, 403] on input "Number Of Occupants" at bounding box center [214, 409] width 309 height 34
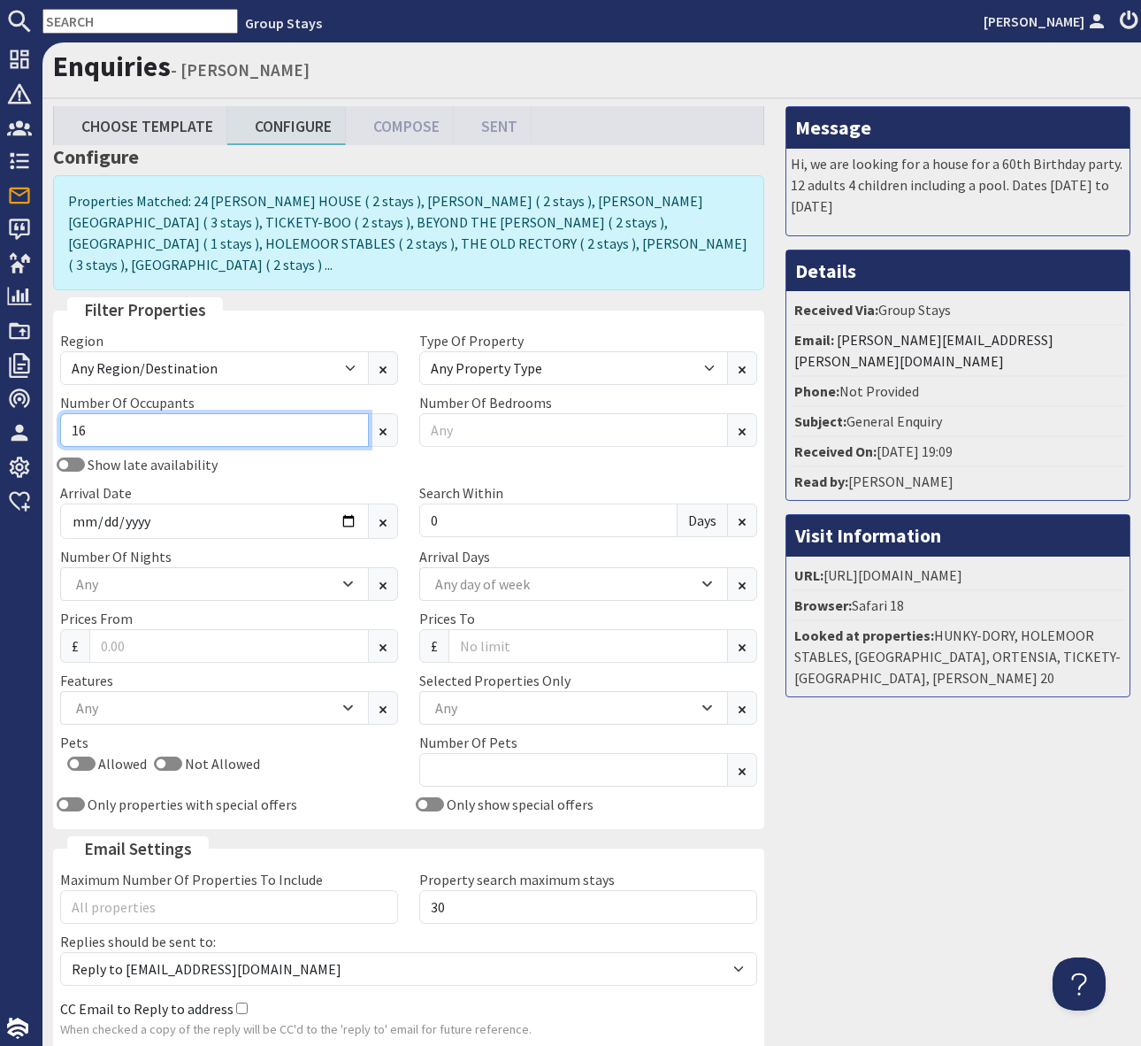
type input "16"
click at [288, 698] on div "Any" at bounding box center [205, 707] width 267 height 19
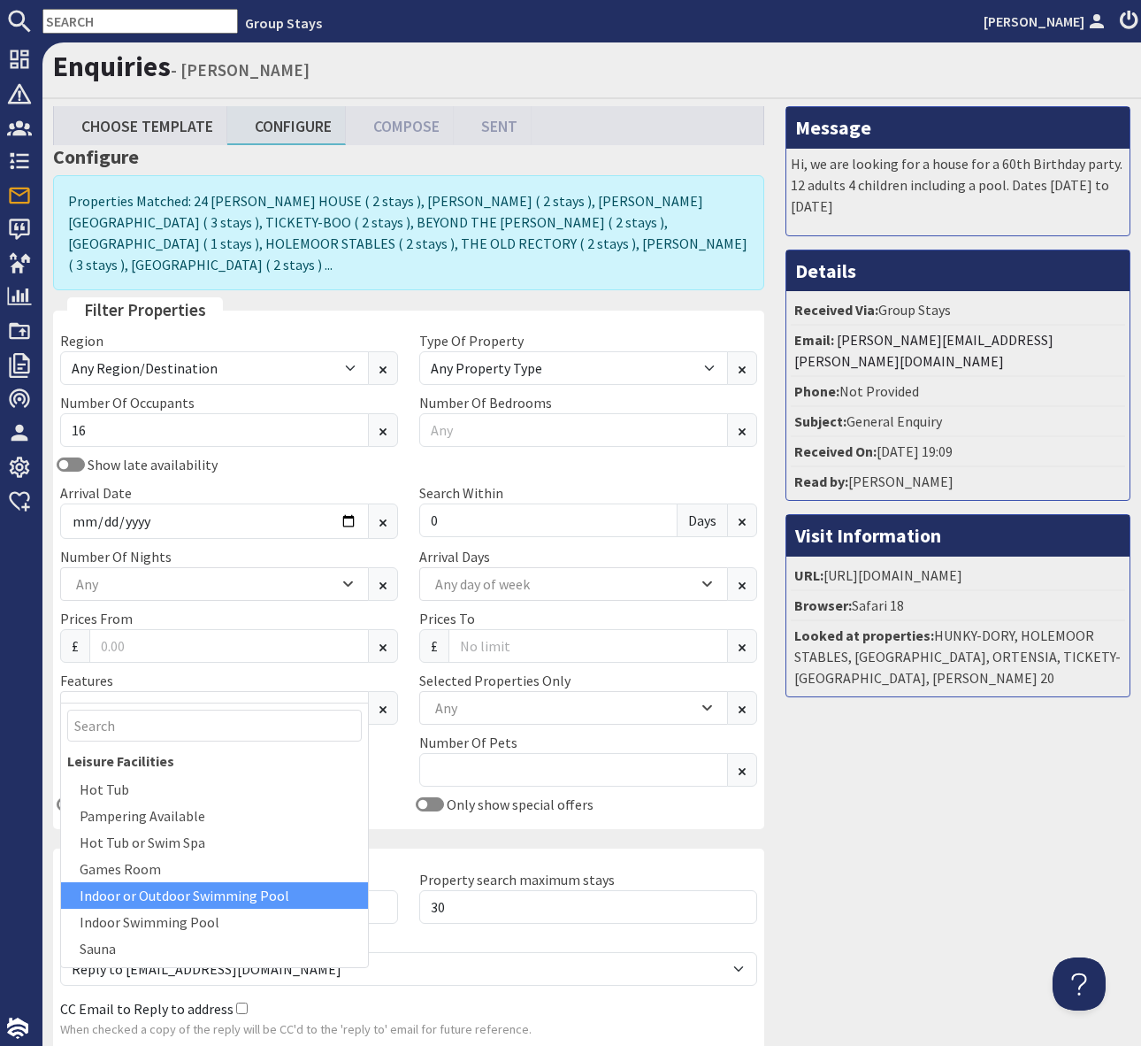
click at [272, 890] on div "Indoor or Outdoor Swimming Pool" at bounding box center [214, 895] width 307 height 27
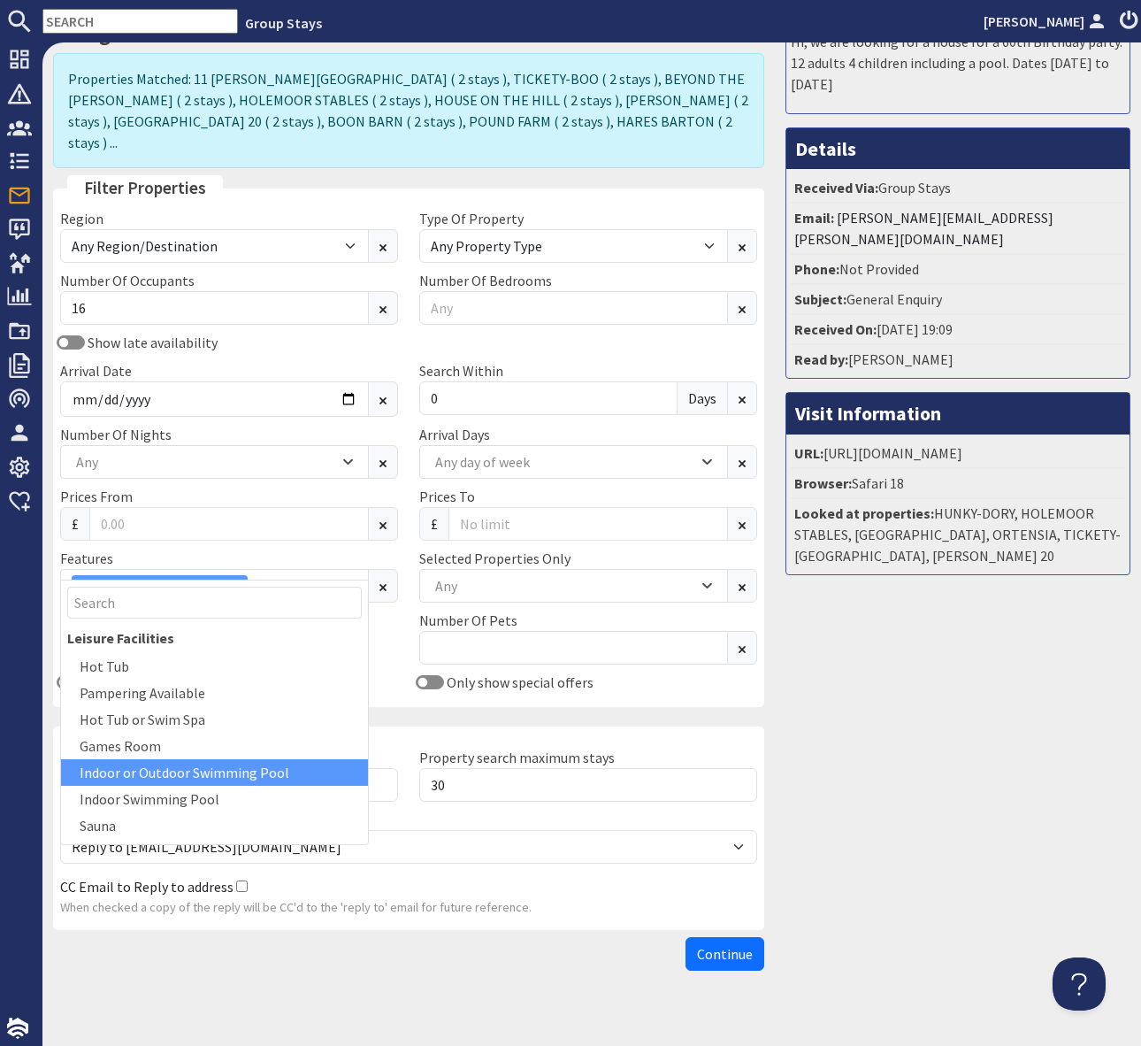
scroll to position [121, 0]
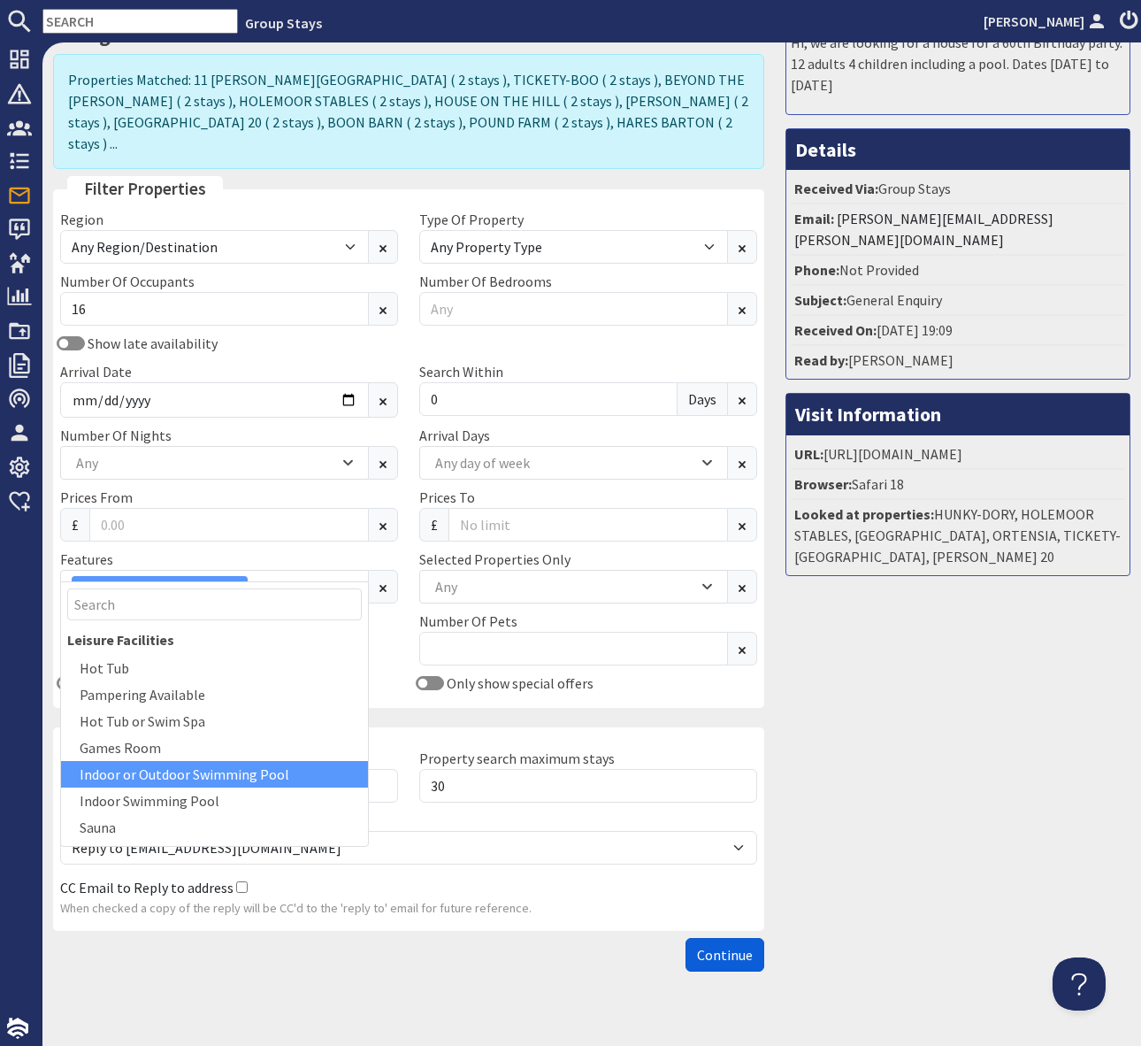
click at [719, 946] on span "Continue" at bounding box center [725, 955] width 56 height 18
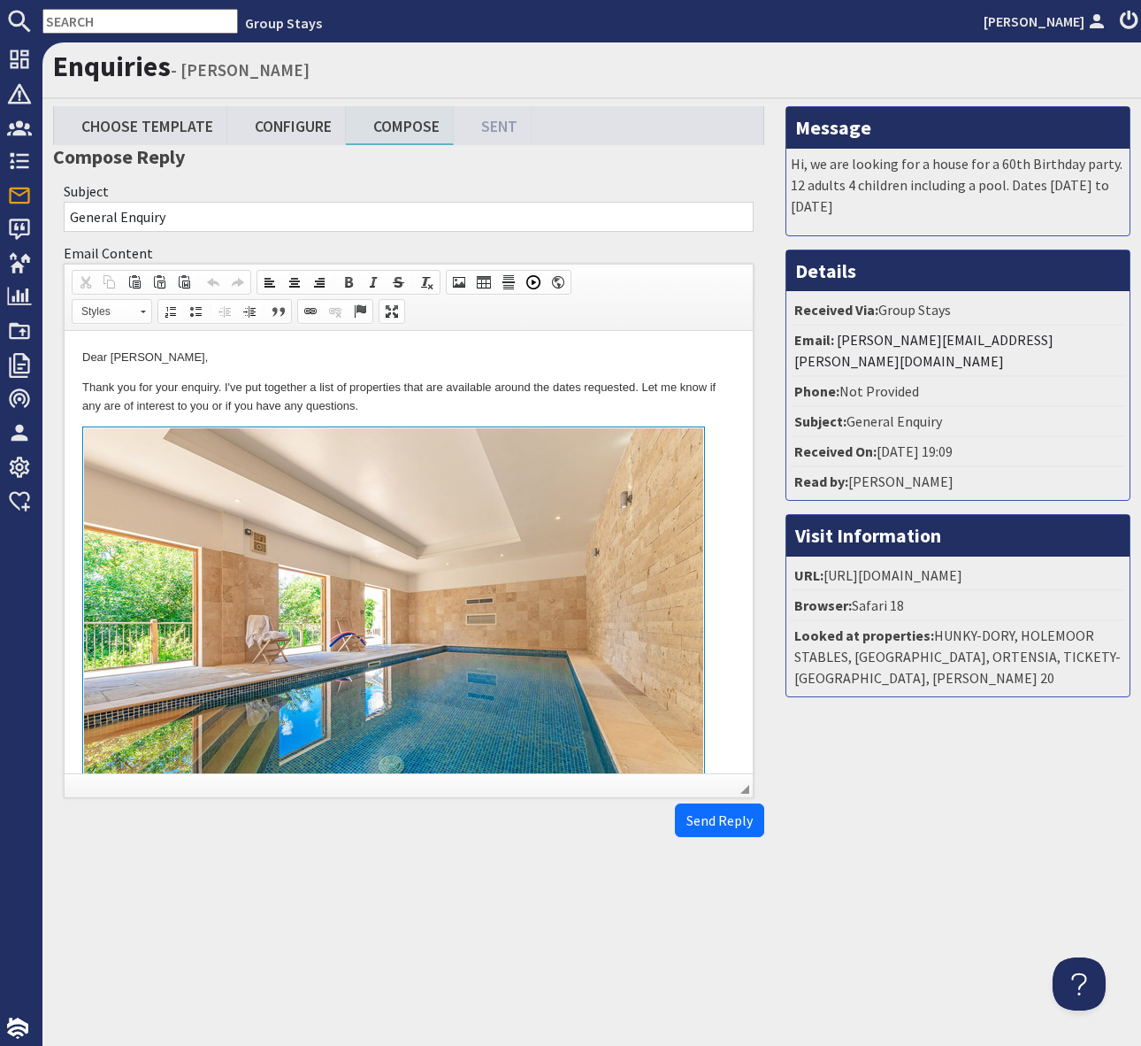
click at [460, 404] on p "Thank you for your enquiry. I've put together a list of properties that are ava…" at bounding box center [408, 397] width 653 height 37
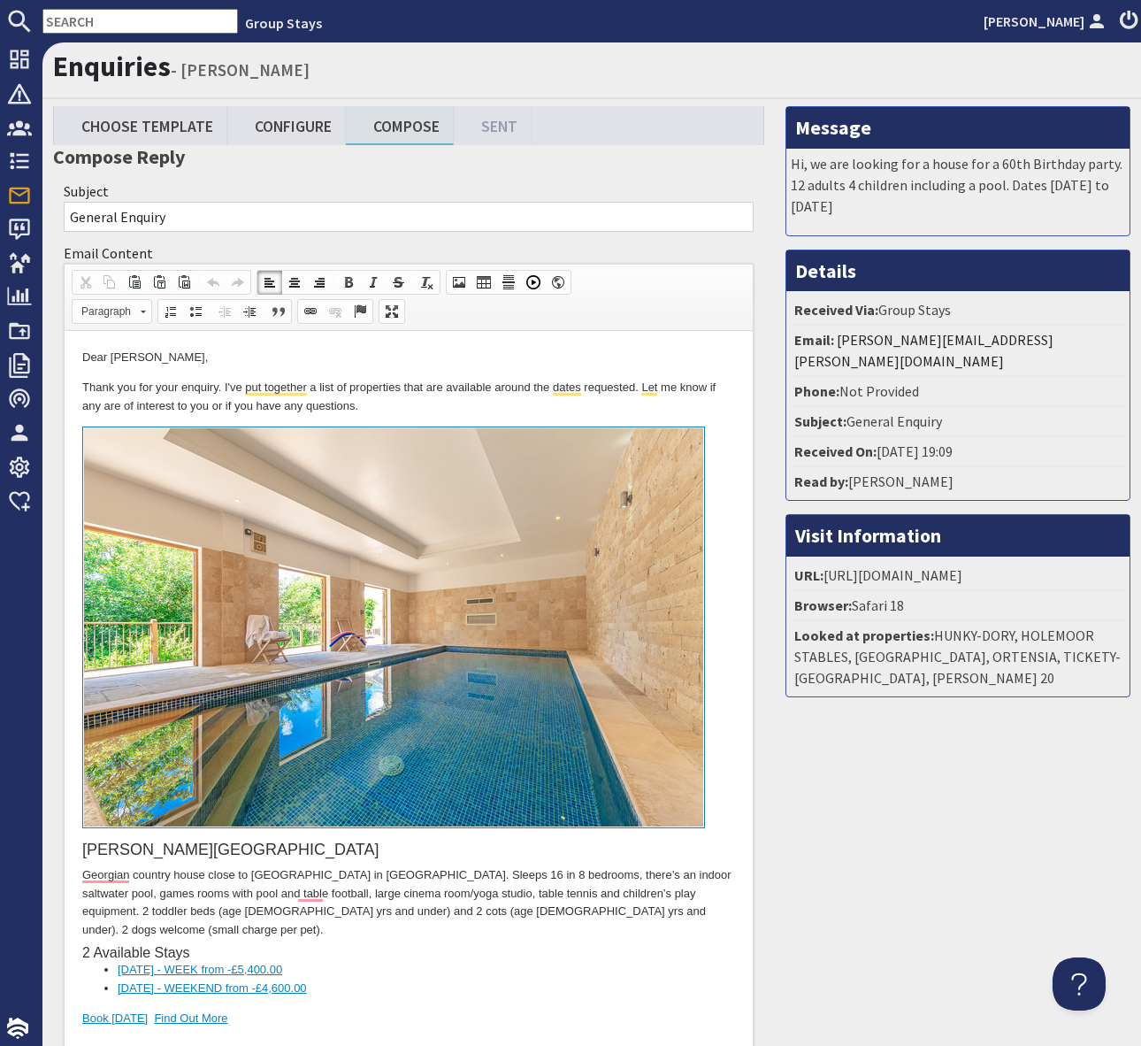
click at [460, 404] on p "Thank you for your enquiry. I've put together a list of properties that are ava…" at bounding box center [408, 397] width 653 height 37
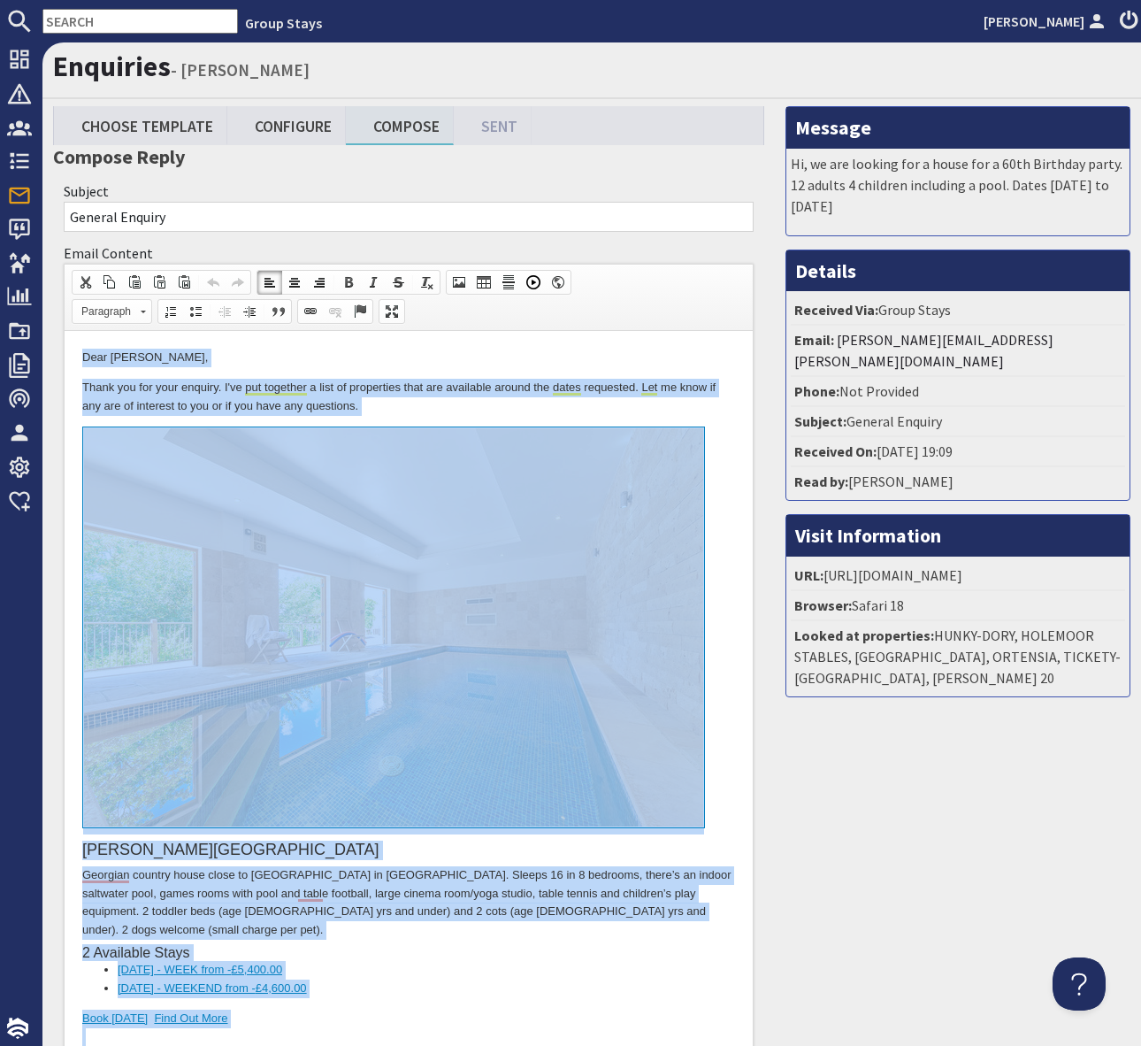
copy body "Dear Michelle Thirkettle, Thank you for your enquiry. I've put together a list …"
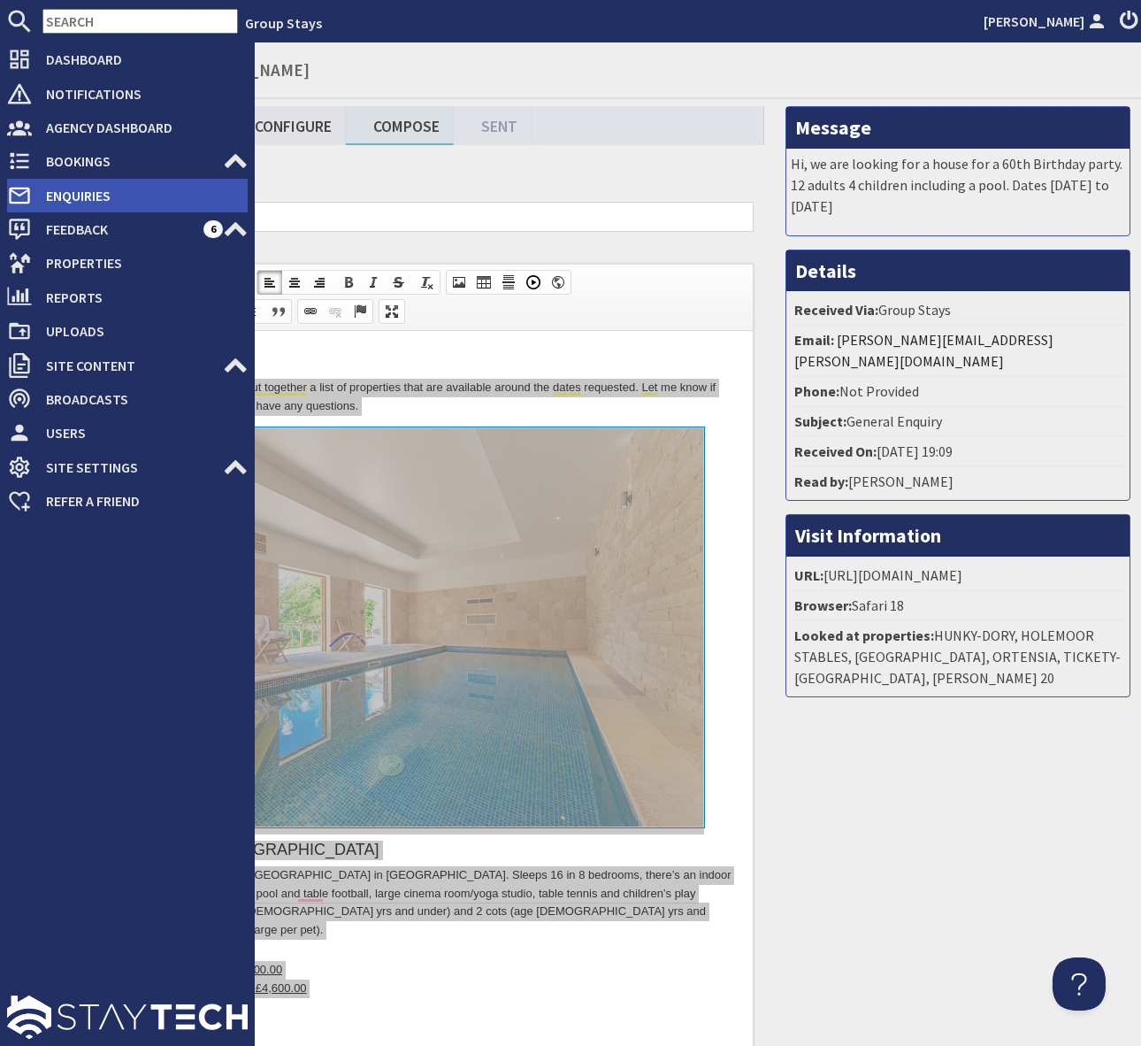
click at [126, 191] on span "Enquiries" at bounding box center [140, 195] width 216 height 28
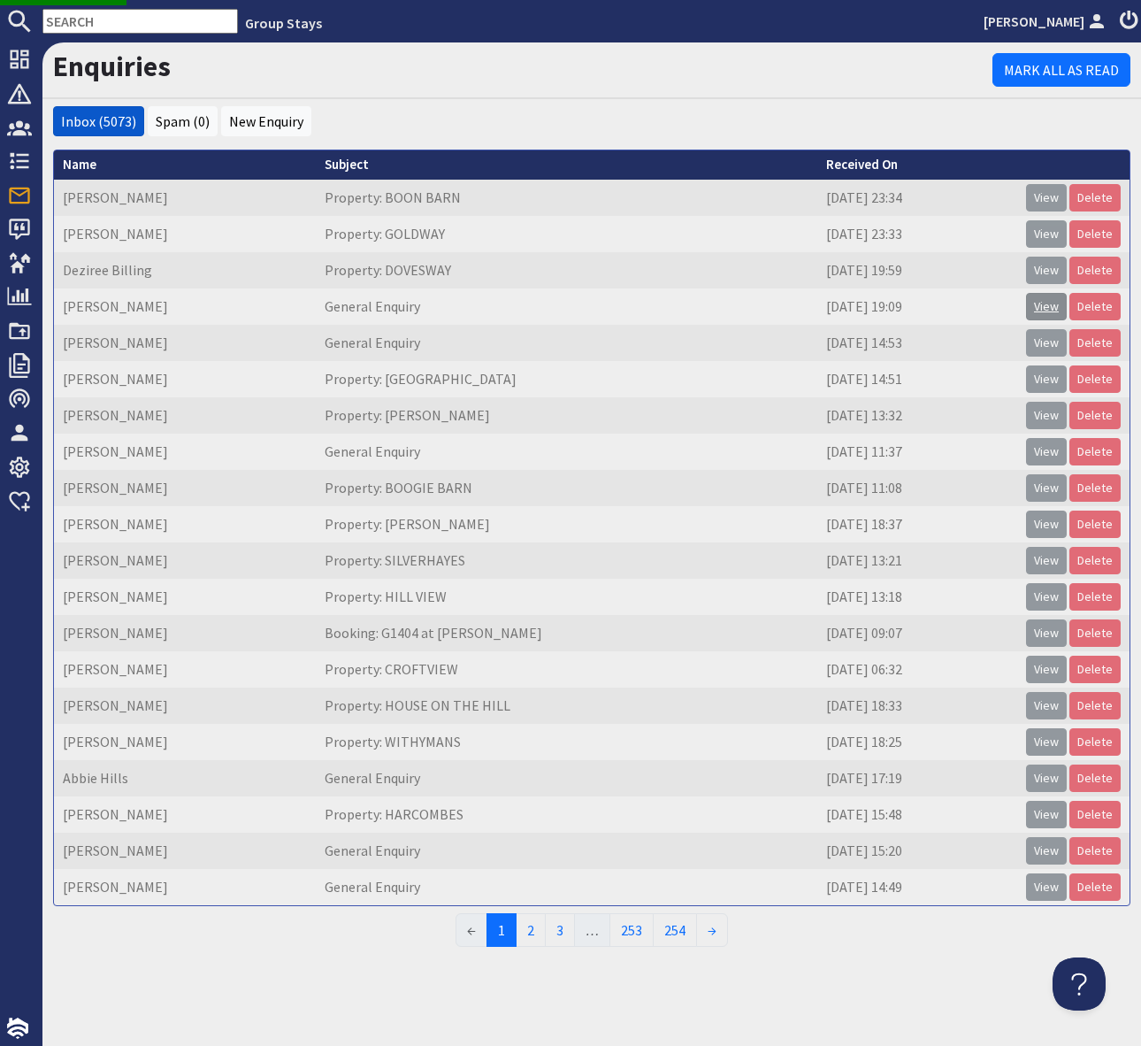
click at [1055, 303] on link "View" at bounding box center [1046, 306] width 41 height 27
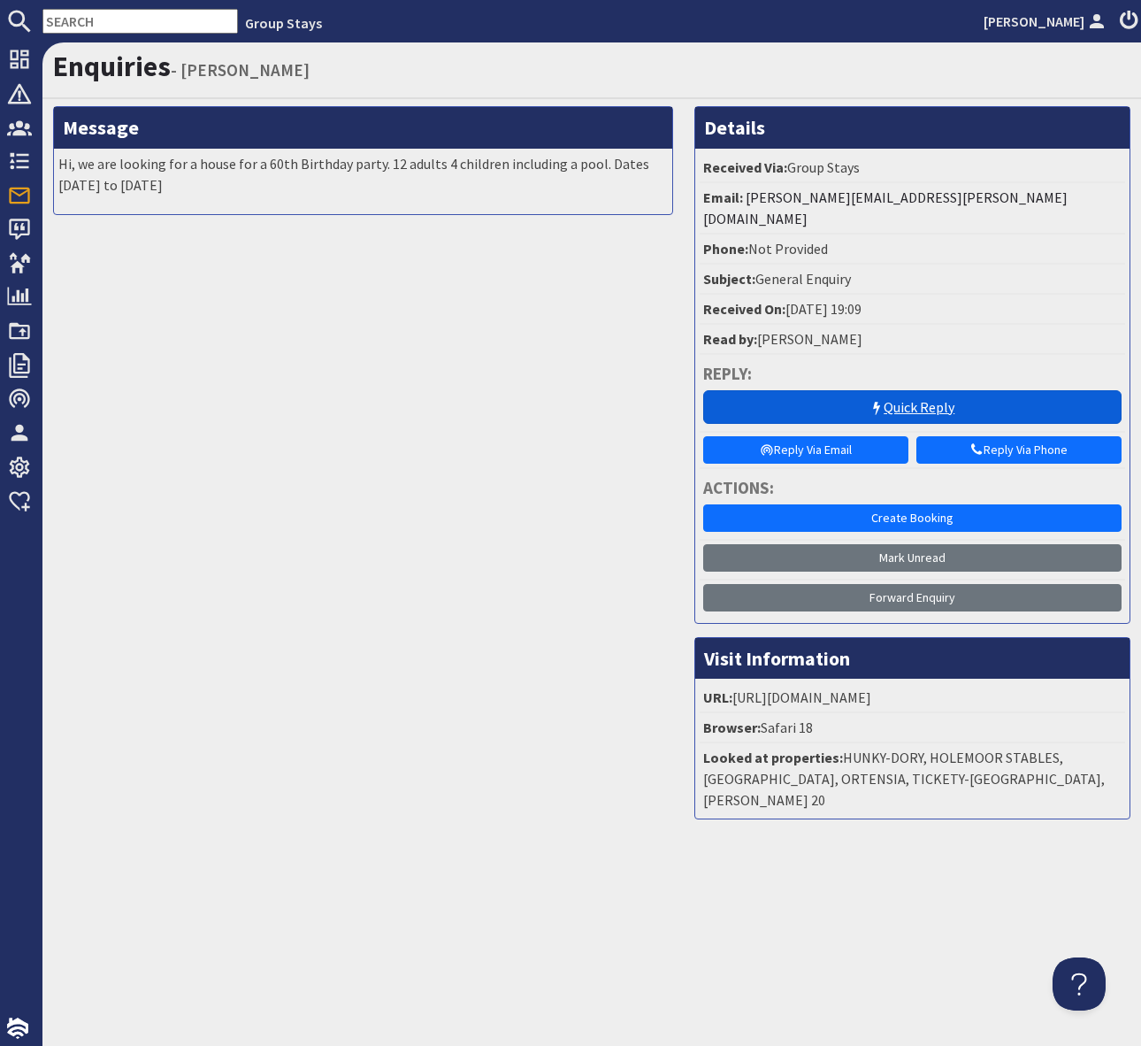
click at [842, 390] on link "Quick Reply" at bounding box center [912, 407] width 419 height 34
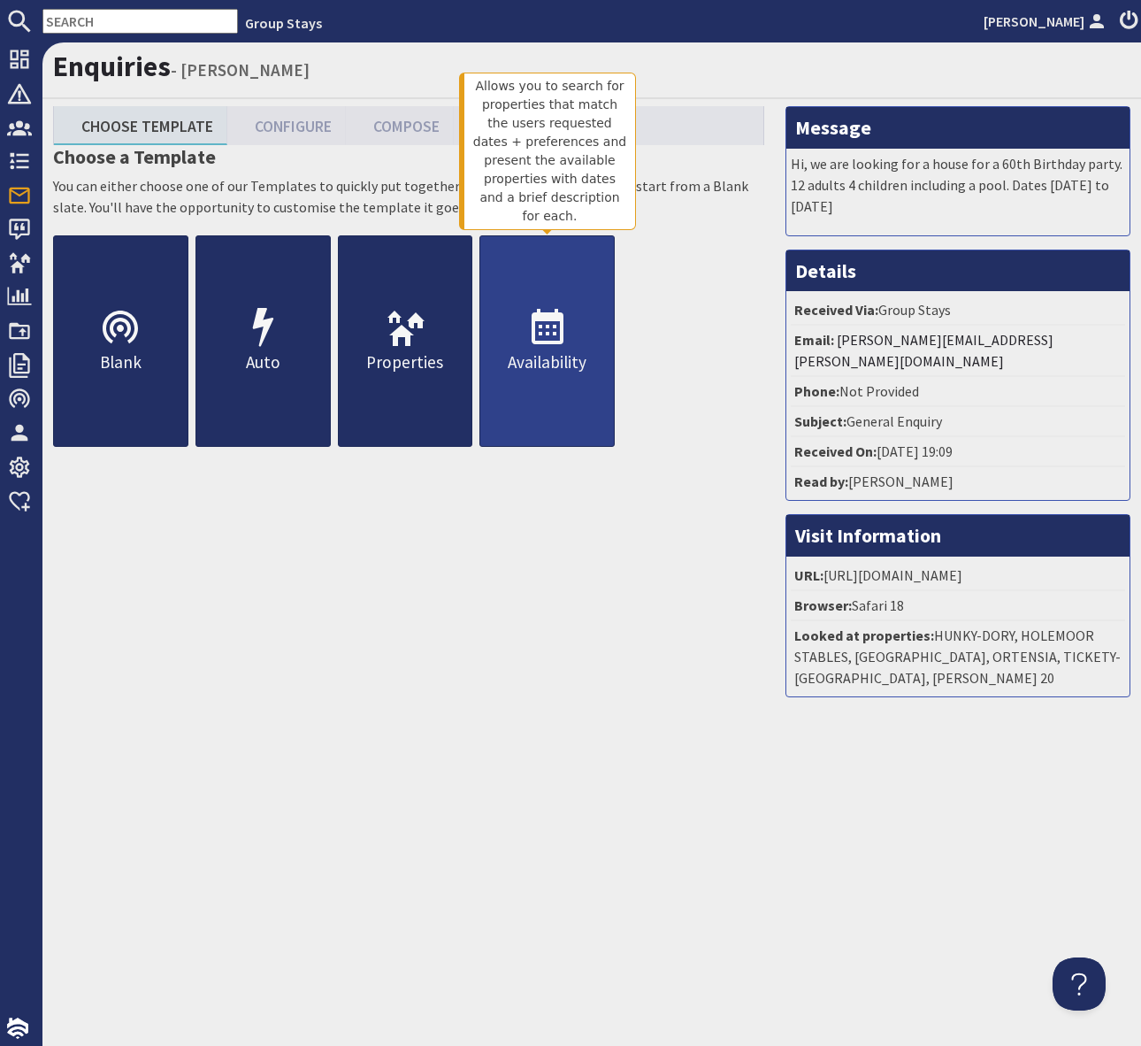
click at [547, 329] on icon at bounding box center [547, 328] width 42 height 42
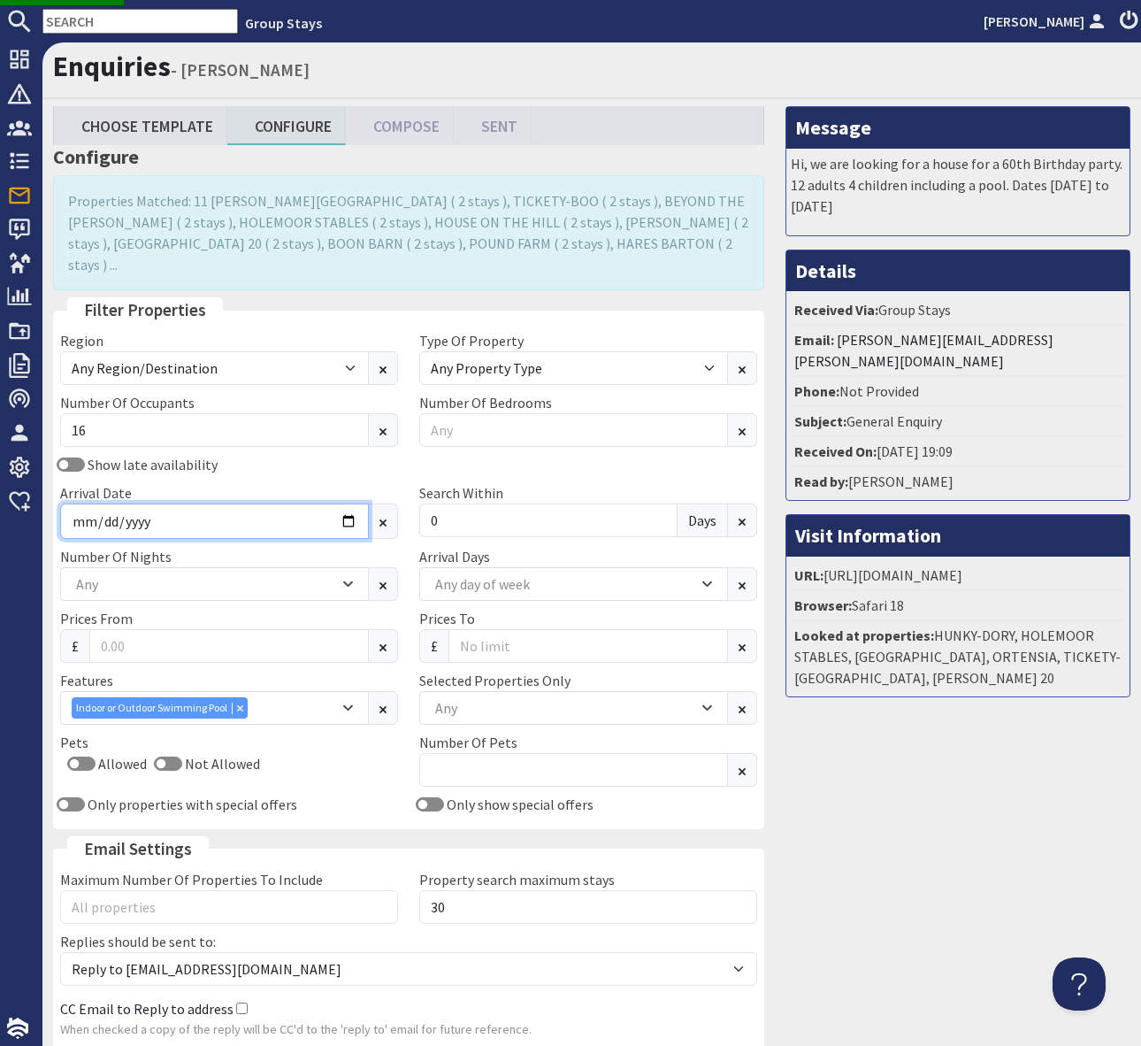
click at [342, 503] on input "2026-06-19" at bounding box center [214, 520] width 309 height 35
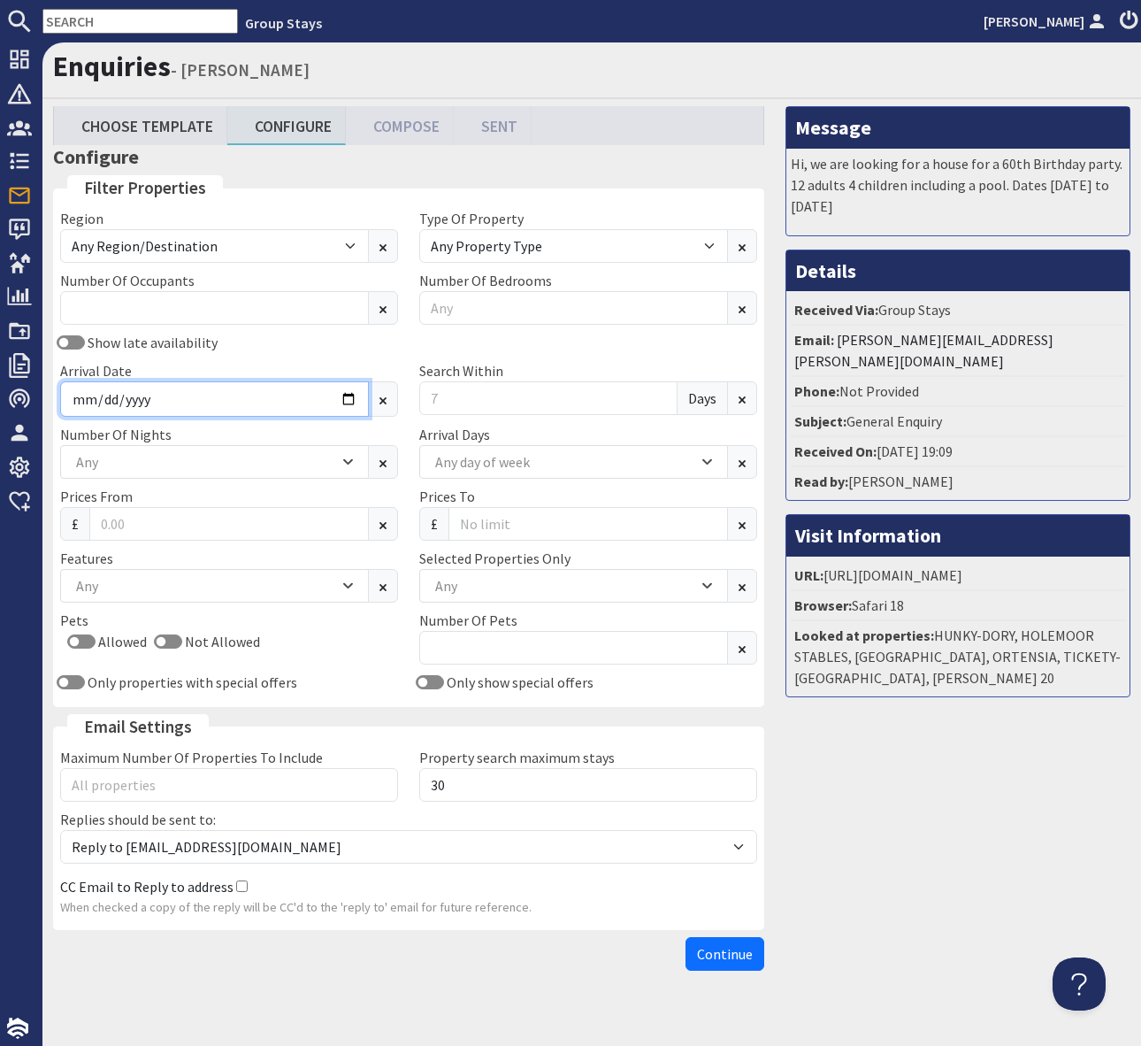
click at [355, 395] on input "Arrival Date" at bounding box center [214, 398] width 309 height 35
click at [346, 398] on input "Arrival Date" at bounding box center [214, 398] width 309 height 35
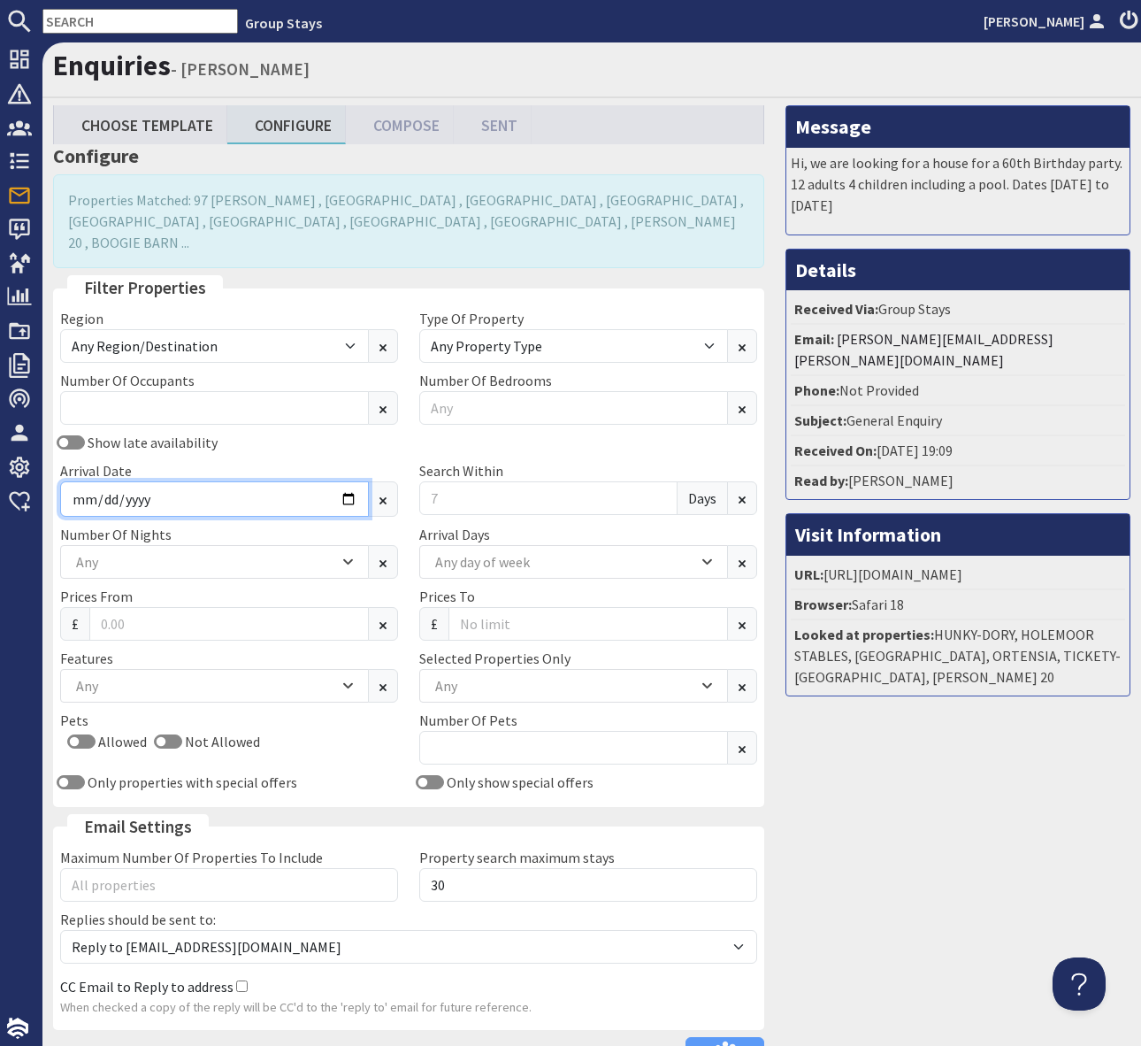
scroll to position [8, 0]
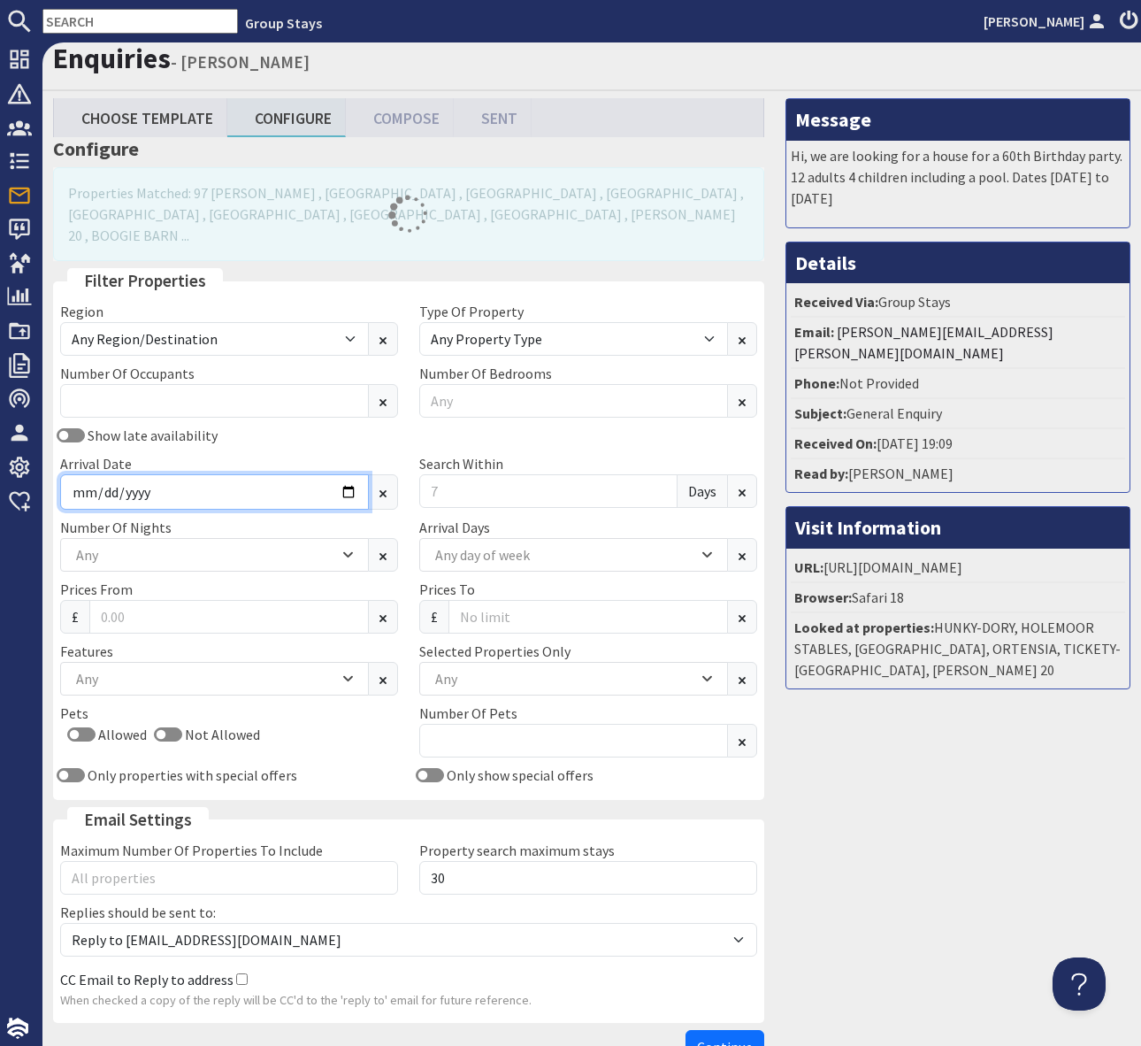
click at [348, 474] on input "2025-12-02" at bounding box center [214, 491] width 309 height 35
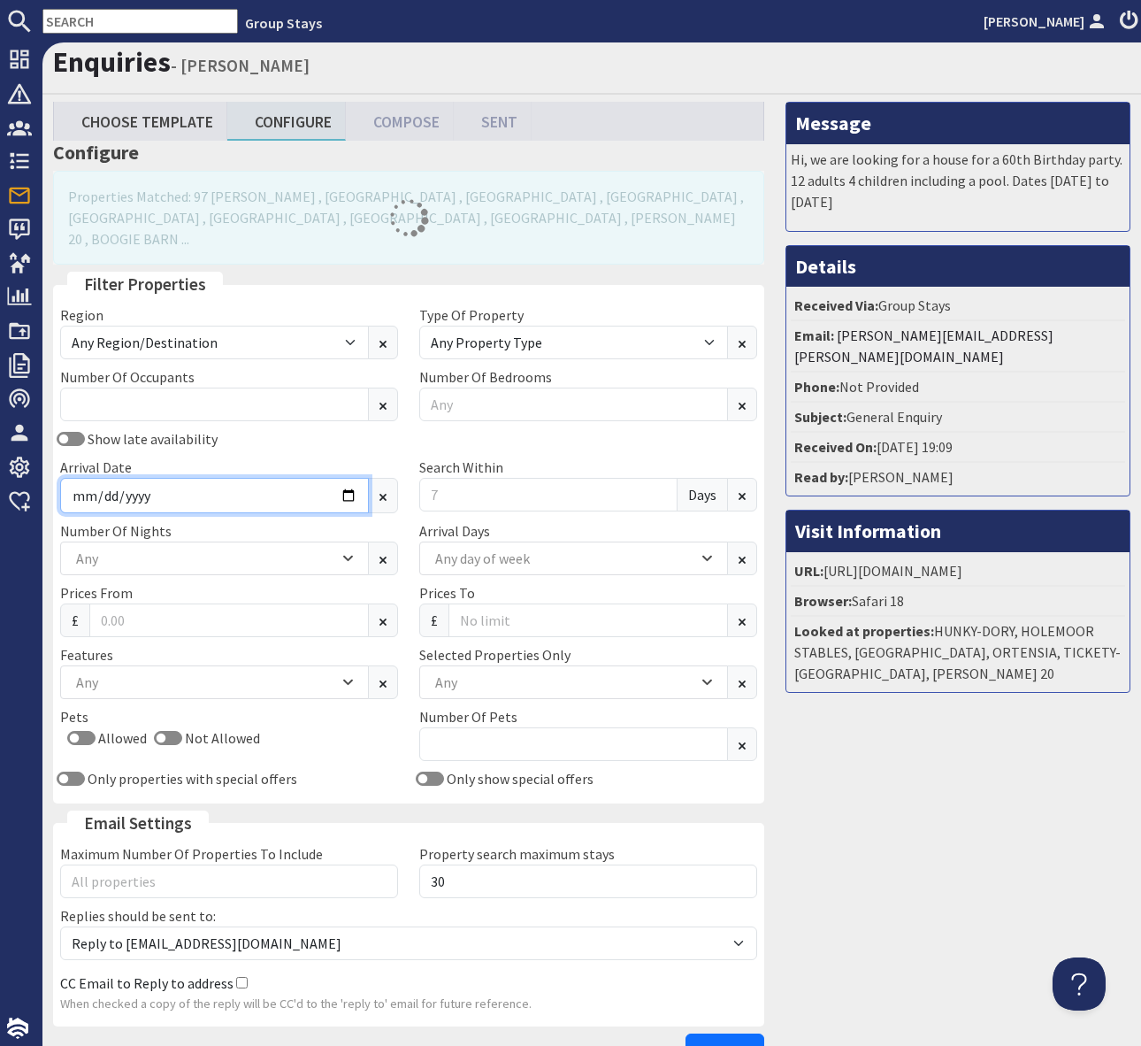
click at [350, 478] on input "2025-12-02" at bounding box center [214, 495] width 309 height 35
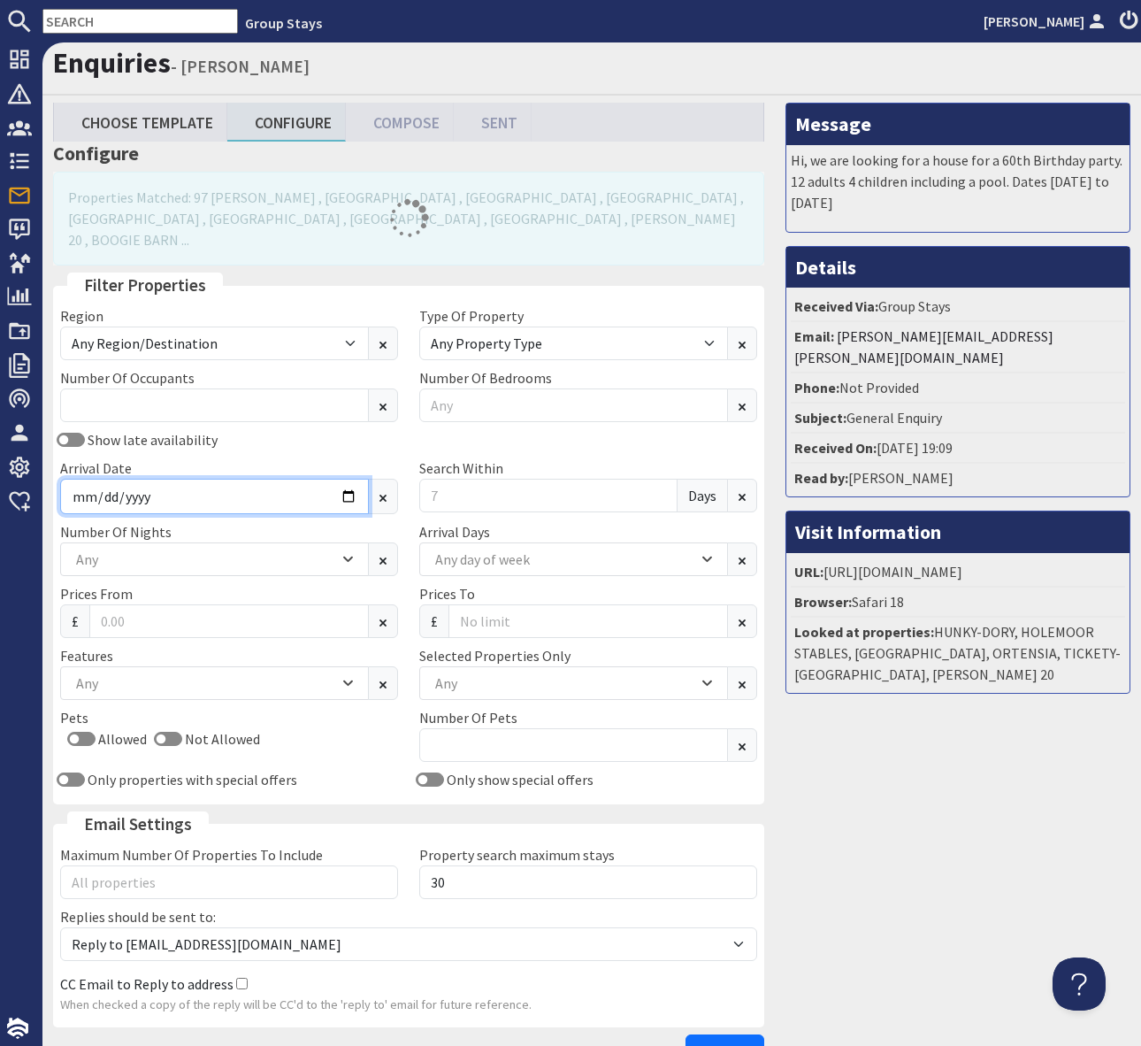
scroll to position [6, 0]
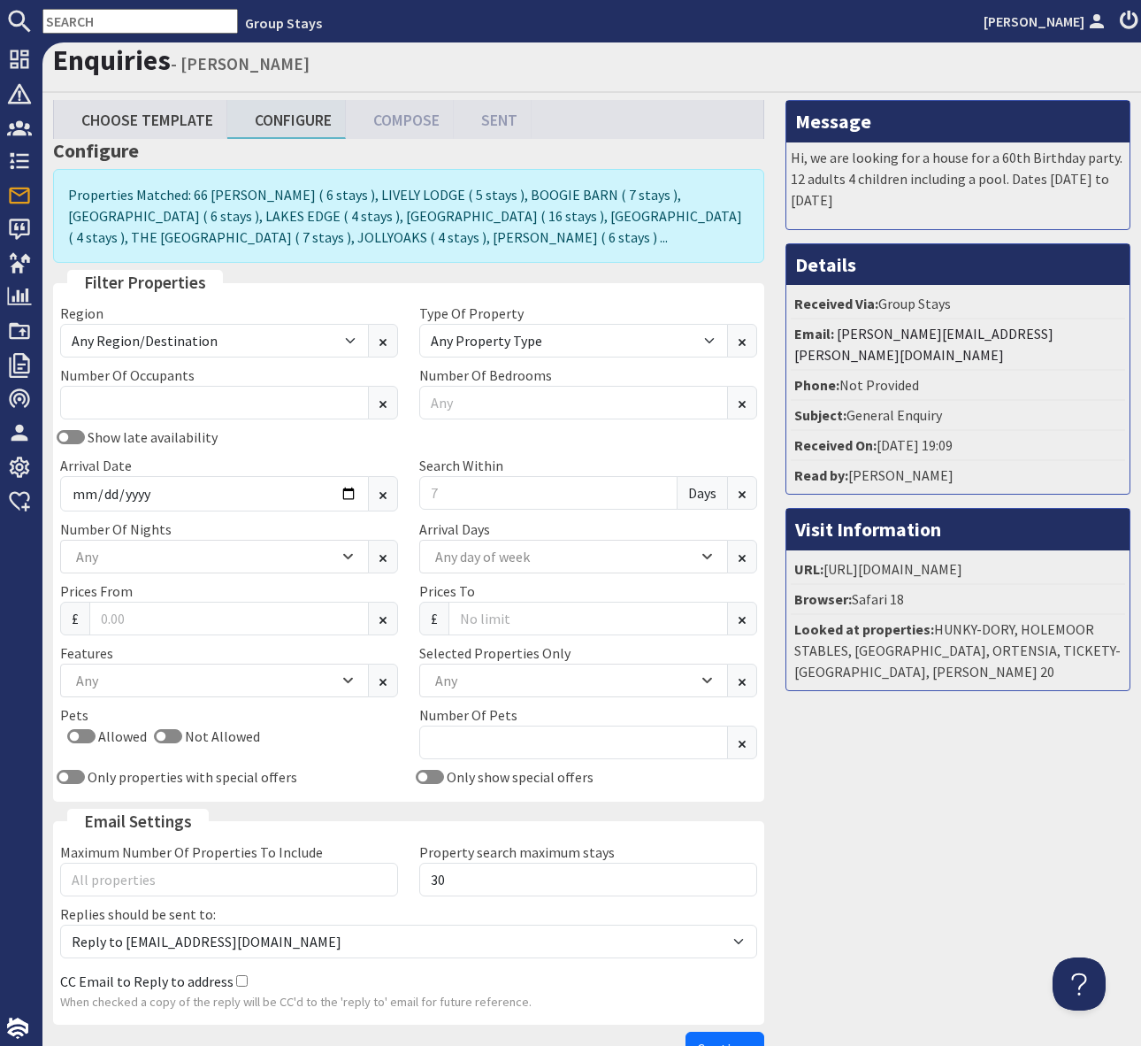
click at [350, 470] on div "Arrival Date 2025-12-02" at bounding box center [229, 483] width 359 height 57
click at [342, 495] on input "2025-12-02" at bounding box center [214, 493] width 309 height 35
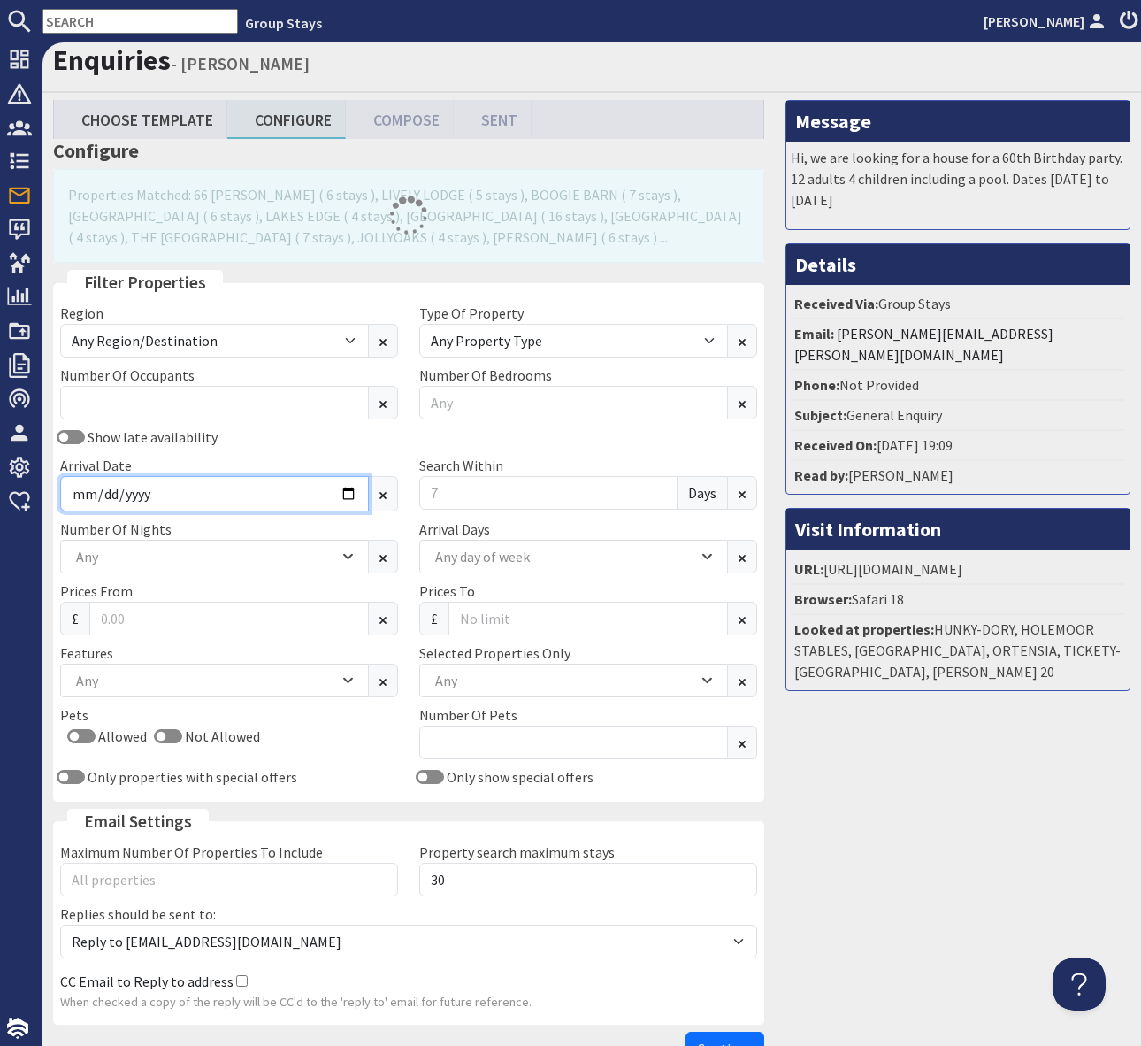
type input "2025-12-29"
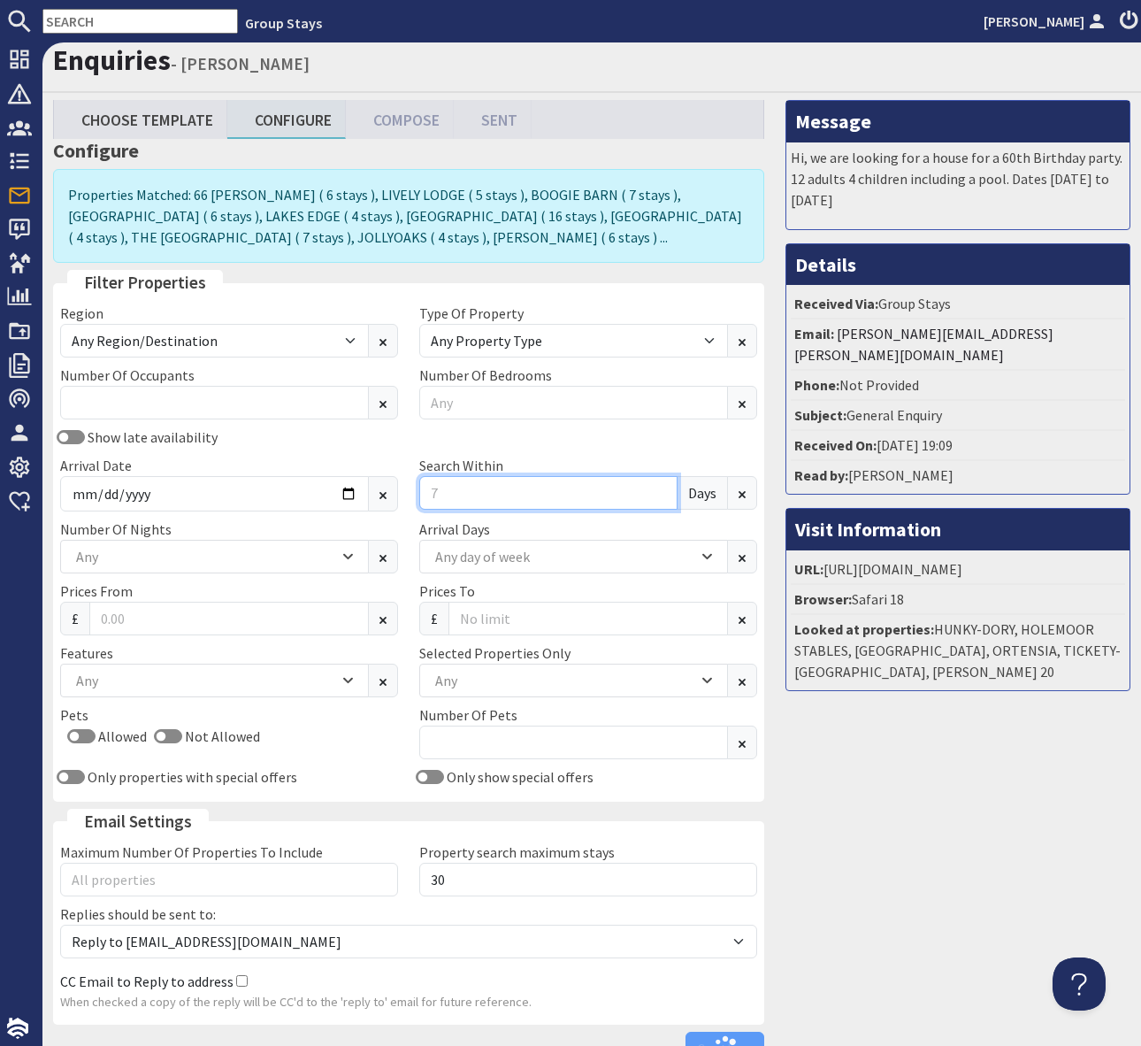
click at [439, 494] on input "Search Within" at bounding box center [548, 493] width 258 height 34
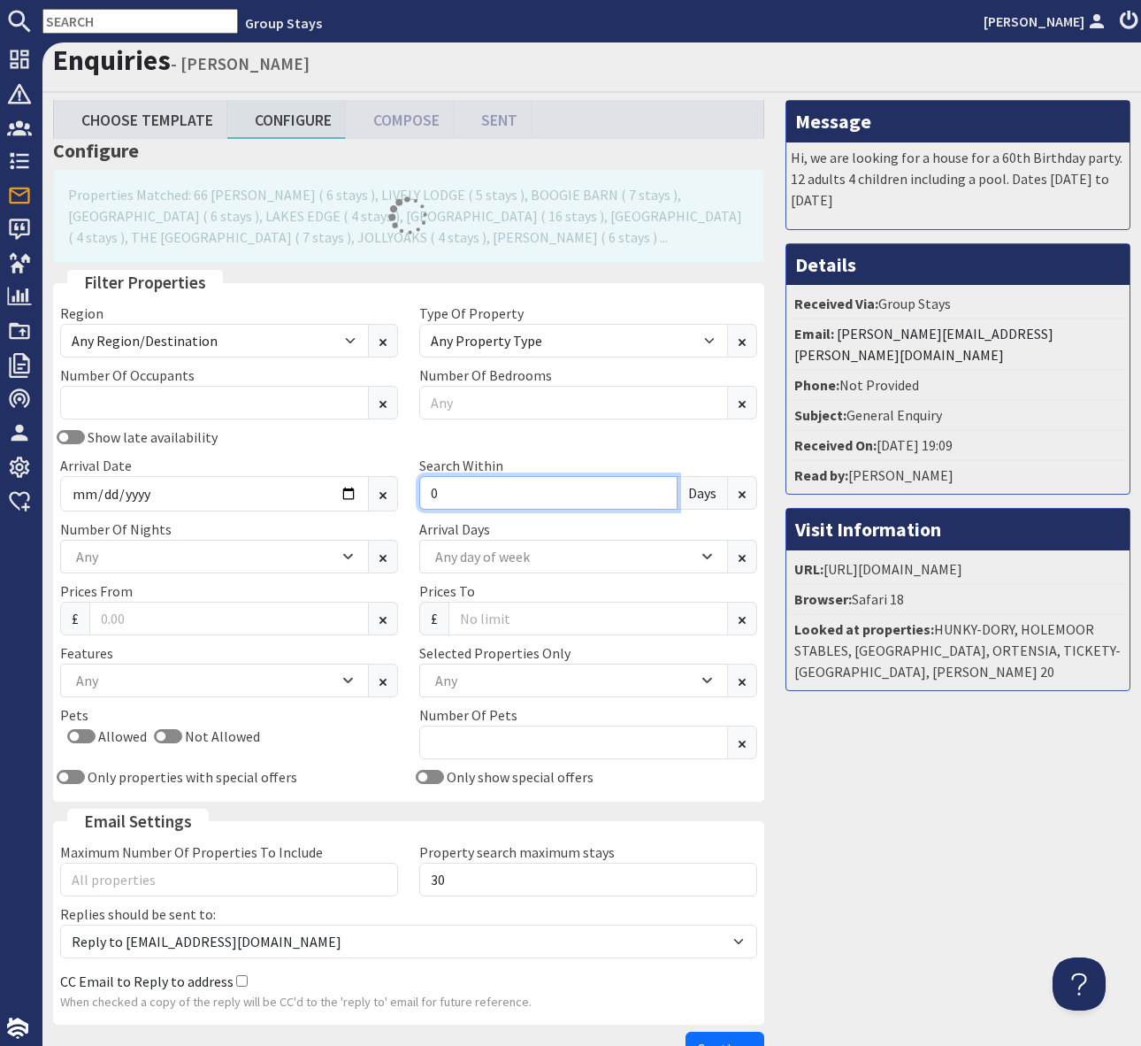
type input "0"
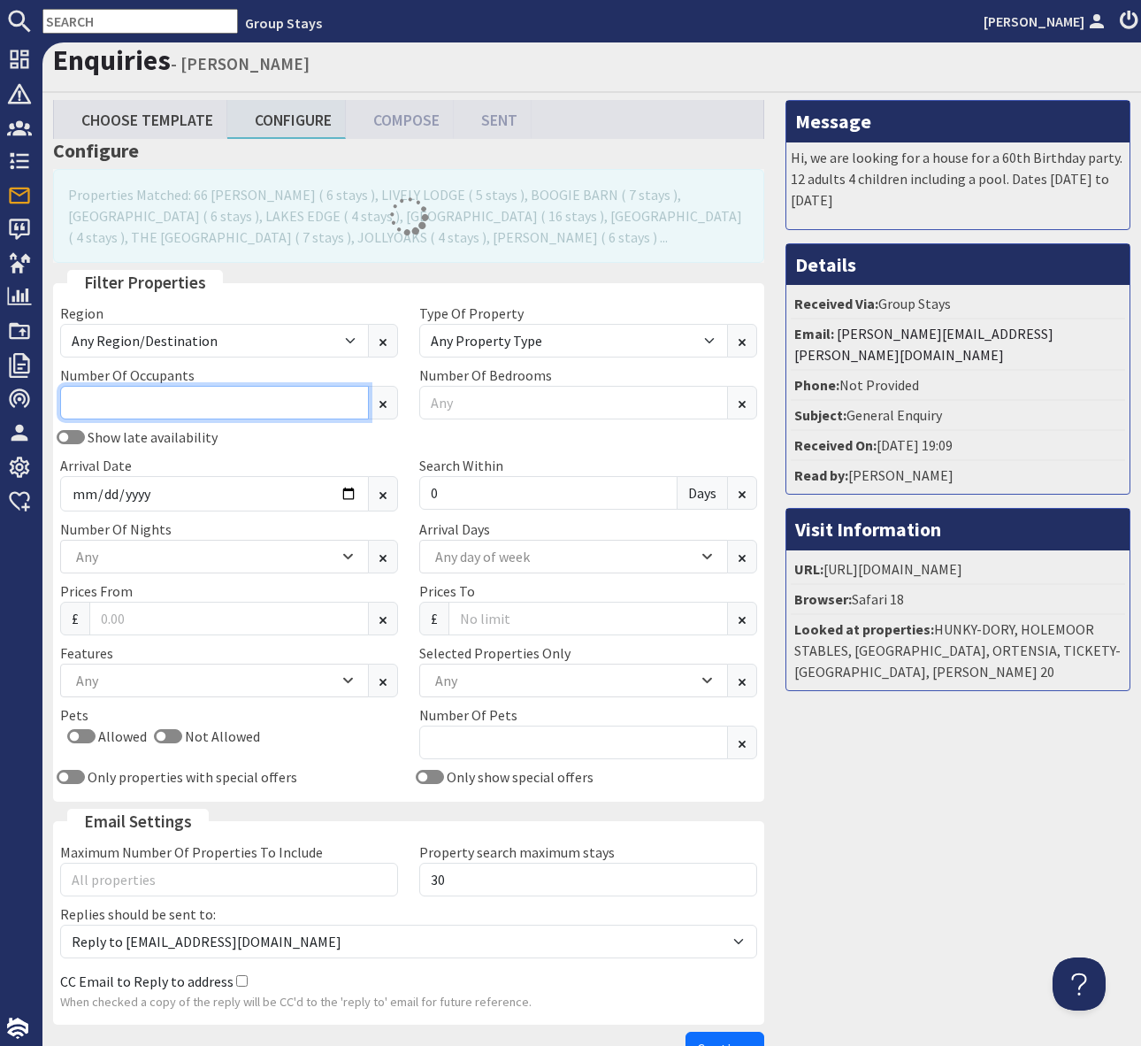
click at [130, 410] on input "Number Of Occupants" at bounding box center [214, 403] width 309 height 34
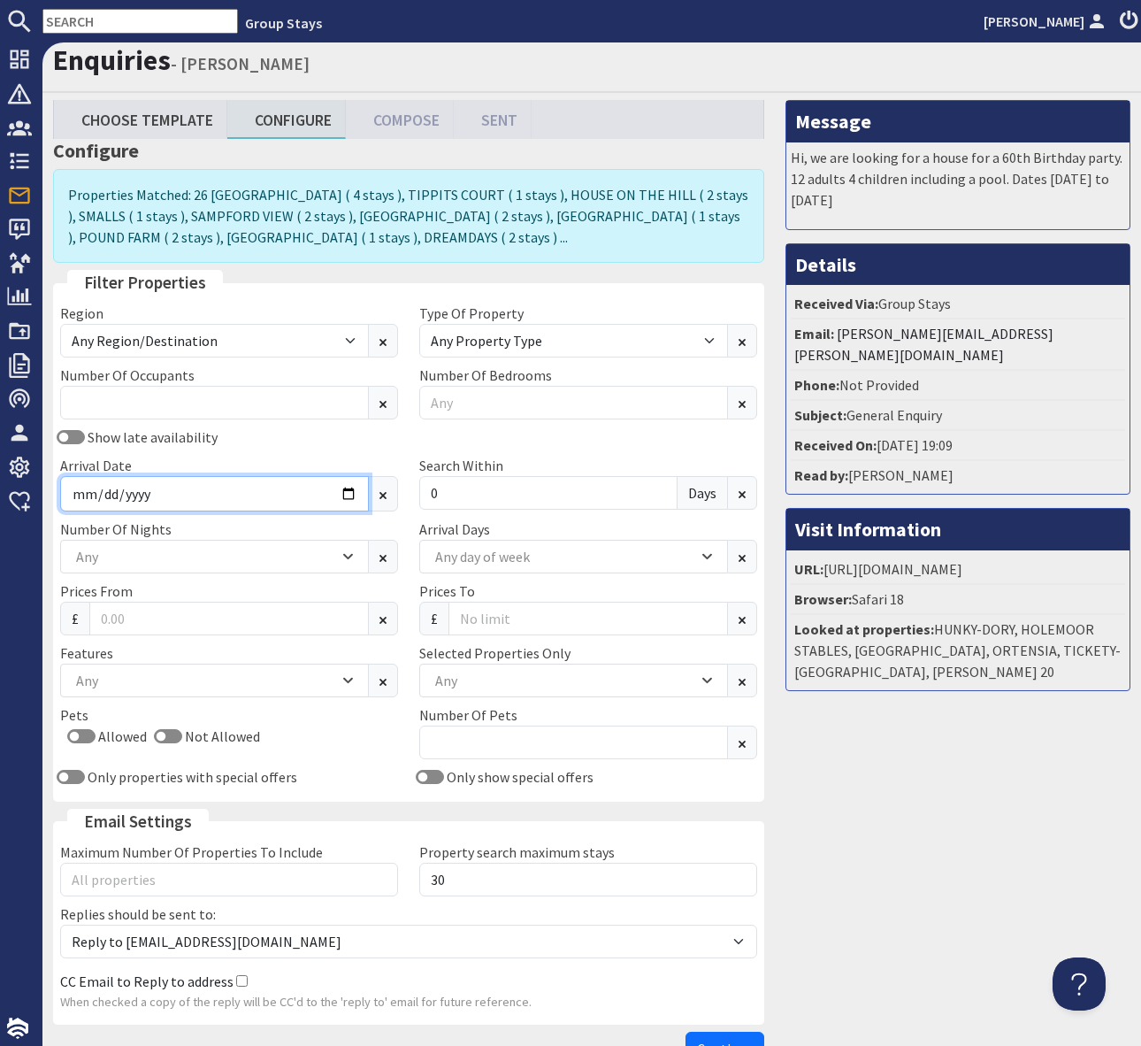
click at [342, 492] on input "2025-12-29" at bounding box center [214, 493] width 309 height 35
click at [296, 456] on div "Arrival Date 2025-12-29" at bounding box center [229, 483] width 359 height 57
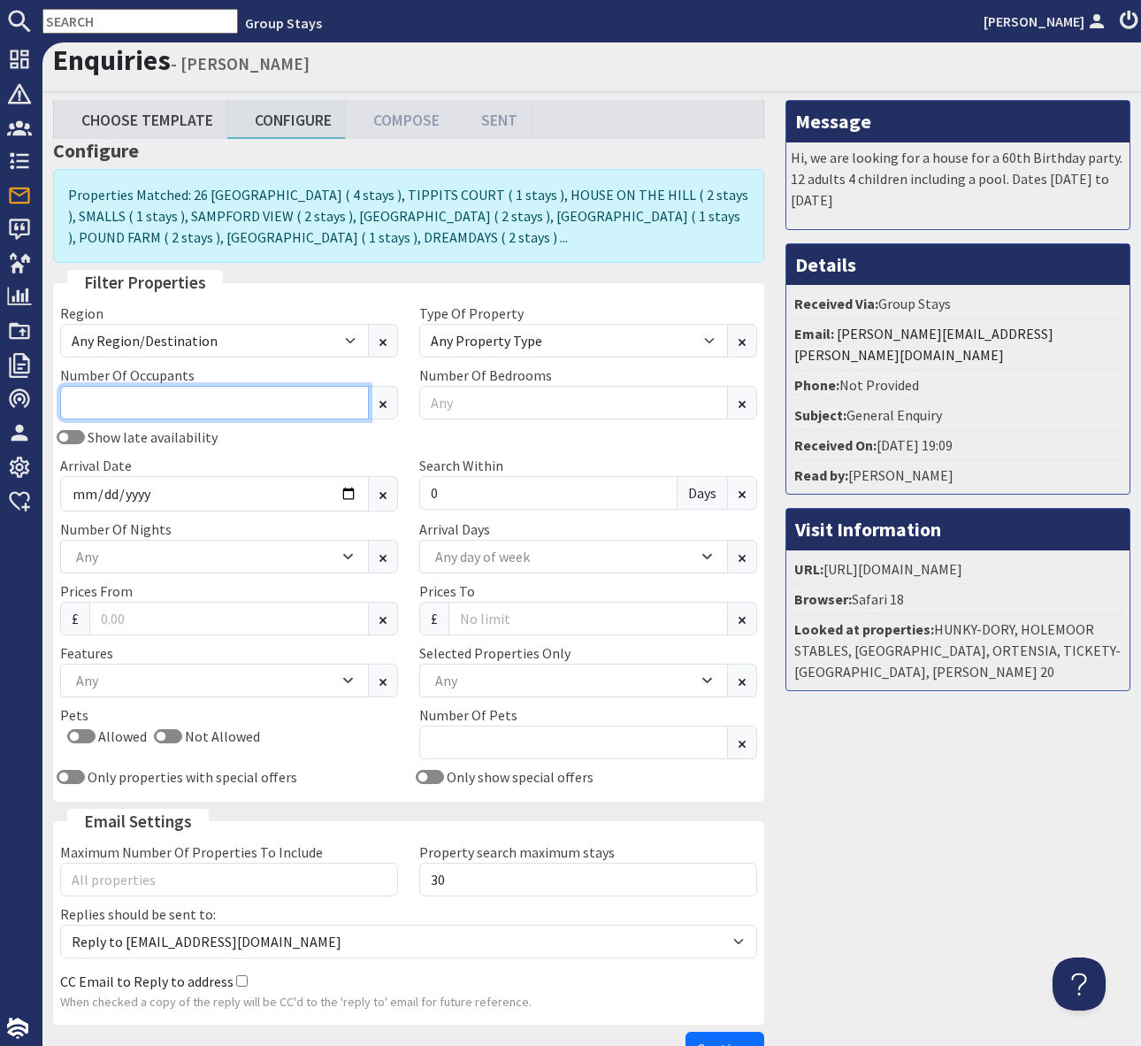
click at [136, 401] on input "Number Of Occupants" at bounding box center [214, 403] width 309 height 34
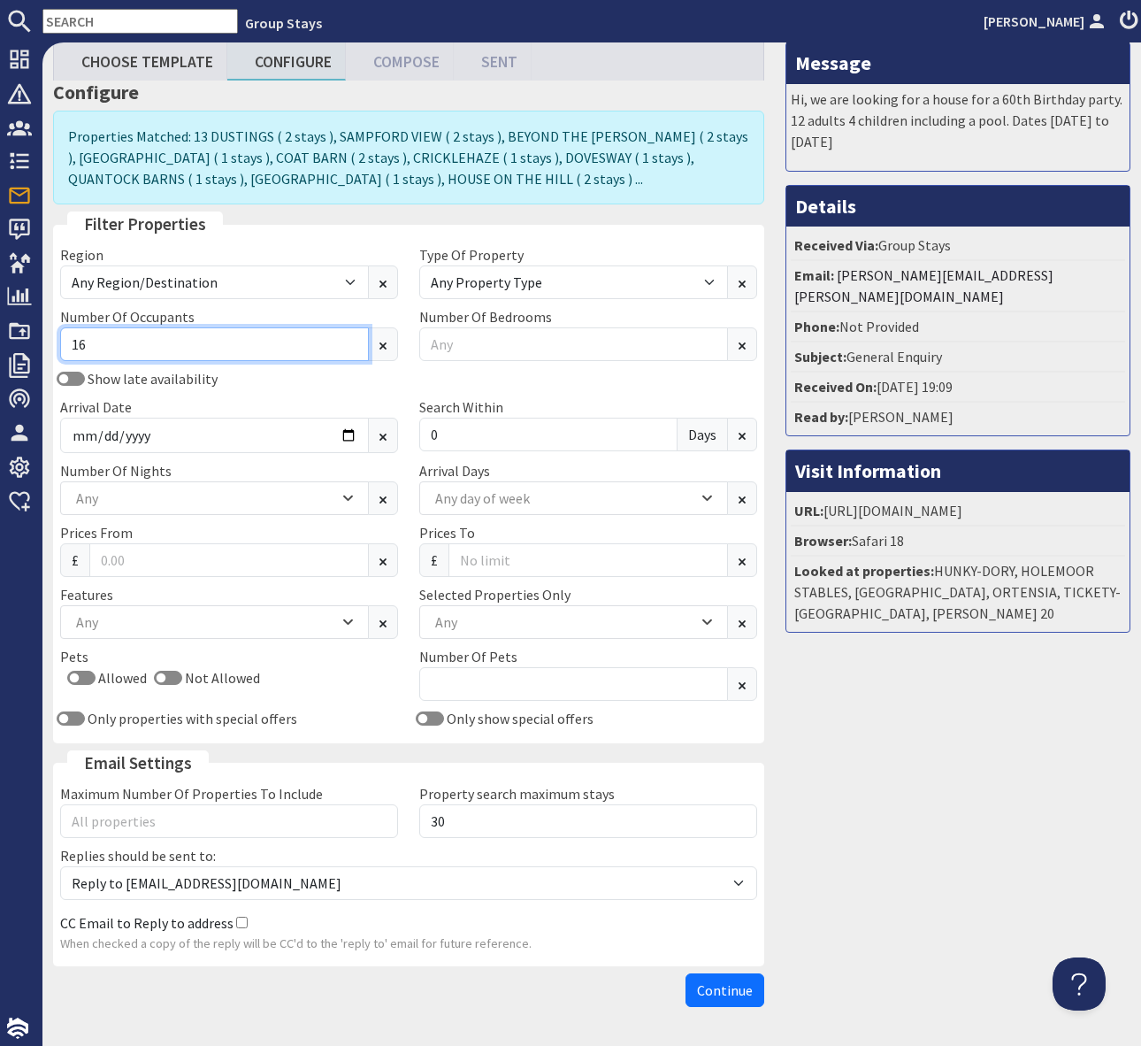
scroll to position [123, 0]
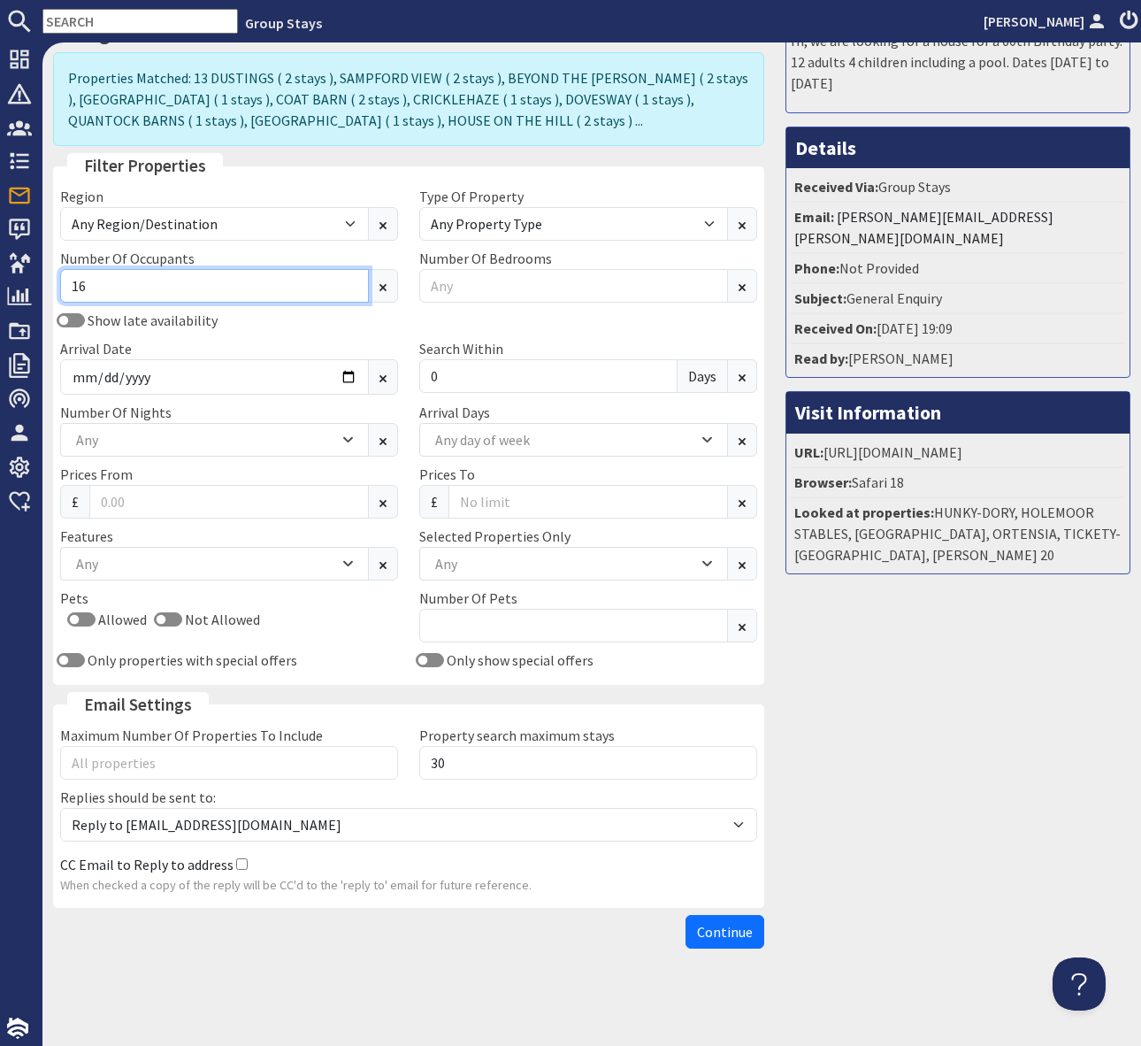
type input "16"
click at [78, 614] on input "Allowed" at bounding box center [81, 619] width 28 height 14
checkbox input "true"
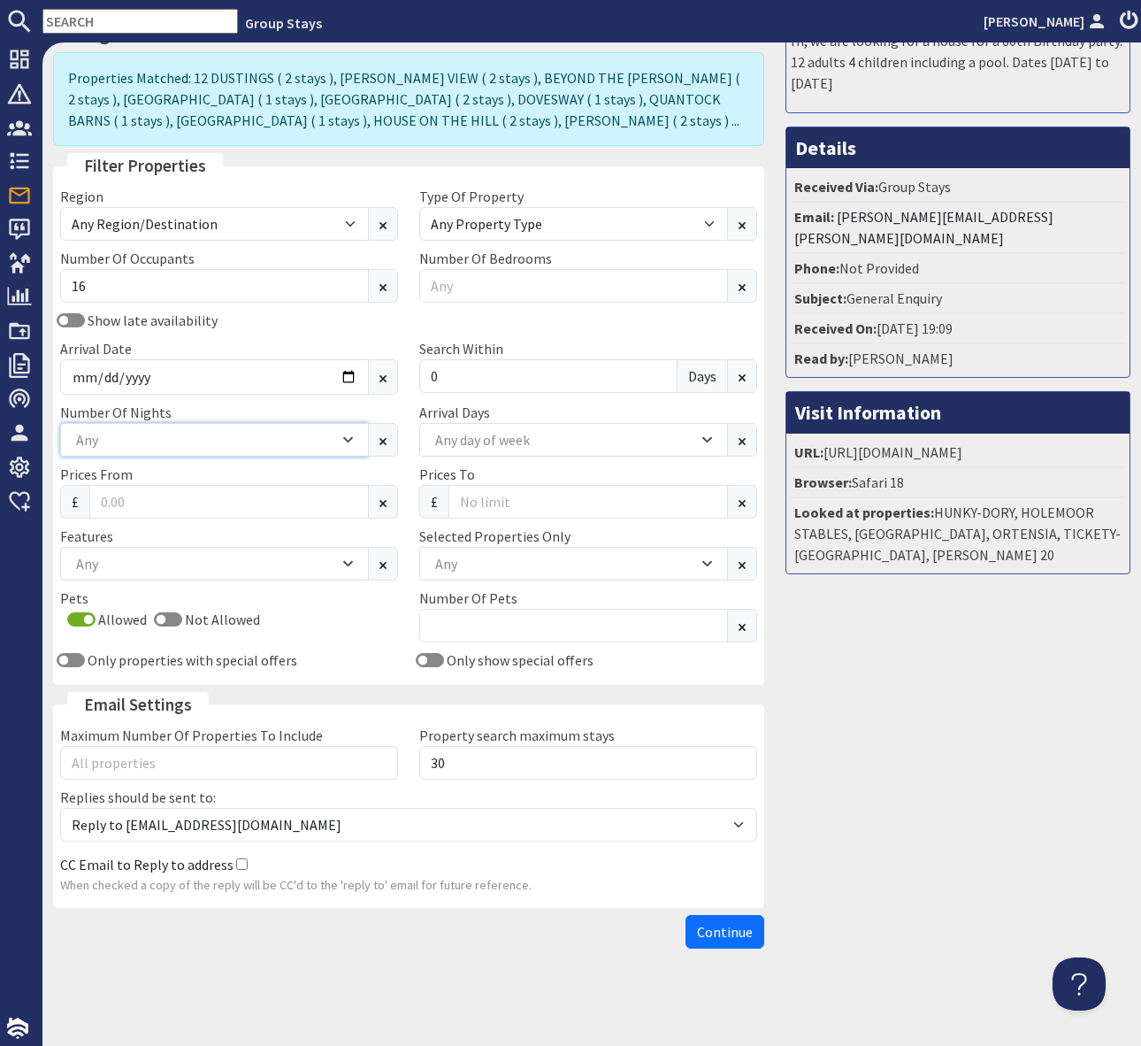
click at [349, 441] on icon "Combobox" at bounding box center [348, 440] width 8 height 4
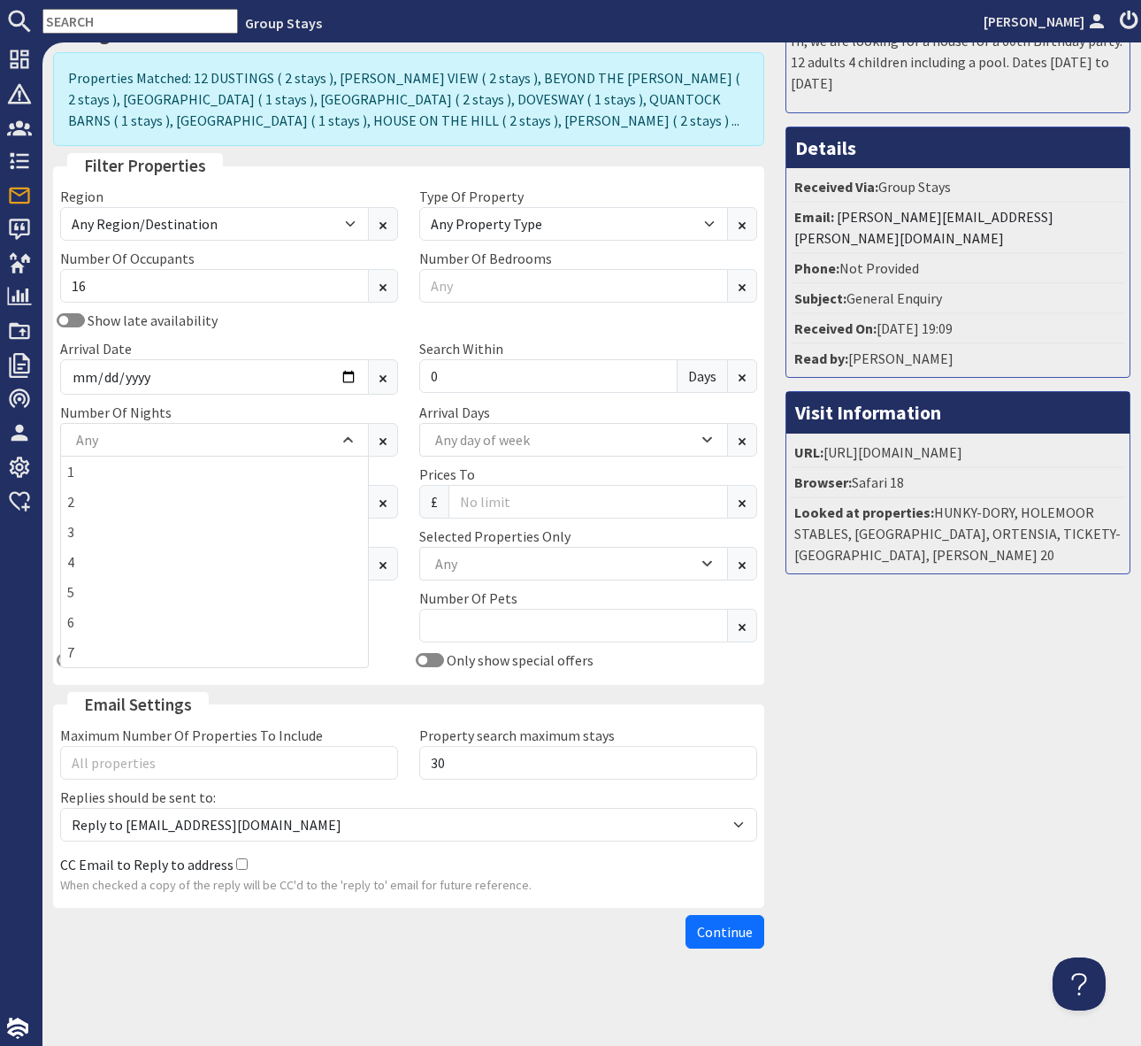
click at [270, 405] on div "Number Of Nights 1 2 3 4 5 6 7 Any" at bounding box center [229, 429] width 359 height 55
click at [729, 933] on span "Continue" at bounding box center [725, 932] width 56 height 18
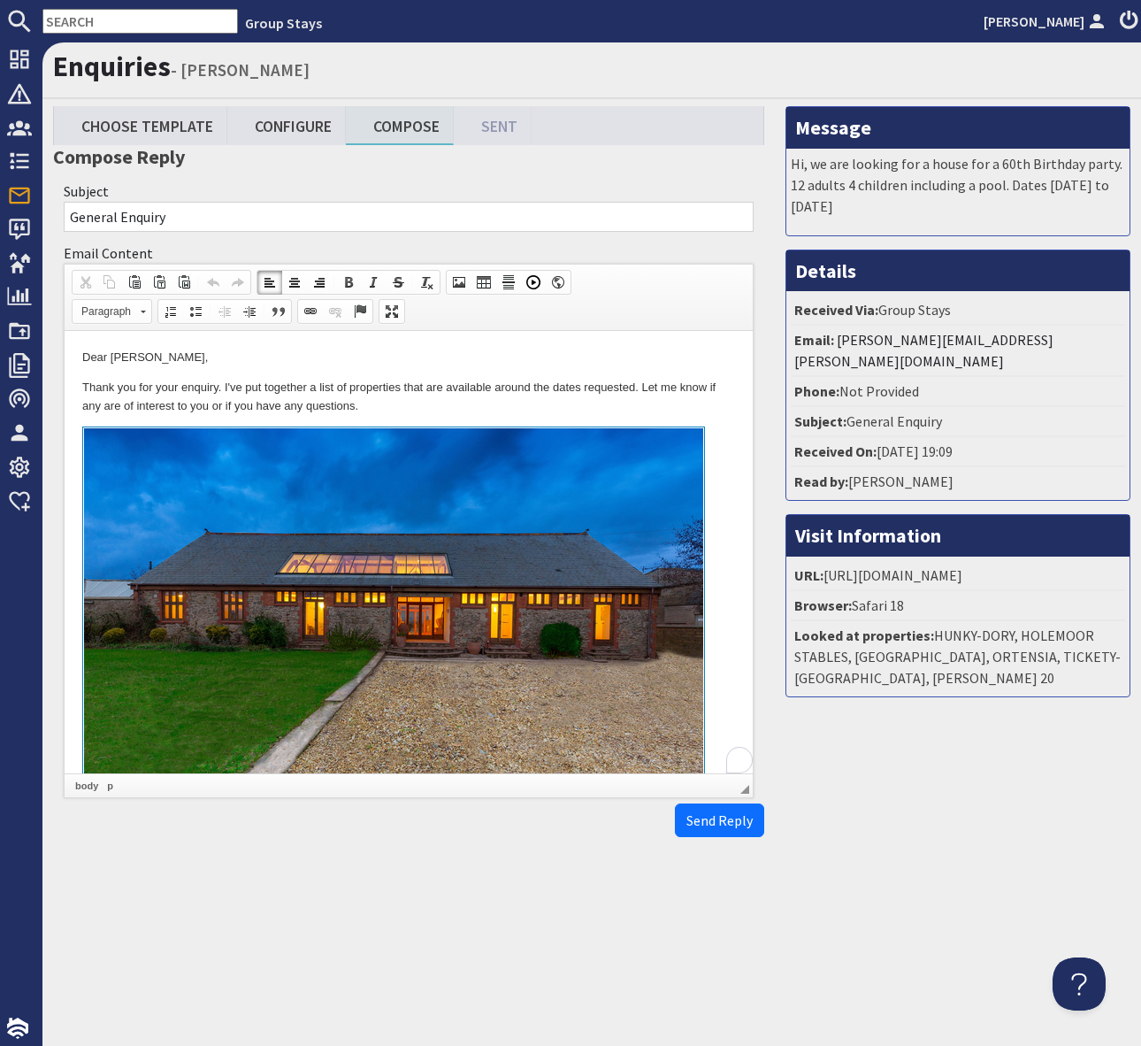
click at [420, 408] on p "Thank you for your enquiry. I've put together a list of properties that are ava…" at bounding box center [408, 397] width 653 height 37
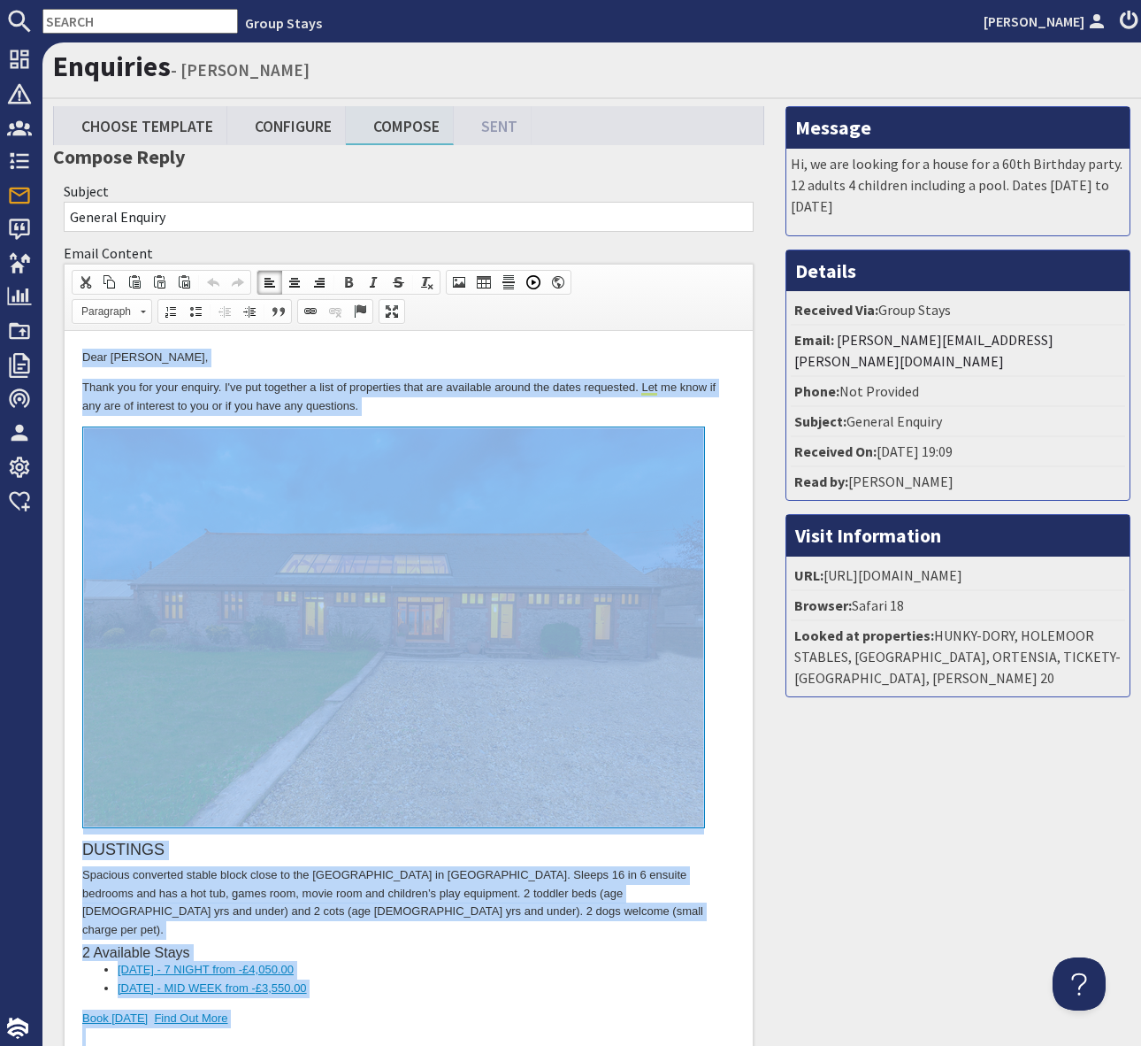
copy body "Dear Michelle Thirkettle, Thank you for your enquiry. I've put together a list …"
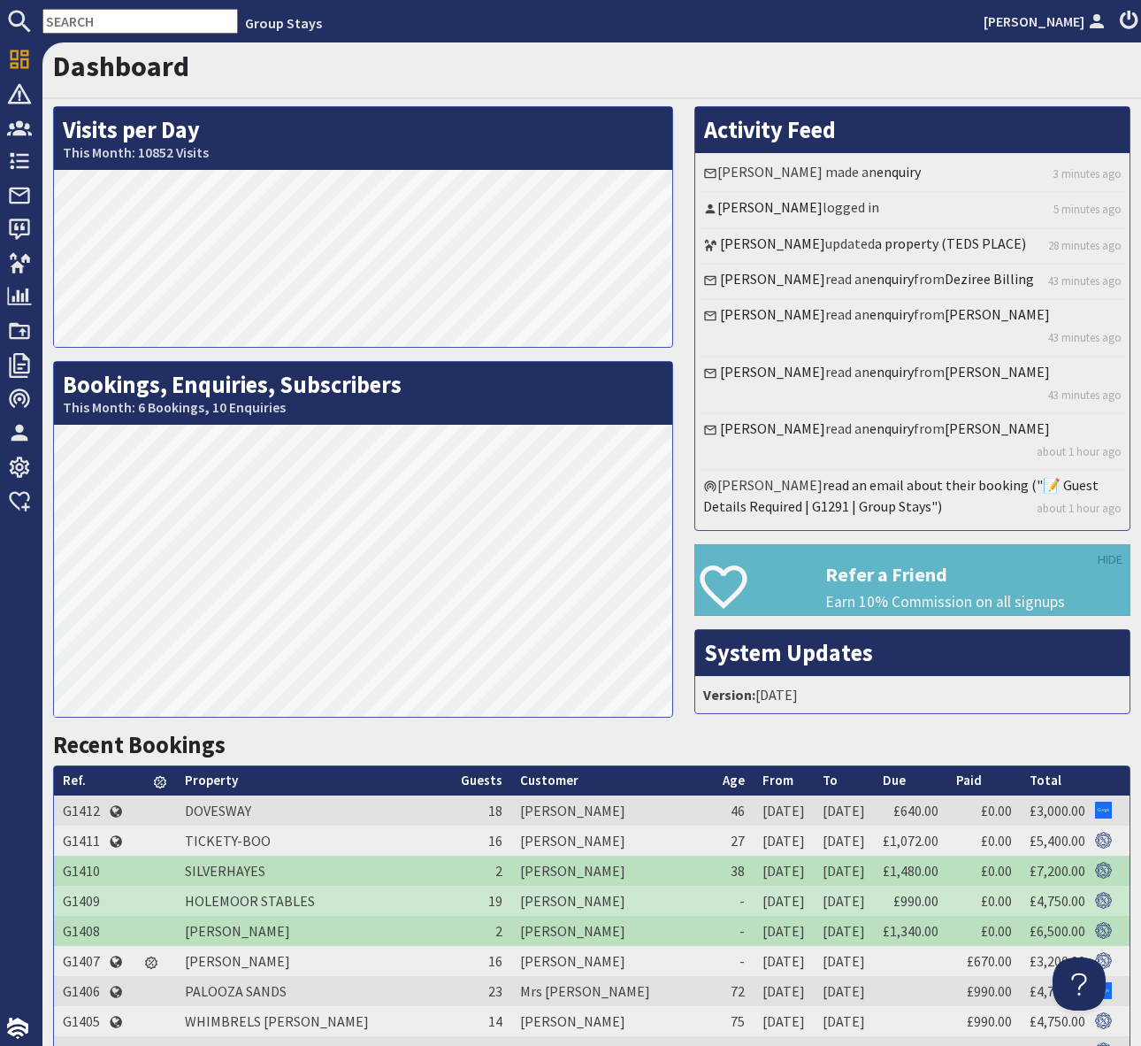
click at [81, 14] on input "text" at bounding box center [140, 21] width 196 height 25
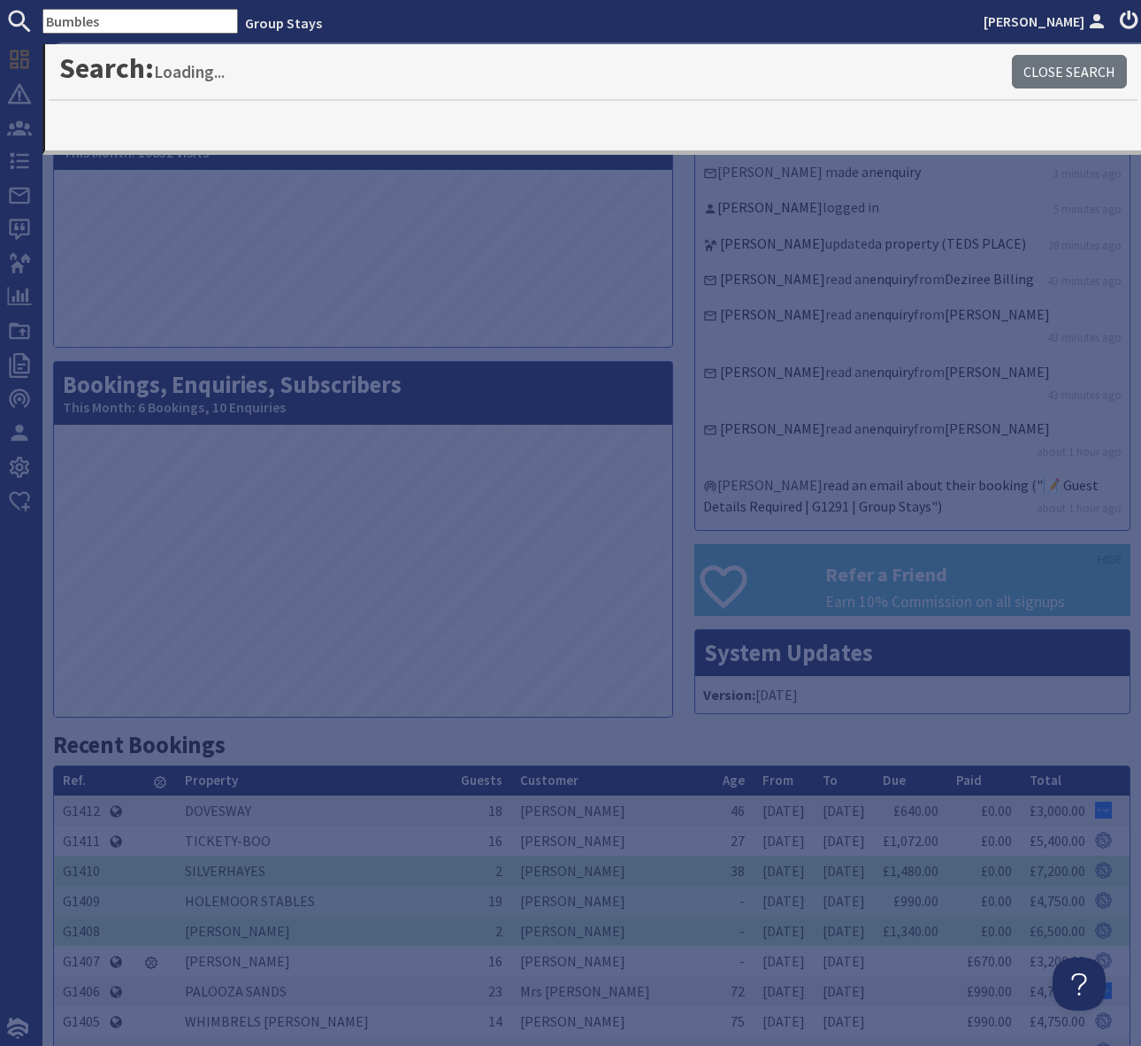
type input "Bumbles"
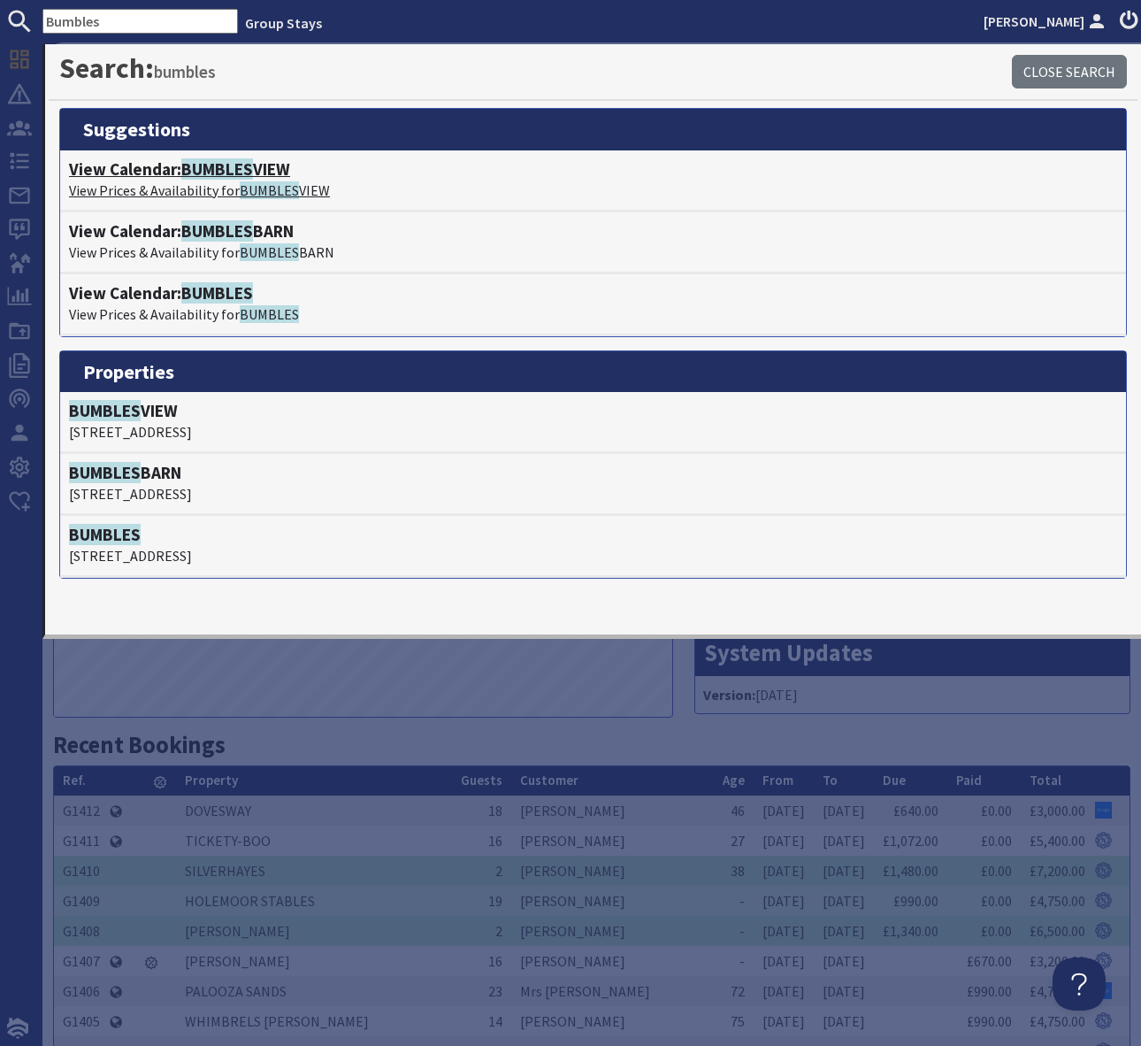
click at [239, 163] on span "BUMBLES" at bounding box center [217, 168] width 72 height 21
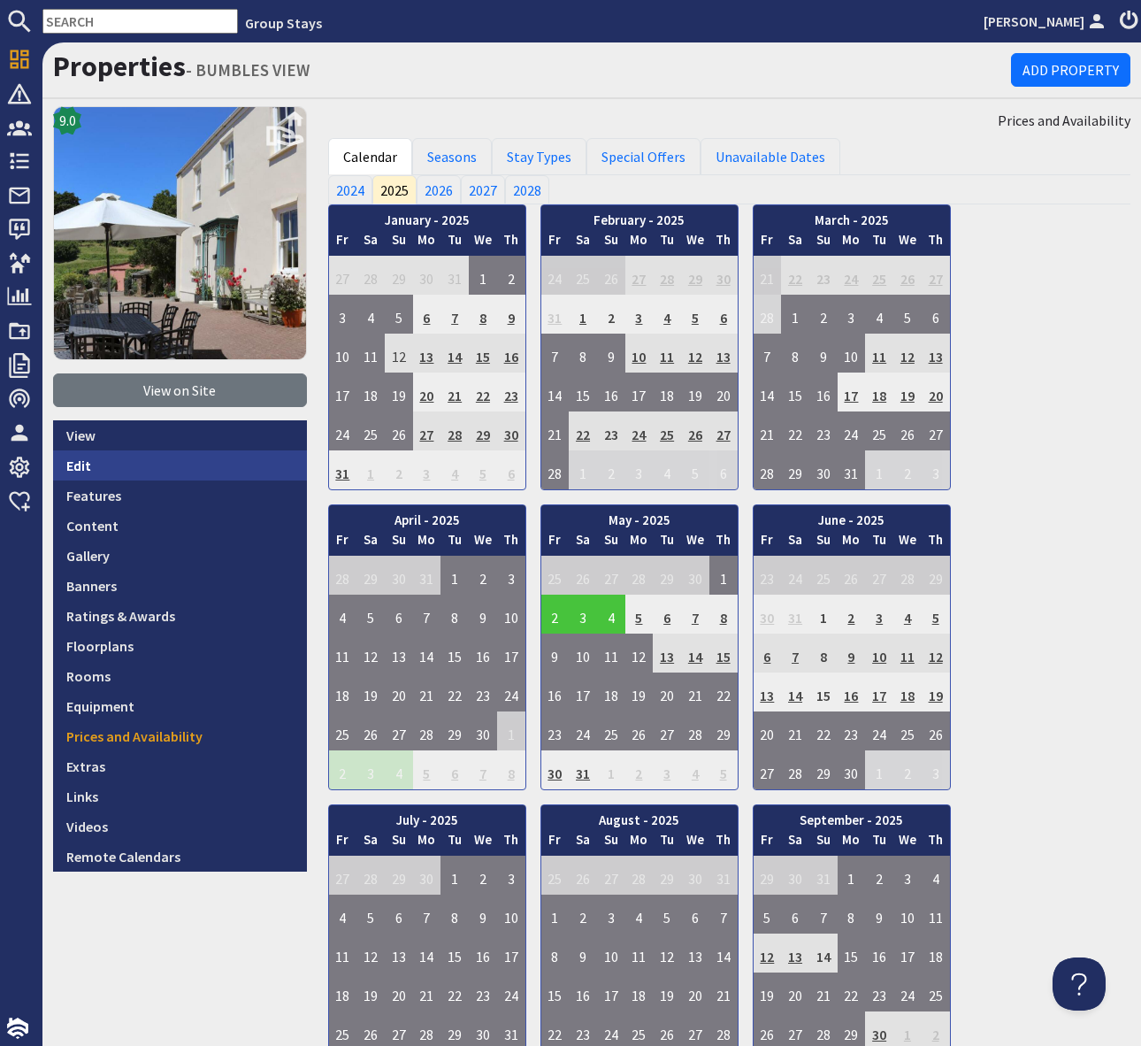
click at [179, 459] on link "Edit" at bounding box center [180, 465] width 254 height 30
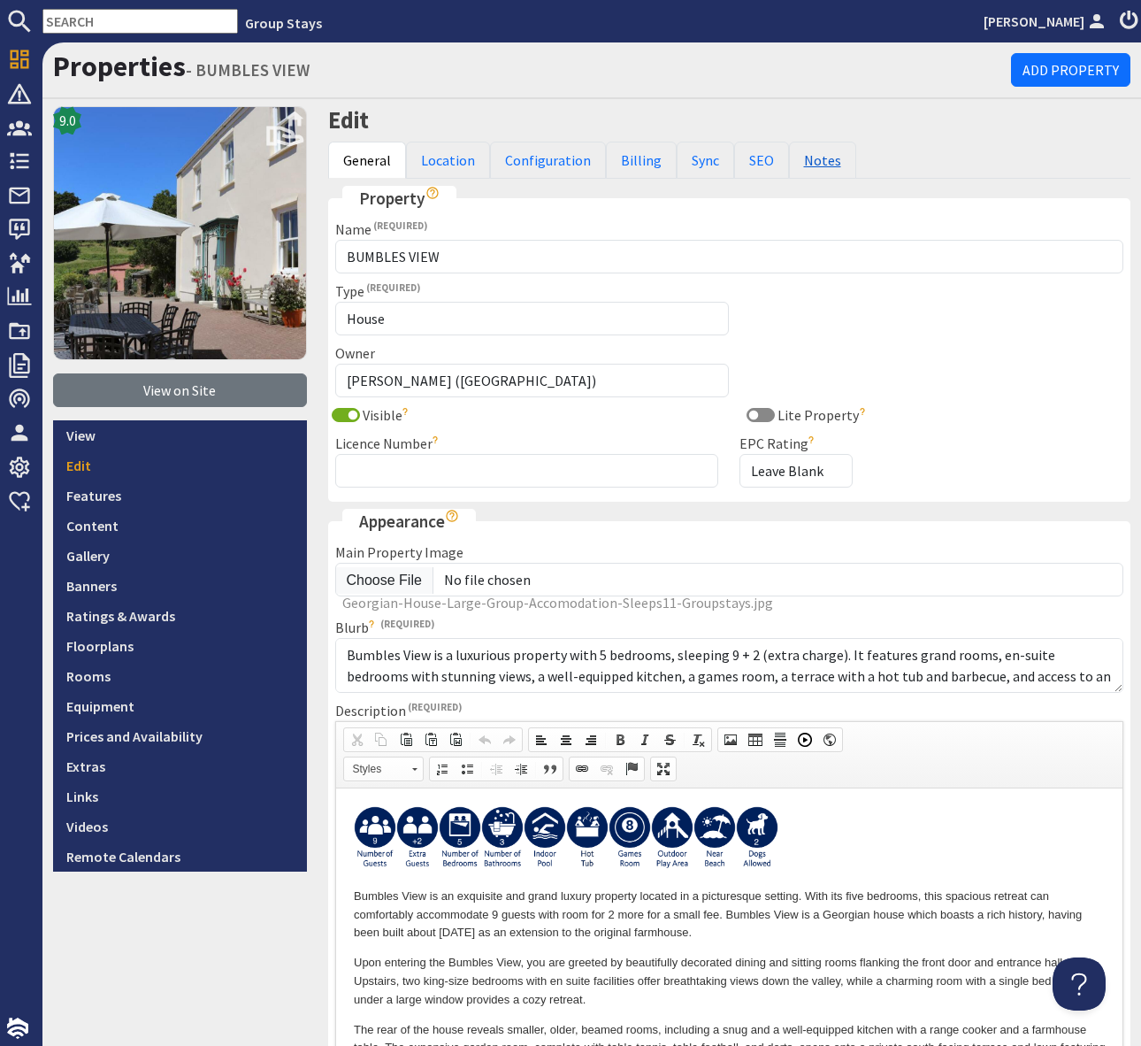
click at [802, 163] on link "Notes" at bounding box center [822, 160] width 67 height 37
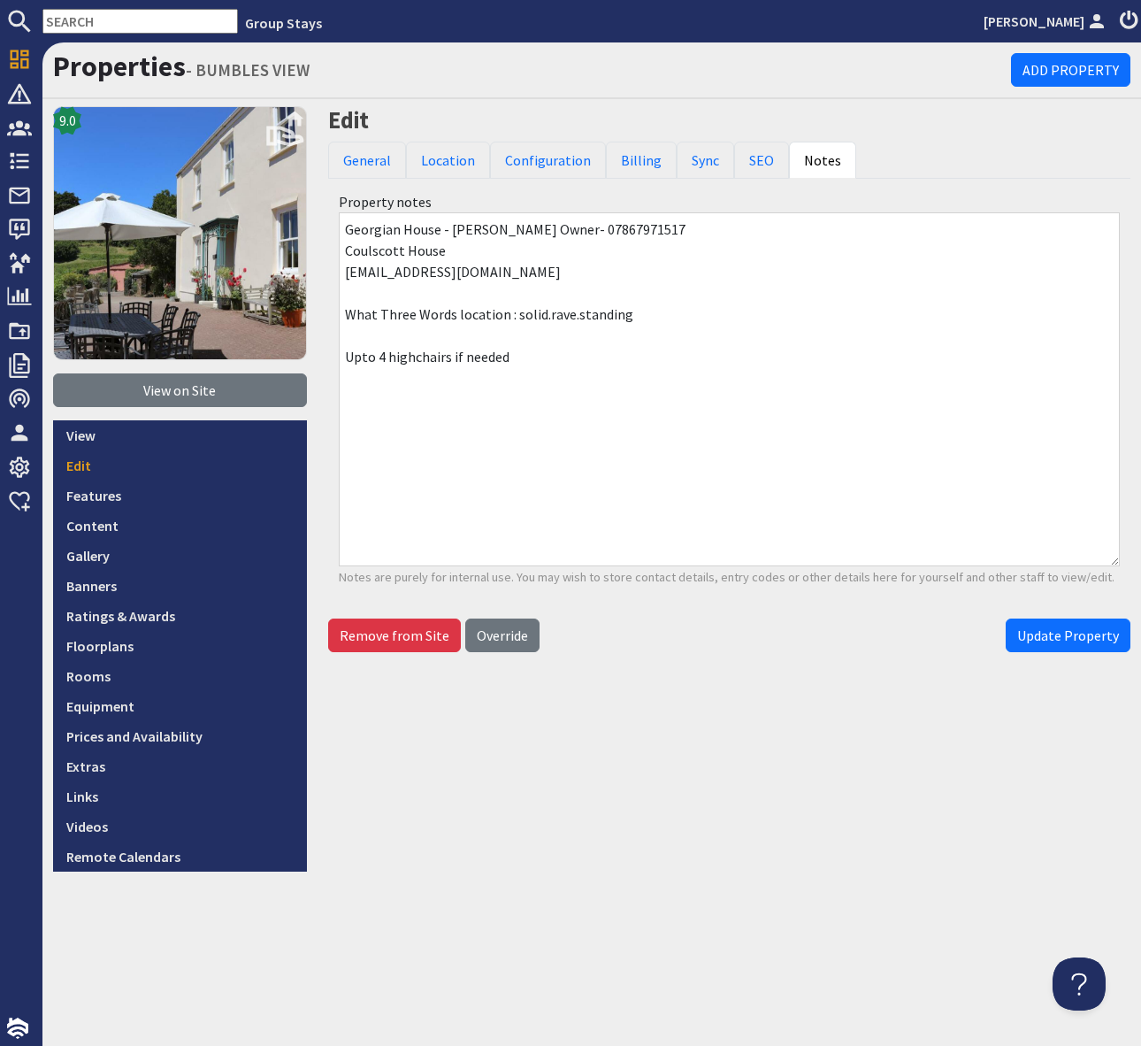
click at [109, 7] on nav "Group Stays [PERSON_NAME]" at bounding box center [570, 21] width 1141 height 42
click at [74, 23] on input "text" at bounding box center [140, 21] width 196 height 25
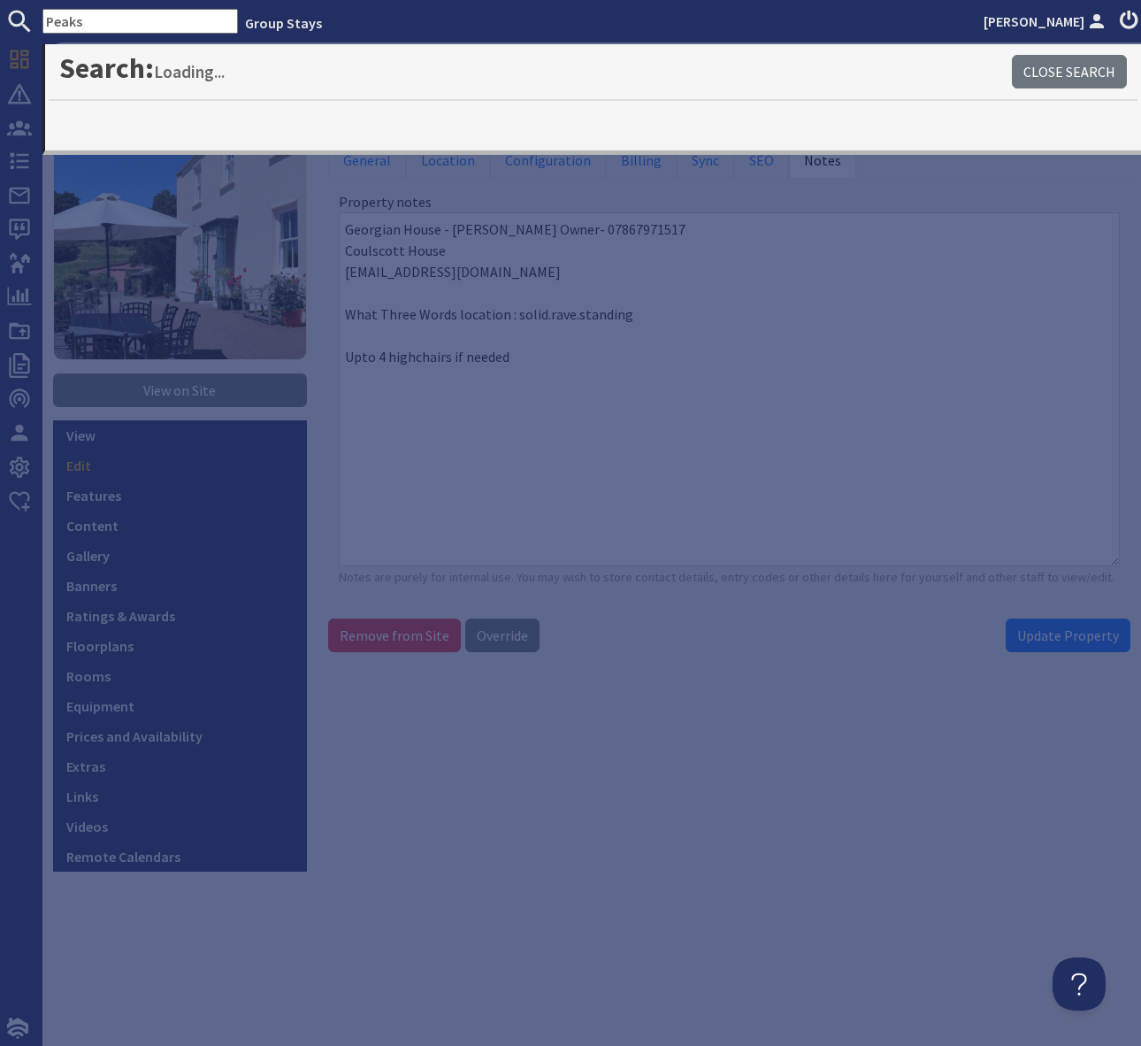
type input "Peaks"
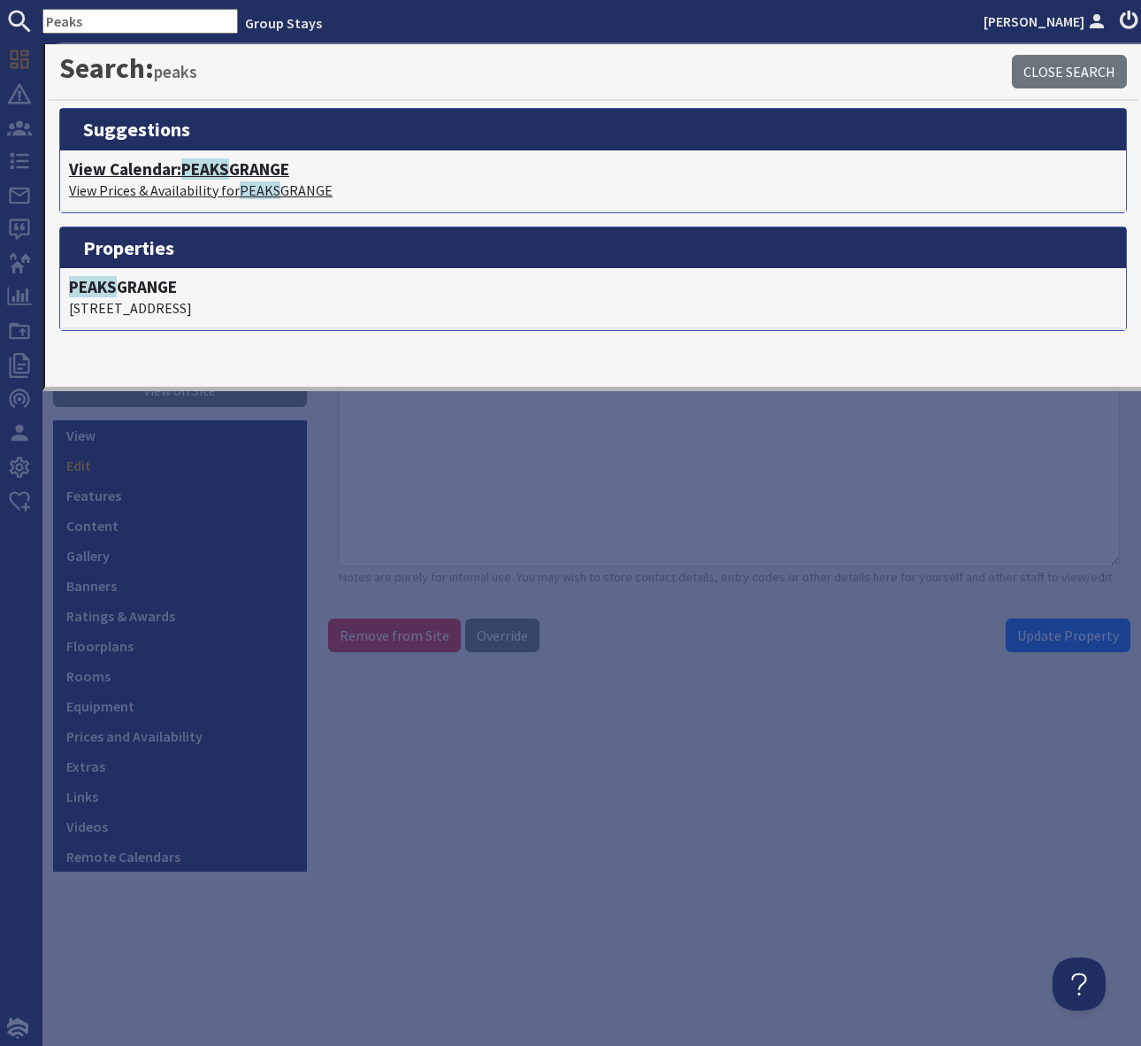
click at [278, 167] on h4 "View Calendar: PEAKS GRANGE" at bounding box center [593, 169] width 1048 height 20
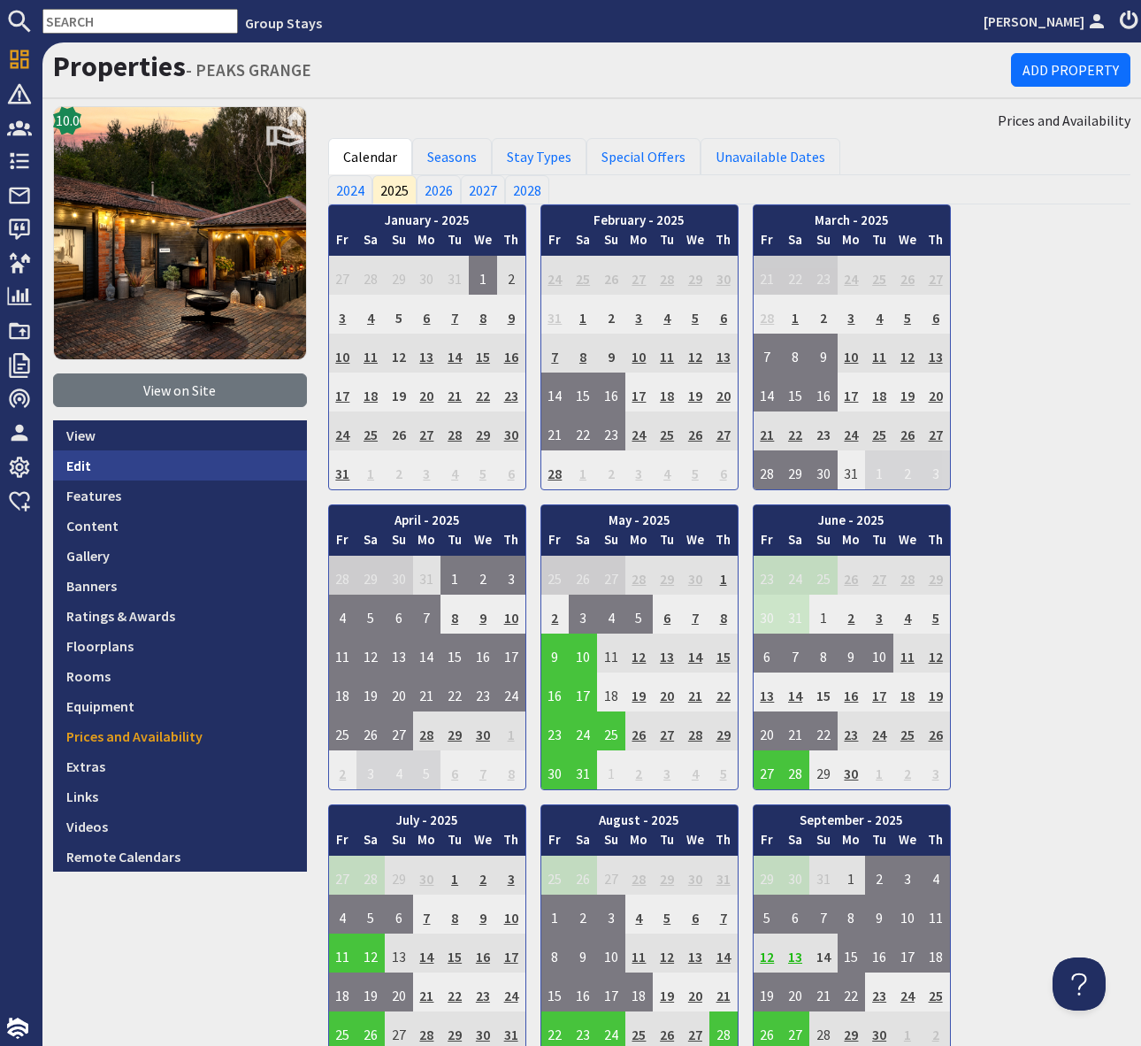
click at [142, 462] on link "Edit" at bounding box center [180, 465] width 254 height 30
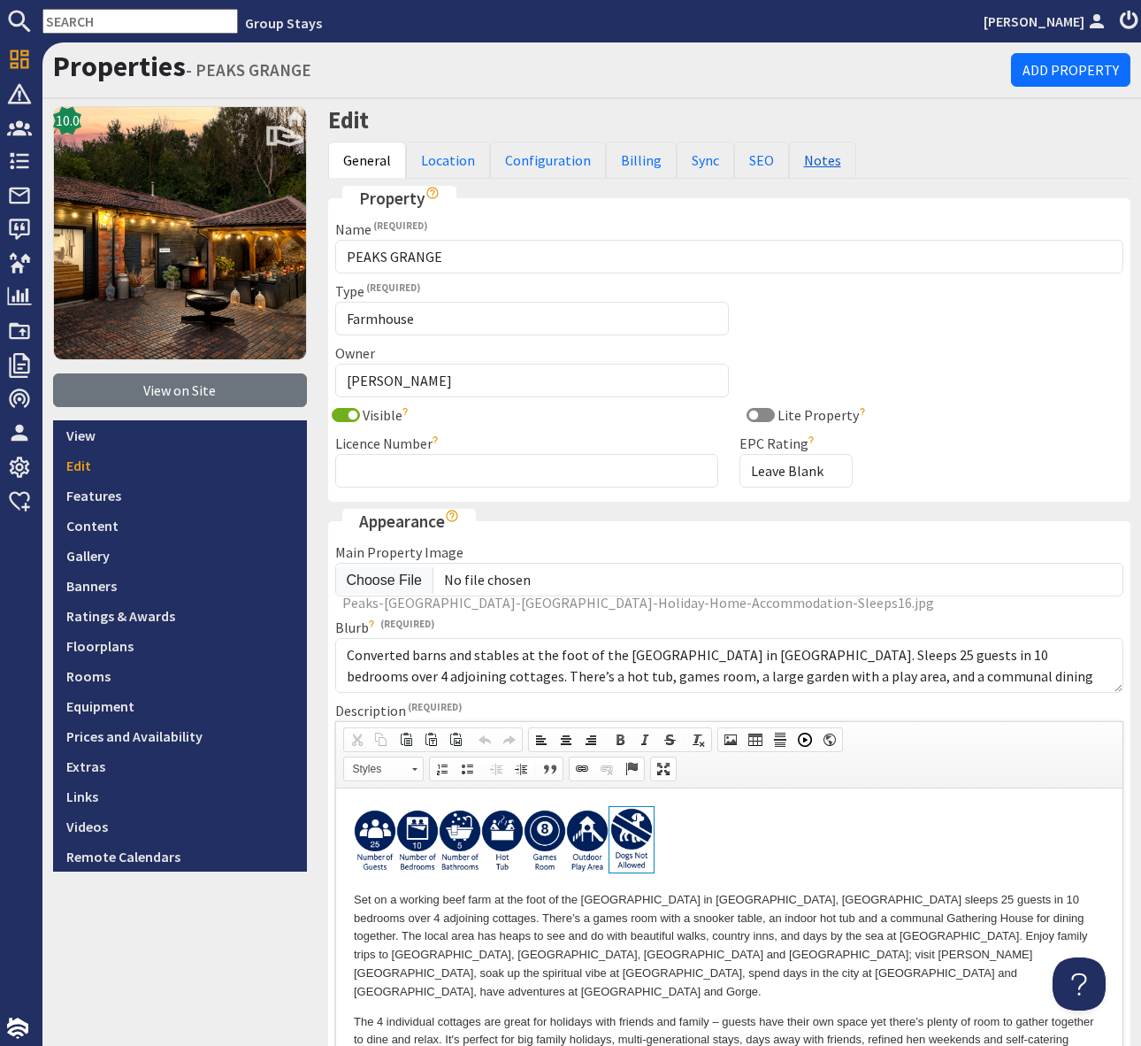
click at [816, 165] on link "Notes" at bounding box center [822, 160] width 67 height 37
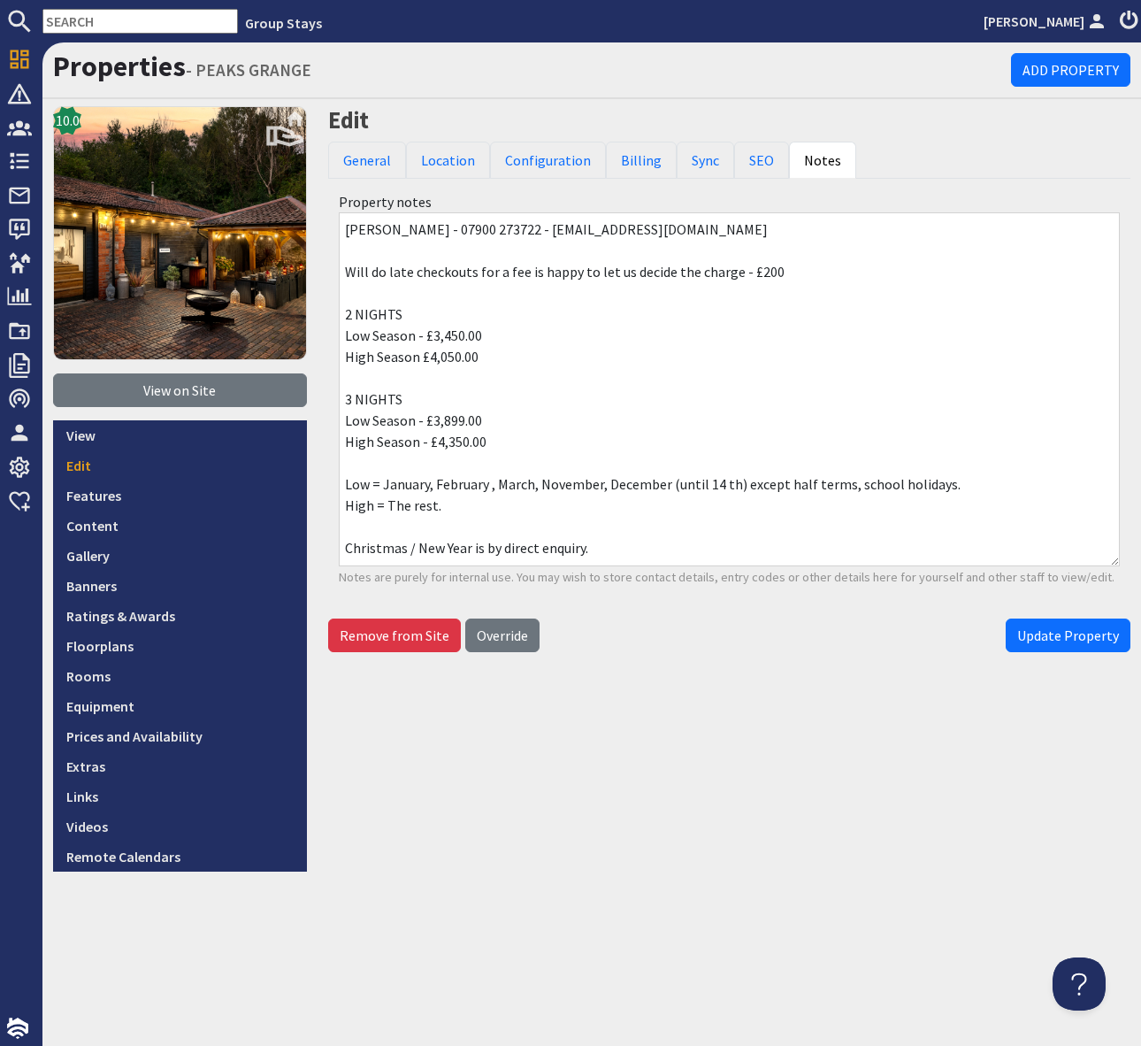
click at [772, 415] on textarea "[PERSON_NAME] - 07900 273722 - [EMAIL_ADDRESS][DOMAIN_NAME] Will do late checko…" at bounding box center [730, 389] width 782 height 354
click at [770, 784] on div "Edit General Location Configuration Billing Sync SEO Notes Property Name PEAKS …" at bounding box center [730, 488] width 825 height 765
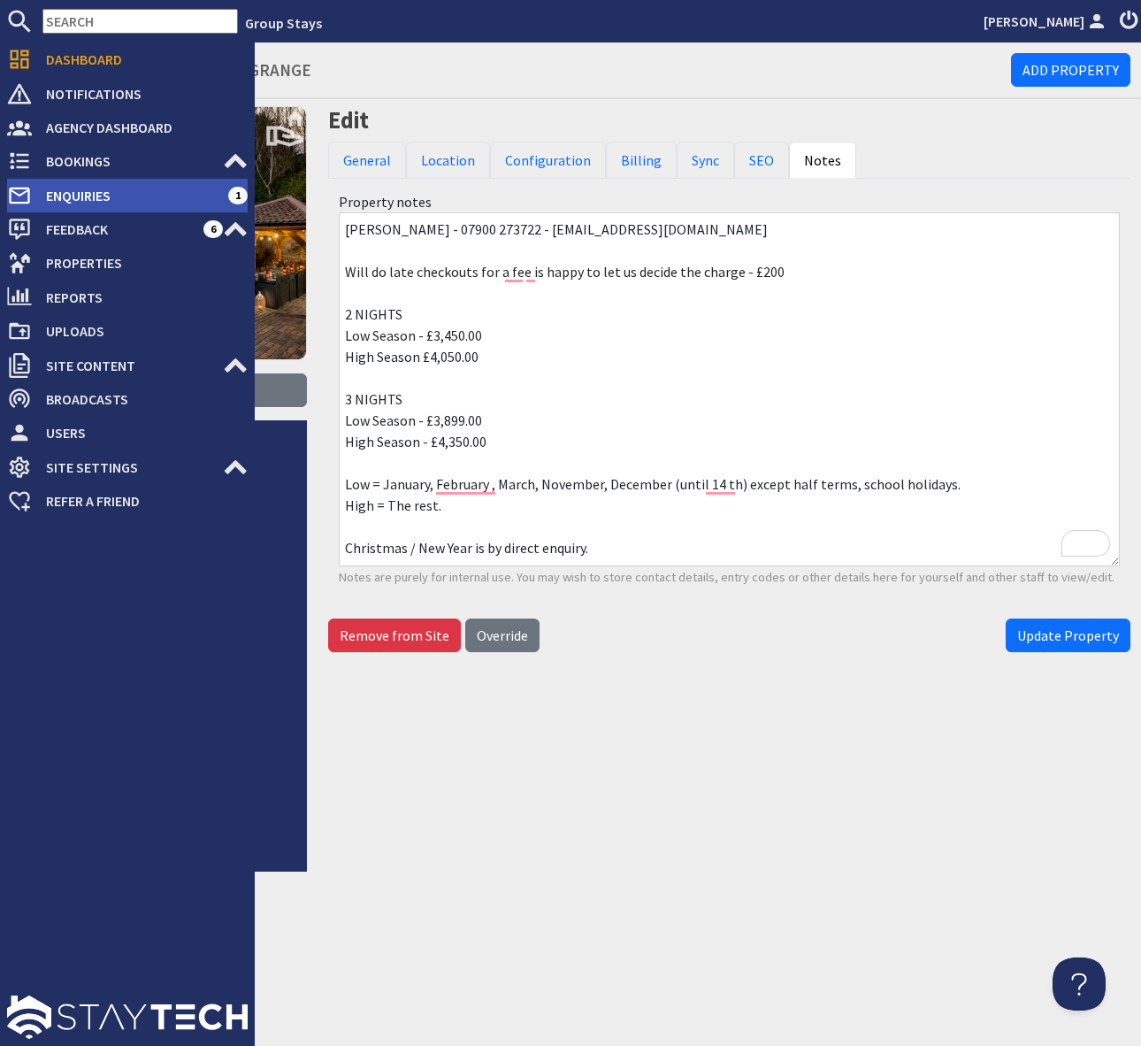
click at [142, 188] on span "Enquiries" at bounding box center [130, 195] width 196 height 28
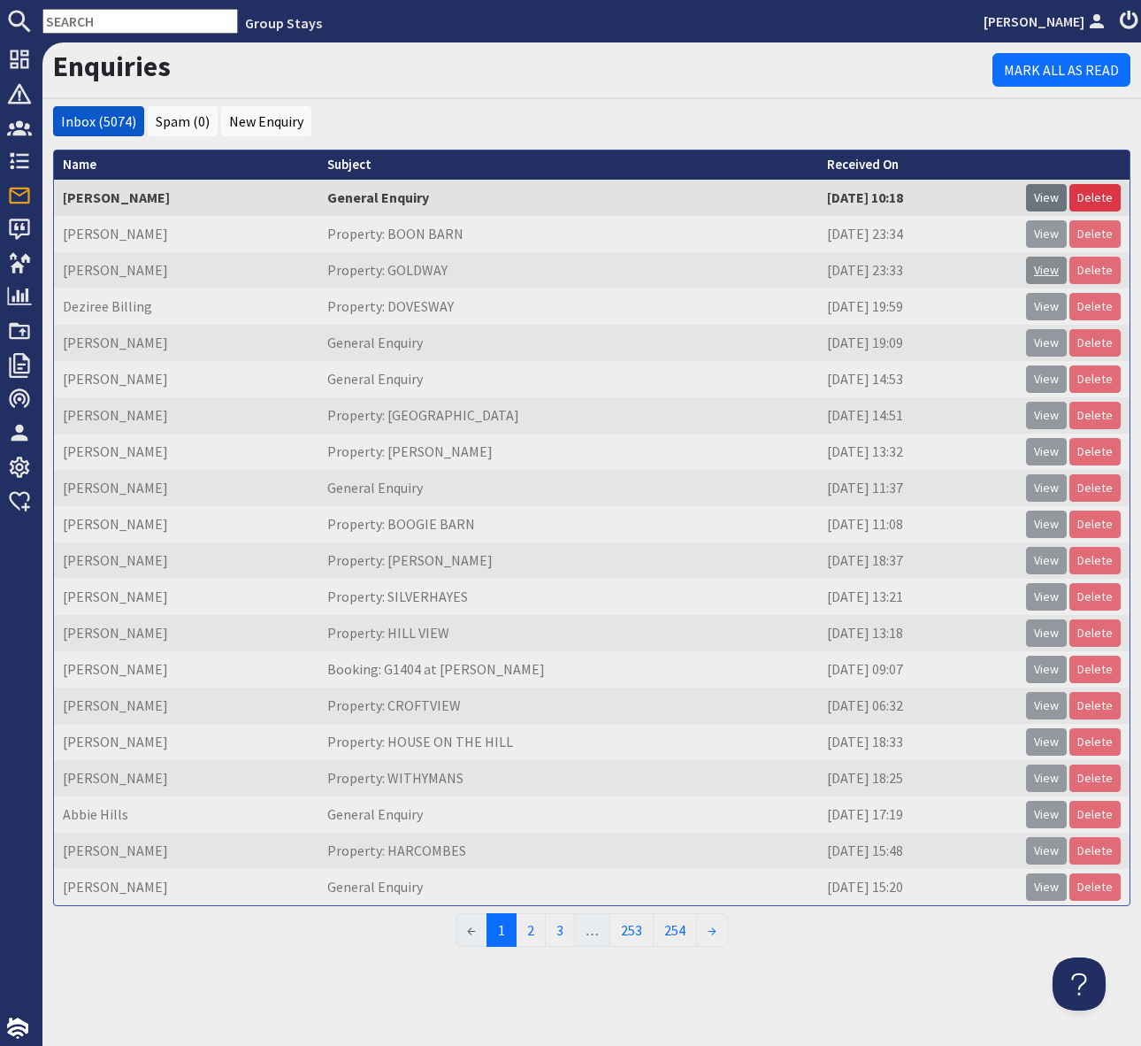
click at [1045, 275] on link "View" at bounding box center [1046, 270] width 41 height 27
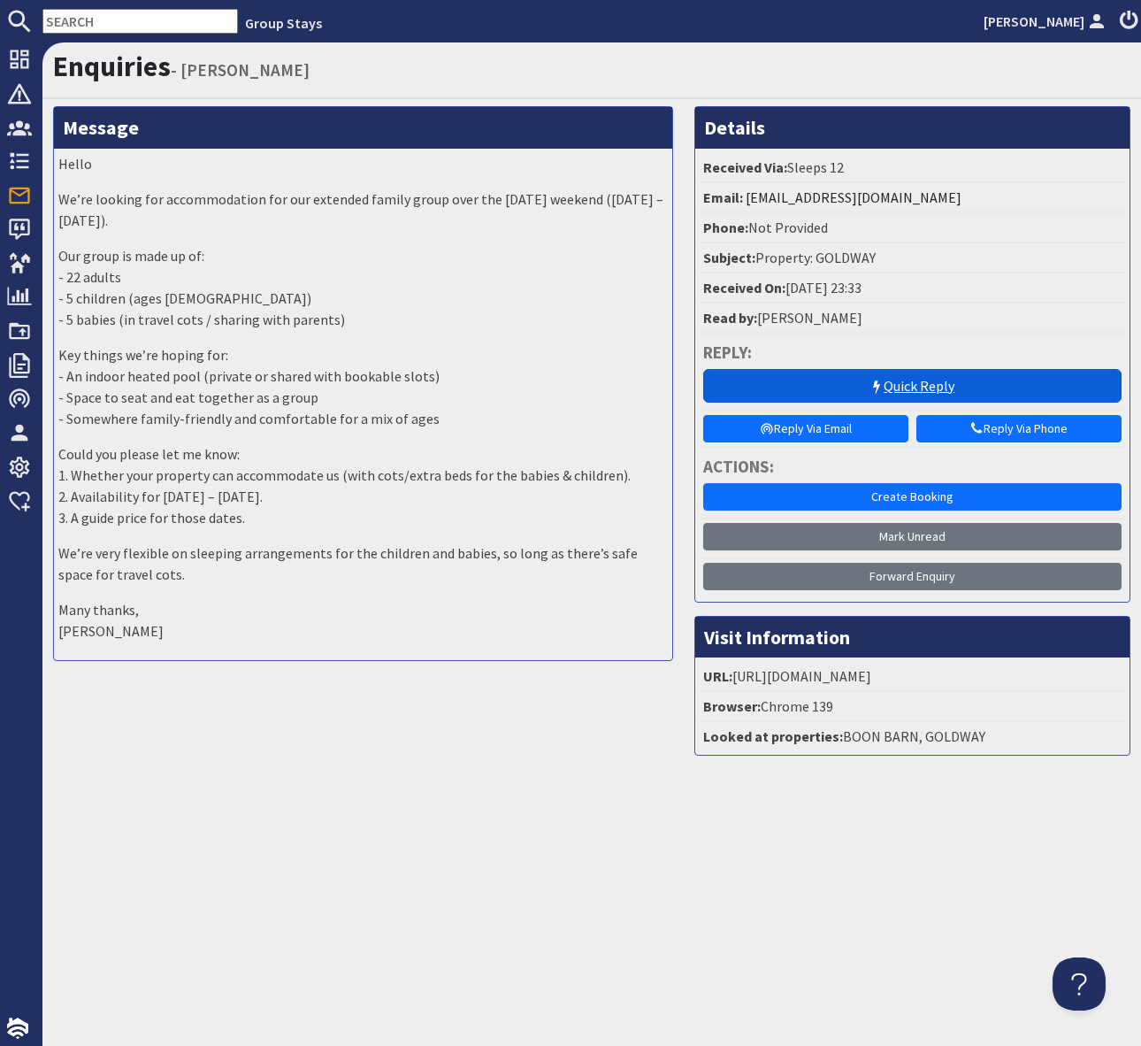
click at [887, 388] on link "Quick Reply" at bounding box center [912, 386] width 419 height 34
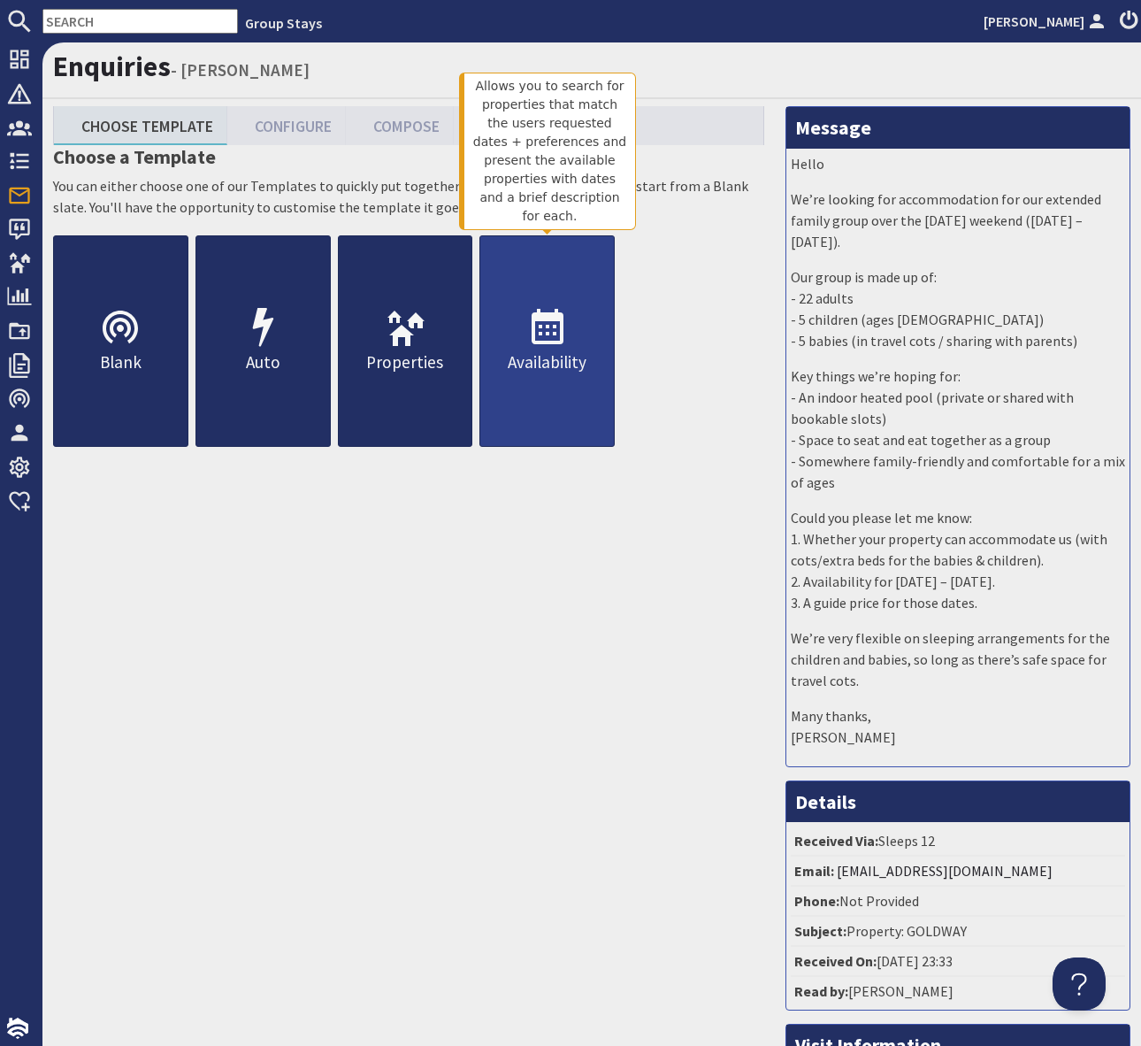
click at [557, 332] on icon at bounding box center [547, 328] width 42 height 42
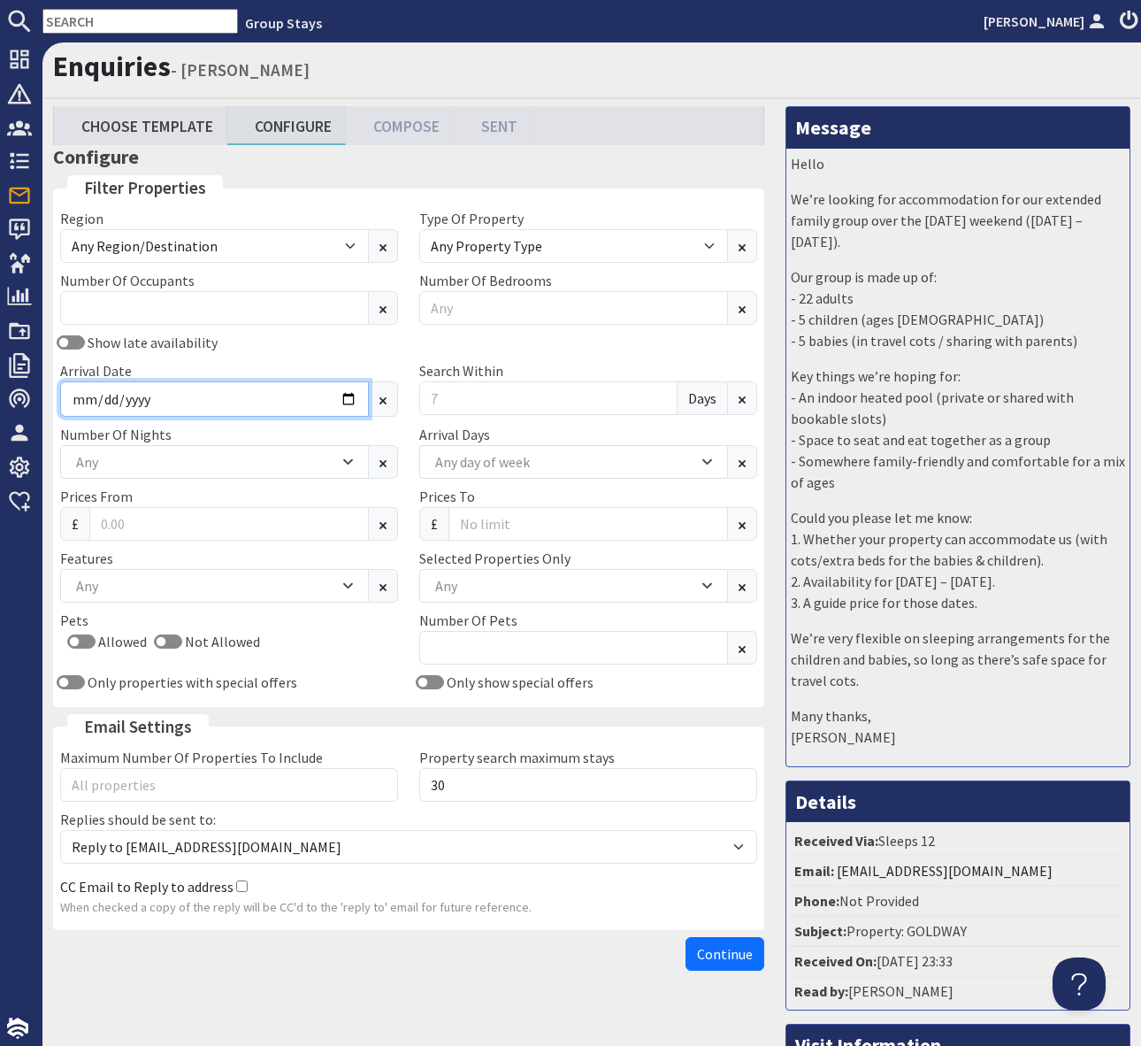
click at [346, 395] on input "Arrival Date" at bounding box center [214, 398] width 309 height 35
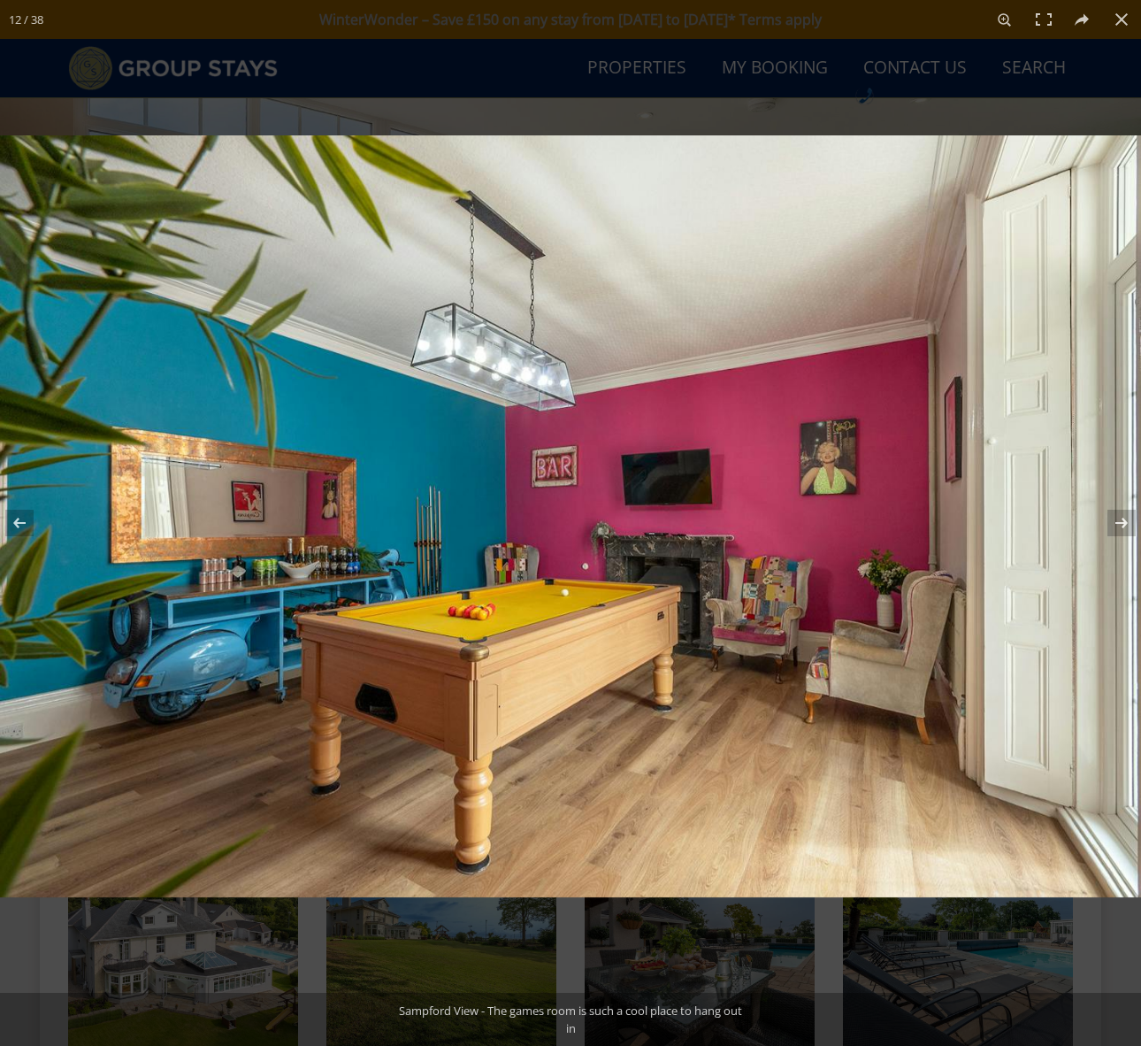
scroll to position [906, 0]
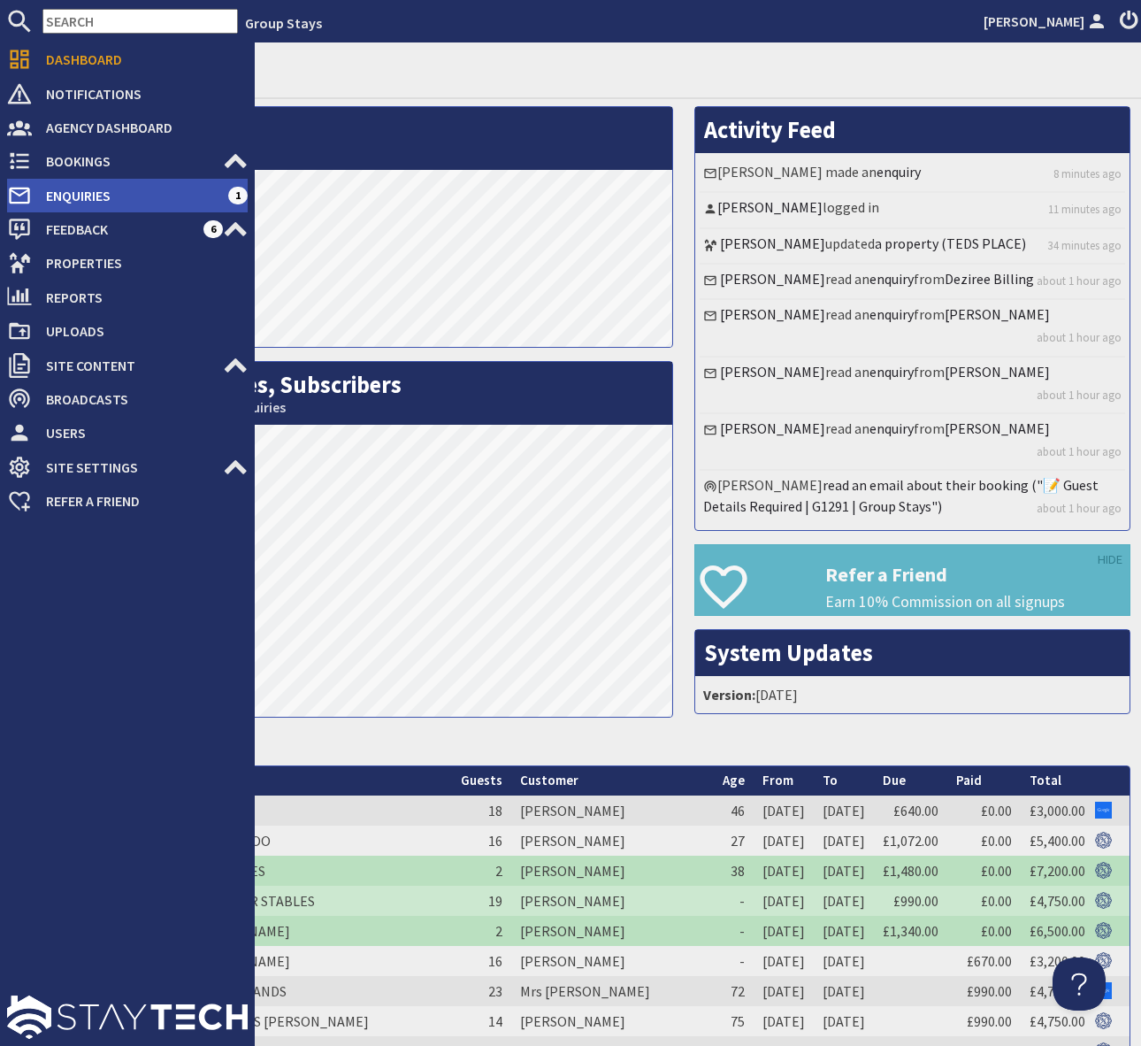
click at [165, 194] on span "Enquiries" at bounding box center [130, 195] width 196 height 28
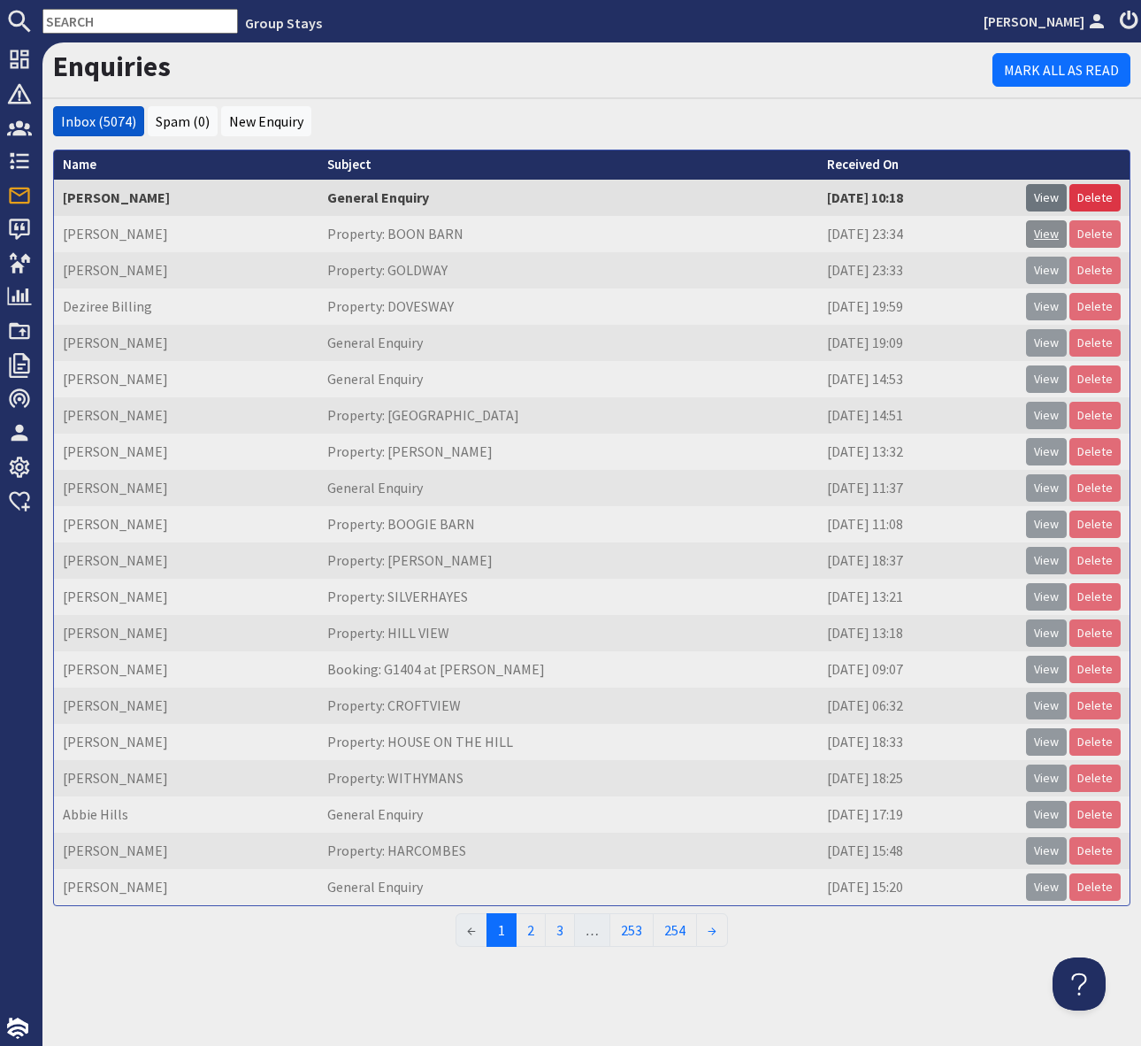
click at [1054, 235] on link "View" at bounding box center [1046, 233] width 41 height 27
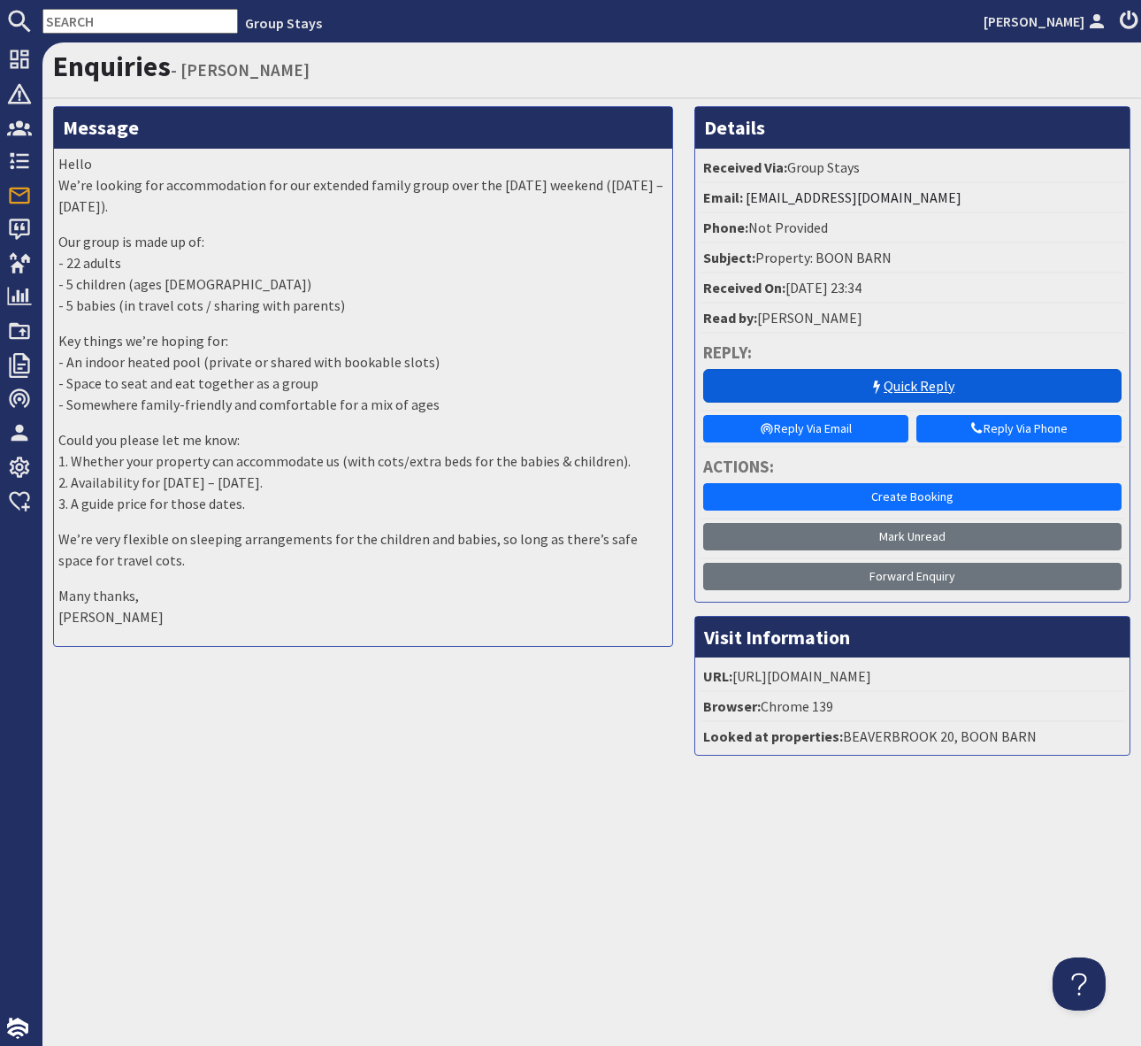
click at [790, 386] on link "Quick Reply" at bounding box center [912, 386] width 419 height 34
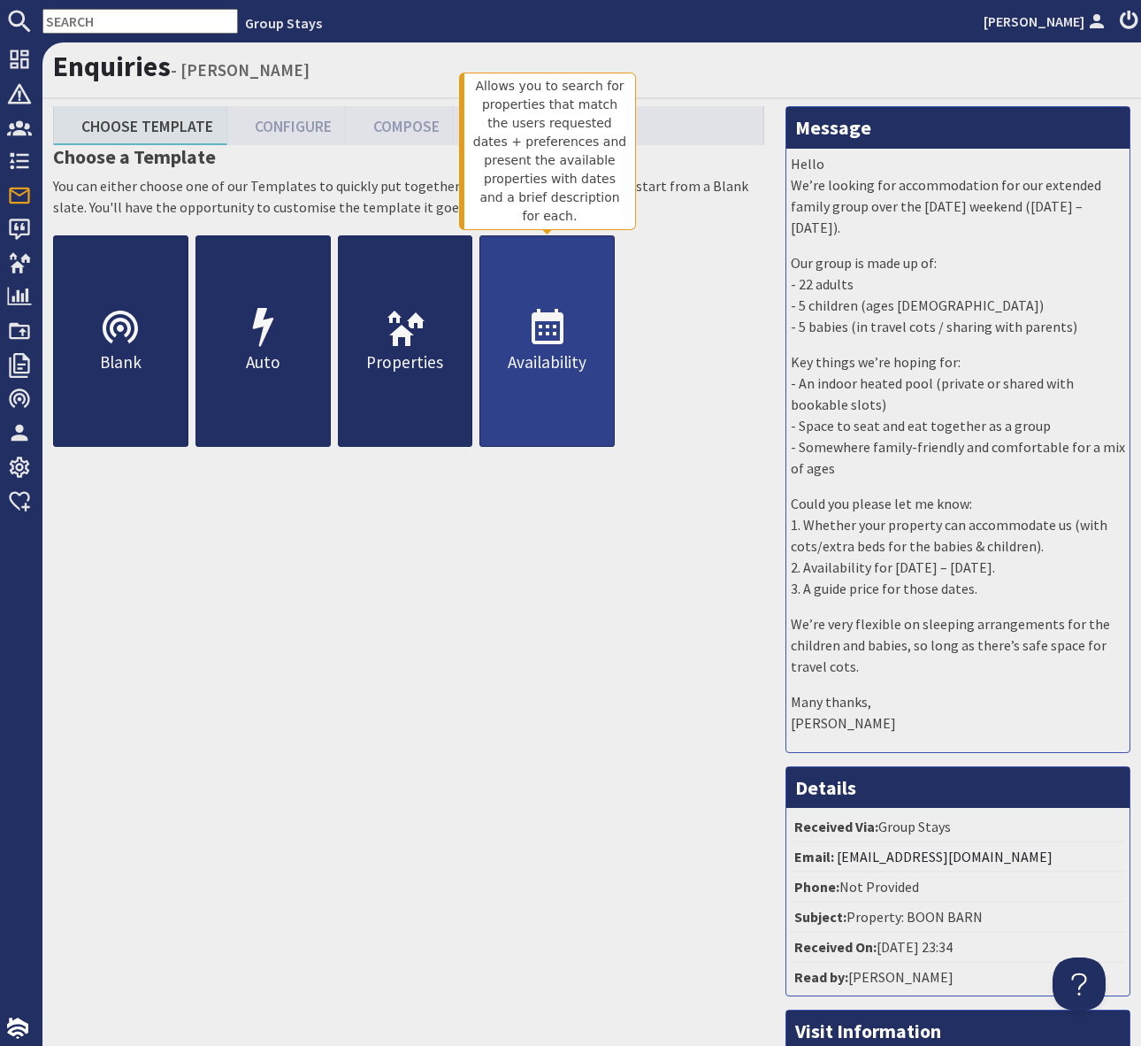
click at [541, 330] on icon at bounding box center [547, 328] width 42 height 42
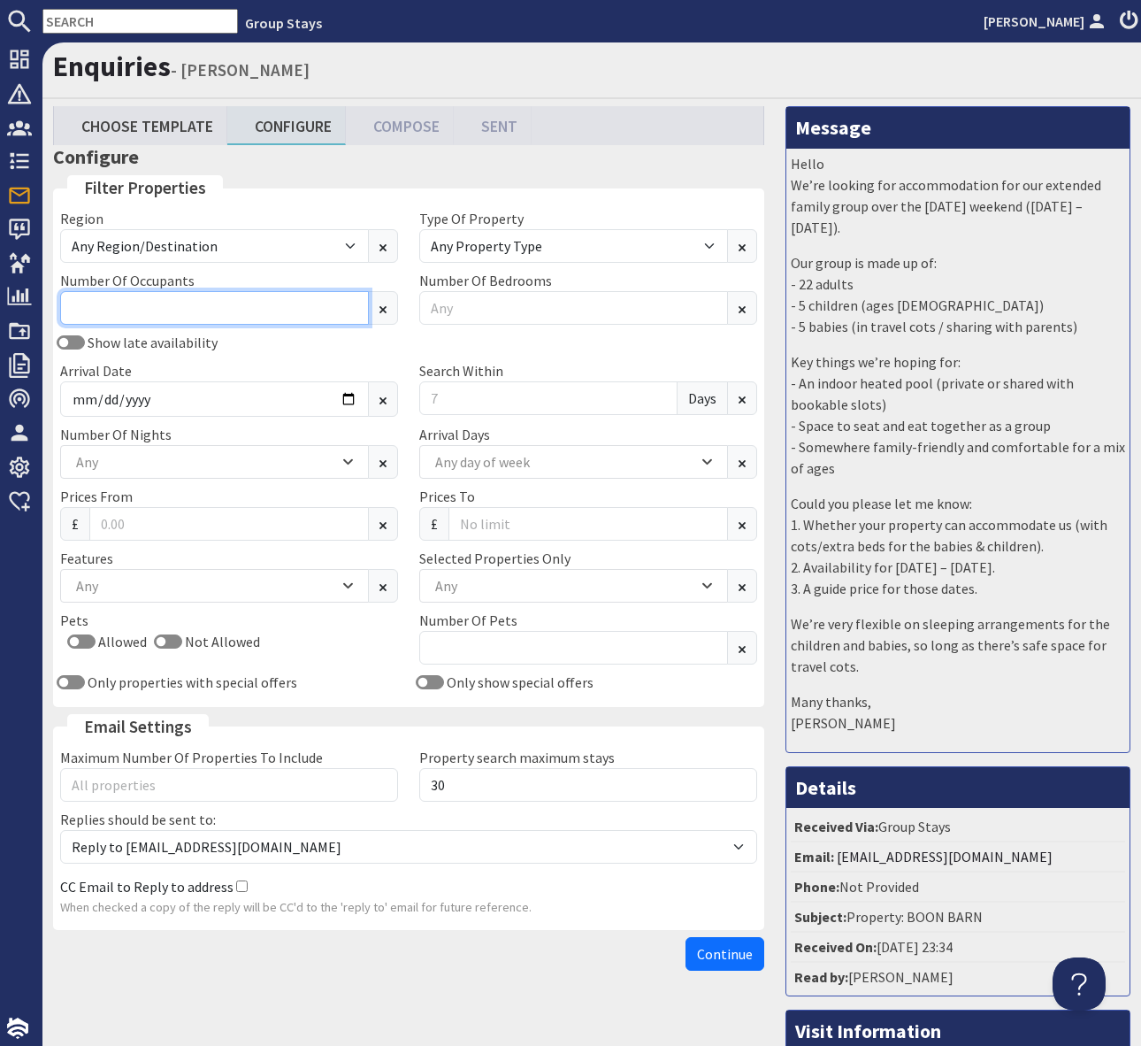
click at [126, 306] on div "Region Any Region/Destination [GEOGRAPHIC_DATA] [GEOGRAPHIC_DATA] / [GEOGRAPHIC…" at bounding box center [409, 454] width 718 height 492
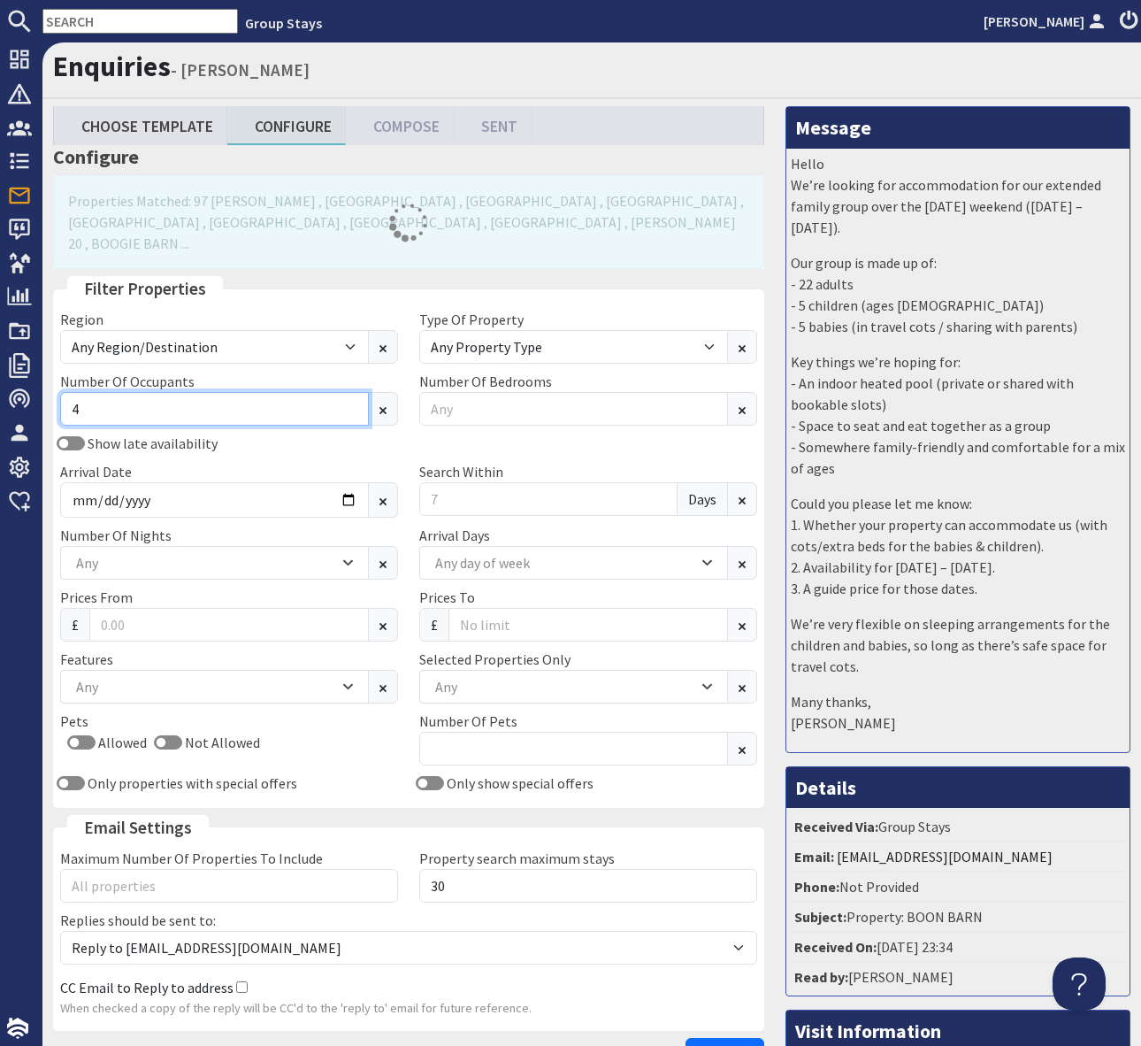
type input "4"
click at [68, 735] on input "Allowed" at bounding box center [81, 742] width 28 height 14
checkbox input "true"
click at [416, 734] on div "Number Of Pets" at bounding box center [588, 737] width 359 height 55
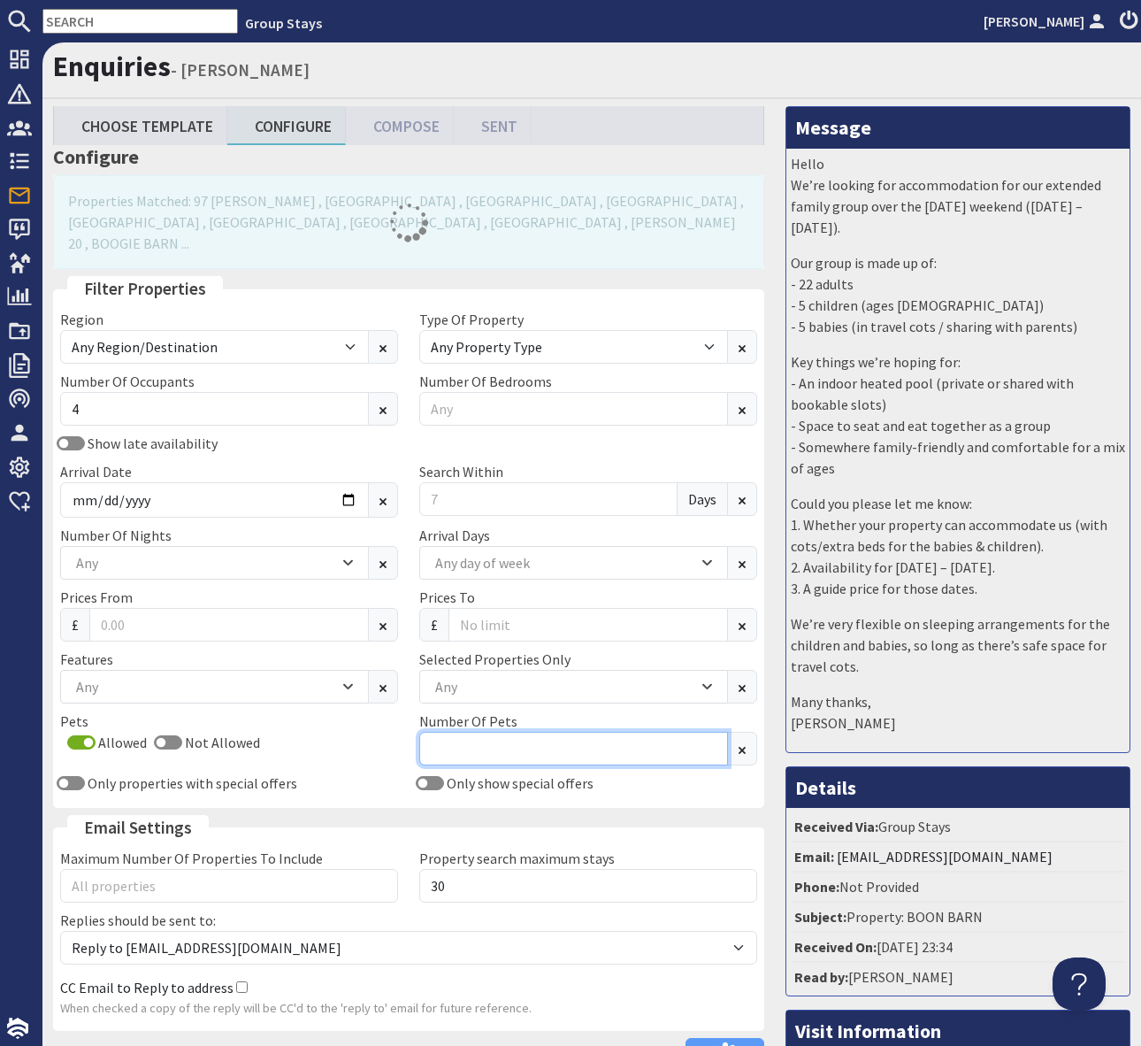
click at [512, 732] on input "Number Of Pets" at bounding box center [573, 749] width 309 height 34
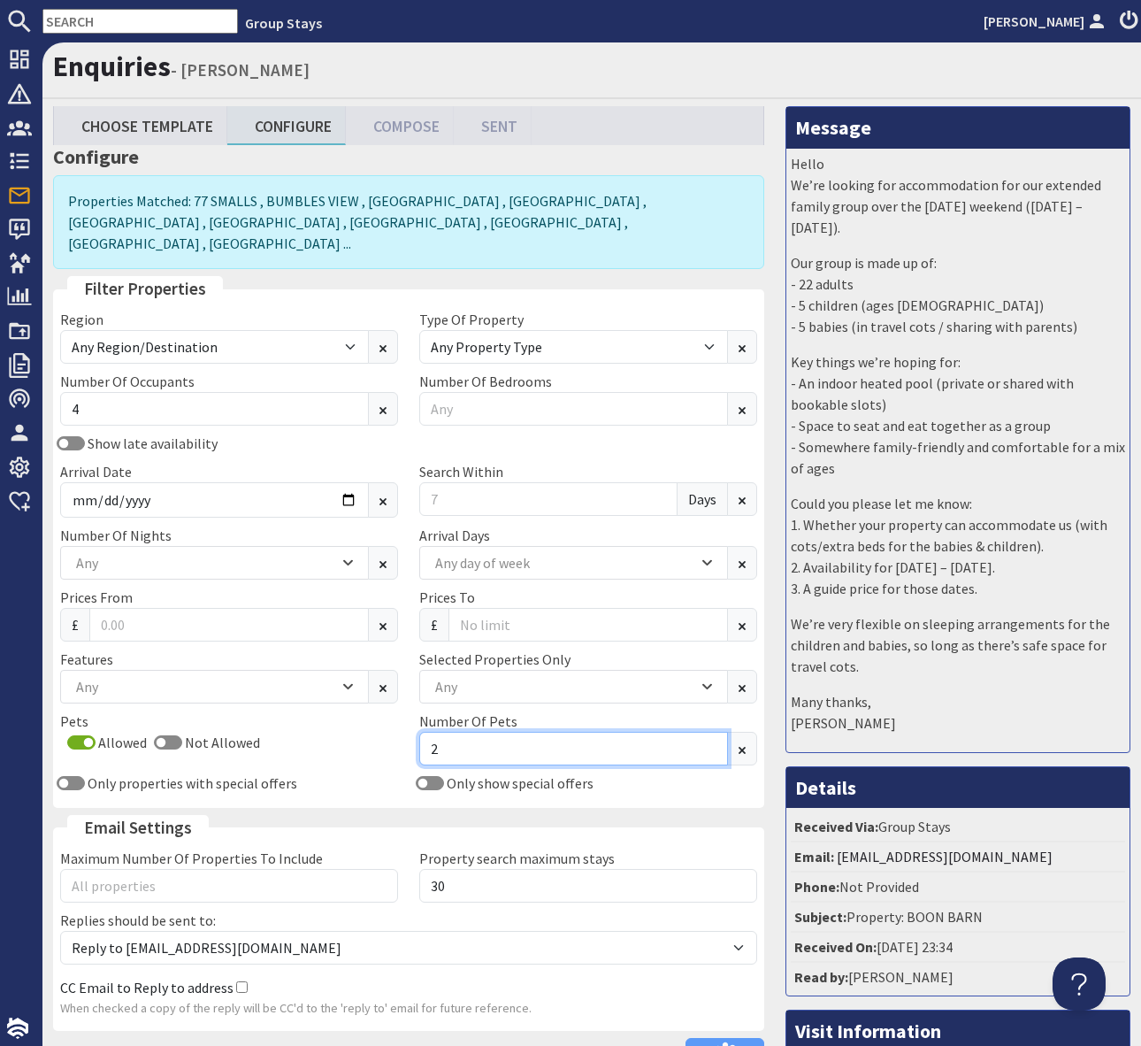
type input "2"
click at [351, 734] on div "Allowed Not Allowed" at bounding box center [229, 746] width 338 height 28
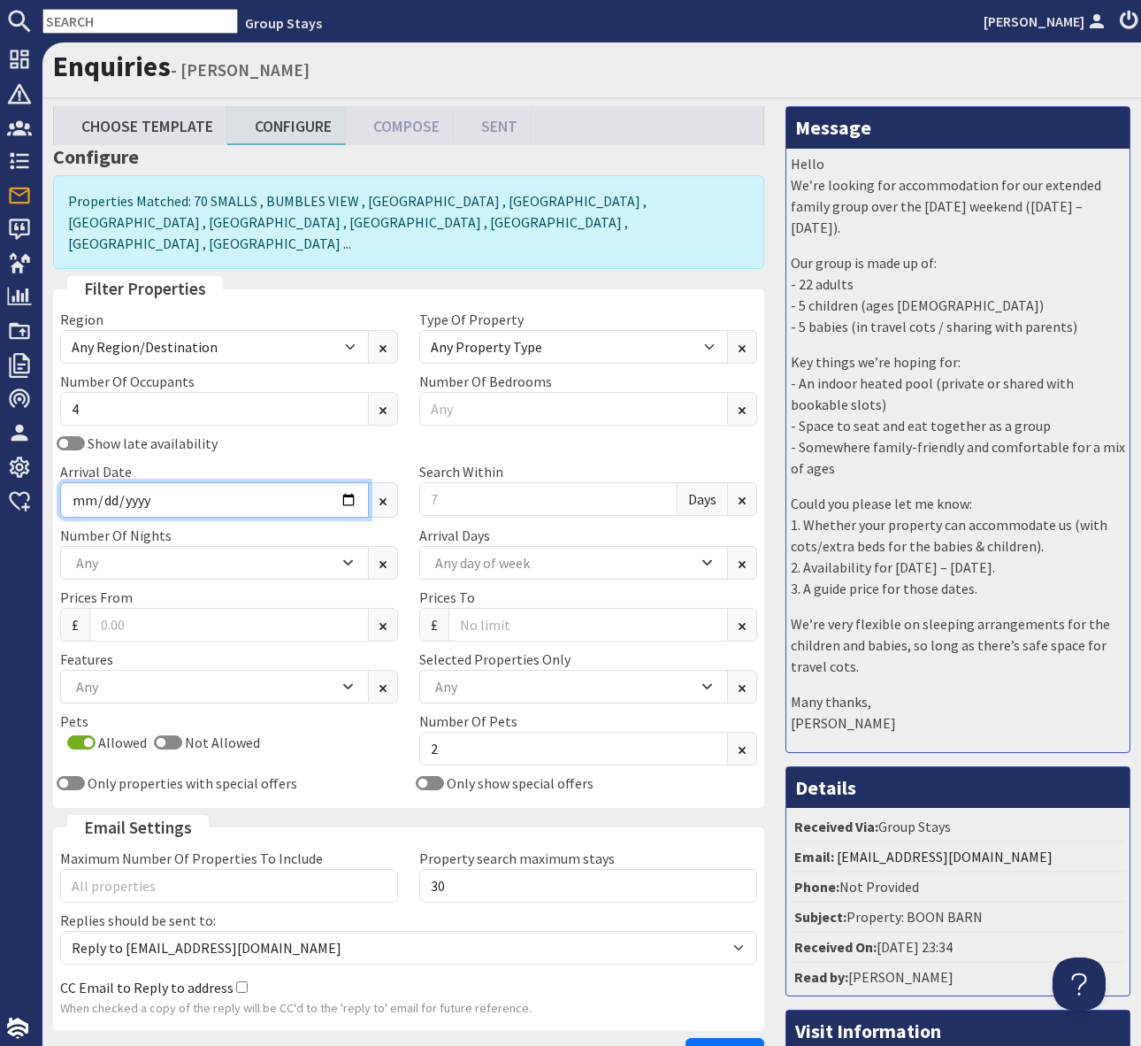
click at [349, 482] on input "Arrival Date" at bounding box center [214, 499] width 309 height 35
click at [345, 482] on input "Arrival Date" at bounding box center [214, 499] width 309 height 35
type input "[DATE]"
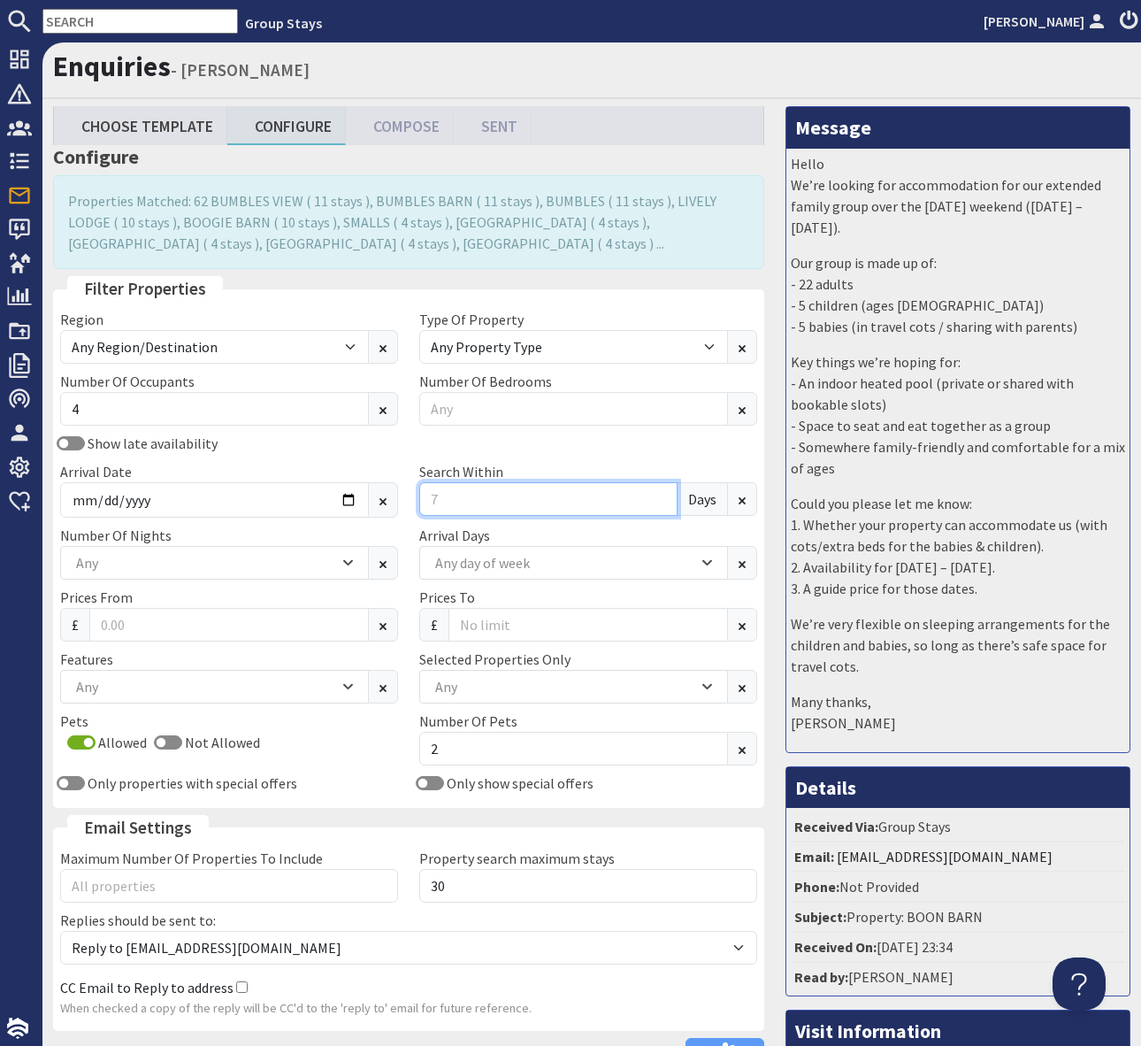
click at [495, 491] on input "Search Within" at bounding box center [548, 499] width 258 height 34
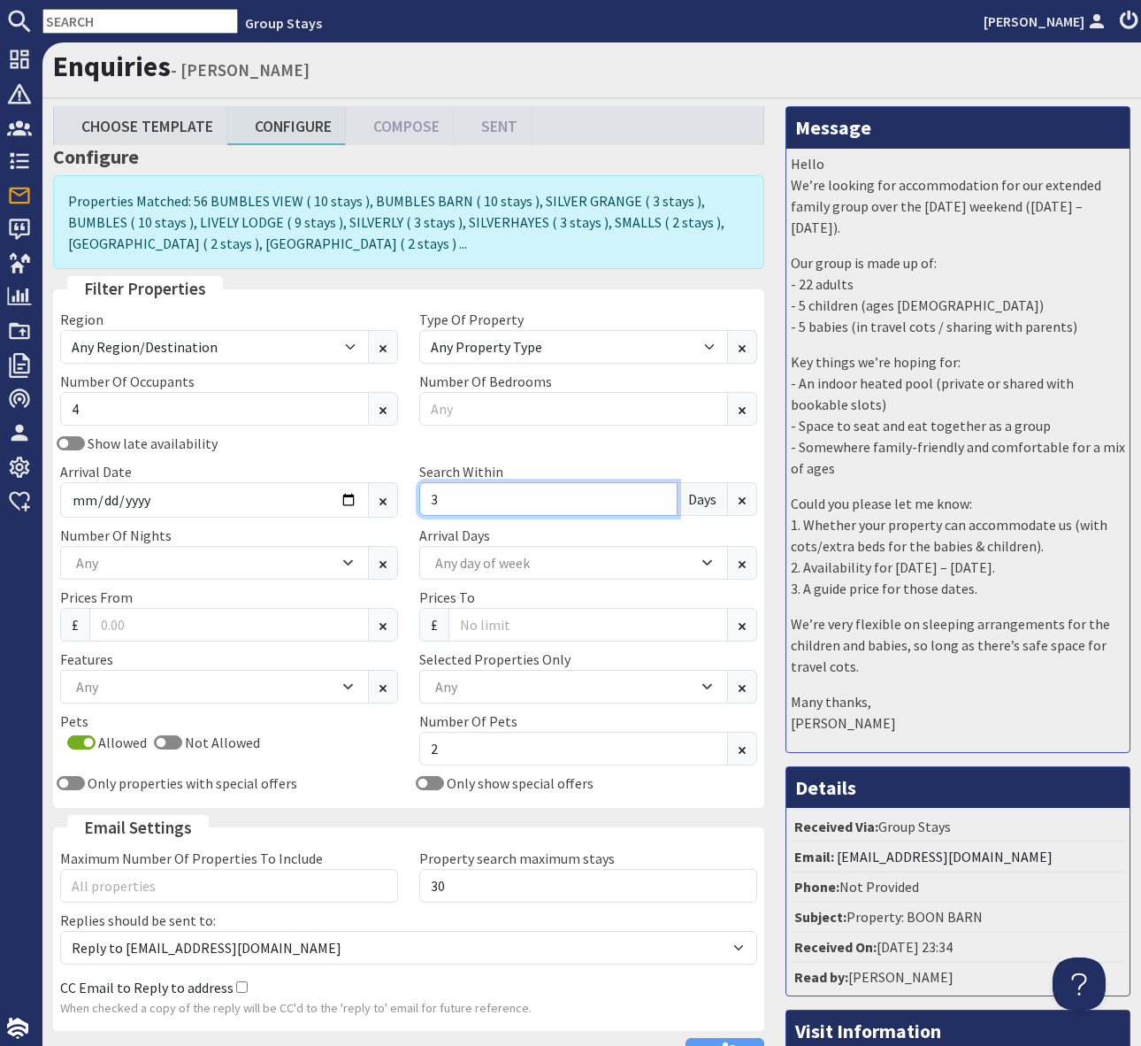
scroll to position [205, 0]
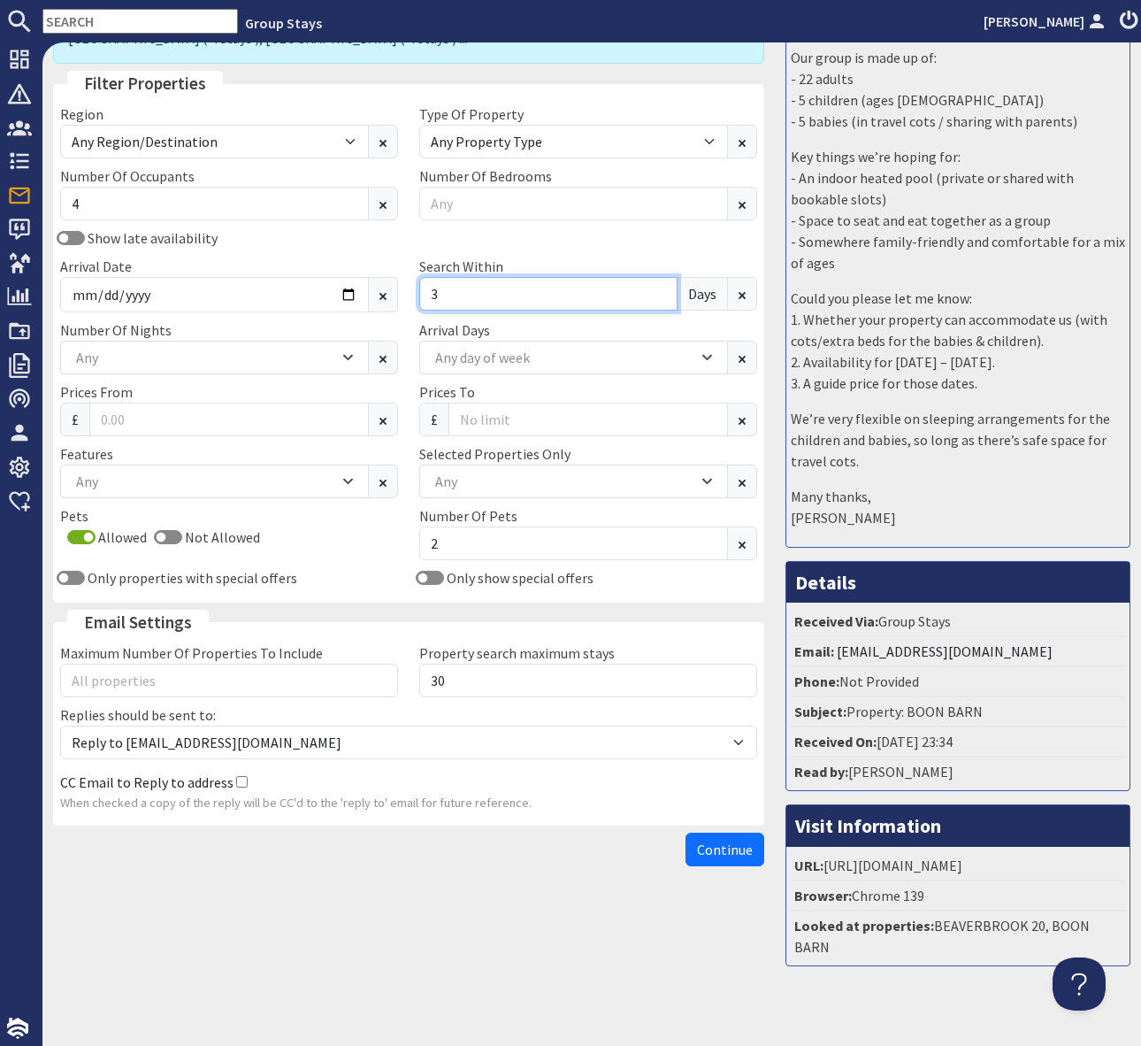
type input "3"
click at [120, 480] on div "Any" at bounding box center [205, 481] width 267 height 19
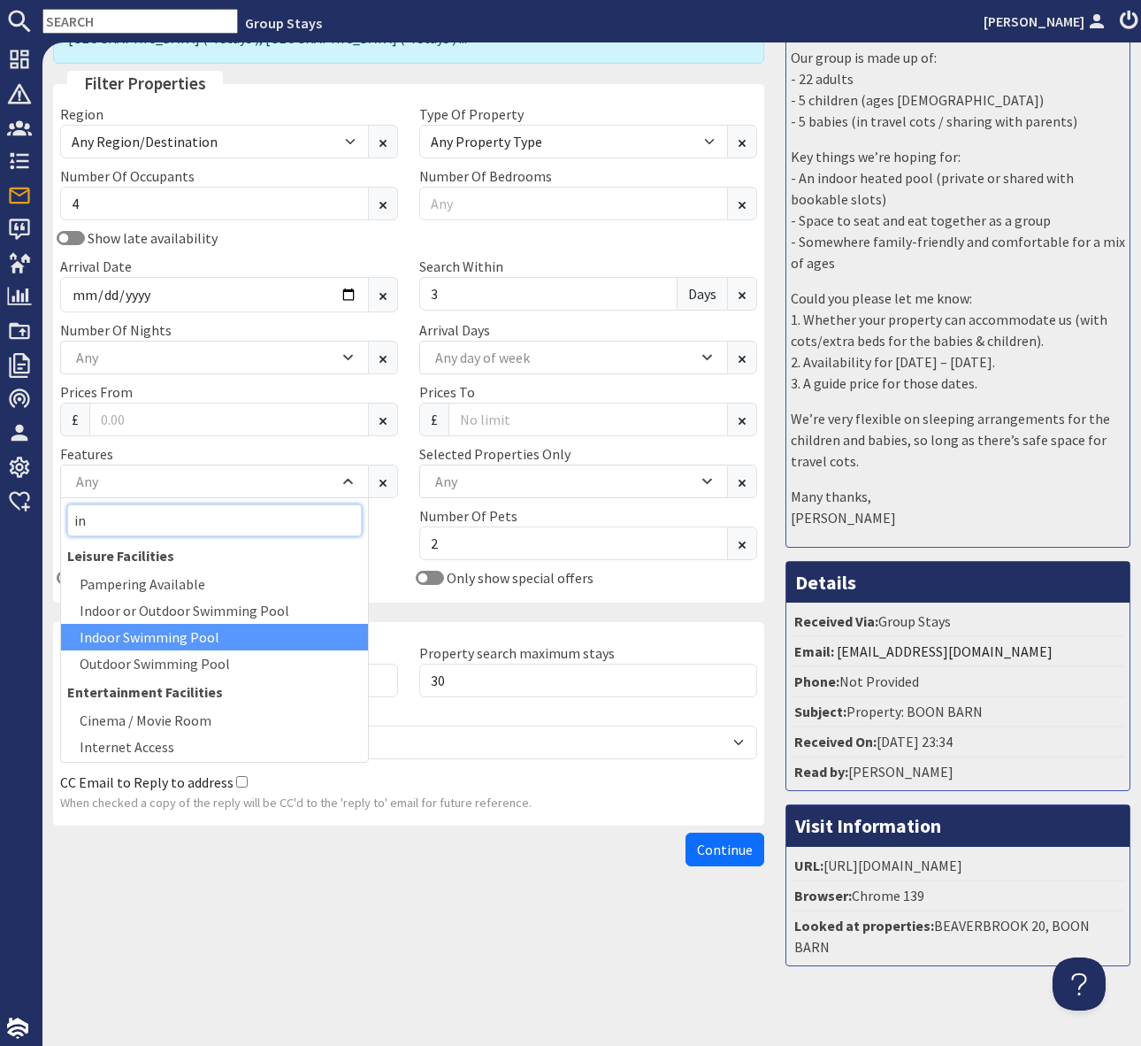
type input "in"
click at [199, 631] on div "Indoor Swimming Pool" at bounding box center [214, 637] width 307 height 27
click at [712, 845] on span "Continue" at bounding box center [725, 850] width 56 height 18
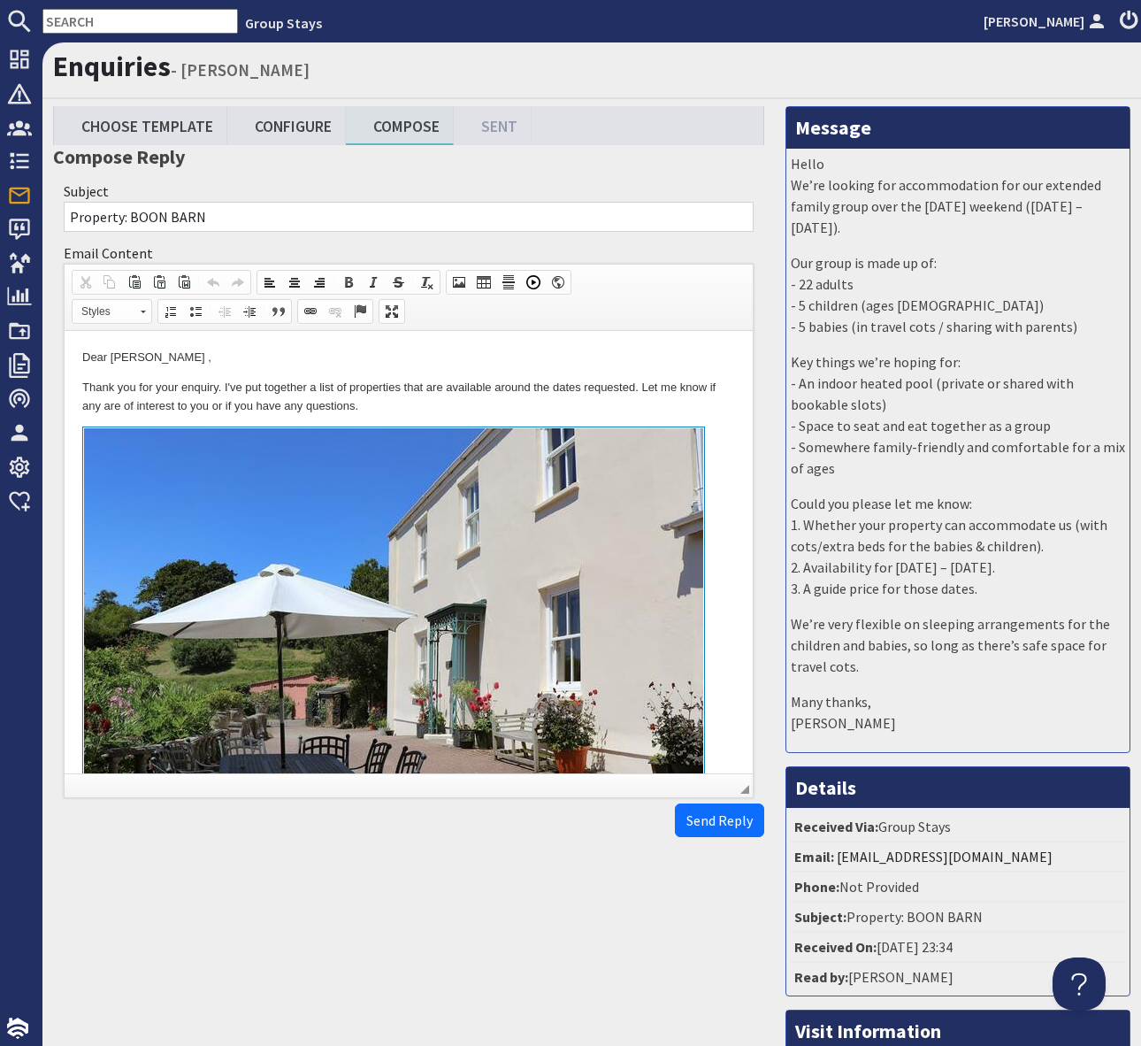
click at [652, 402] on p "Thank you for your enquiry. I've put together a list of properties that are ava…" at bounding box center [408, 397] width 653 height 37
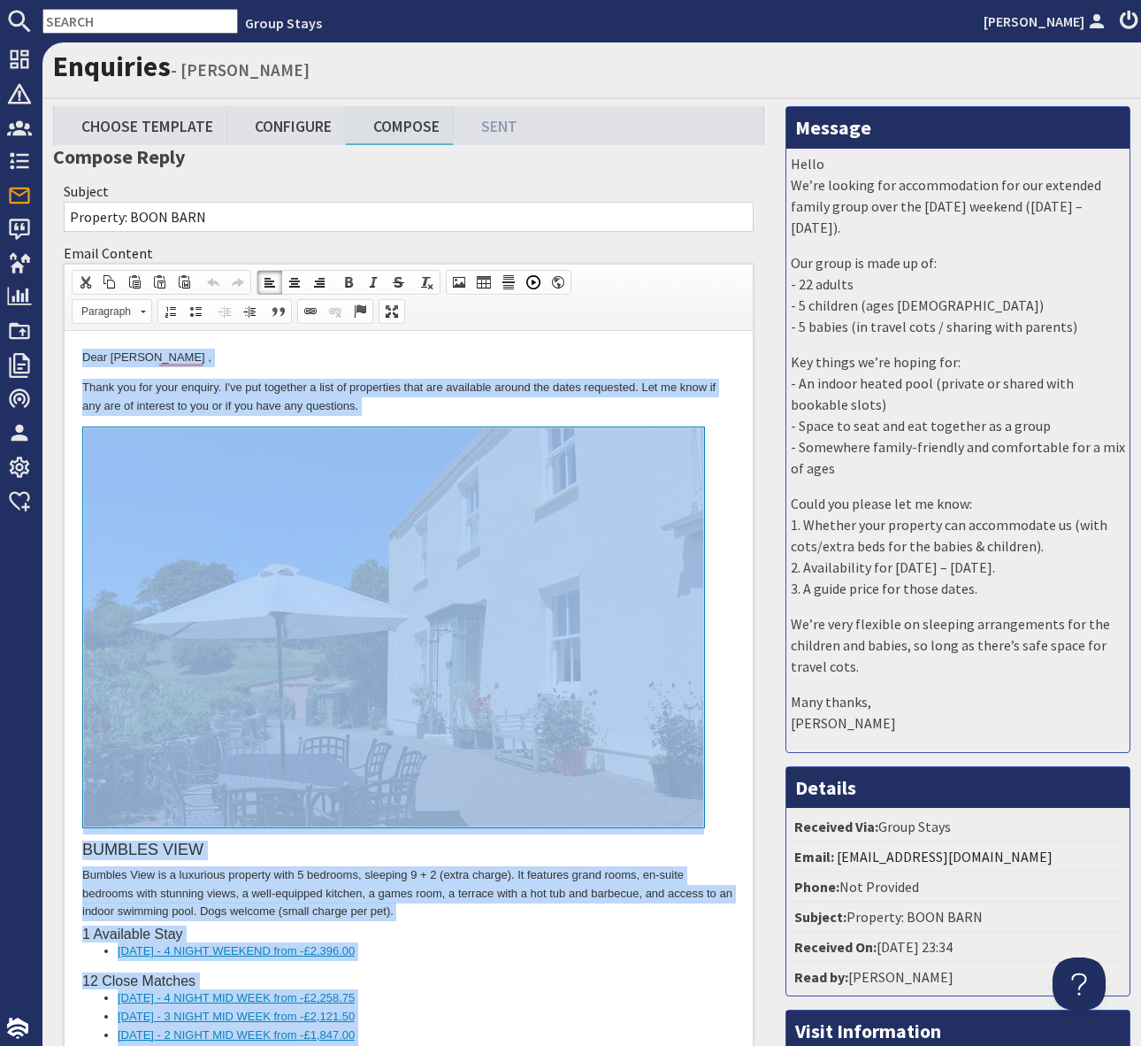
copy body "Lore Ipsumdo Sitamet , Conse adi eli sedd eiusmod. T'in utl etdolore m aliq en …"
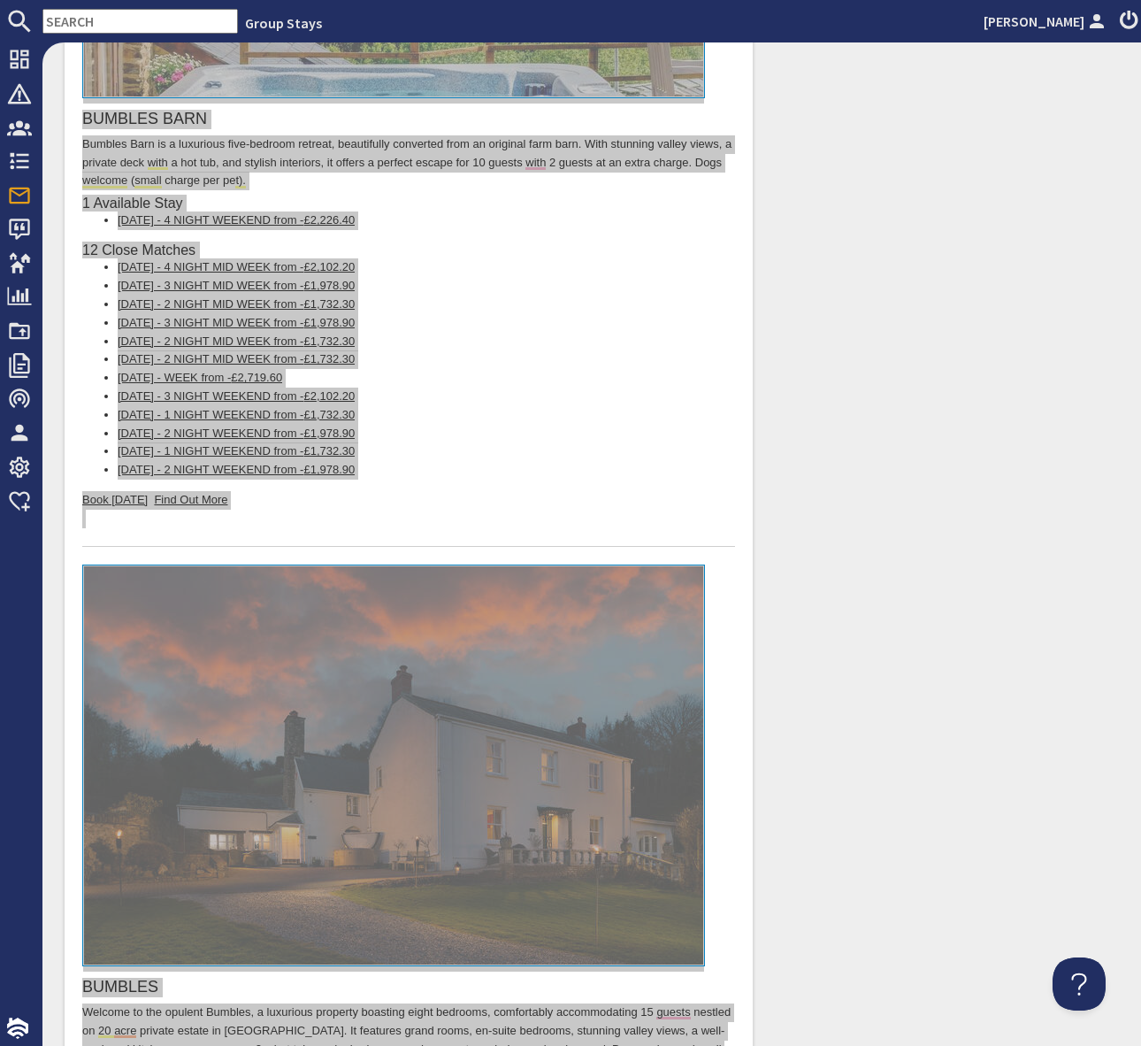
scroll to position [1606, 0]
